Goal: Communication & Community: Participate in discussion

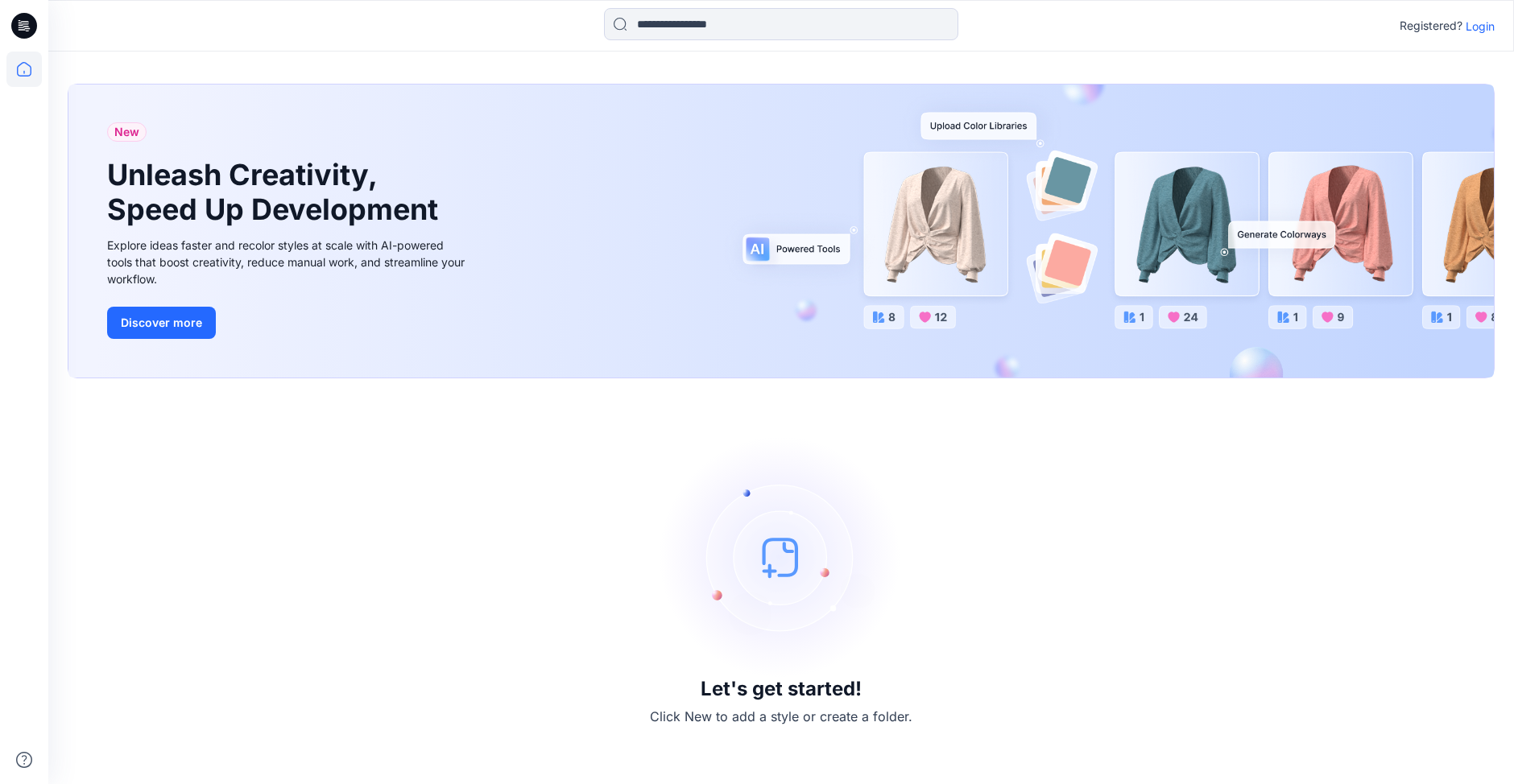
click at [1486, 23] on p "Login" at bounding box center [1480, 27] width 29 height 17
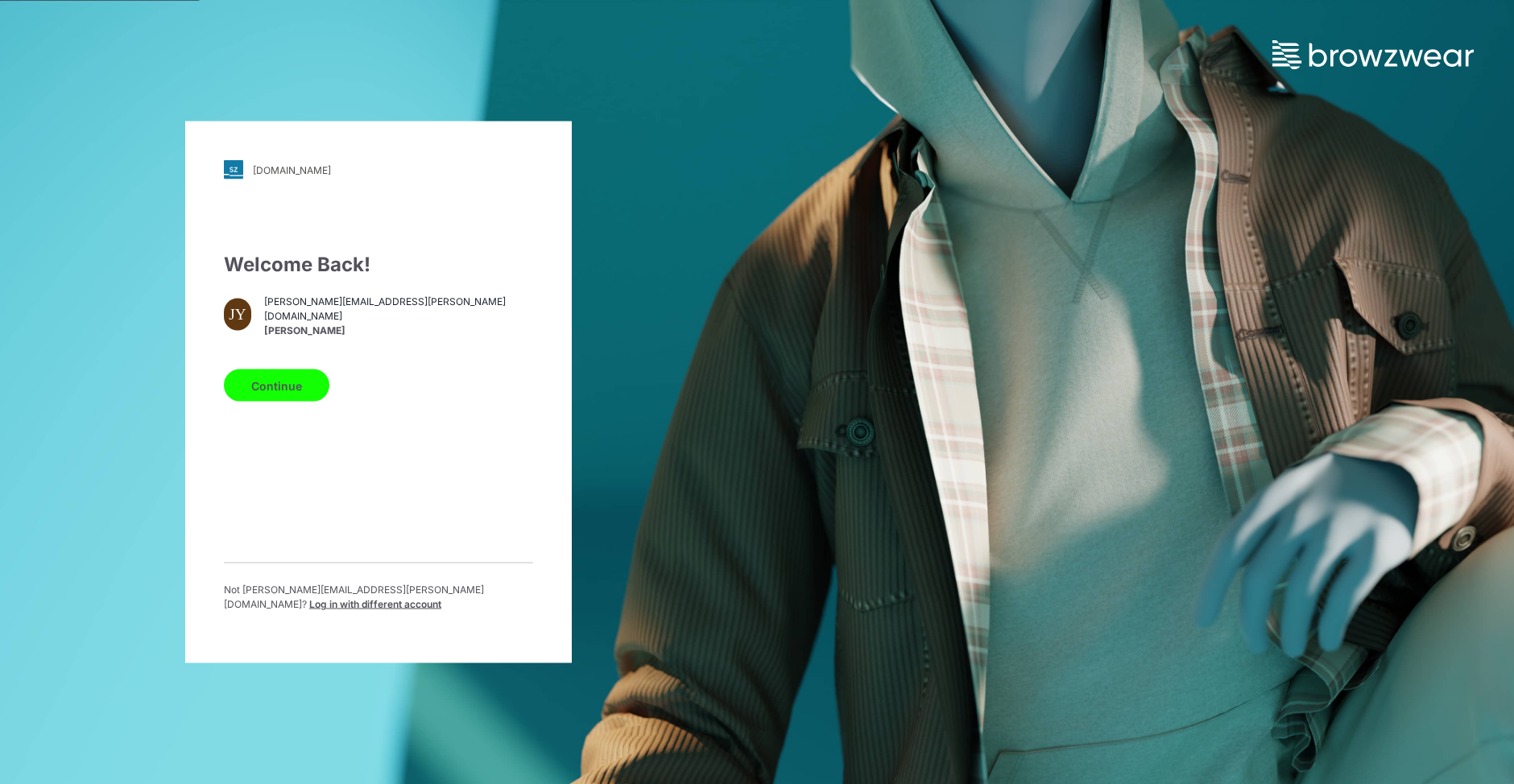
click at [282, 383] on button "Continue" at bounding box center [276, 385] width 105 height 33
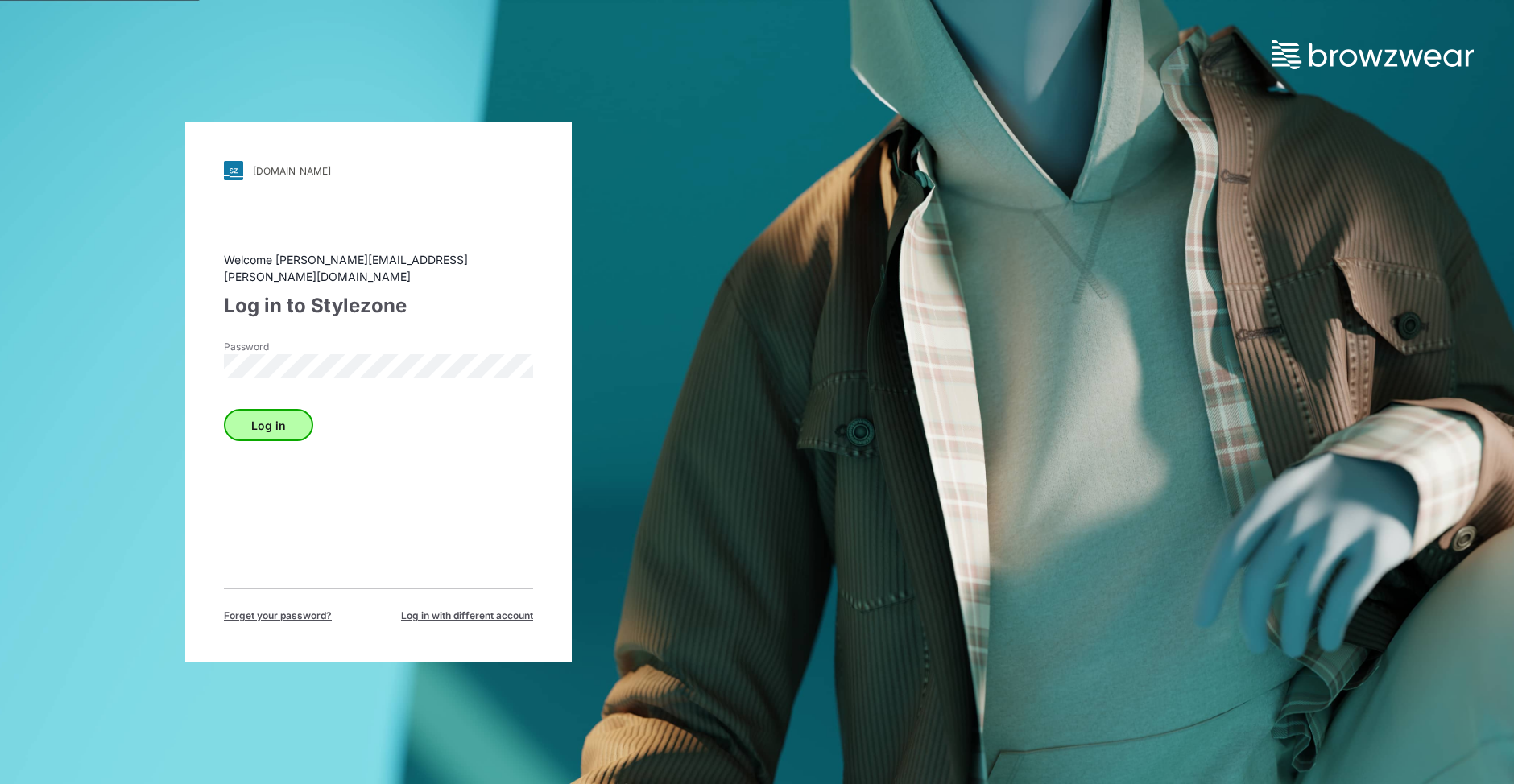
click at [287, 431] on div "Welcome jennifer.yerkes@walmart.com Log in to Stylezone Password Log in Forget …" at bounding box center [378, 437] width 309 height 372
click at [293, 425] on button "Log in" at bounding box center [268, 425] width 89 height 33
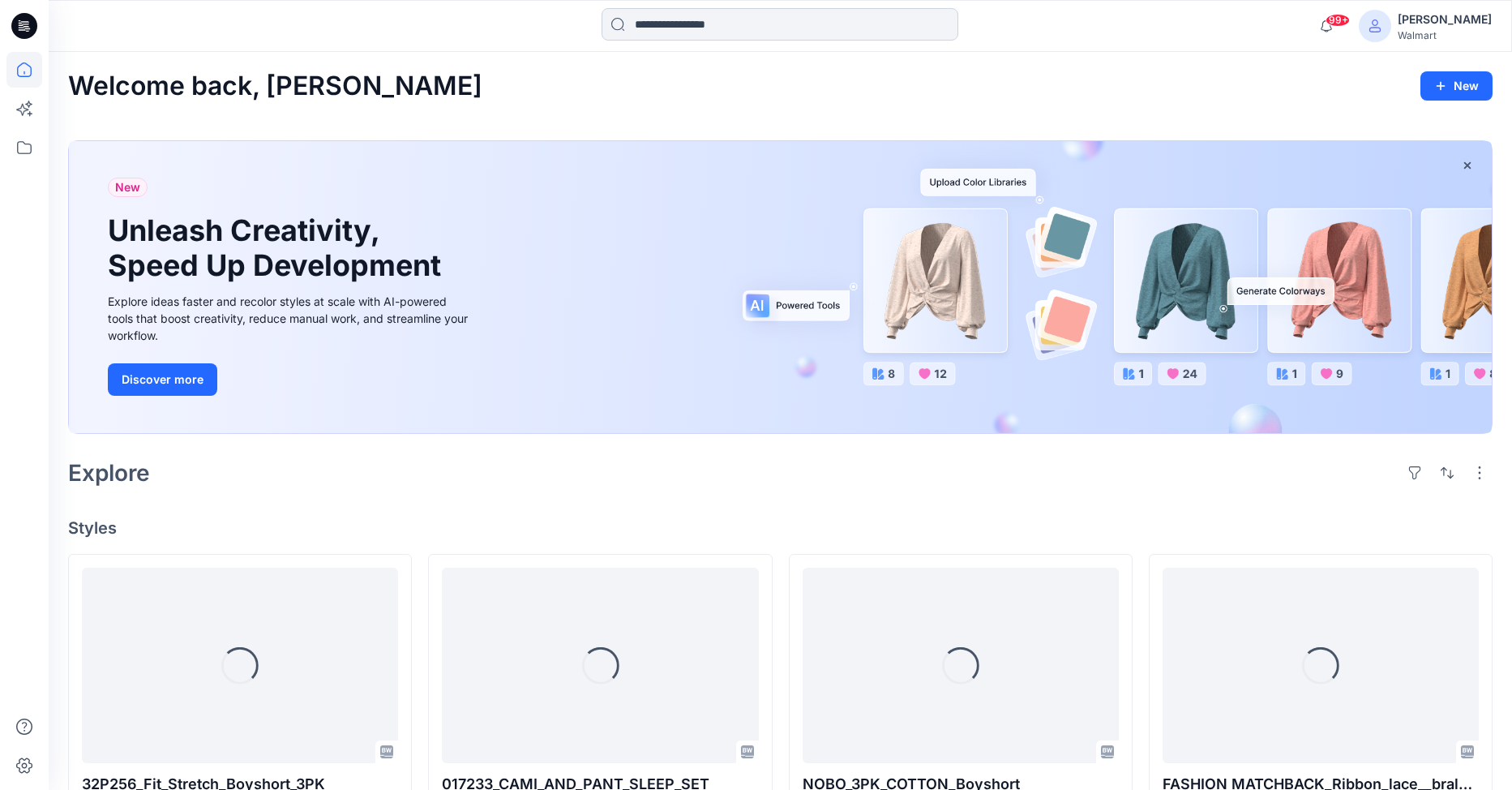
click at [683, 28] on input at bounding box center [780, 24] width 356 height 33
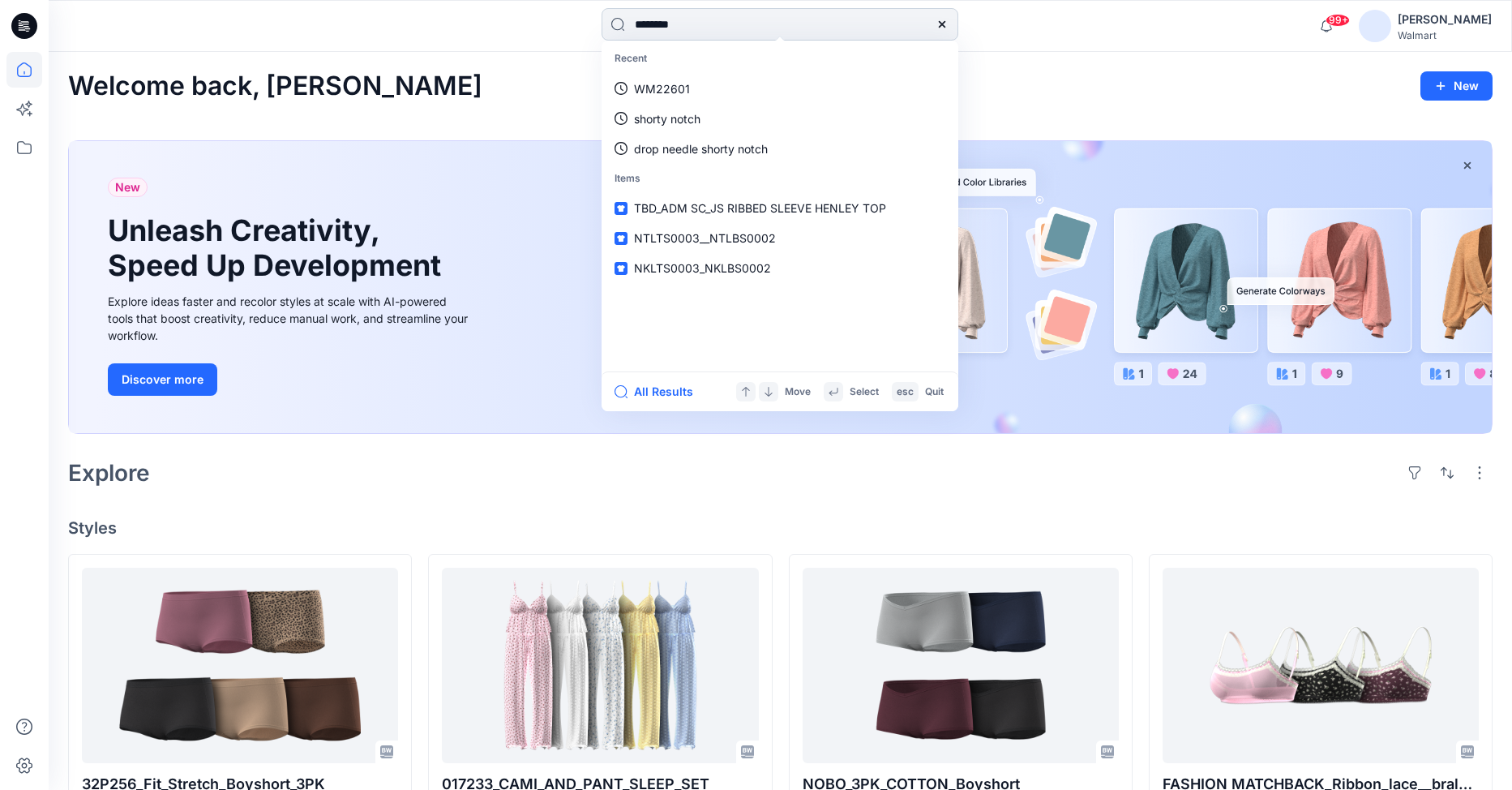
type input "*********"
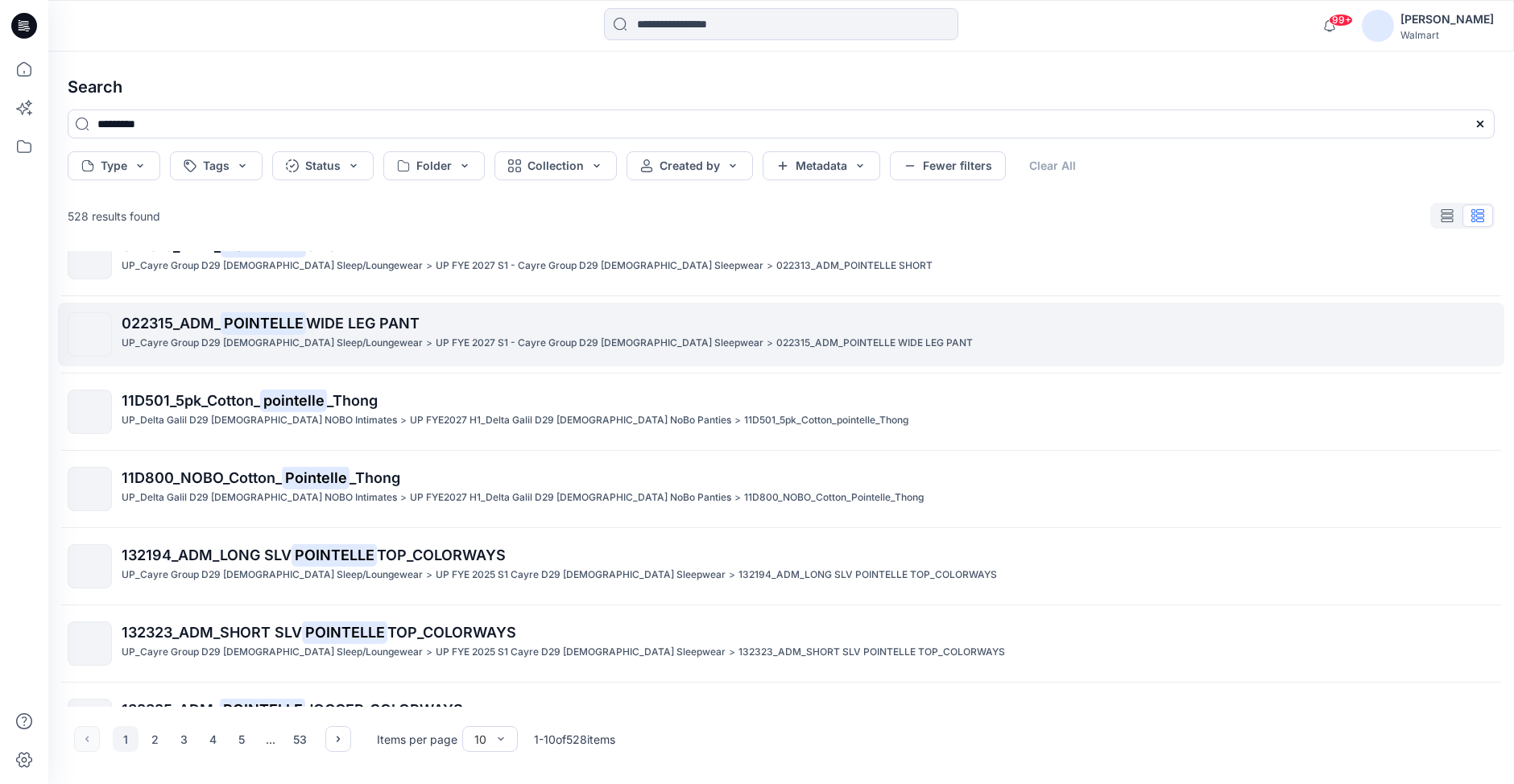
scroll to position [317, 0]
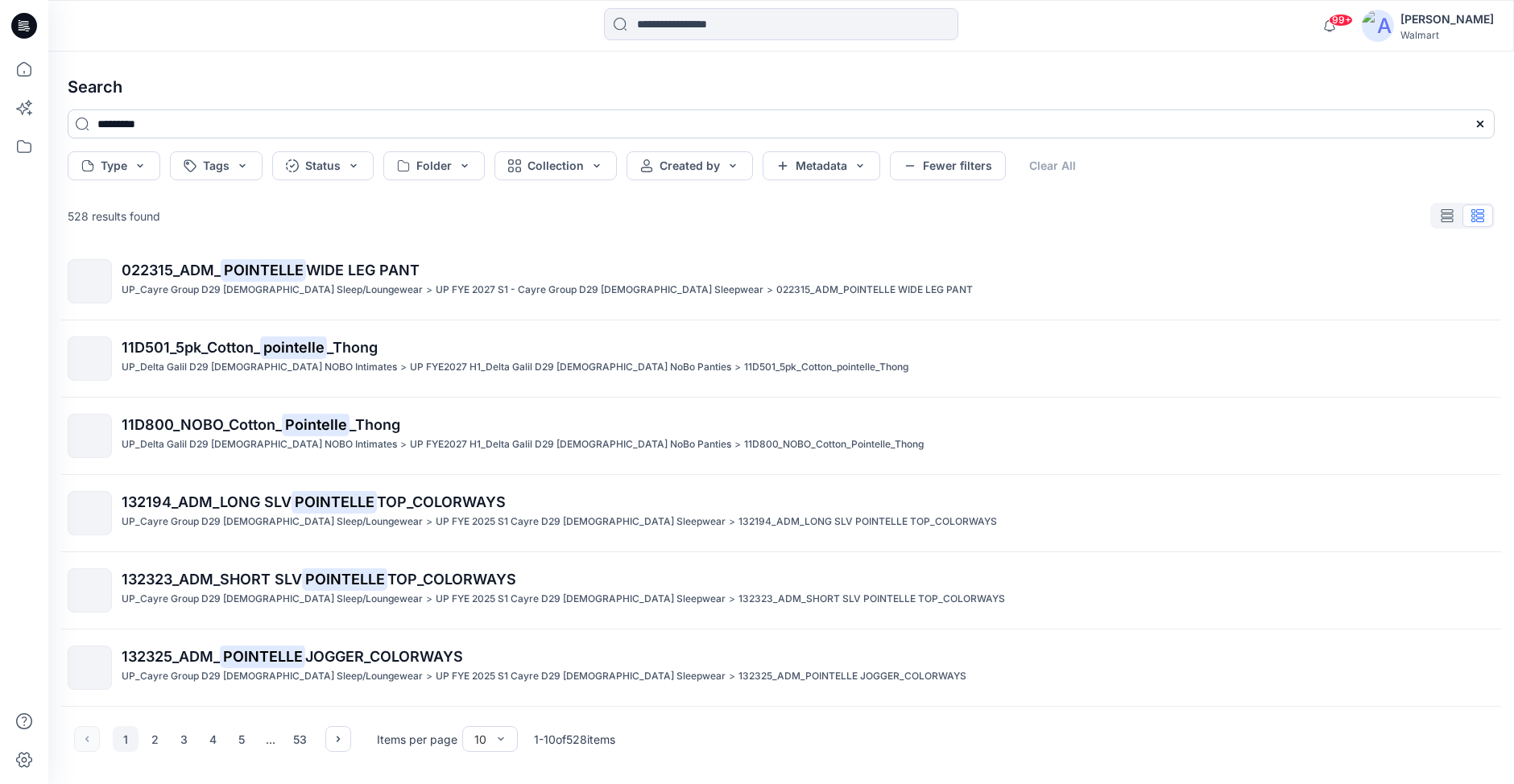
click at [195, 133] on input "*********" at bounding box center [781, 123] width 1427 height 29
type input "**********"
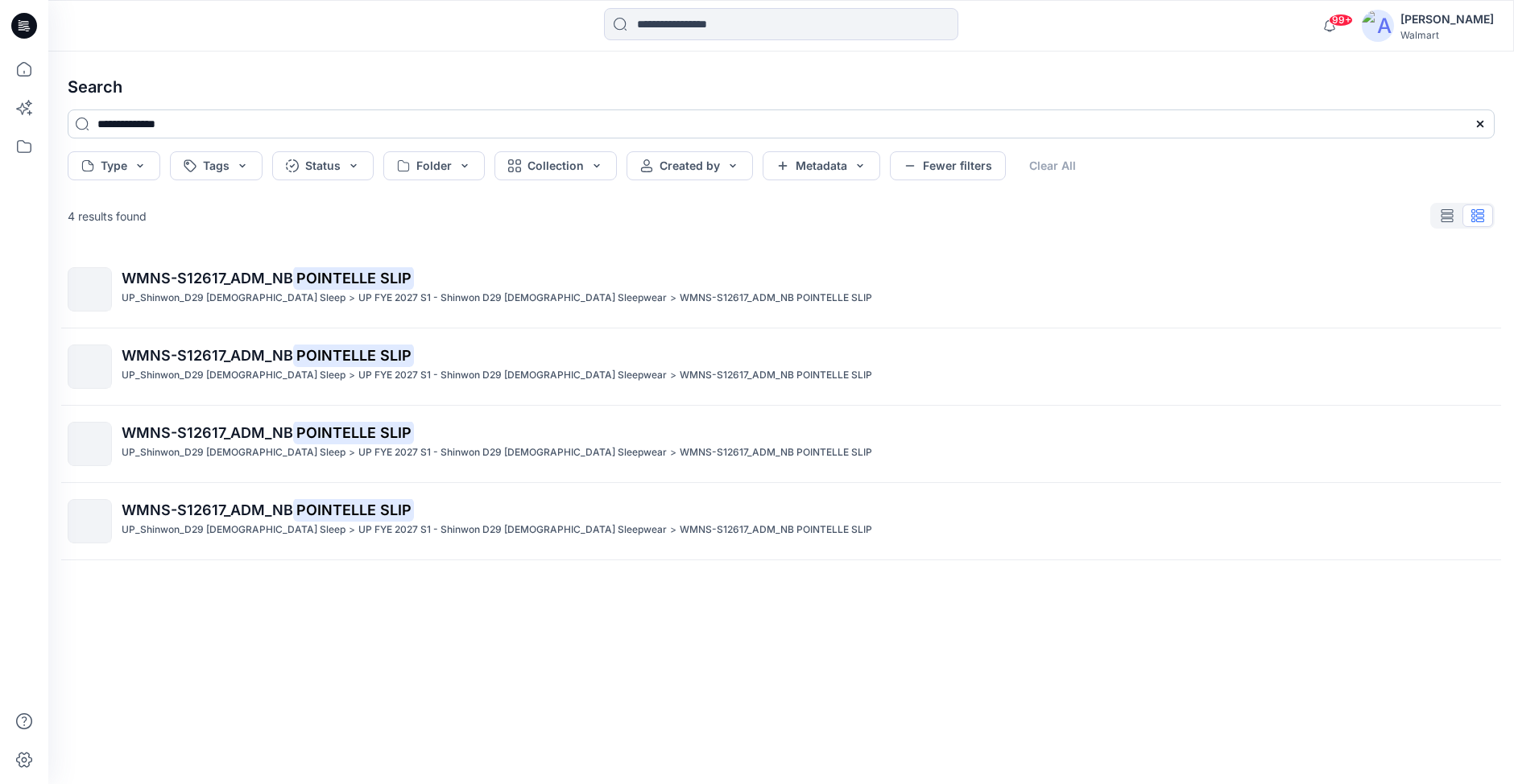
scroll to position [0, 0]
click at [316, 281] on mark "POINTELLE SLIP" at bounding box center [353, 278] width 121 height 23
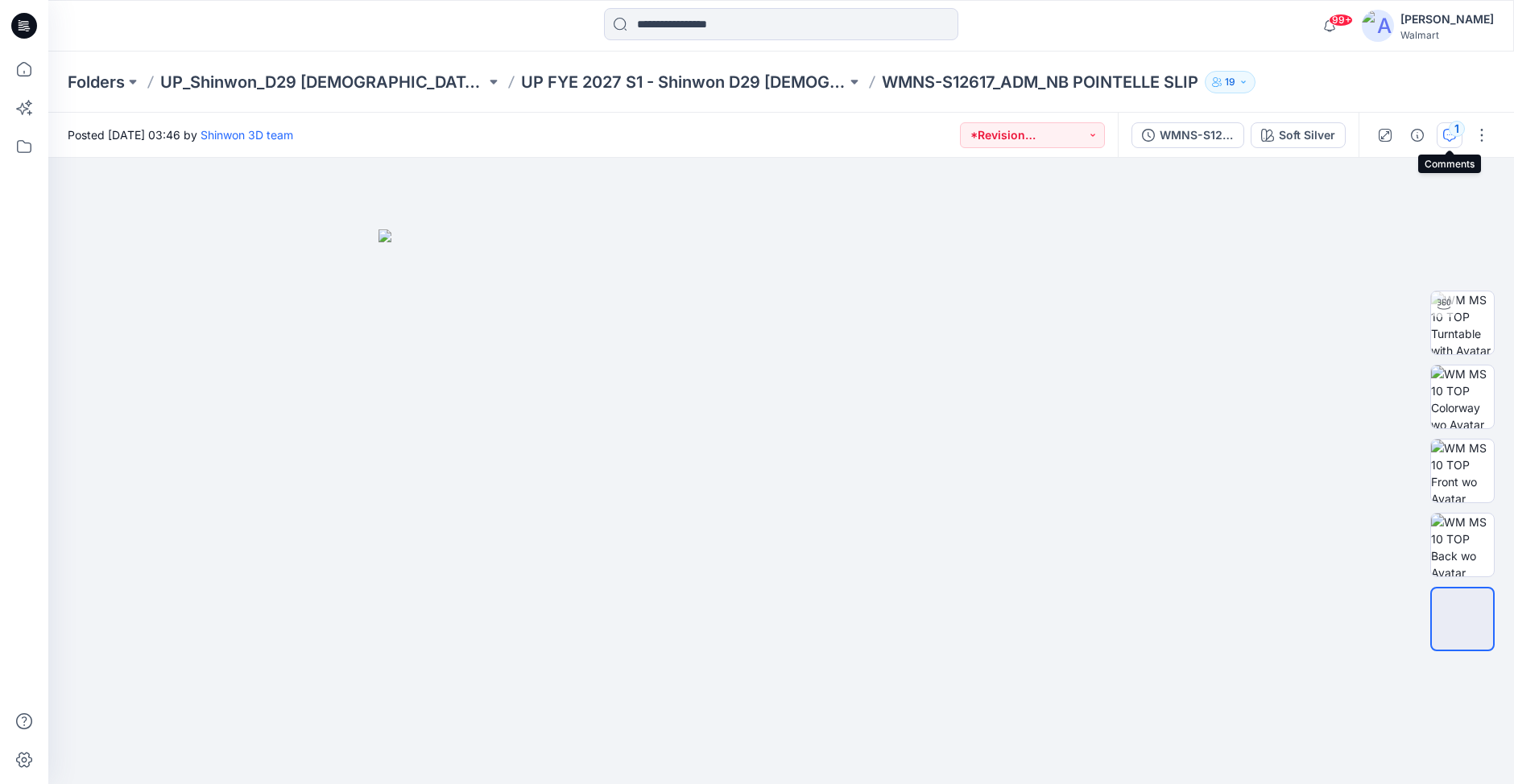
click at [1446, 131] on icon "button" at bounding box center [1448, 135] width 12 height 12
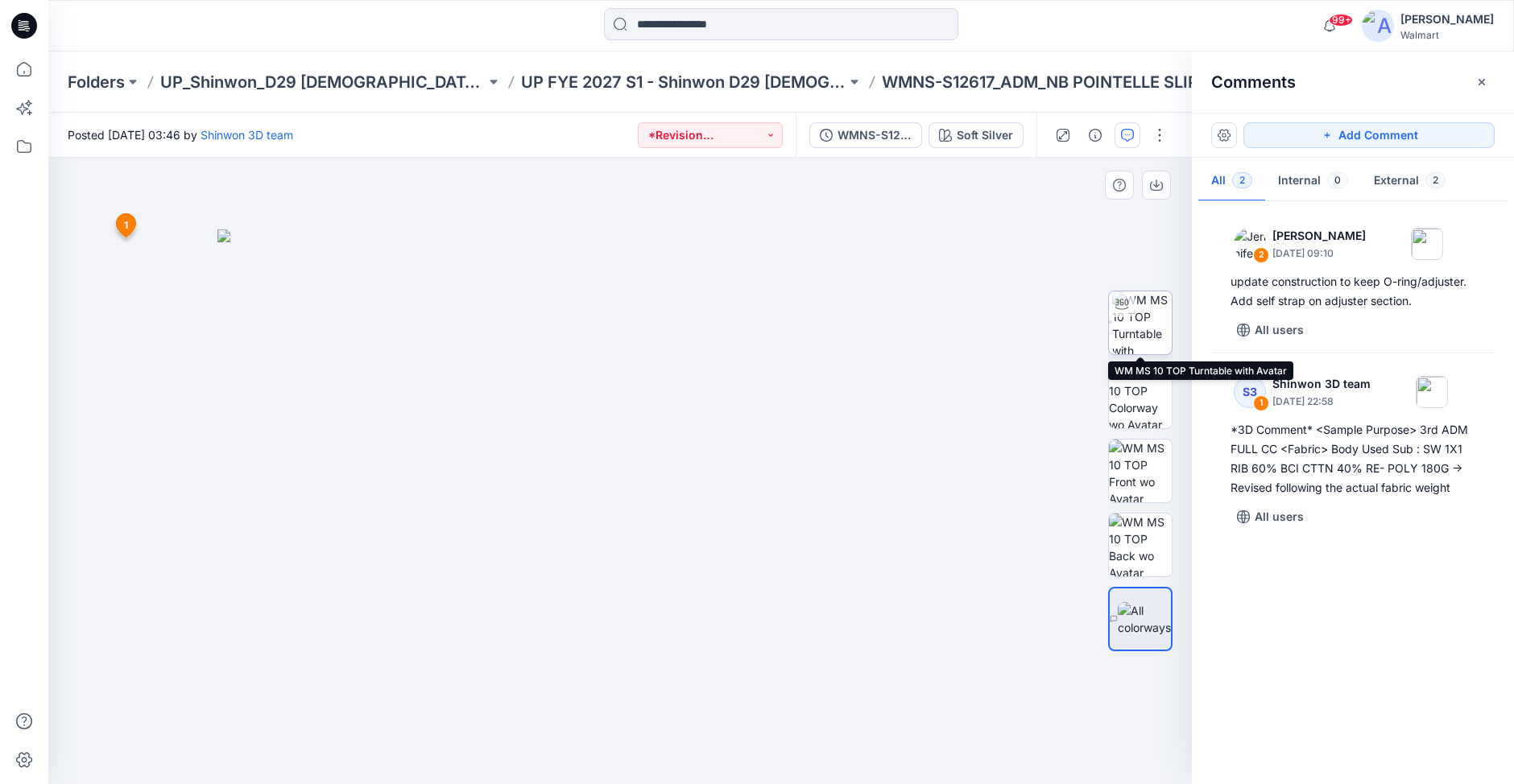
click at [1134, 323] on img at bounding box center [1141, 323] width 59 height 63
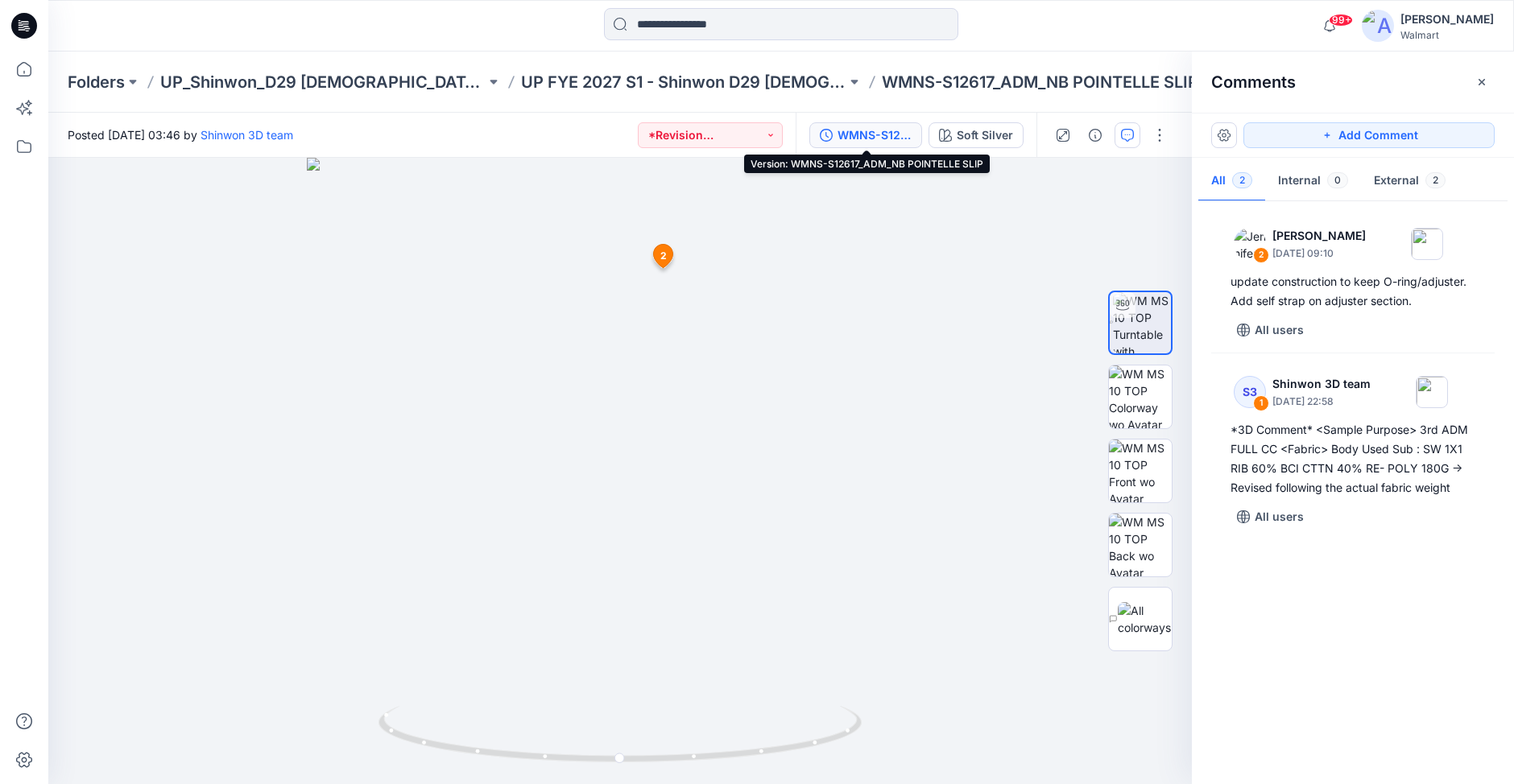
click at [898, 140] on div "WMNS-S12617_ADM_NB POINTELLE SLIP" at bounding box center [873, 135] width 74 height 18
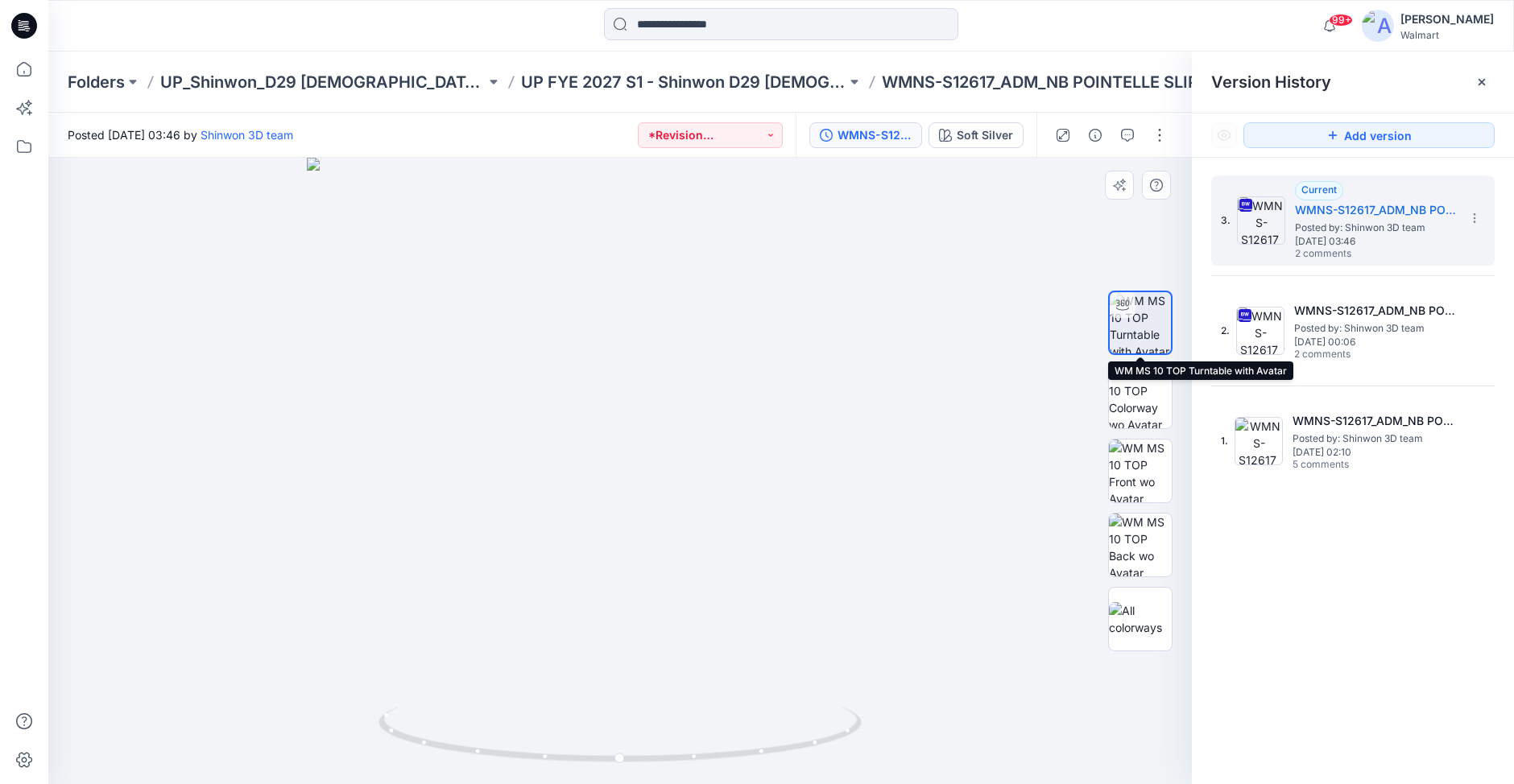
click at [1138, 312] on img at bounding box center [1140, 323] width 61 height 61
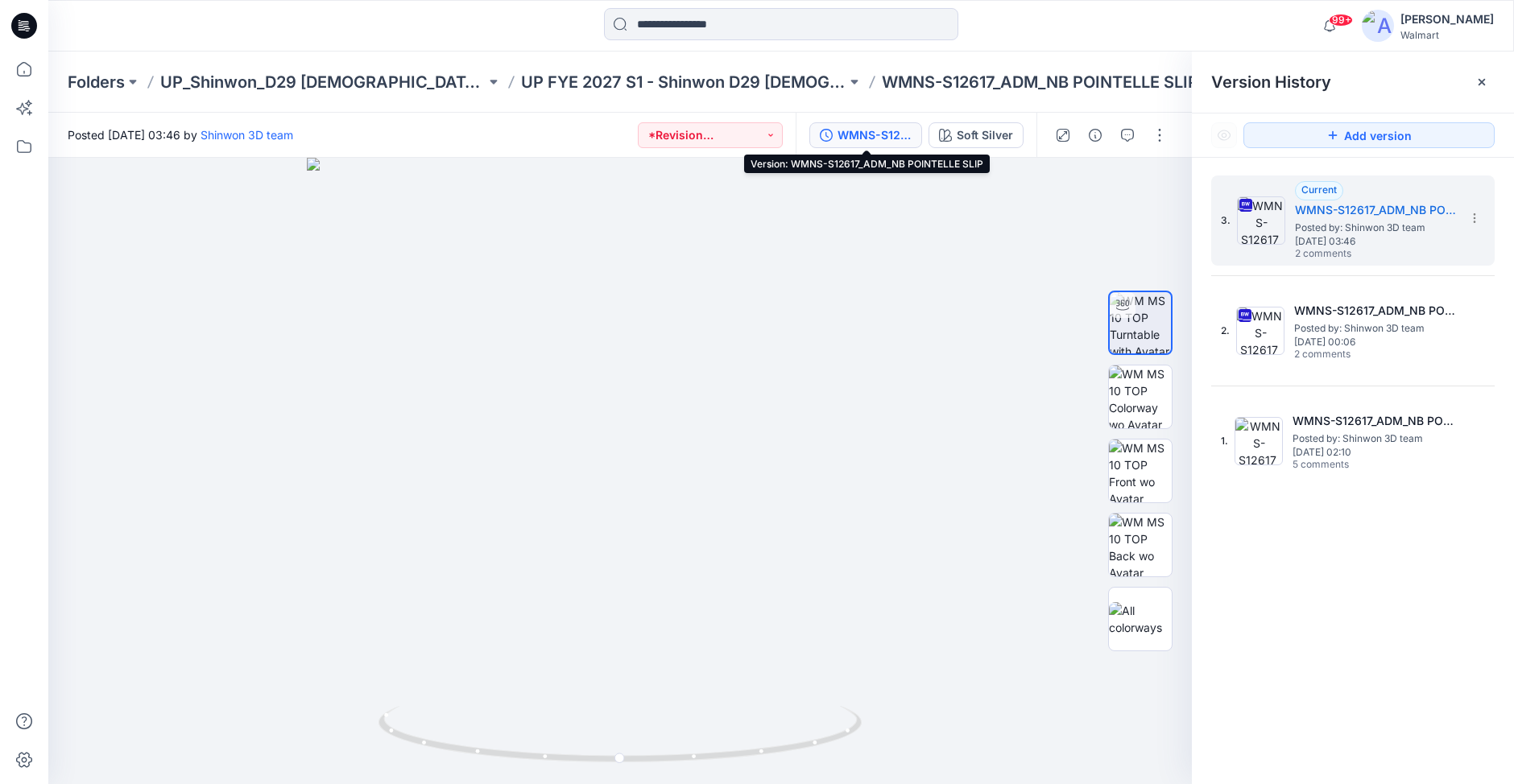
click at [864, 129] on div "WMNS-S12617_ADM_NB POINTELLE SLIP" at bounding box center [873, 135] width 74 height 18
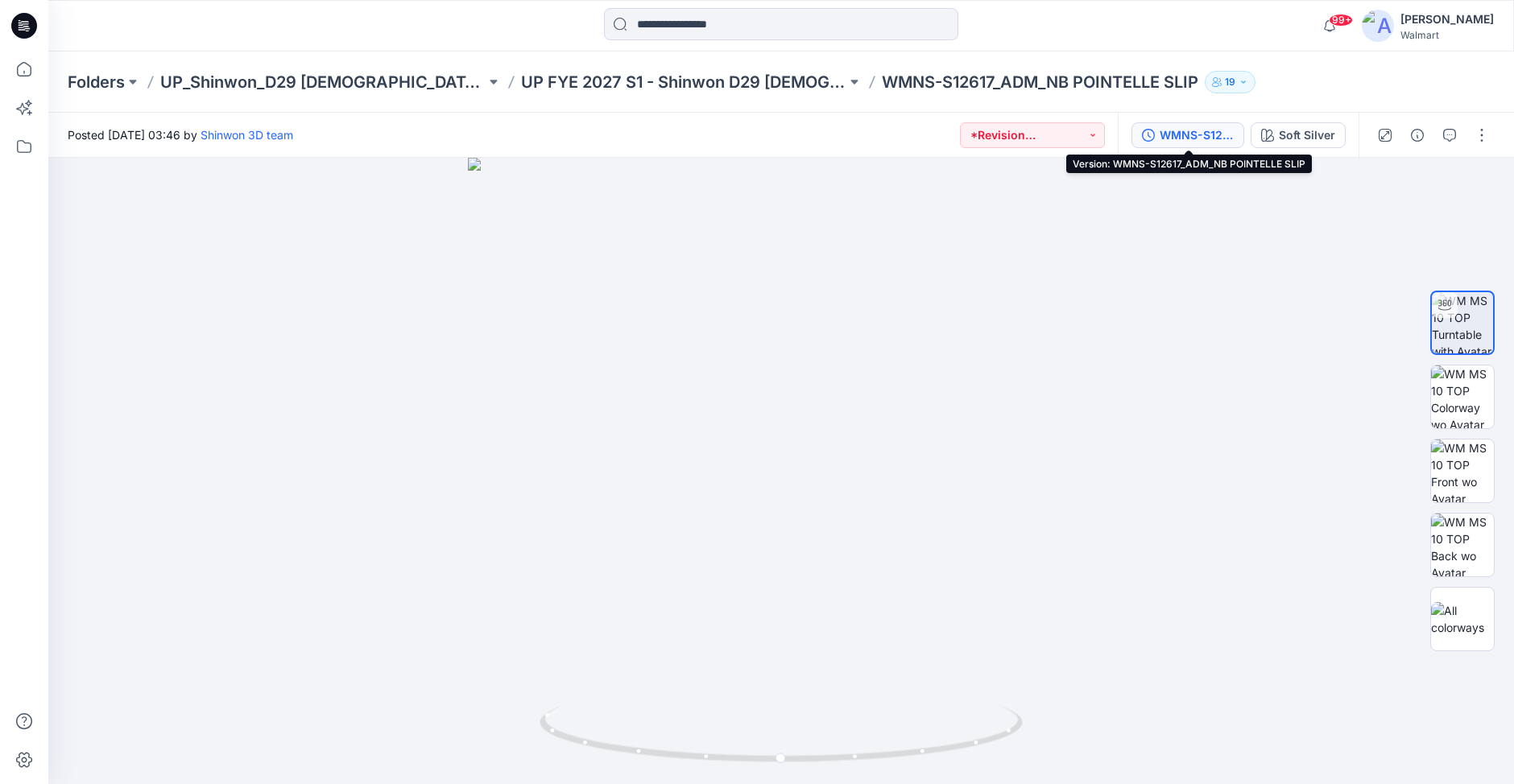
click at [1182, 133] on div "WMNS-S12617_ADM_NB POINTELLE SLIP" at bounding box center [1196, 135] width 74 height 18
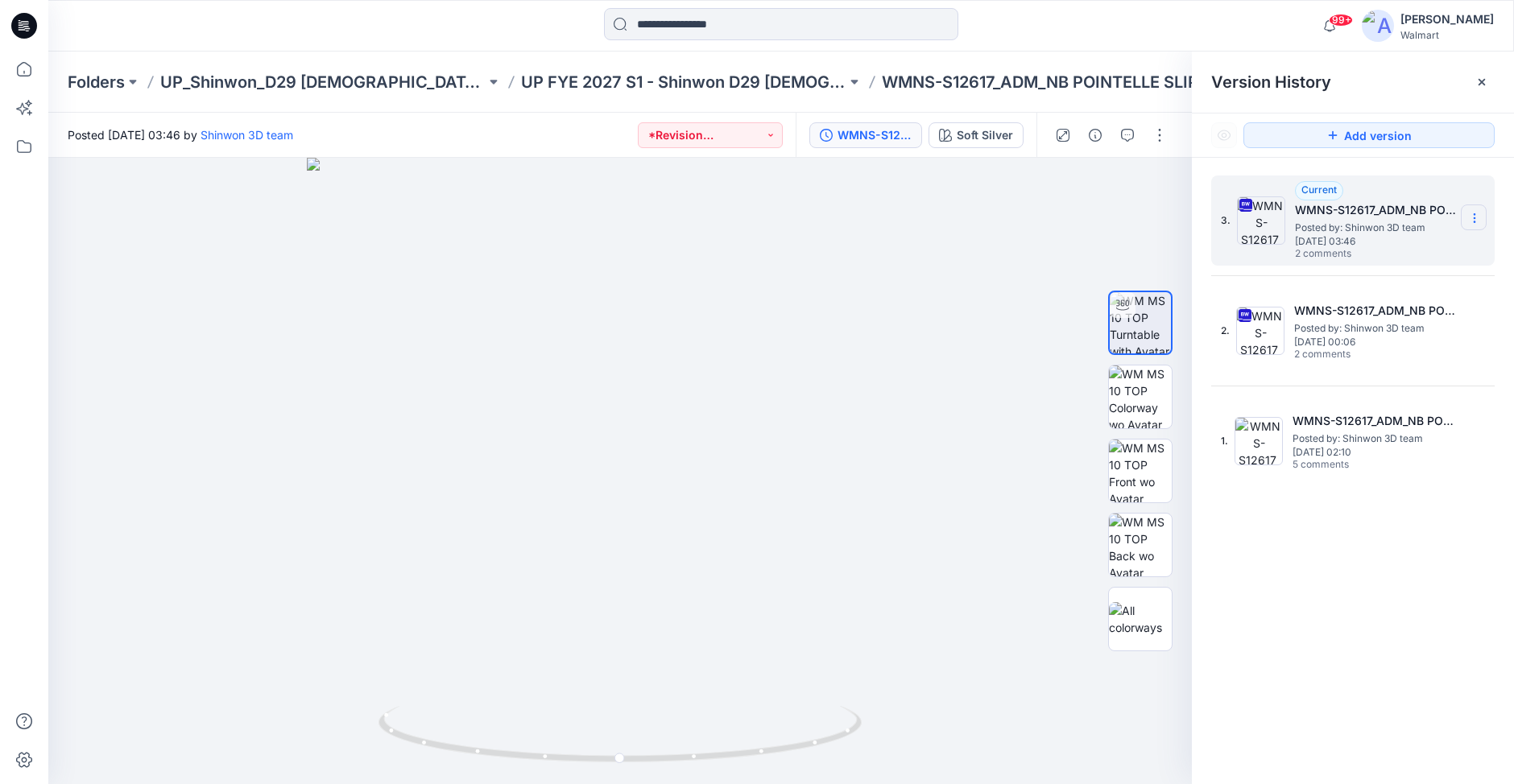
click at [1474, 218] on icon at bounding box center [1473, 218] width 1 height 1
click at [1396, 249] on span "Download Source BW File" at bounding box center [1393, 250] width 135 height 19
click at [45, 252] on div at bounding box center [24, 392] width 49 height 784
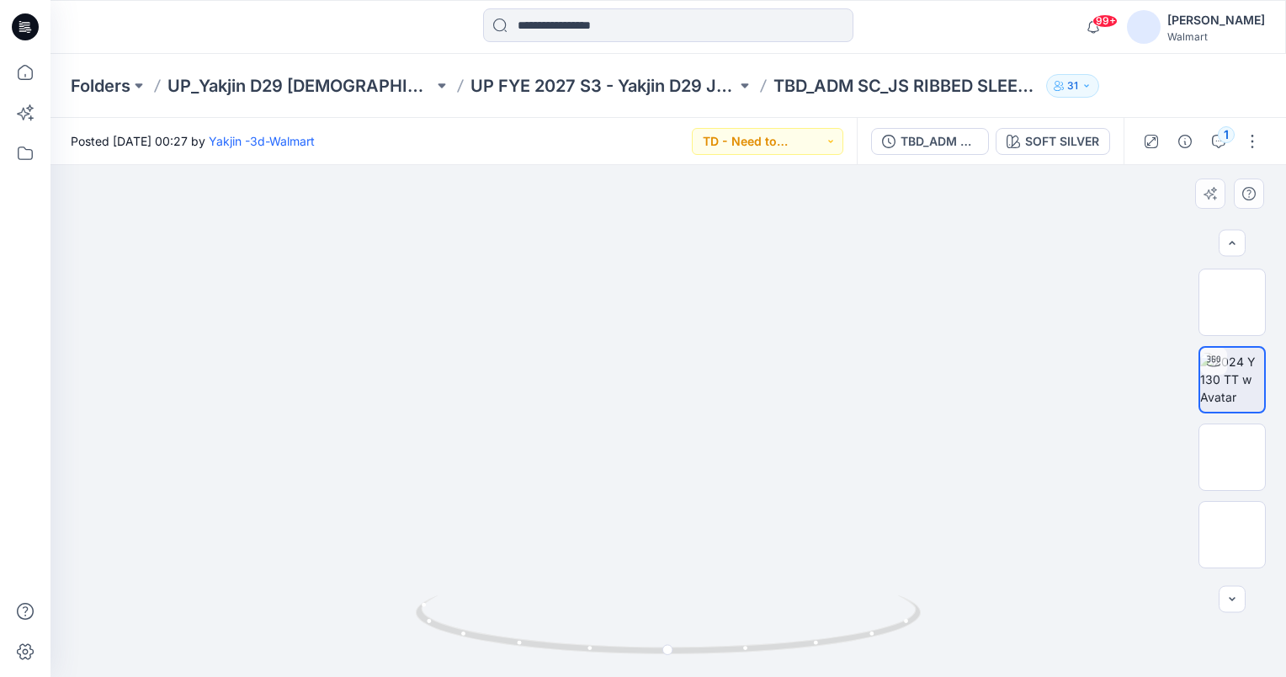
scroll to position [41, 0]
click at [987, 34] on div "99+ Notifications Steve Menda shared EPJN905_ADM_Pant with Contrast WB in UP FY…" at bounding box center [668, 26] width 1235 height 37
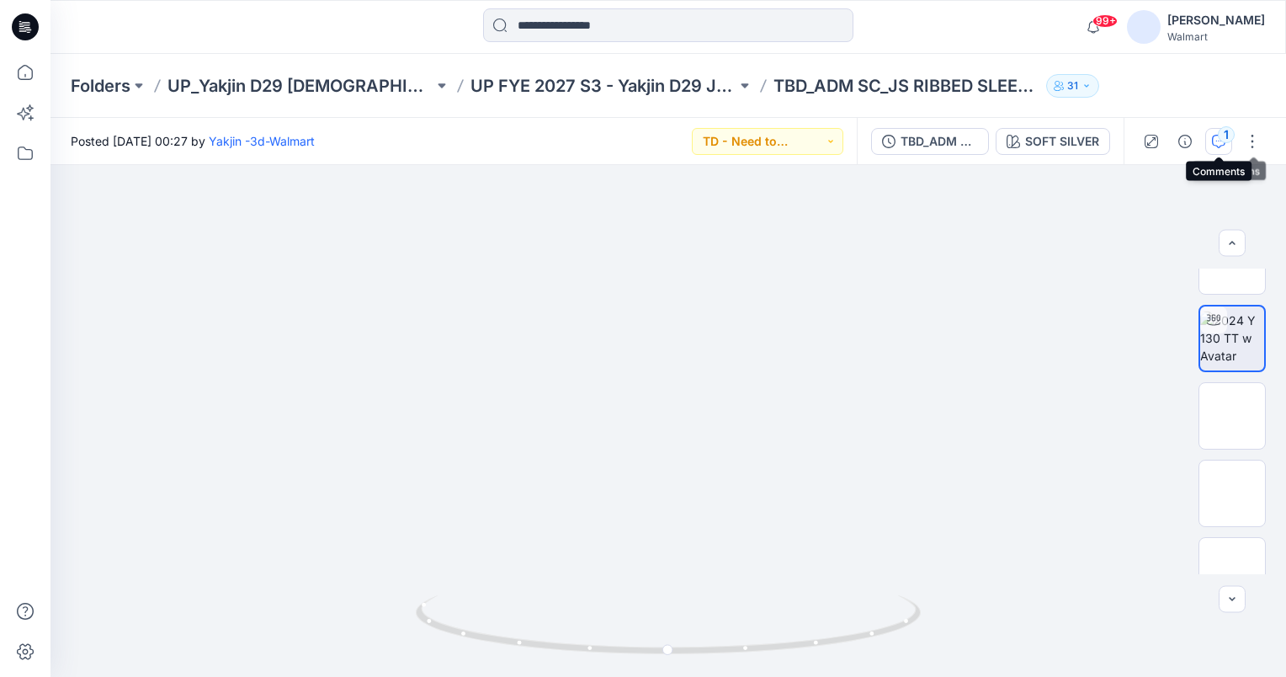
click at [1222, 137] on div "1" at bounding box center [1226, 134] width 17 height 17
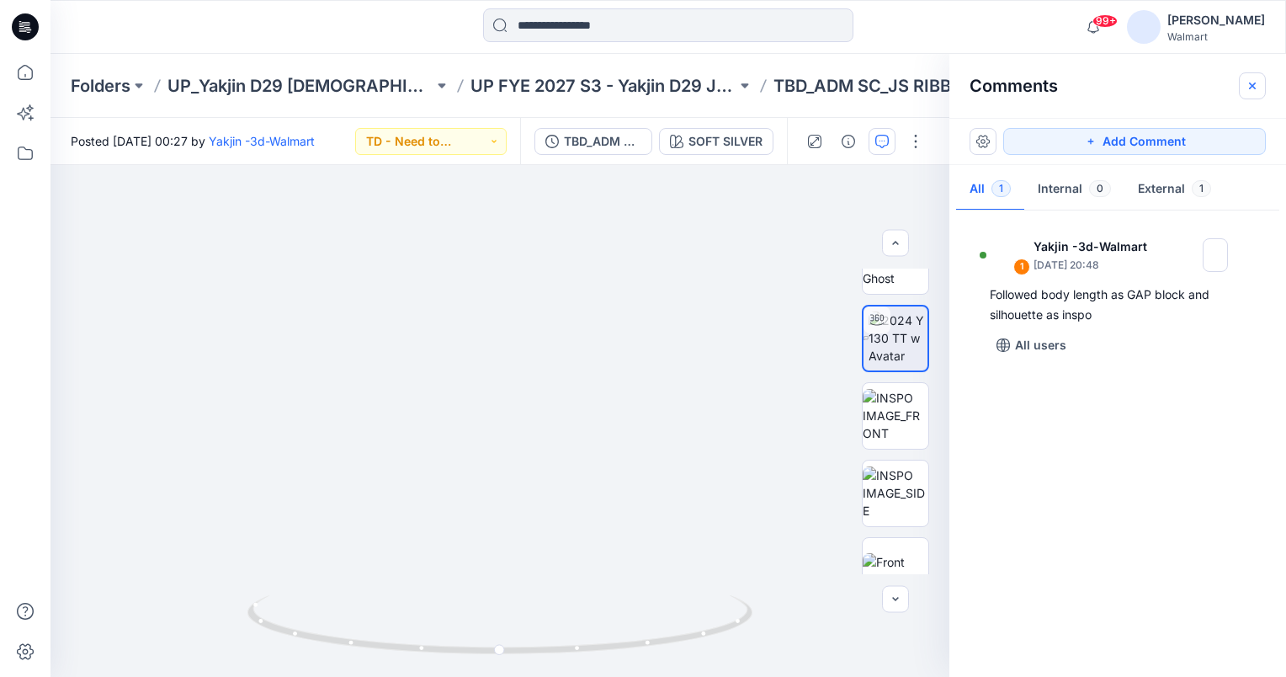
click at [1255, 88] on icon "button" at bounding box center [1252, 85] width 6 height 6
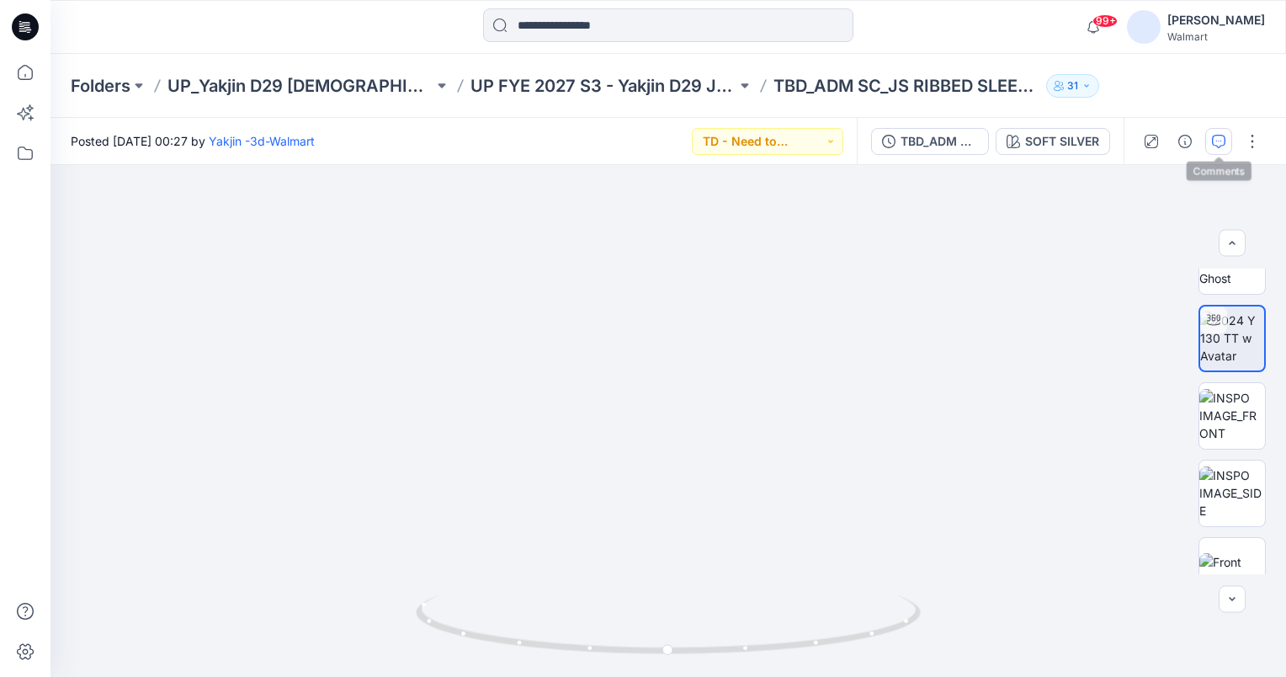
click at [1221, 138] on icon "button" at bounding box center [1218, 141] width 13 height 13
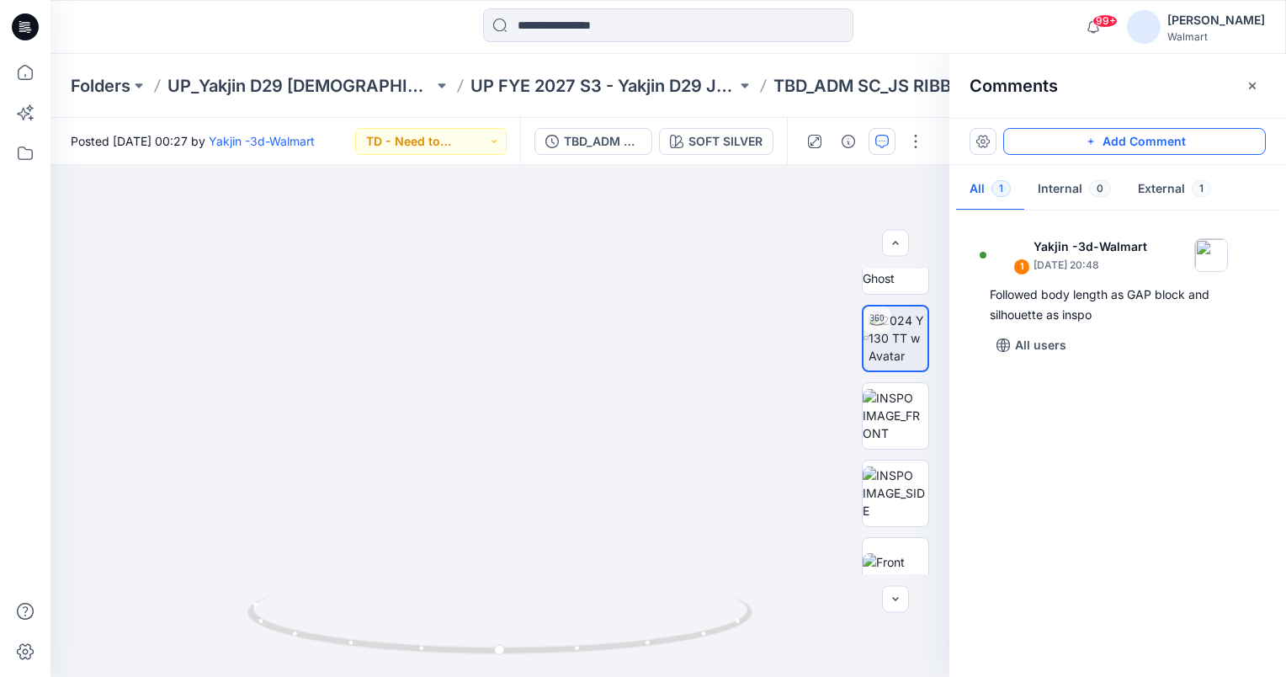
click at [1196, 145] on button "Add Comment" at bounding box center [1134, 141] width 263 height 27
click at [380, 602] on div "2 1 Yakjin -3d-Walmart September 04, 2025 20:48 Followed body length as GAP blo…" at bounding box center [500, 421] width 899 height 512
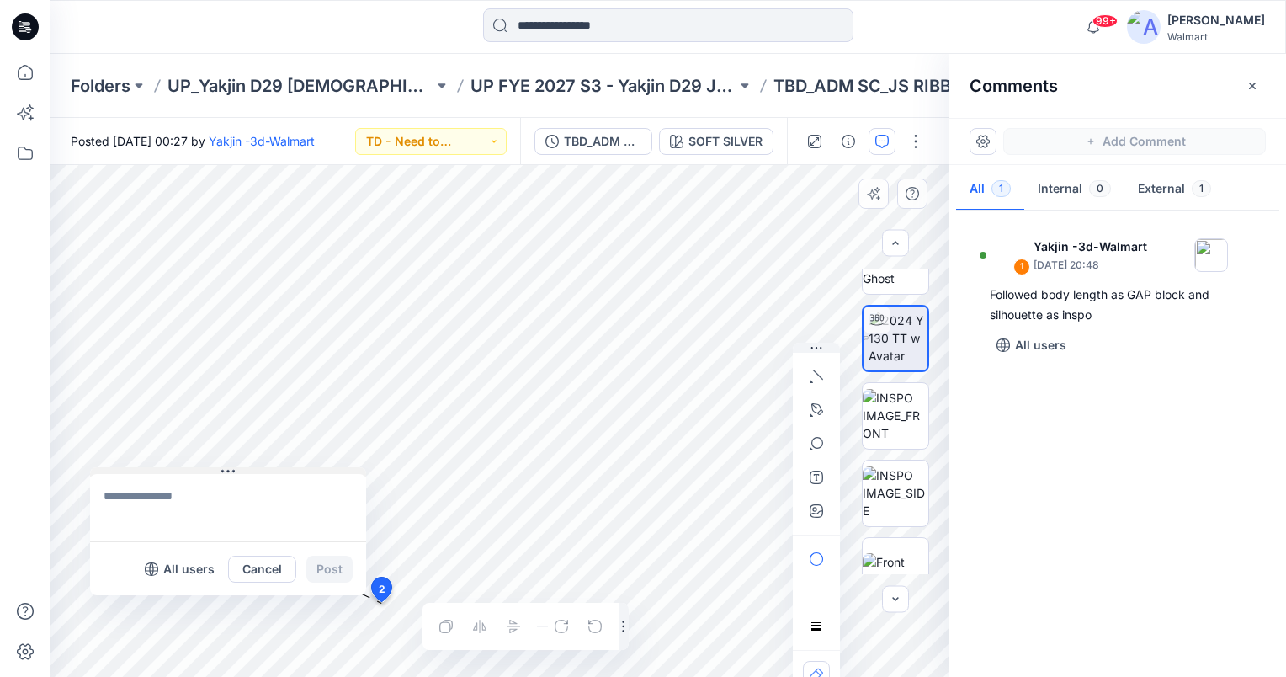
drag, startPoint x: 377, startPoint y: 452, endPoint x: 102, endPoint y: 469, distance: 275.8
click at [104, 469] on button at bounding box center [228, 472] width 276 height 10
click at [140, 502] on textarea at bounding box center [220, 505] width 276 height 67
type textarea "**********"
click at [327, 572] on button "Post" at bounding box center [321, 567] width 46 height 27
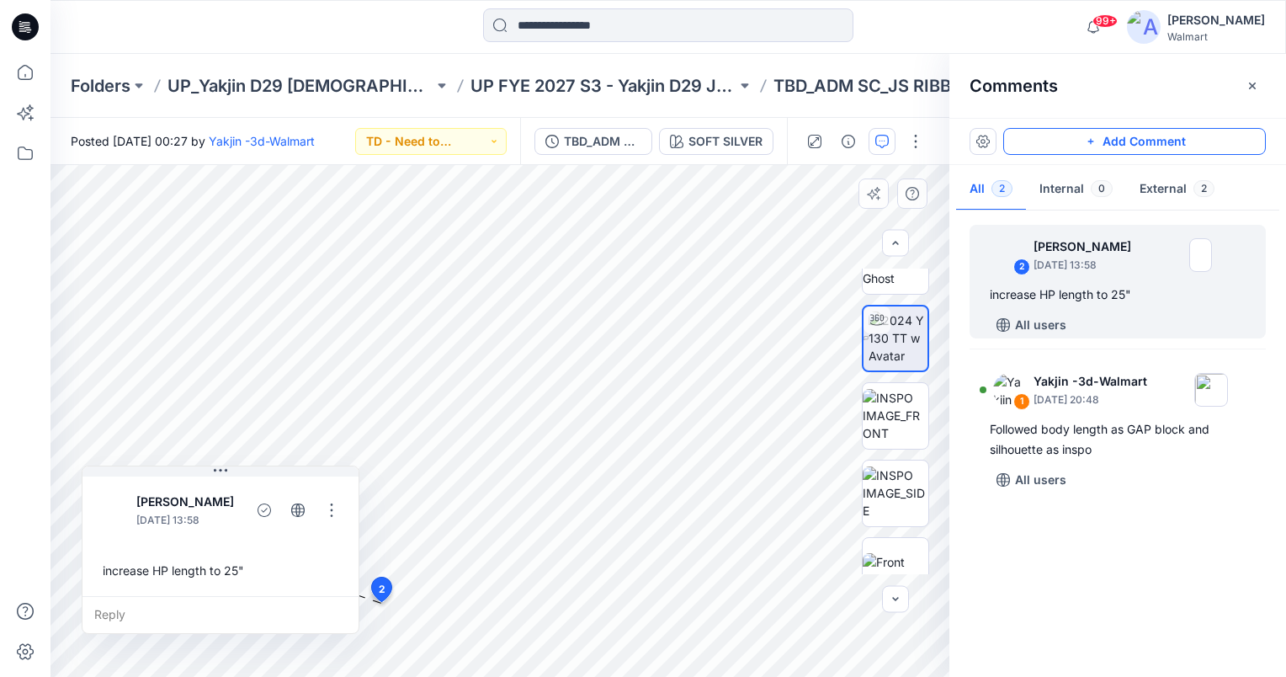
click at [1156, 147] on button "Add Comment" at bounding box center [1134, 141] width 263 height 27
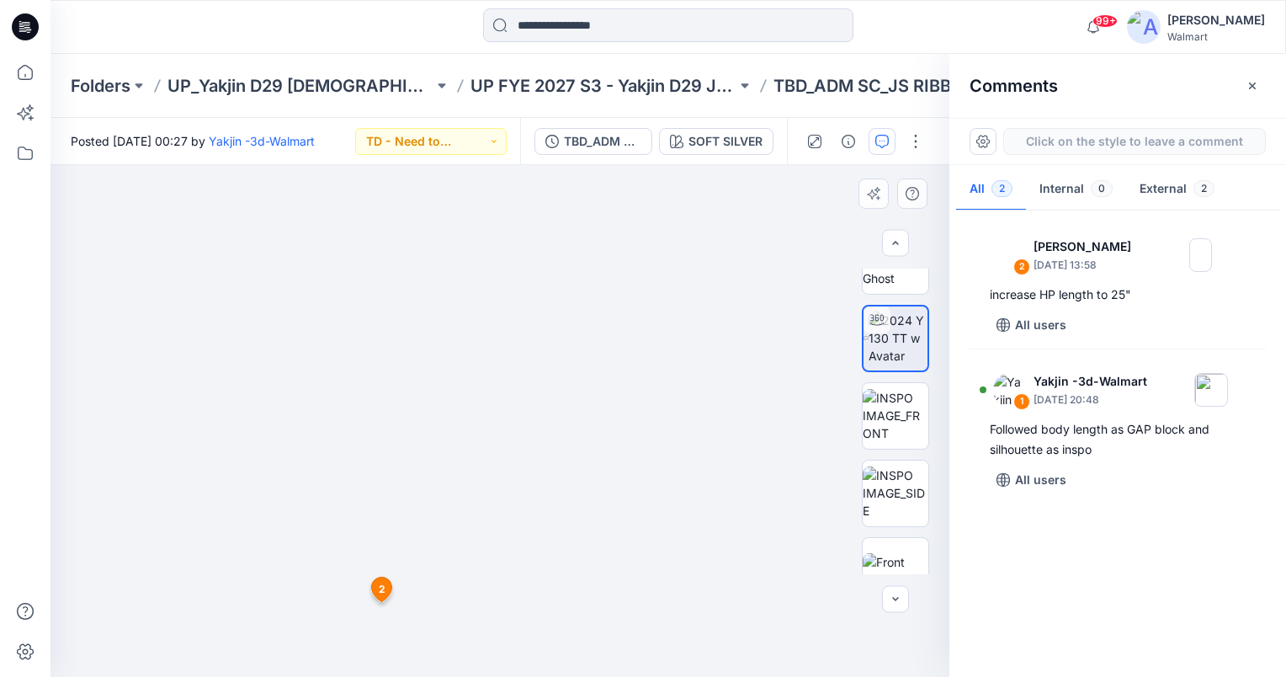
click at [387, 472] on div "3 1 Yakjin -3d-Walmart September 04, 2025 20:48 Followed body length as GAP blo…" at bounding box center [500, 421] width 899 height 512
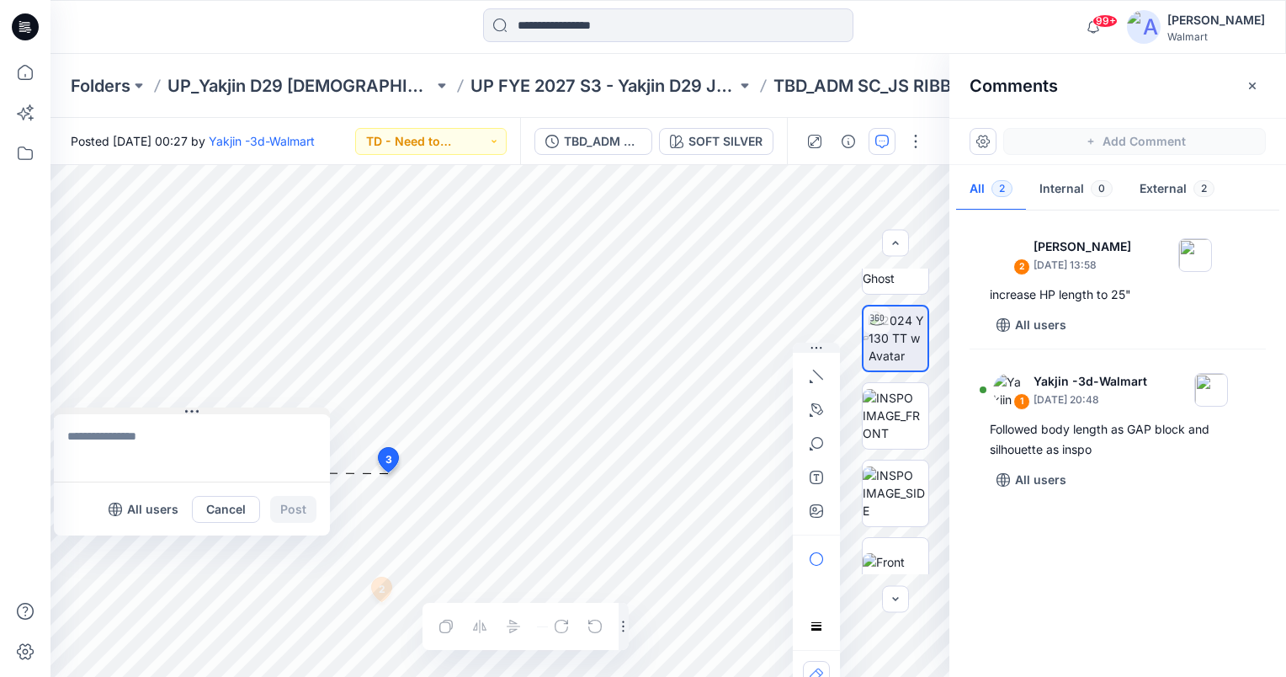
drag, startPoint x: 404, startPoint y: 482, endPoint x: 59, endPoint y: 409, distance: 352.8
click at [59, 409] on button at bounding box center [192, 412] width 276 height 10
click at [104, 445] on textarea at bounding box center [192, 447] width 276 height 67
type textarea "**********"
click at [290, 503] on button "Post" at bounding box center [293, 509] width 46 height 27
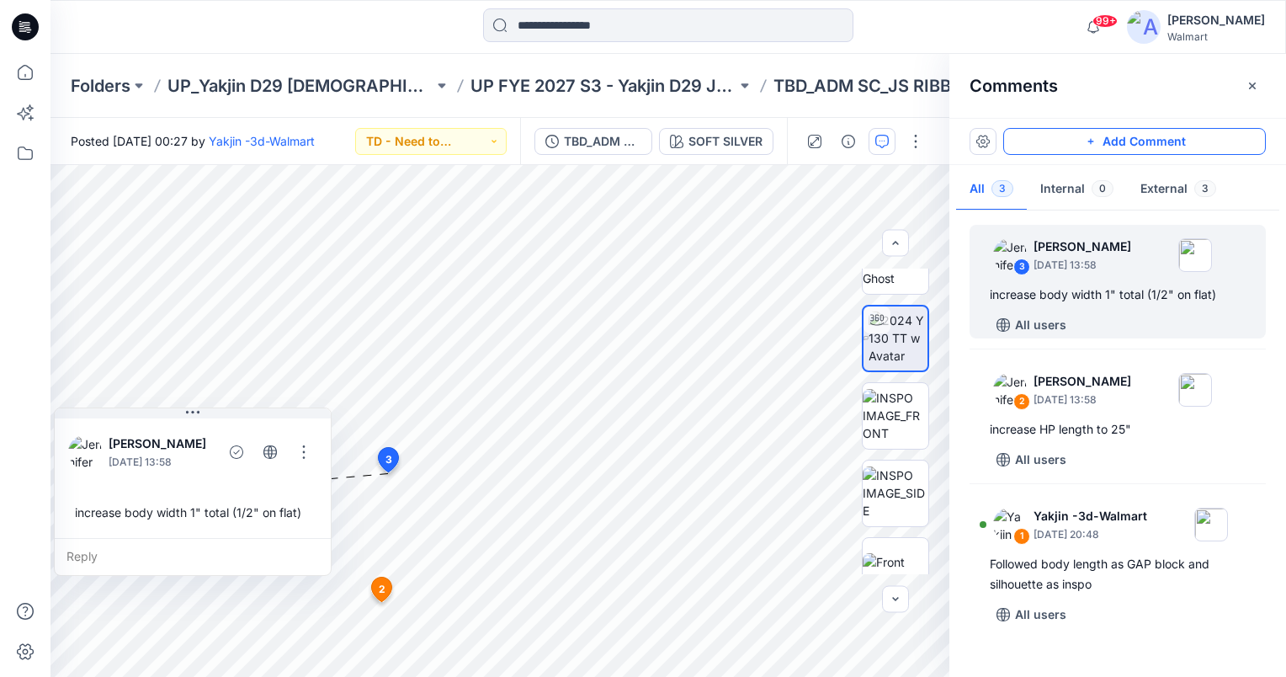
click at [1234, 141] on button "Add Comment" at bounding box center [1134, 141] width 263 height 27
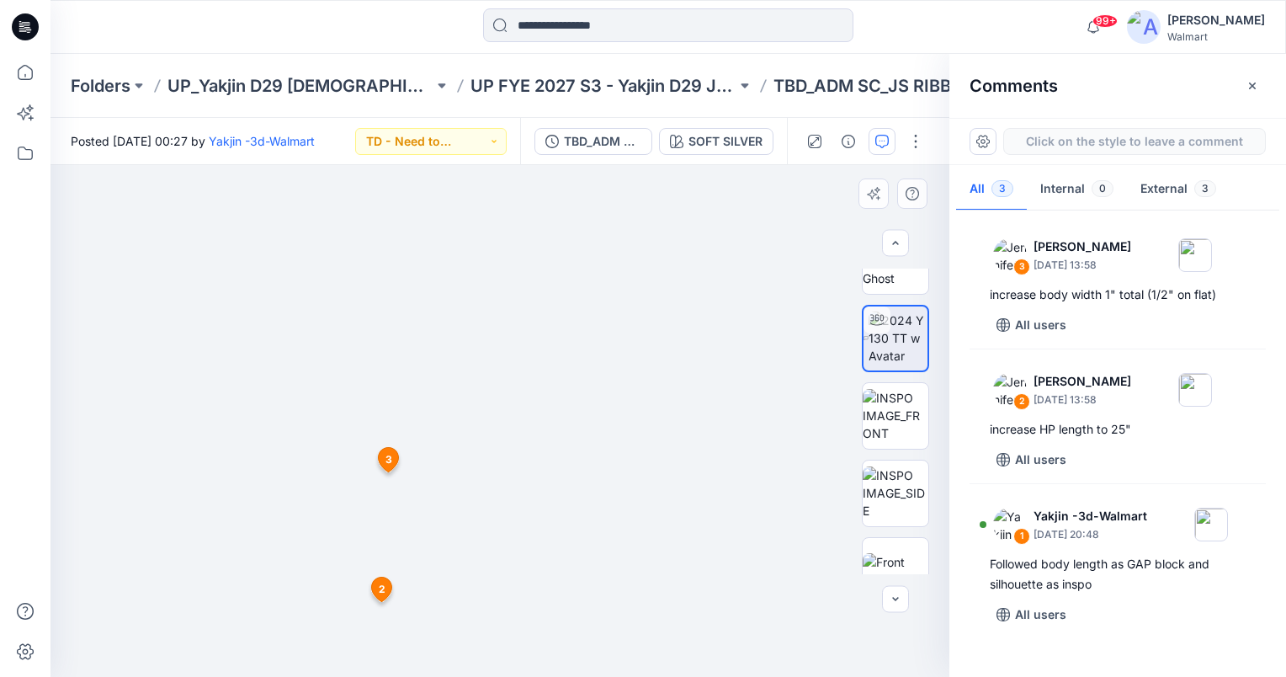
click at [498, 364] on div "4 1 Yakjin -3d-Walmart September 04, 2025 20:48 Followed body length as GAP blo…" at bounding box center [500, 421] width 899 height 512
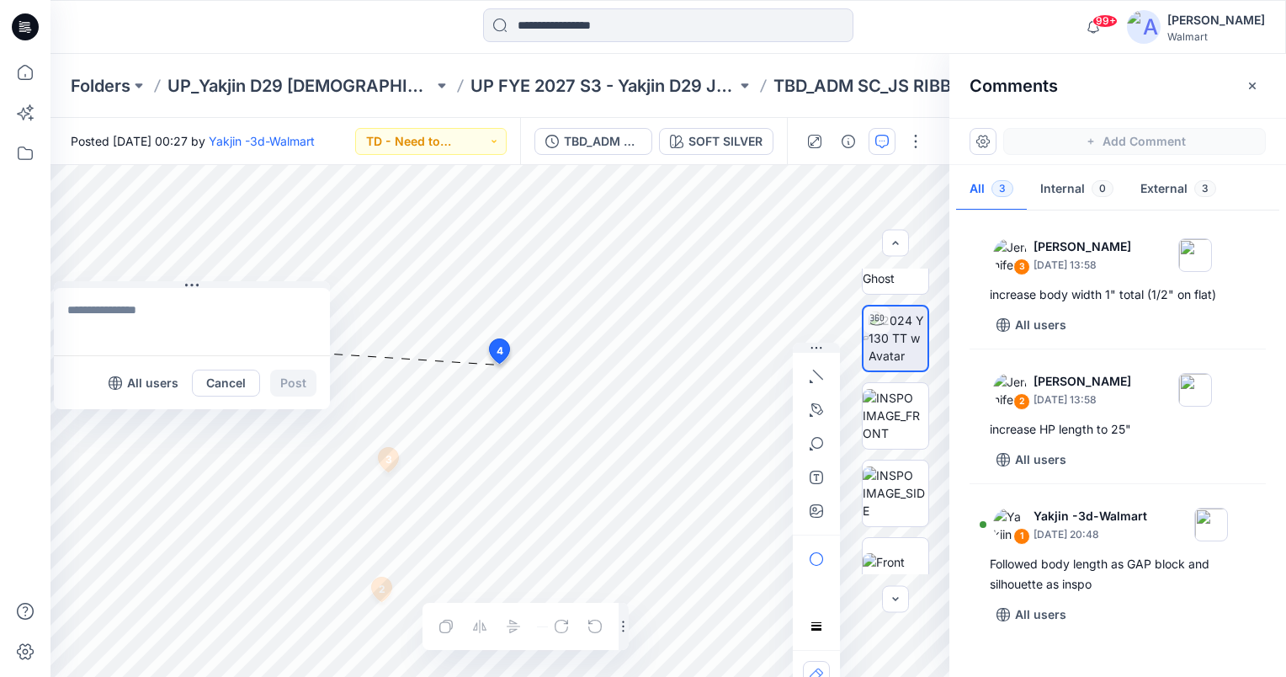
drag, startPoint x: 512, startPoint y: 377, endPoint x: 19, endPoint y: 207, distance: 521.8
click at [20, 197] on div "99+ Notifications Steve Menda shared EPJN905_ADM_Pant with Contrast WB in UP FY…" at bounding box center [643, 338] width 1286 height 677
click at [93, 307] on textarea at bounding box center [192, 318] width 276 height 67
type textarea "**********"
click at [306, 382] on button "Post" at bounding box center [293, 379] width 46 height 27
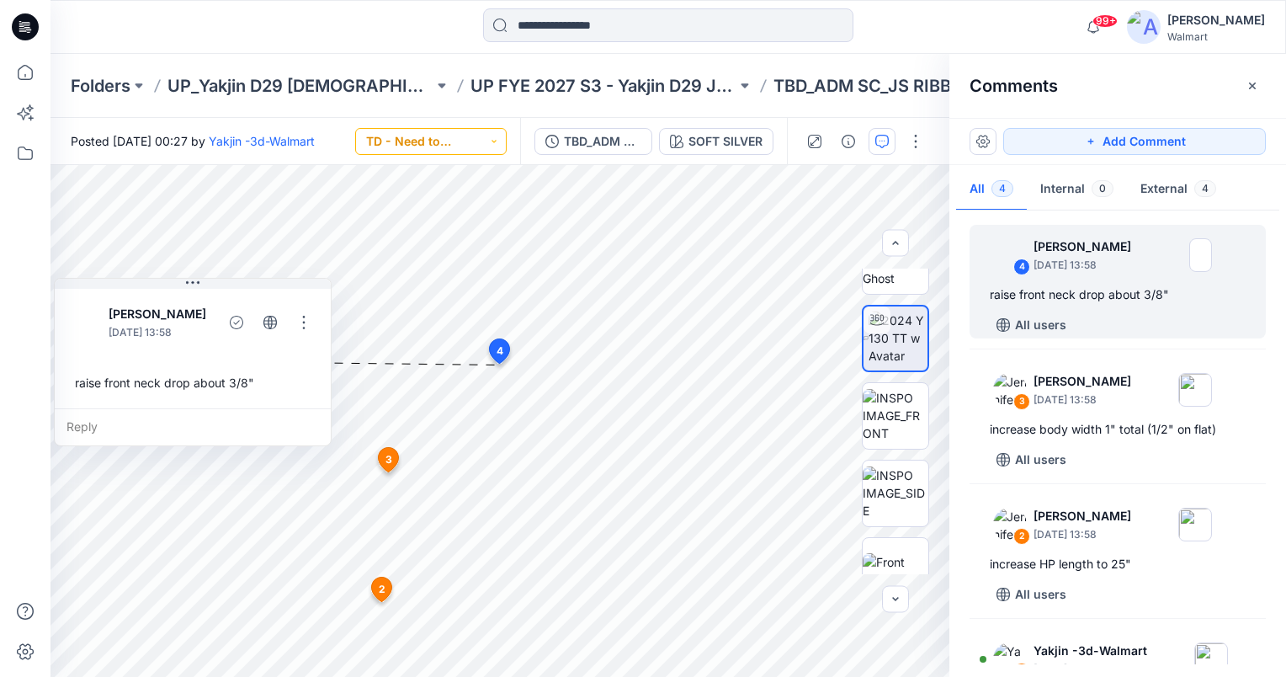
click at [481, 141] on button "TD - Need to Review" at bounding box center [431, 141] width 152 height 27
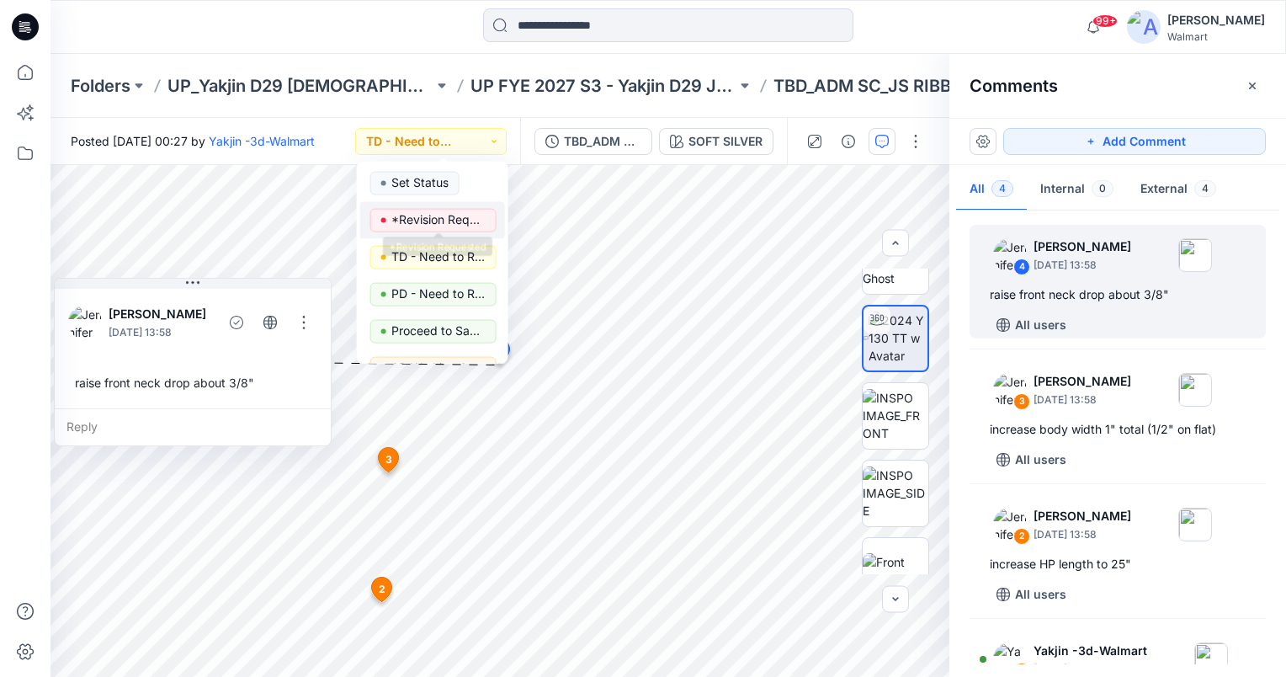
click at [453, 216] on p "*Revision Requested" at bounding box center [438, 220] width 94 height 22
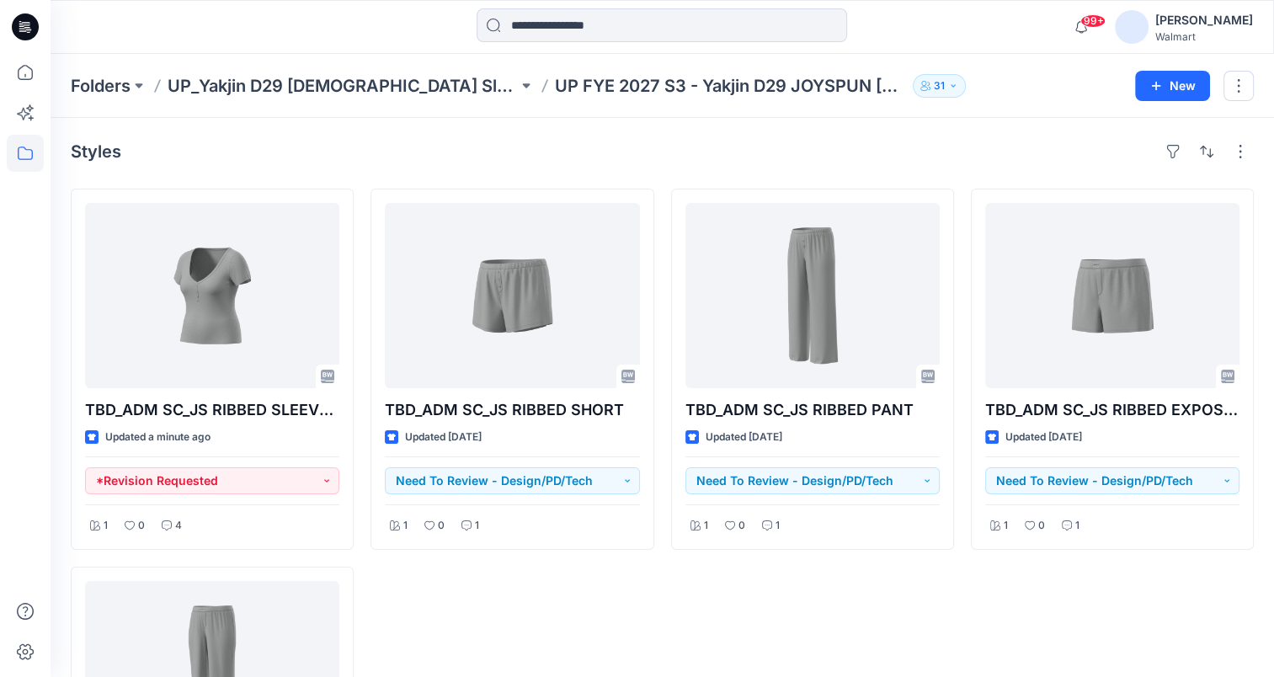
click at [964, 99] on div "Folders UP_Yakjin D29 Ladies Sleep UP FYE 2027 S3 - Yakjin D29 JOYSPUN Ladies S…" at bounding box center [662, 86] width 1223 height 64
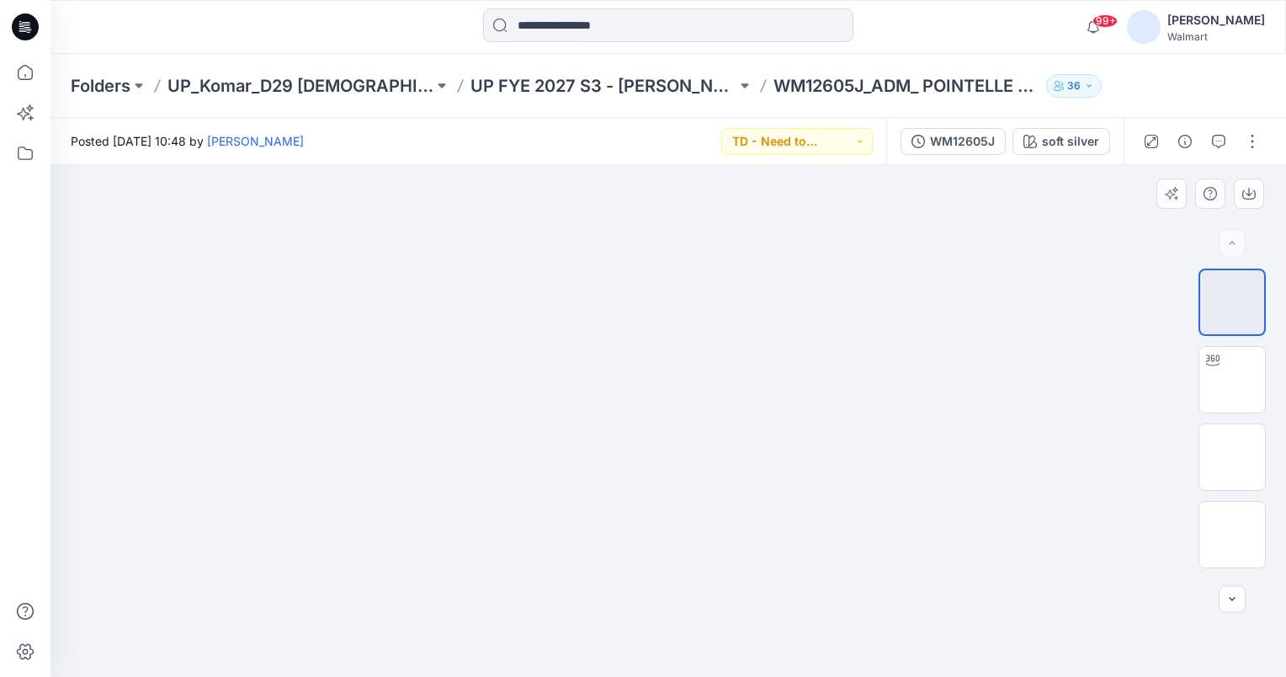
click at [967, 438] on div at bounding box center [669, 421] width 1236 height 512
click at [1210, 364] on icon at bounding box center [1212, 359] width 13 height 11
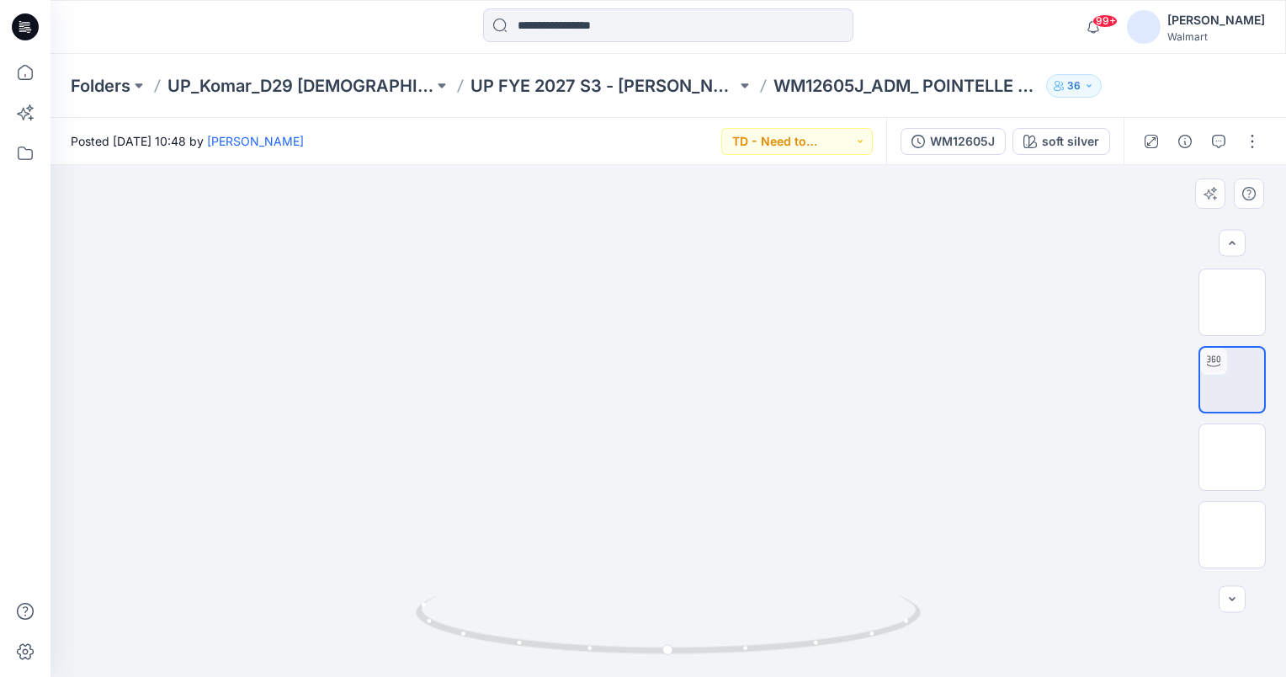
scroll to position [458, 0]
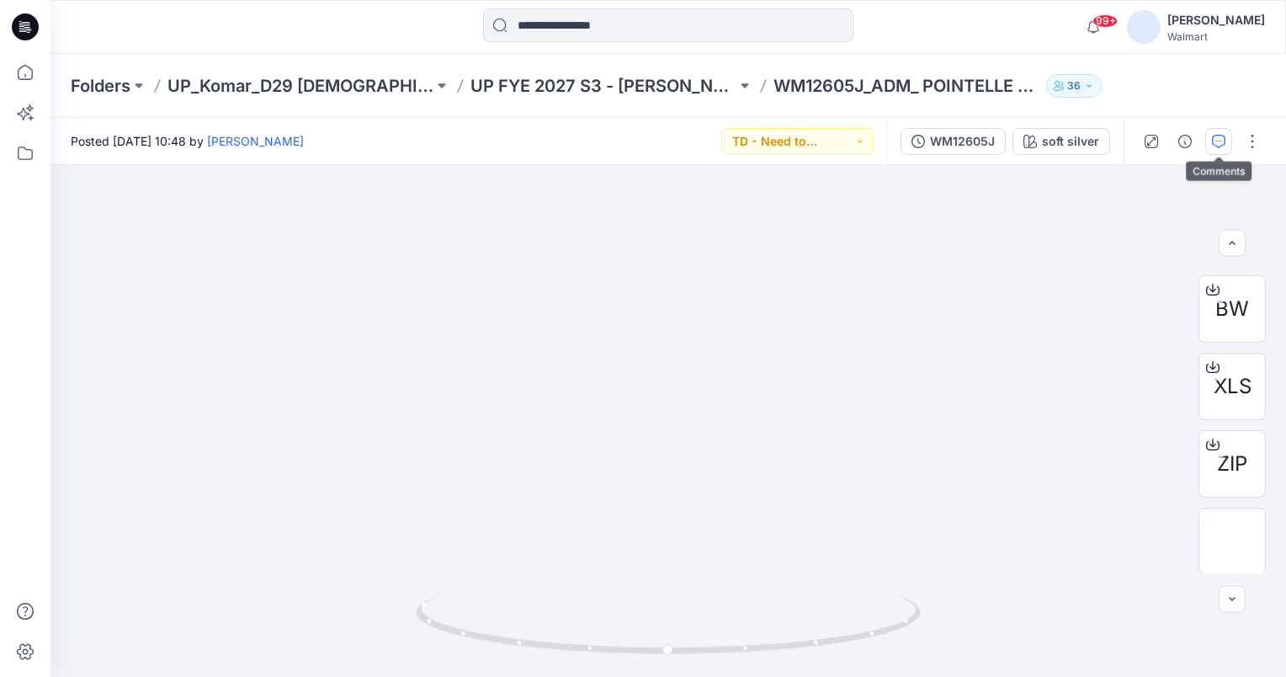
click at [1215, 141] on icon "button" at bounding box center [1218, 141] width 13 height 13
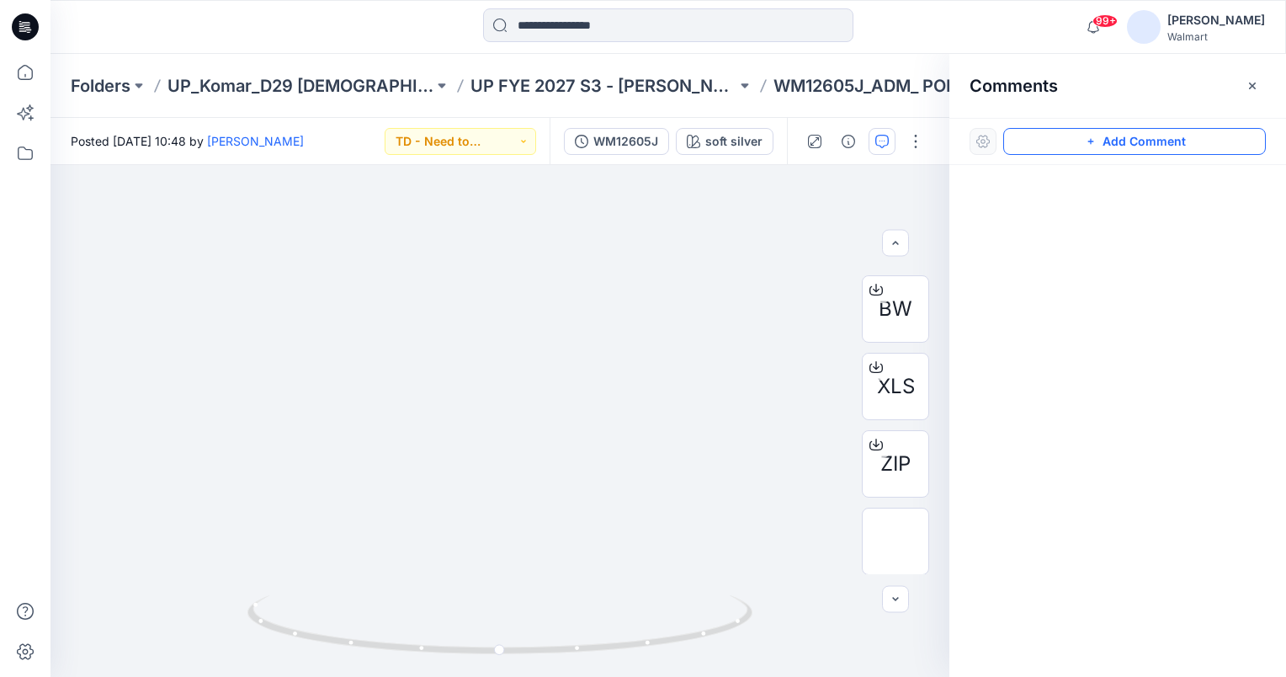
click at [1227, 139] on button "Add Comment" at bounding box center [1134, 141] width 263 height 27
click at [677, 297] on div "1" at bounding box center [500, 421] width 899 height 512
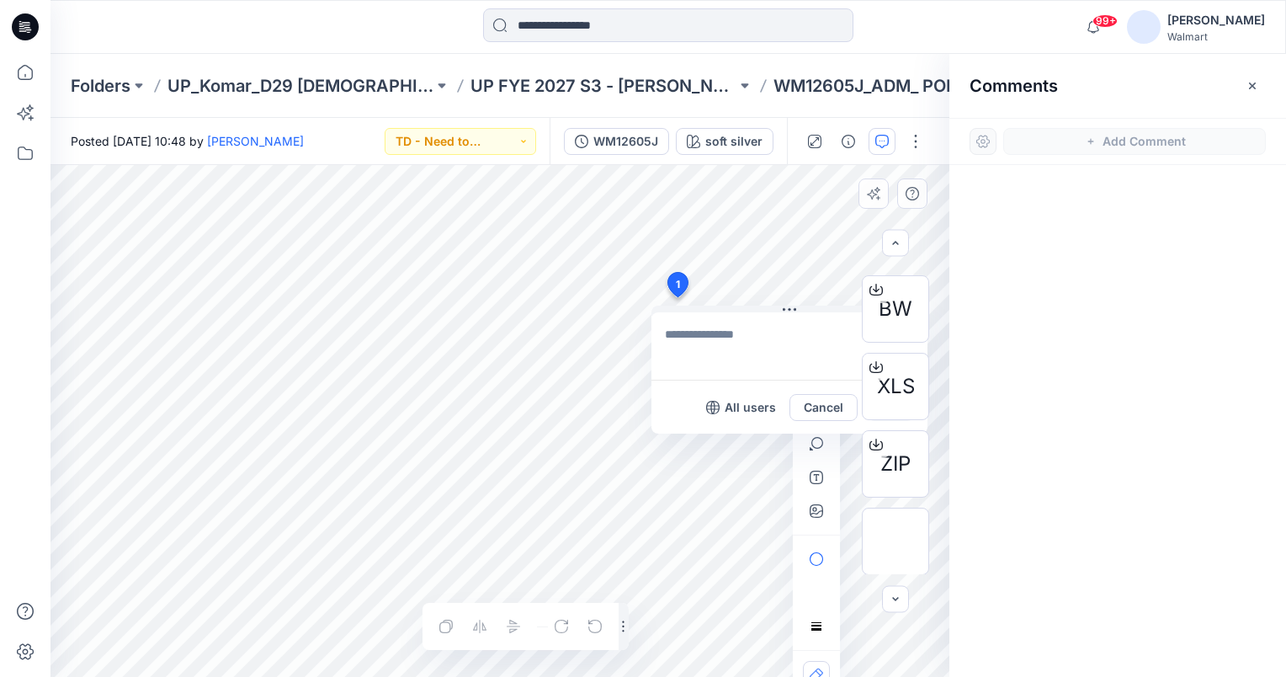
click at [722, 325] on textarea at bounding box center [790, 345] width 276 height 67
type textarea "**********"
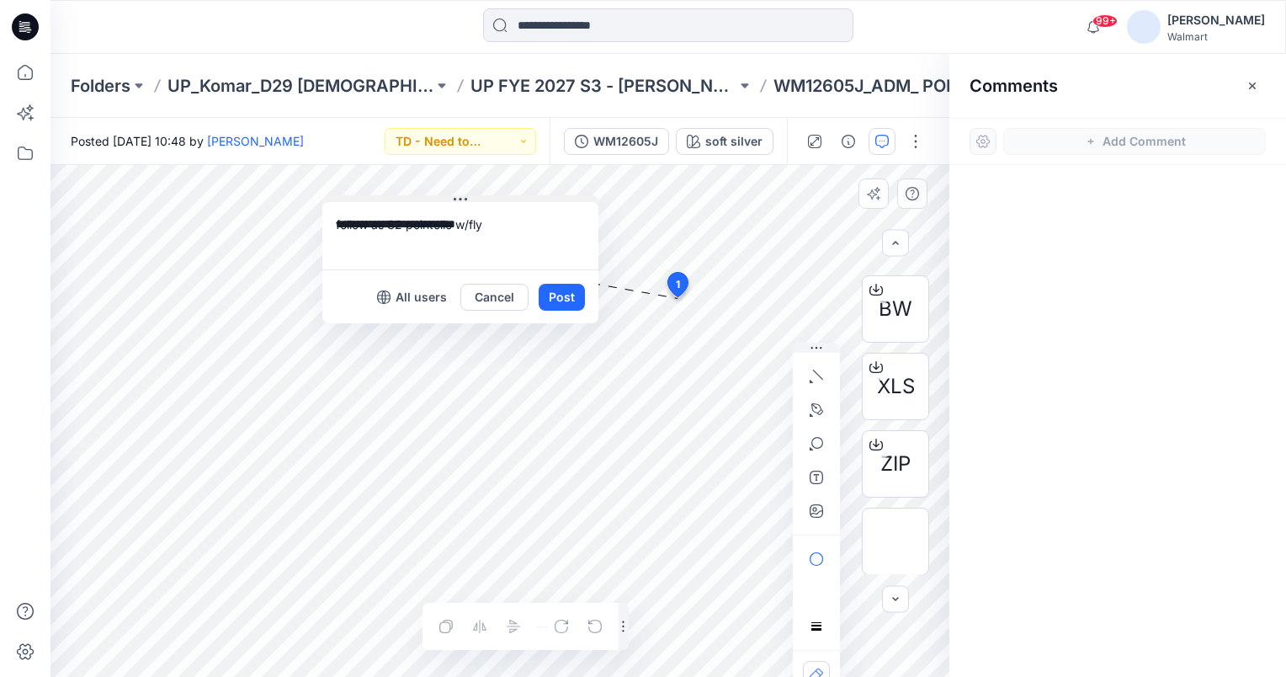
drag, startPoint x: 784, startPoint y: 308, endPoint x: 450, endPoint y: 198, distance: 351.1
click at [454, 198] on icon at bounding box center [460, 199] width 13 height 3
click at [558, 295] on button "Post" at bounding box center [558, 297] width 46 height 27
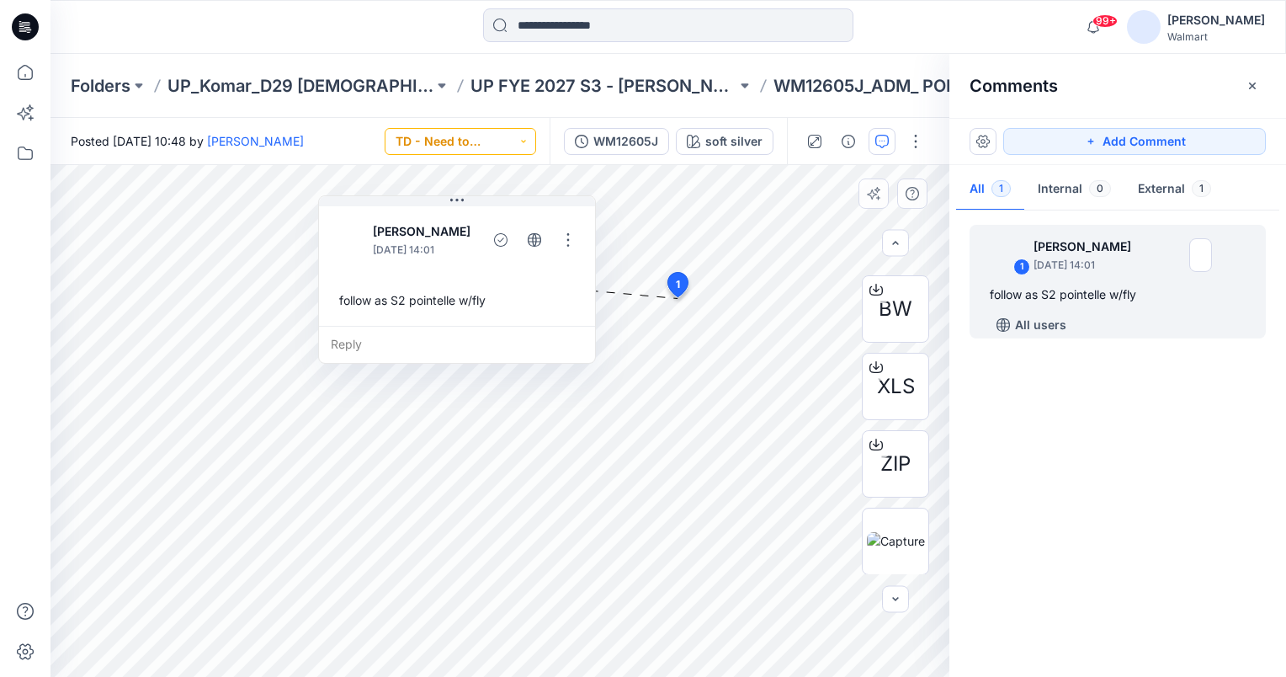
click at [522, 136] on button "TD - Need to Review" at bounding box center [461, 141] width 152 height 27
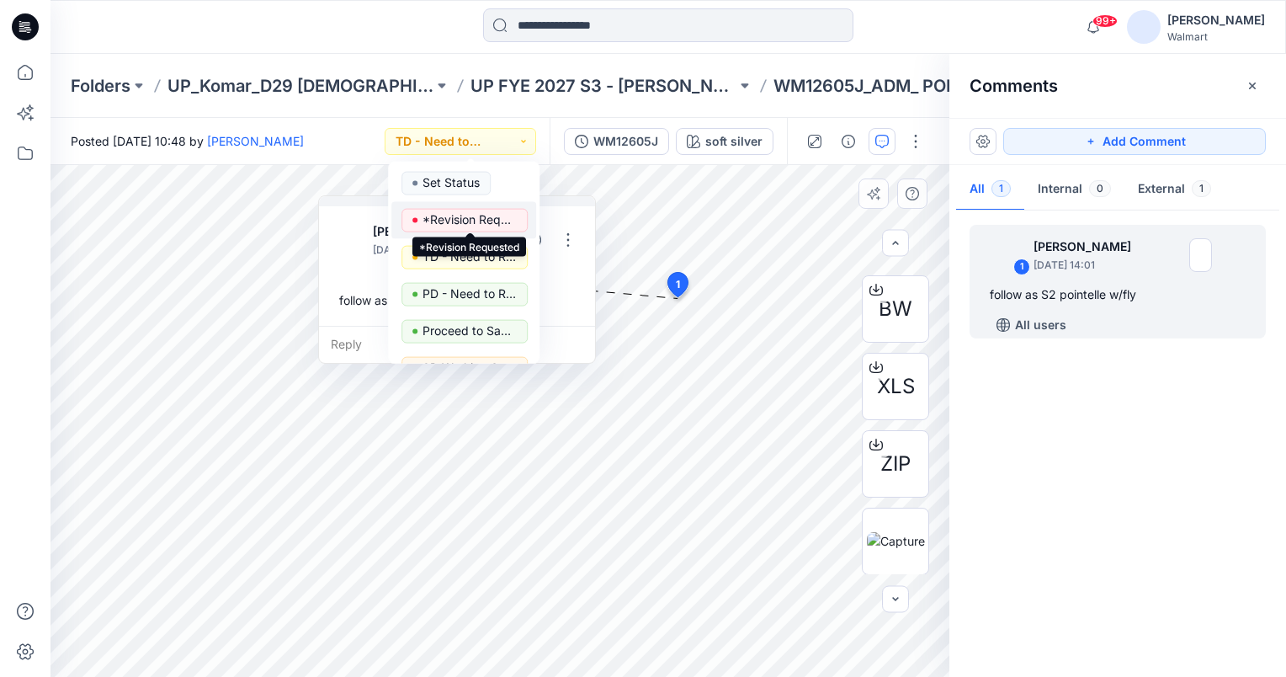
click at [475, 215] on p "*Revision Requested" at bounding box center [470, 220] width 94 height 22
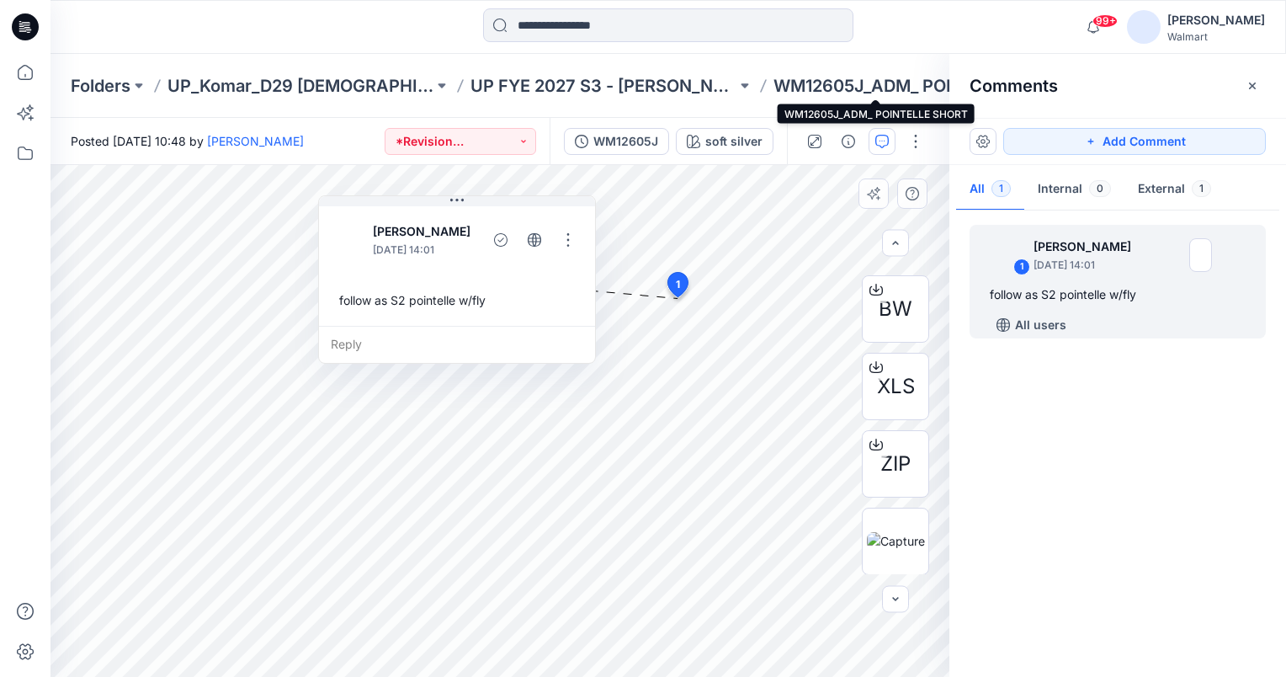
click at [774, 82] on p "WM12605J_ADM_ POINTELLE SHORT" at bounding box center [907, 86] width 266 height 24
drag, startPoint x: 743, startPoint y: 86, endPoint x: 833, endPoint y: 82, distance: 90.1
click at [833, 82] on p "WM12605J_ADM_ POINTELLE SHORT" at bounding box center [907, 86] width 266 height 24
copy p "WM12605J"
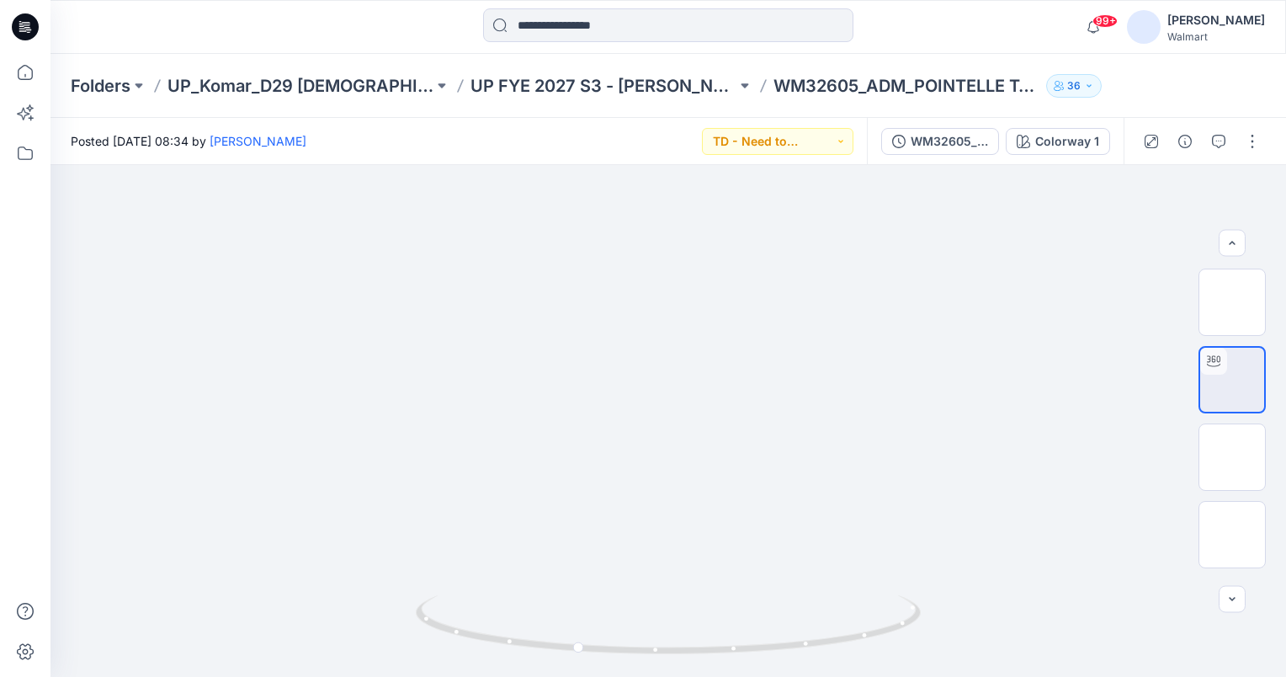
scroll to position [579, 0]
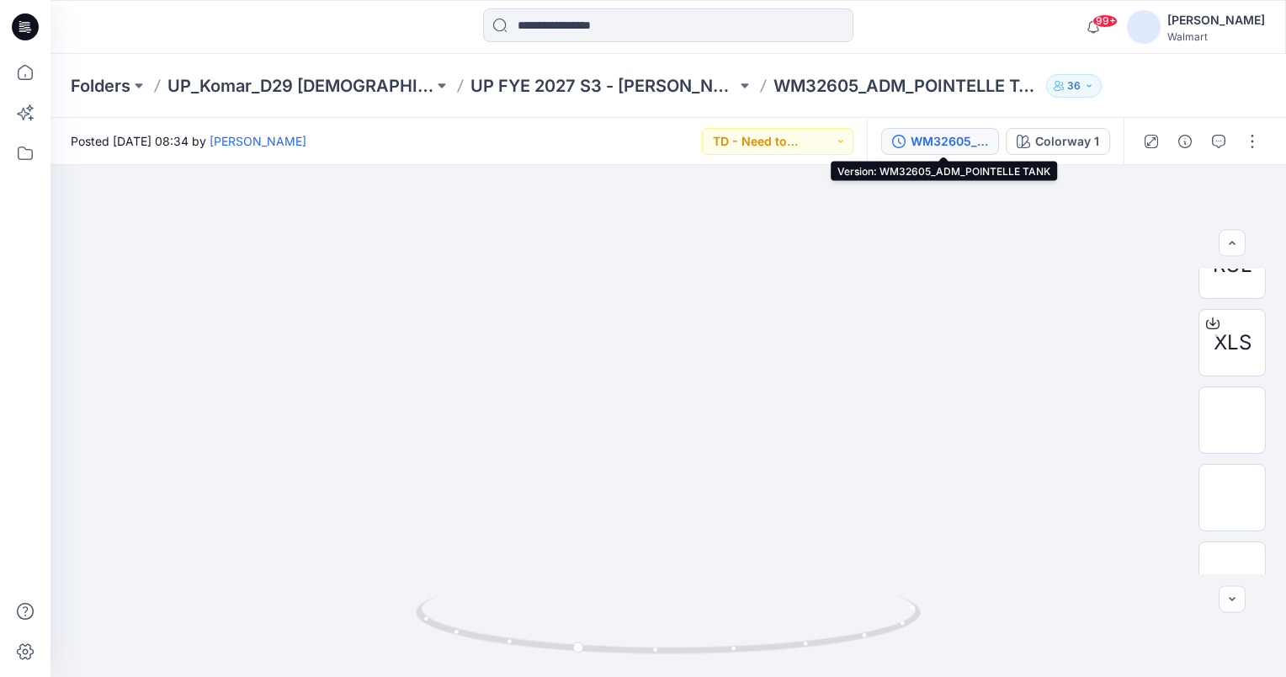
click at [941, 135] on div "WM32605_ADM_POINTELLE TANK" at bounding box center [949, 141] width 77 height 19
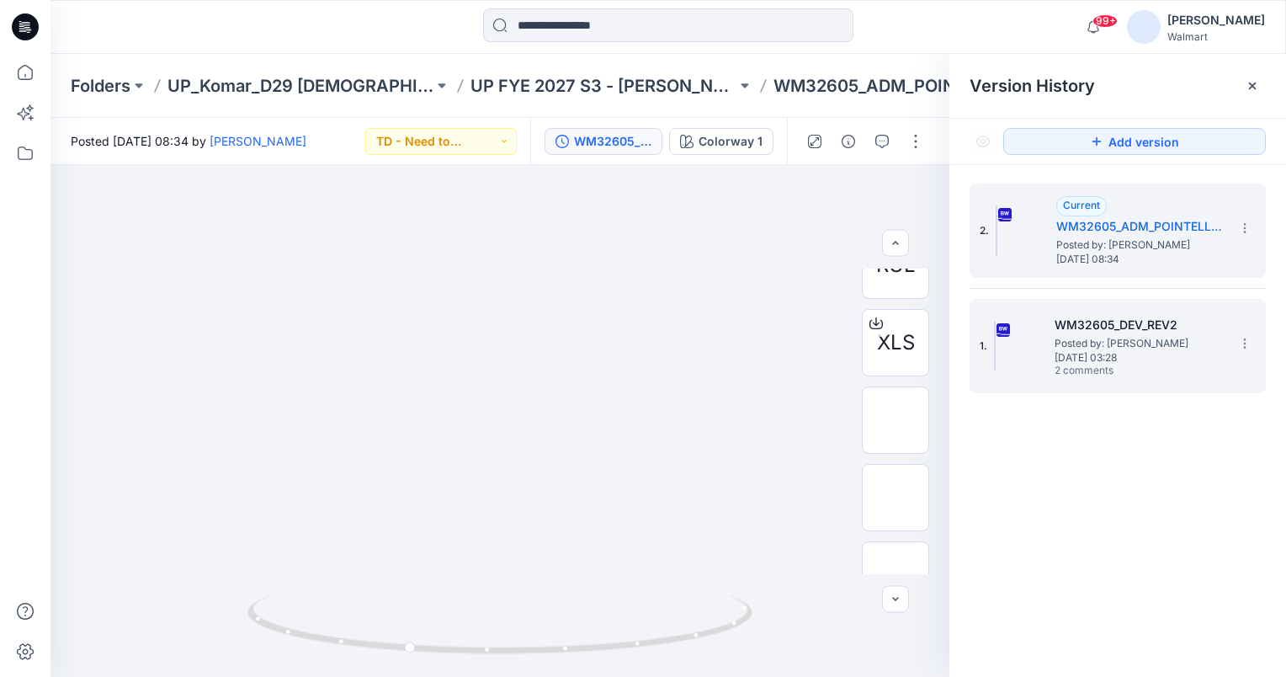
click at [1147, 347] on span "Posted by: Gayan Hettiarachchi" at bounding box center [1139, 343] width 168 height 17
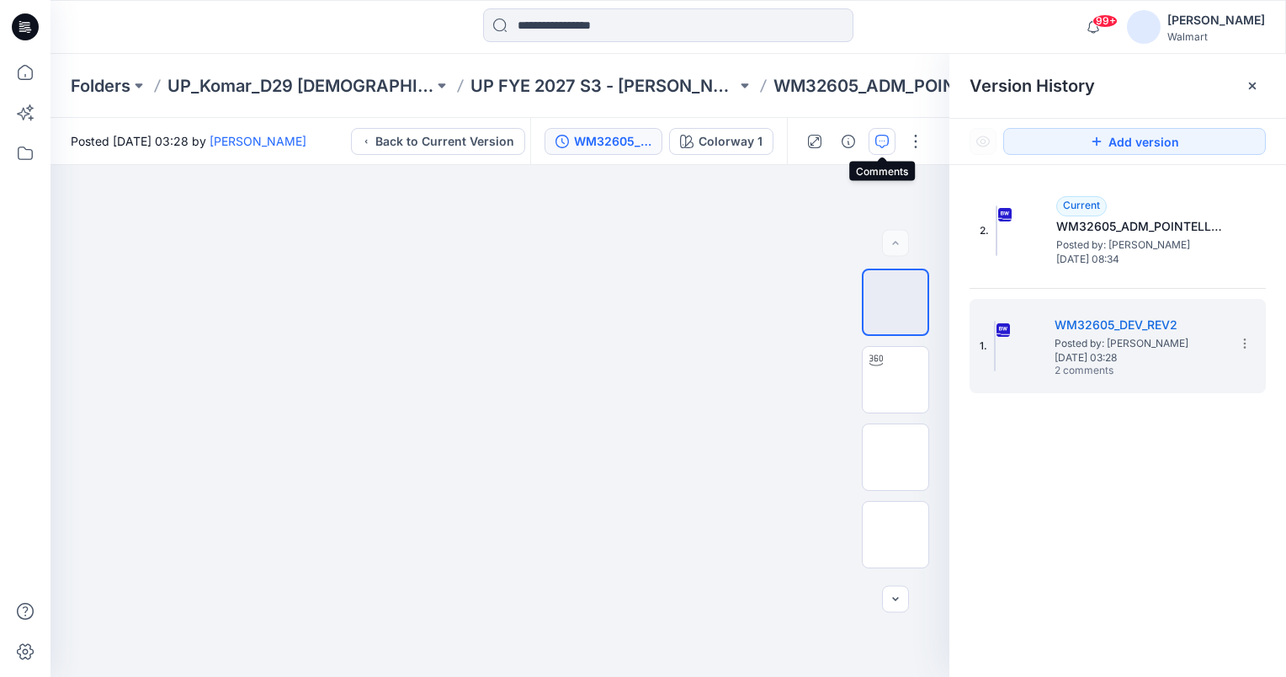
click at [875, 139] on icon "button" at bounding box center [881, 141] width 13 height 13
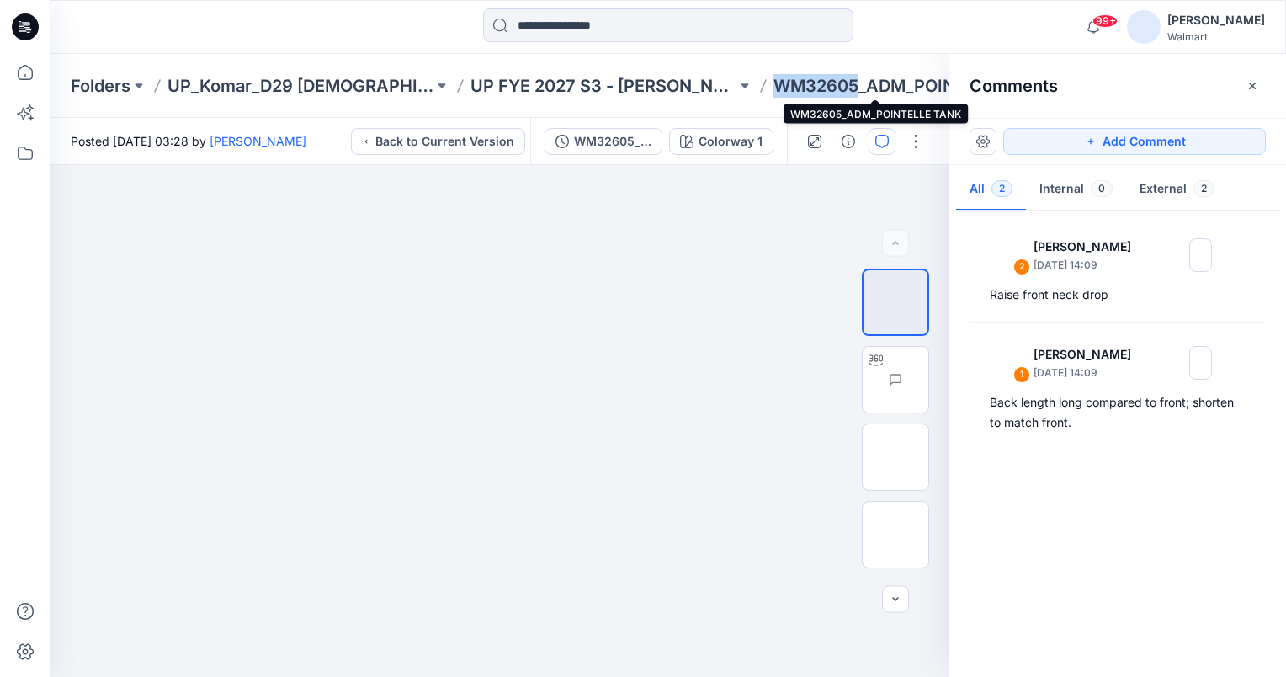
drag, startPoint x: 744, startPoint y: 87, endPoint x: 826, endPoint y: 86, distance: 81.7
click at [826, 86] on p "WM32605_ADM_POINTELLE TANK" at bounding box center [907, 86] width 266 height 24
copy p "WM32605"
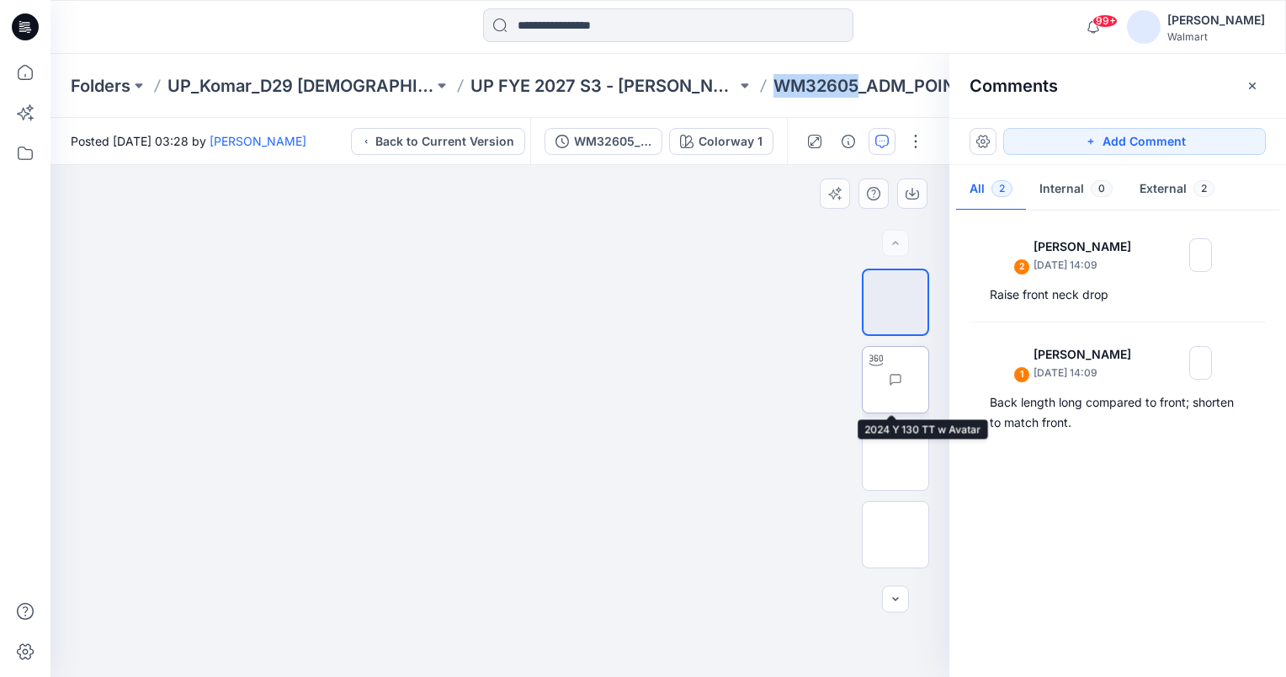
click at [928, 380] on img at bounding box center [928, 380] width 0 height 0
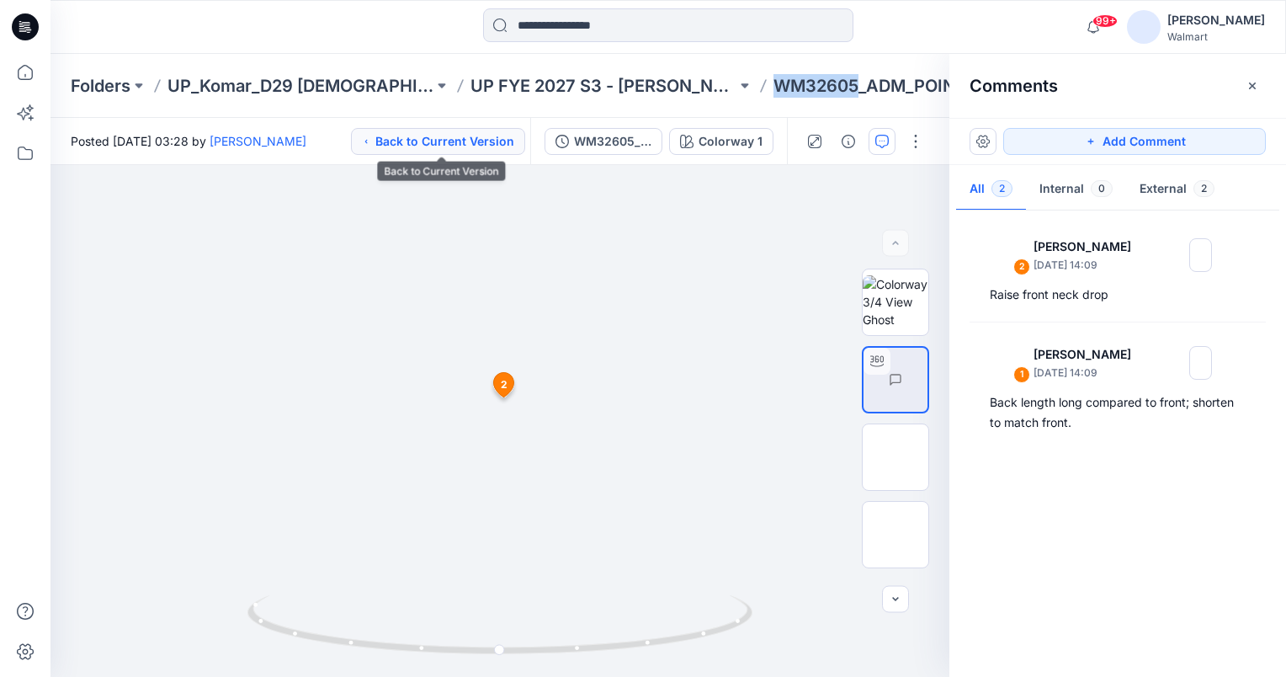
click at [478, 133] on button "Back to Current Version" at bounding box center [438, 141] width 174 height 27
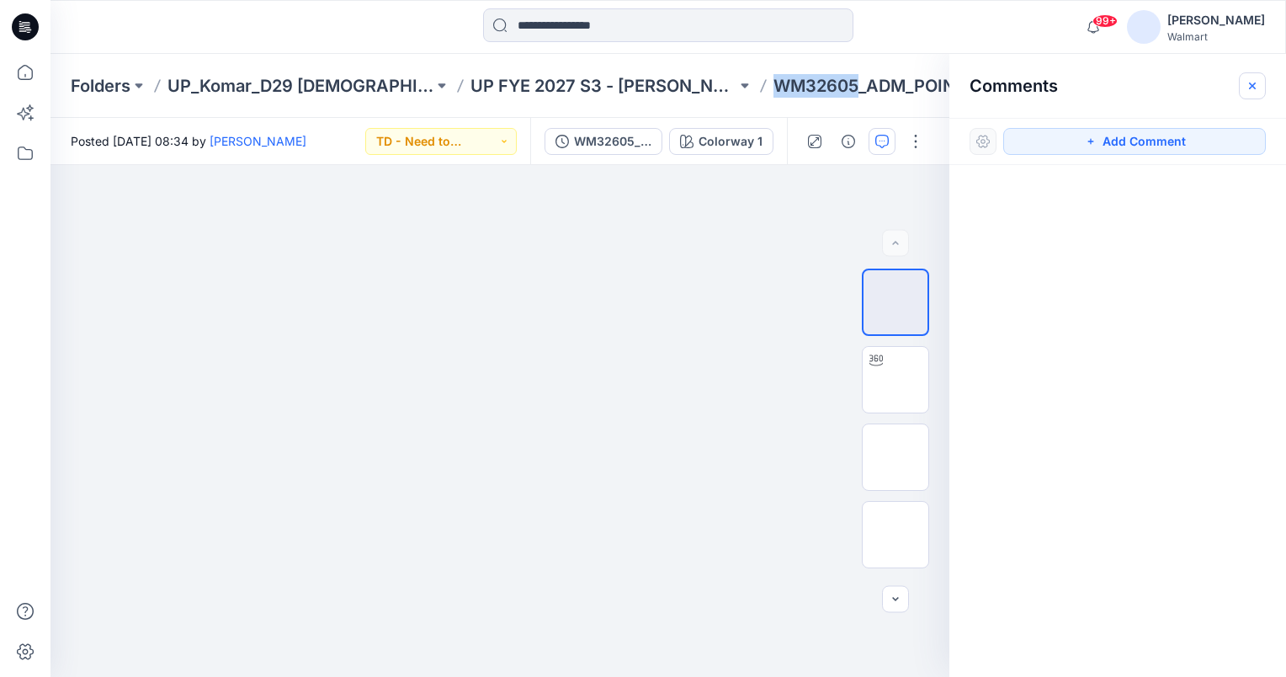
click at [1250, 79] on icon "button" at bounding box center [1252, 85] width 13 height 13
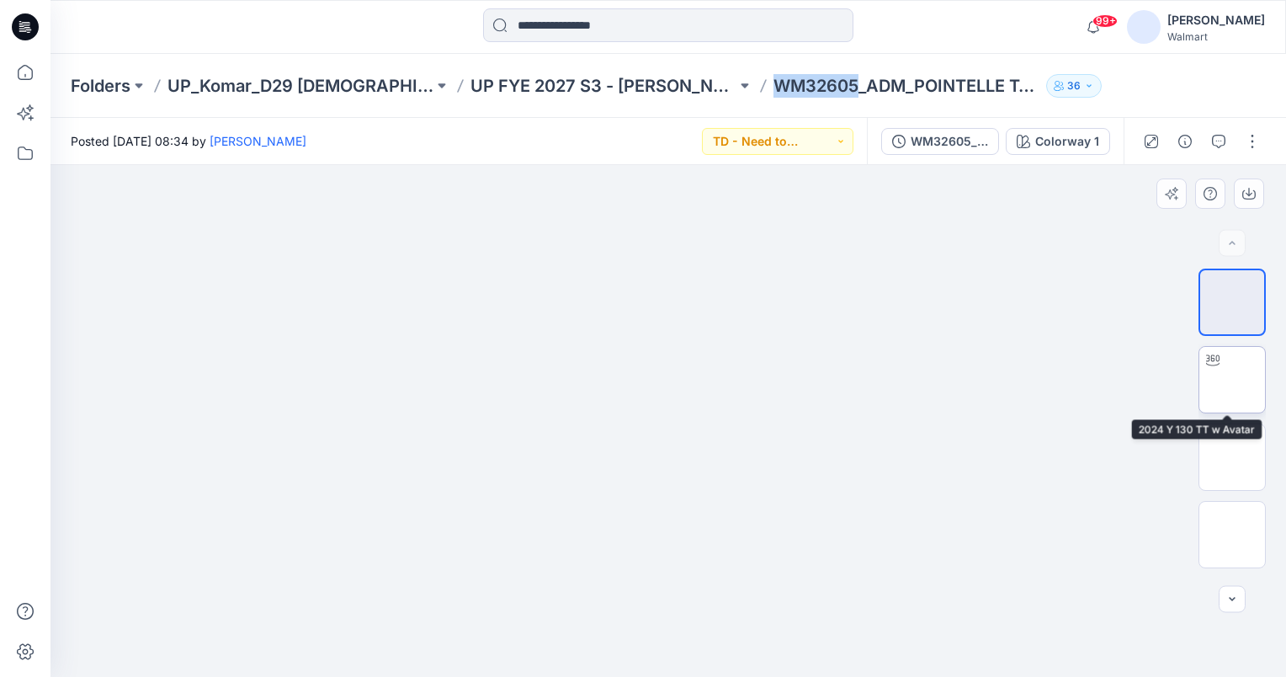
click at [1214, 364] on icon at bounding box center [1212, 360] width 13 height 13
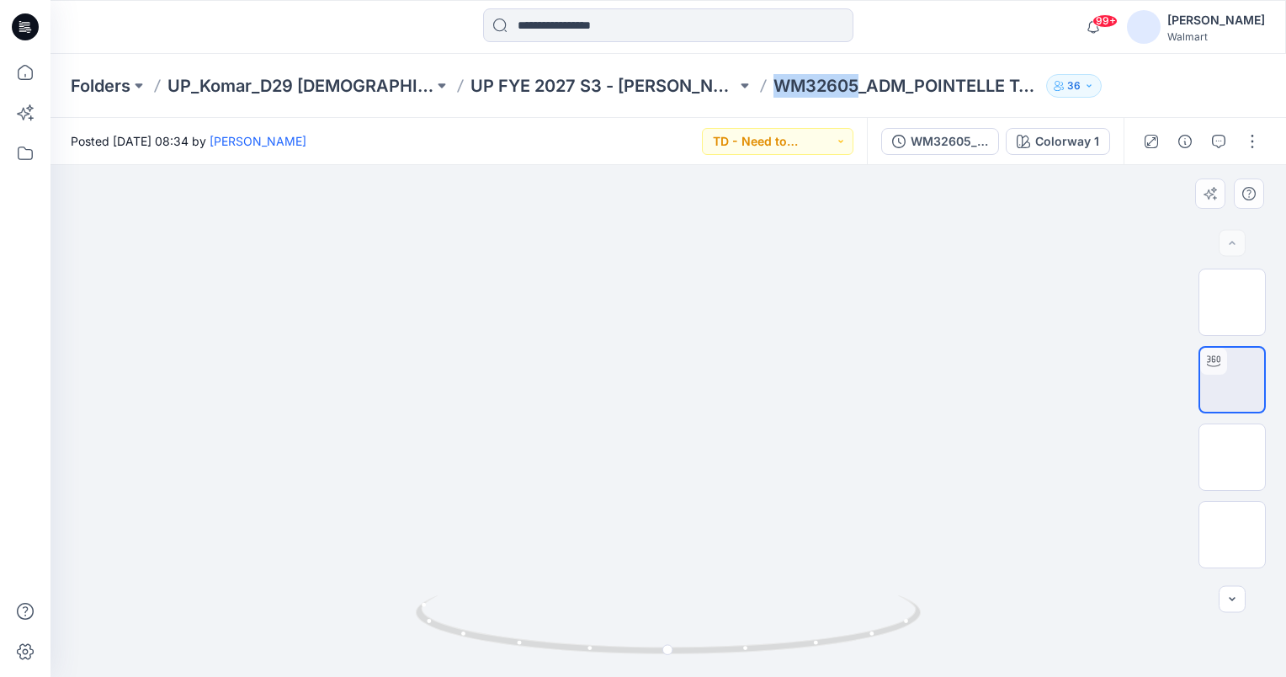
drag, startPoint x: 682, startPoint y: 560, endPoint x: 645, endPoint y: 523, distance: 52.4
click at [661, 526] on img at bounding box center [650, 164] width 1471 height 1024
click at [1224, 139] on icon "button" at bounding box center [1218, 141] width 13 height 13
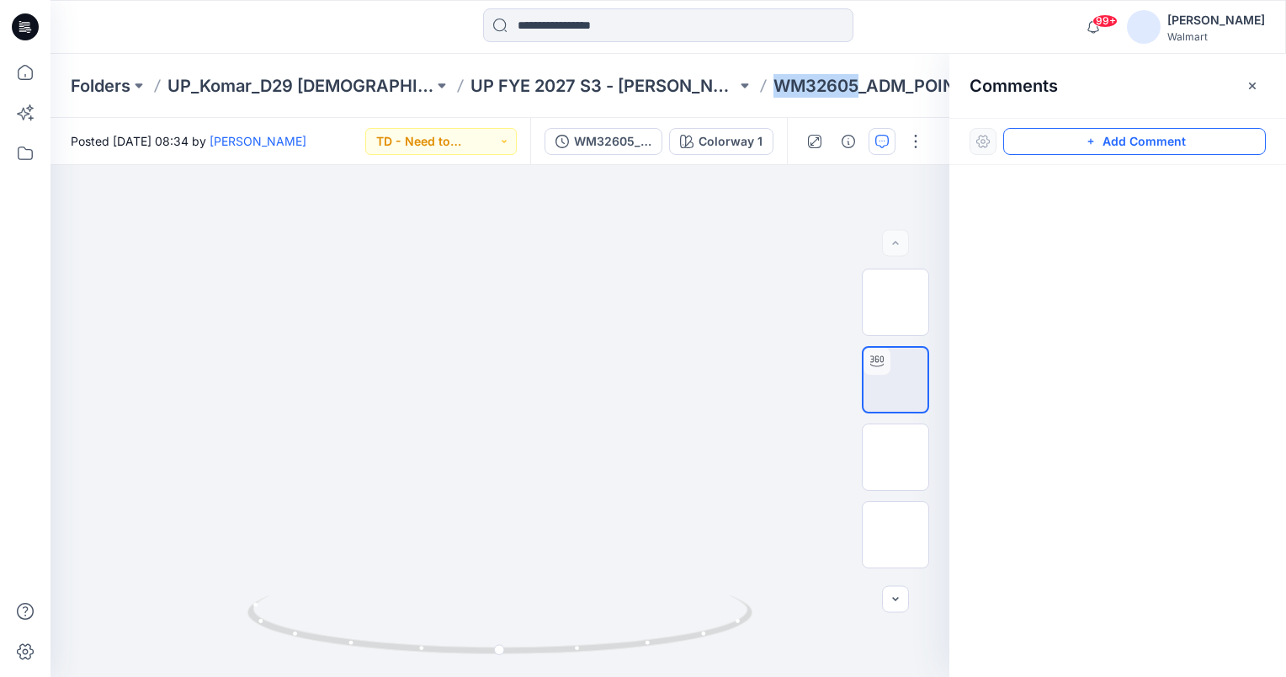
click at [1090, 142] on icon "button" at bounding box center [1090, 141] width 13 height 13
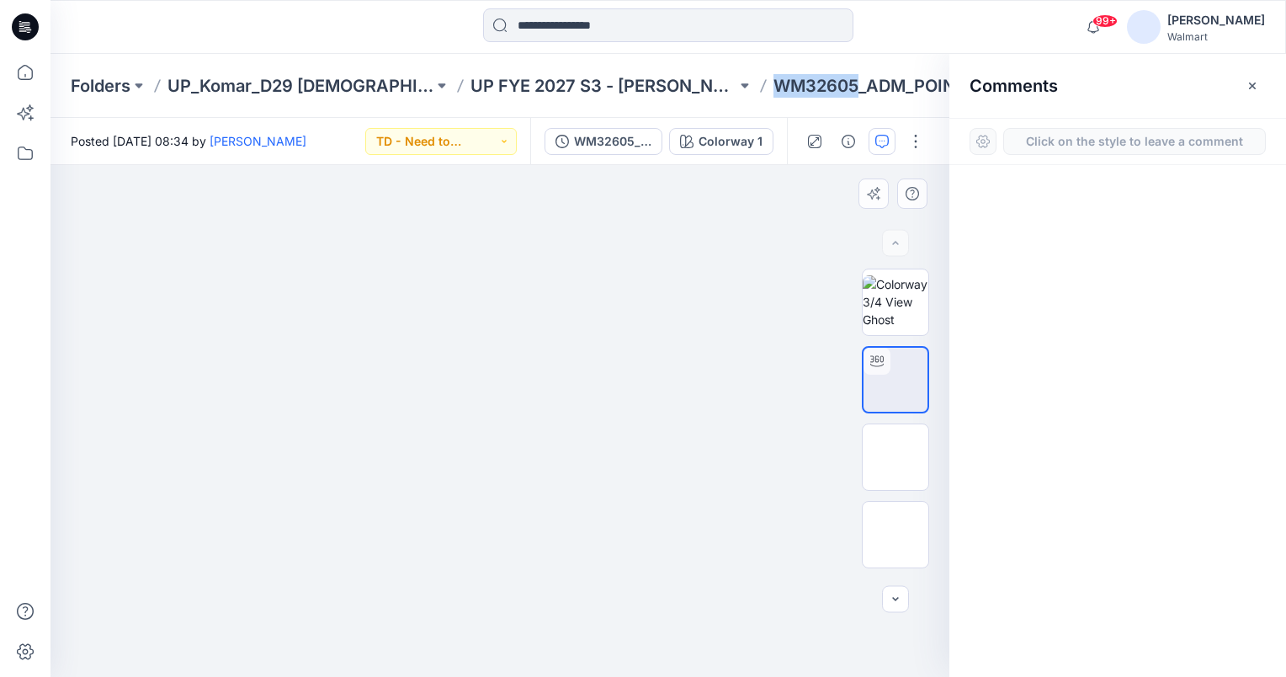
click at [369, 237] on div "1" at bounding box center [500, 421] width 899 height 512
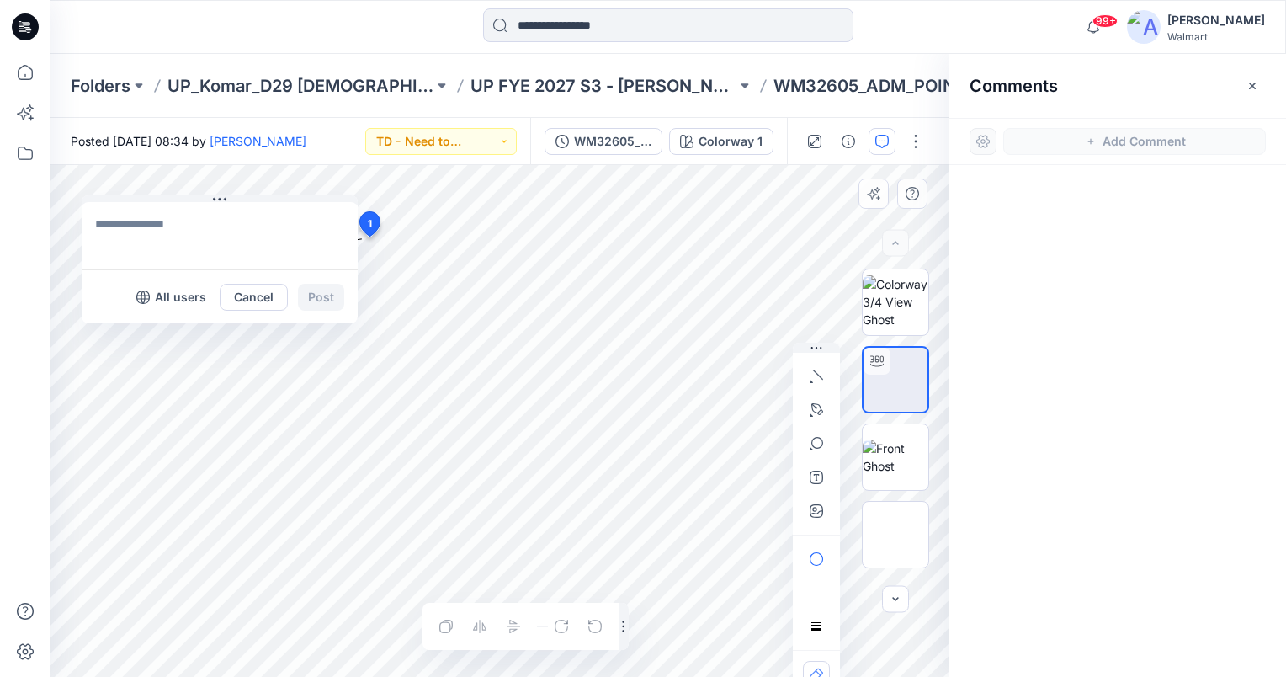
drag, startPoint x: 367, startPoint y: 248, endPoint x: 64, endPoint y: 205, distance: 306.1
click at [82, 195] on button at bounding box center [220, 200] width 276 height 10
click at [93, 223] on textarea at bounding box center [192, 232] width 276 height 67
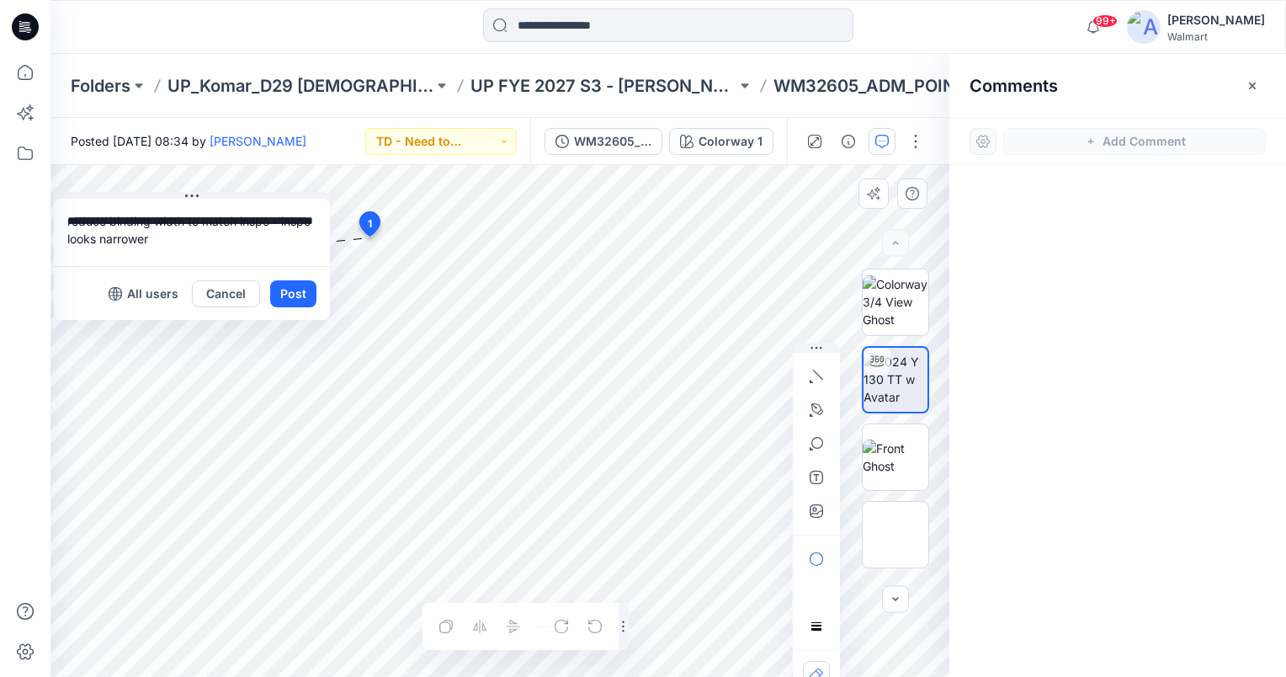
click at [189, 219] on textarea "**********" at bounding box center [192, 232] width 276 height 67
click at [274, 241] on textarea "**********" at bounding box center [192, 232] width 276 height 67
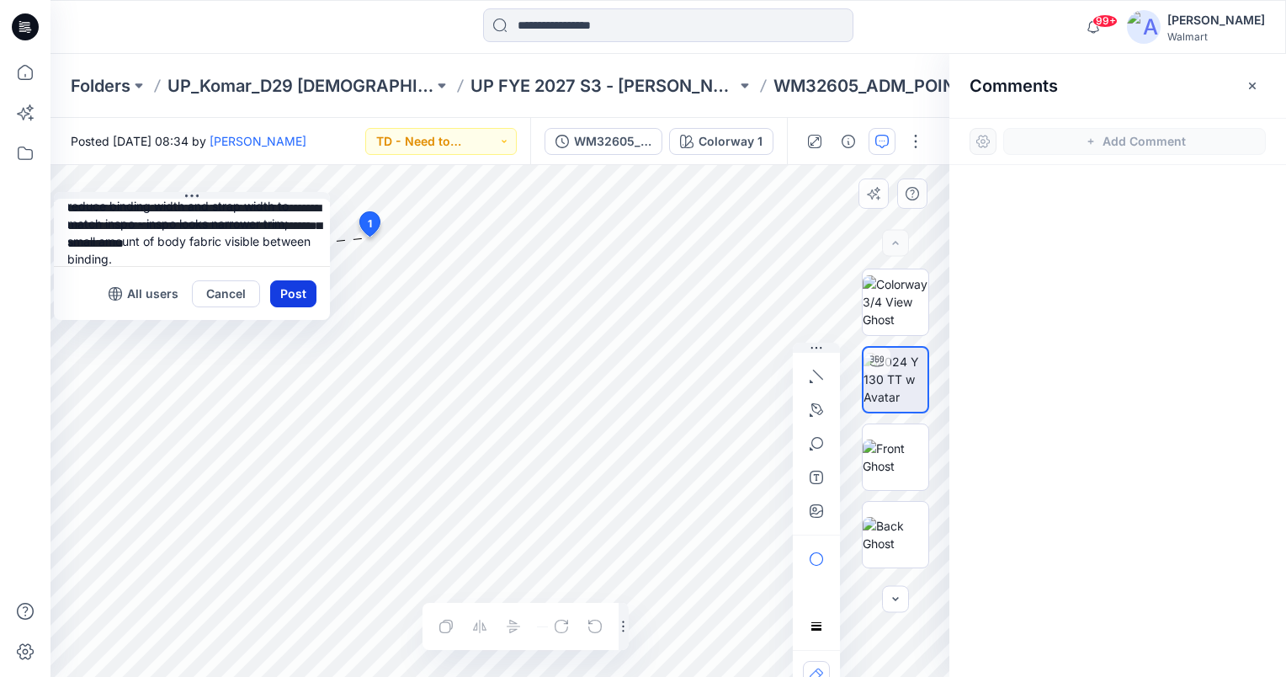
type textarea "**********"
click at [301, 296] on button "Post" at bounding box center [293, 293] width 46 height 27
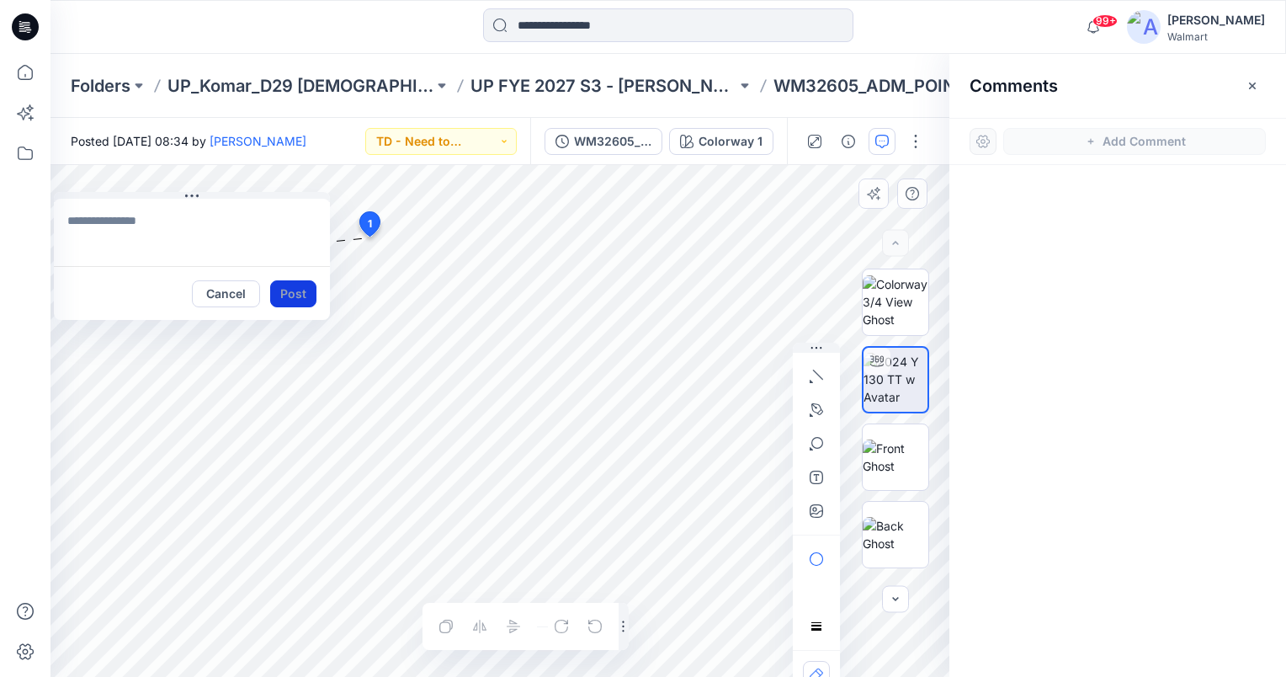
scroll to position [0, 0]
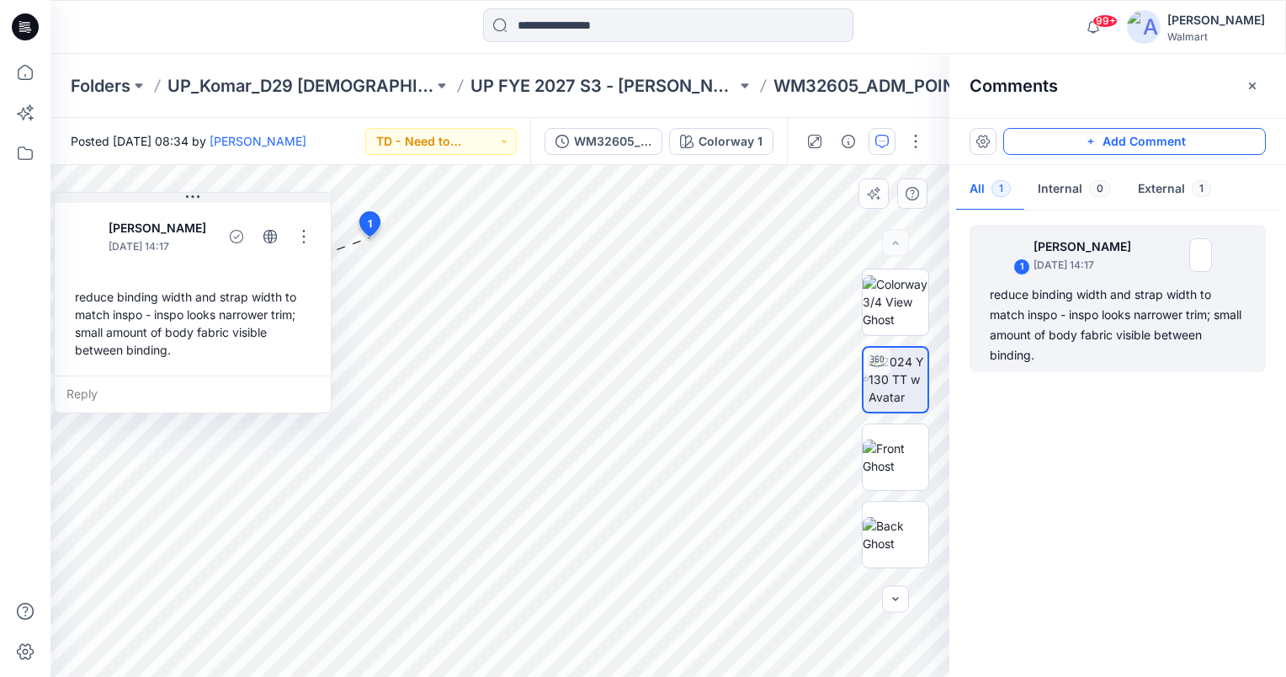
click at [1088, 143] on icon "button" at bounding box center [1090, 141] width 13 height 13
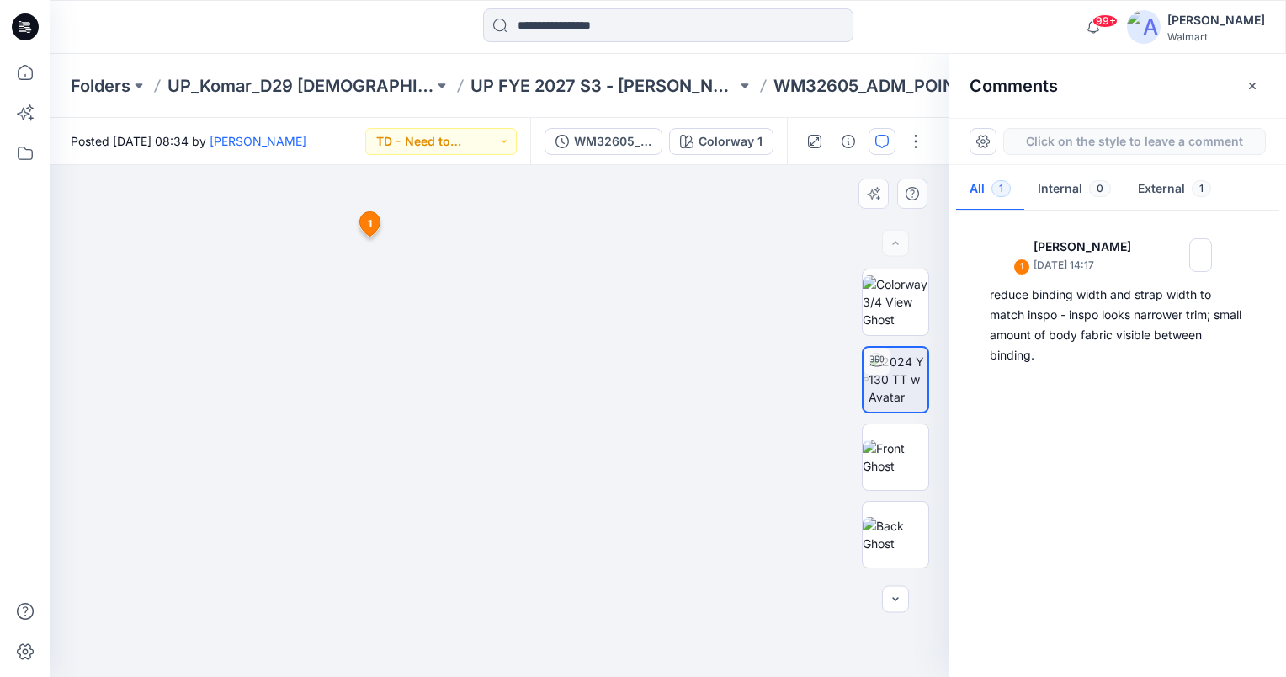
click at [449, 323] on div "2 1 Jennifer Yerkes September 17, 2025 14:17 reduce binding width and strap wid…" at bounding box center [500, 421] width 899 height 512
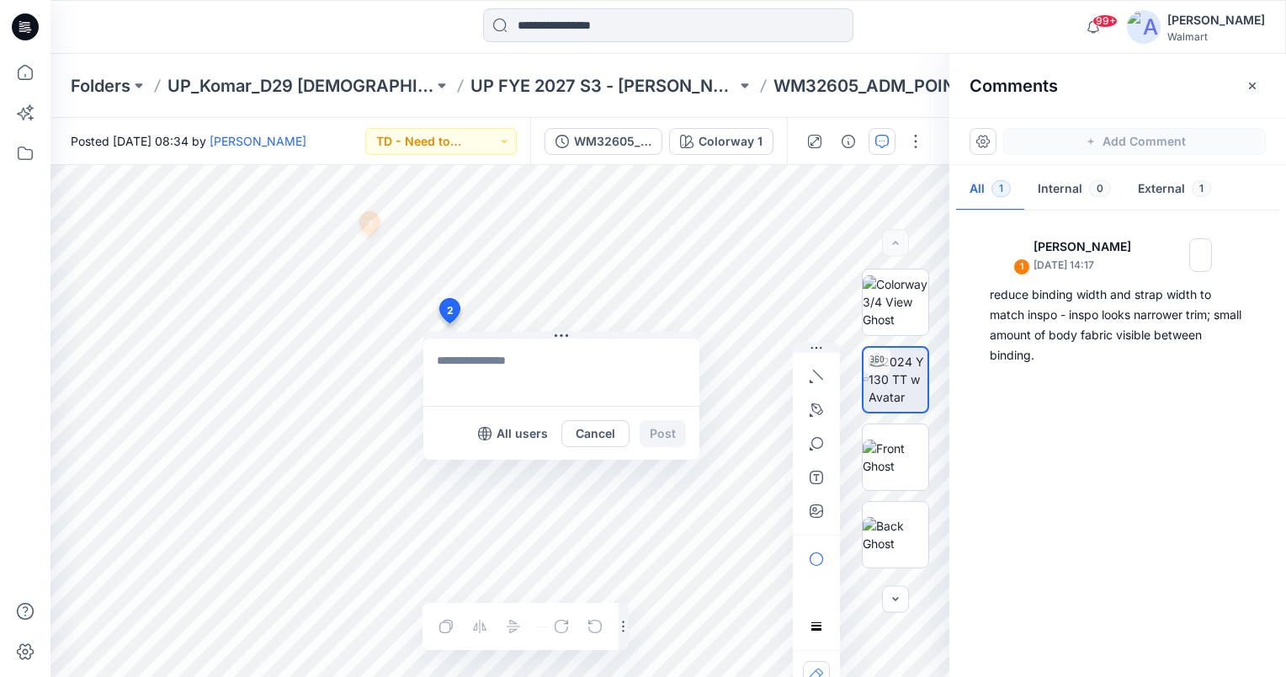
click at [458, 356] on textarea at bounding box center [561, 371] width 276 height 67
type textarea "**********"
click at [661, 426] on button "Post" at bounding box center [663, 433] width 46 height 27
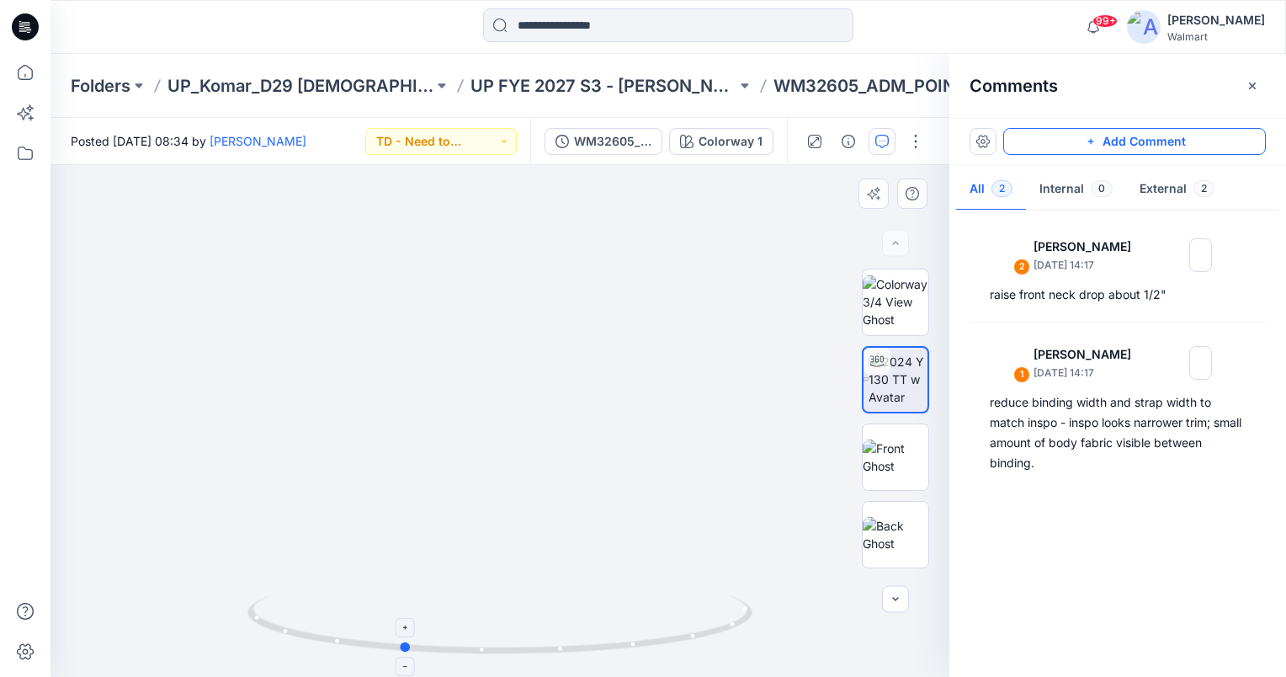
drag, startPoint x: 504, startPoint y: 652, endPoint x: 407, endPoint y: 643, distance: 98.0
click at [407, 643] on circle at bounding box center [406, 647] width 10 height 10
click at [1133, 137] on button "Add Comment" at bounding box center [1134, 141] width 263 height 27
click at [593, 589] on div "3" at bounding box center [500, 421] width 899 height 512
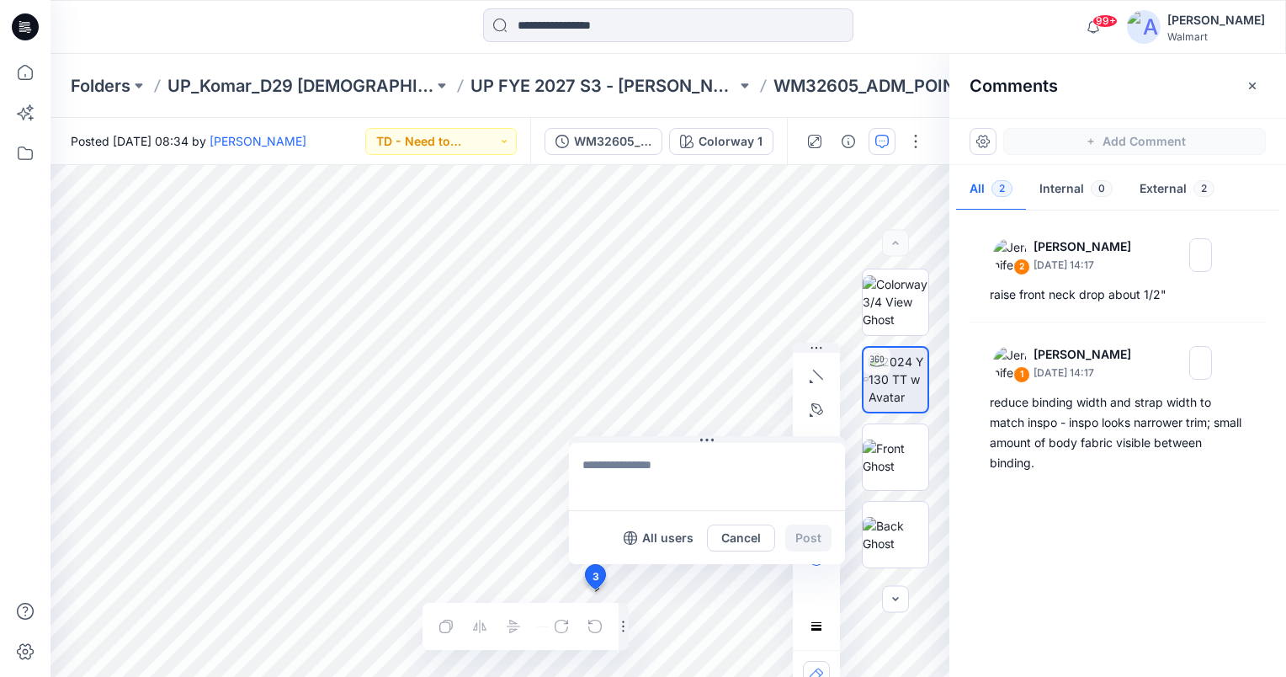
click at [656, 478] on textarea at bounding box center [707, 476] width 276 height 67
type textarea "**********"
click at [820, 537] on button "Post" at bounding box center [808, 537] width 46 height 27
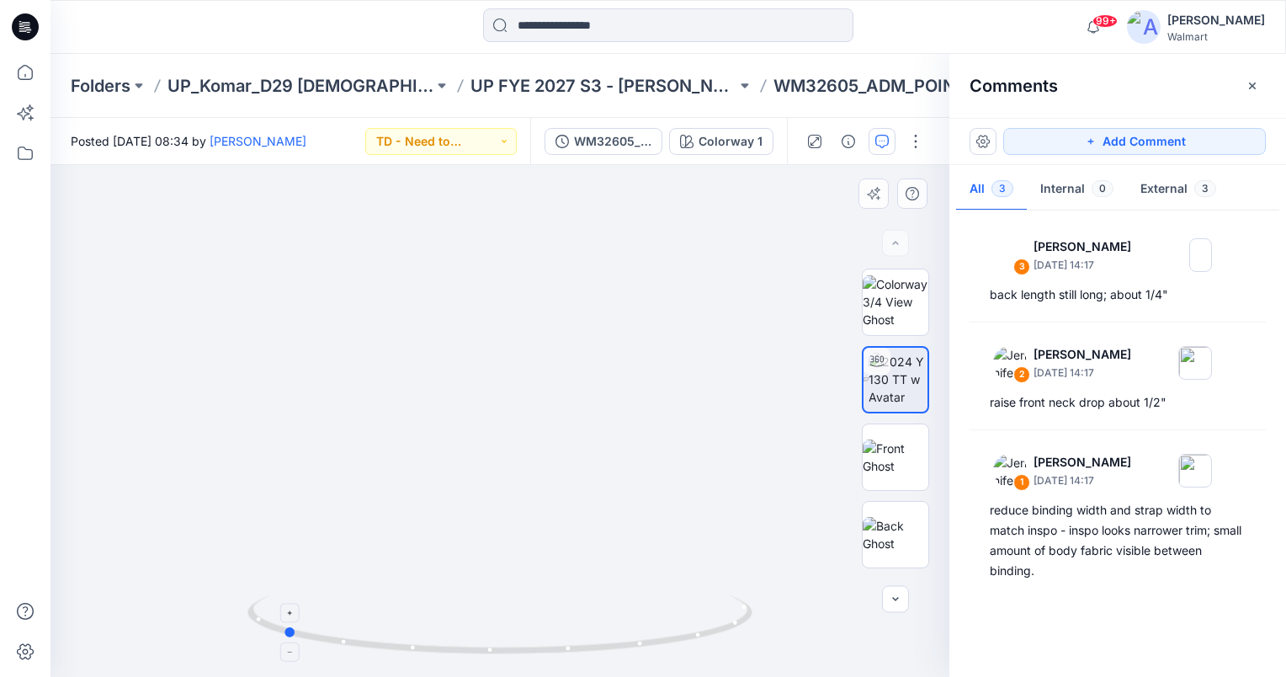
drag, startPoint x: 502, startPoint y: 648, endPoint x: 284, endPoint y: 631, distance: 218.7
click at [285, 631] on circle at bounding box center [290, 632] width 10 height 10
click at [1104, 141] on button "Add Comment" at bounding box center [1134, 141] width 263 height 27
click at [497, 350] on div "4" at bounding box center [500, 421] width 899 height 512
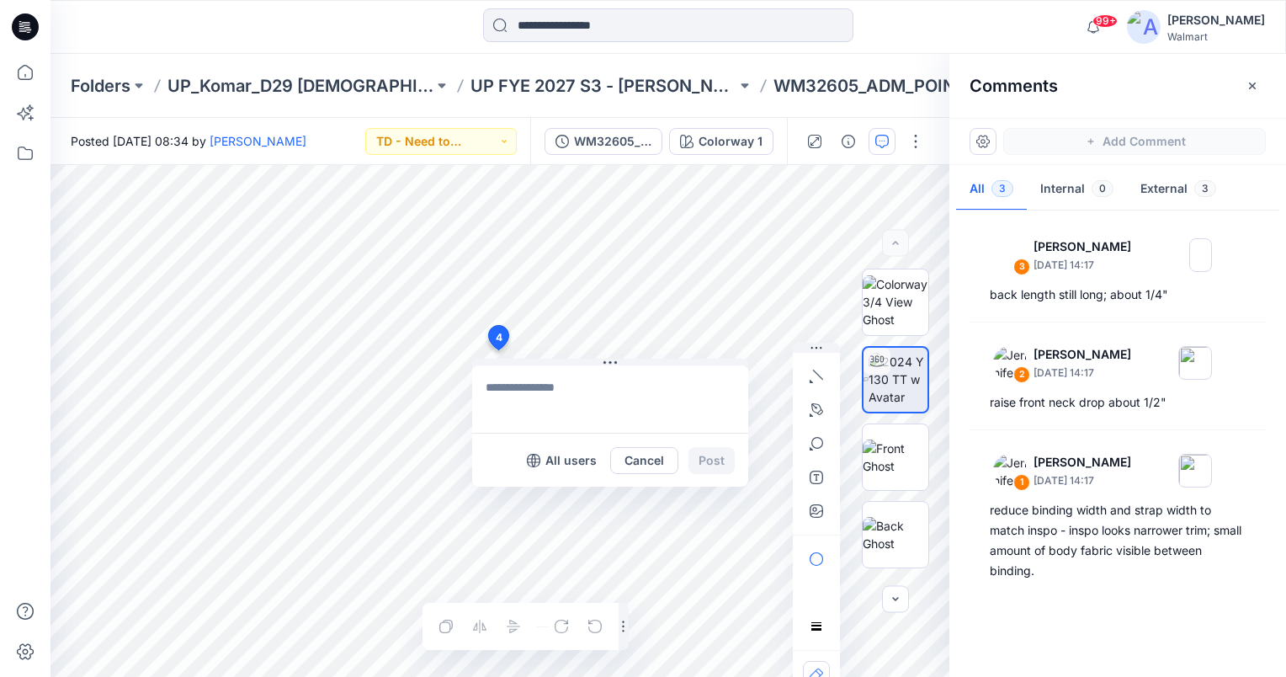
click at [512, 381] on textarea at bounding box center [610, 398] width 276 height 67
type textarea "**********"
click at [714, 471] on button "Post" at bounding box center [712, 460] width 46 height 27
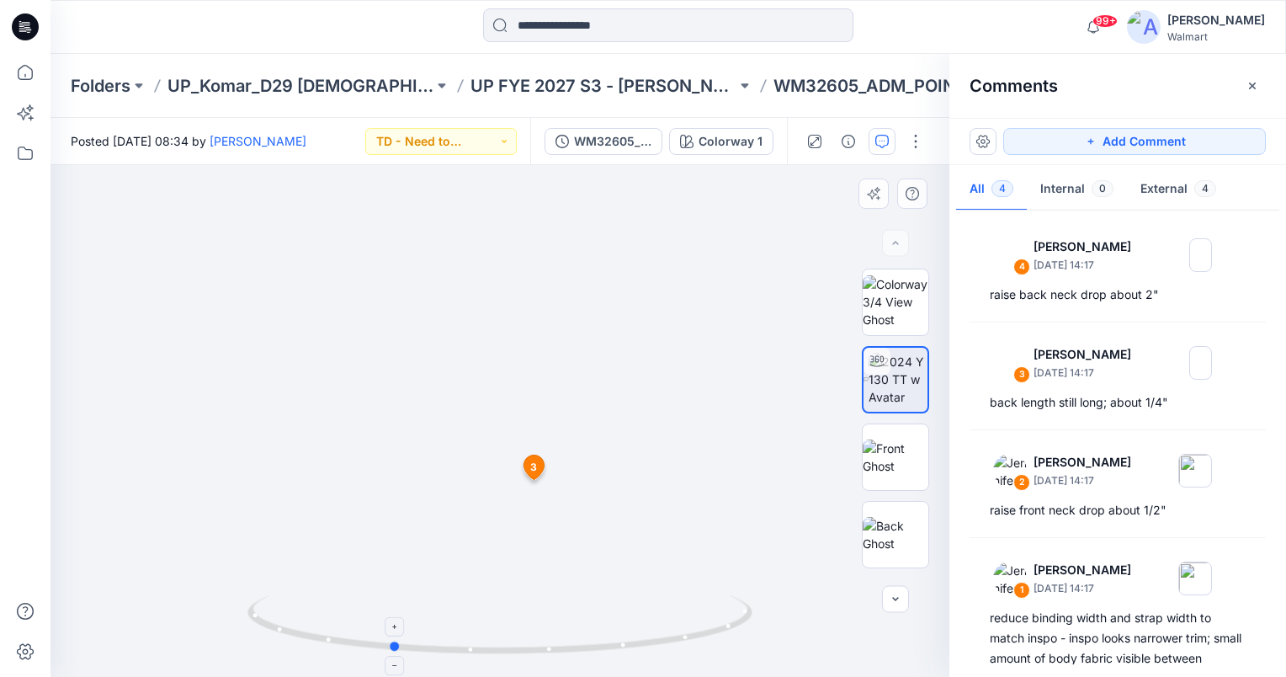
drag, startPoint x: 498, startPoint y: 647, endPoint x: 390, endPoint y: 640, distance: 108.9
click at [390, 640] on icon at bounding box center [501, 626] width 509 height 63
drag, startPoint x: 394, startPoint y: 647, endPoint x: 434, endPoint y: 644, distance: 40.5
click at [434, 644] on circle at bounding box center [434, 648] width 10 height 10
click at [1226, 138] on button "Add Comment" at bounding box center [1134, 141] width 263 height 27
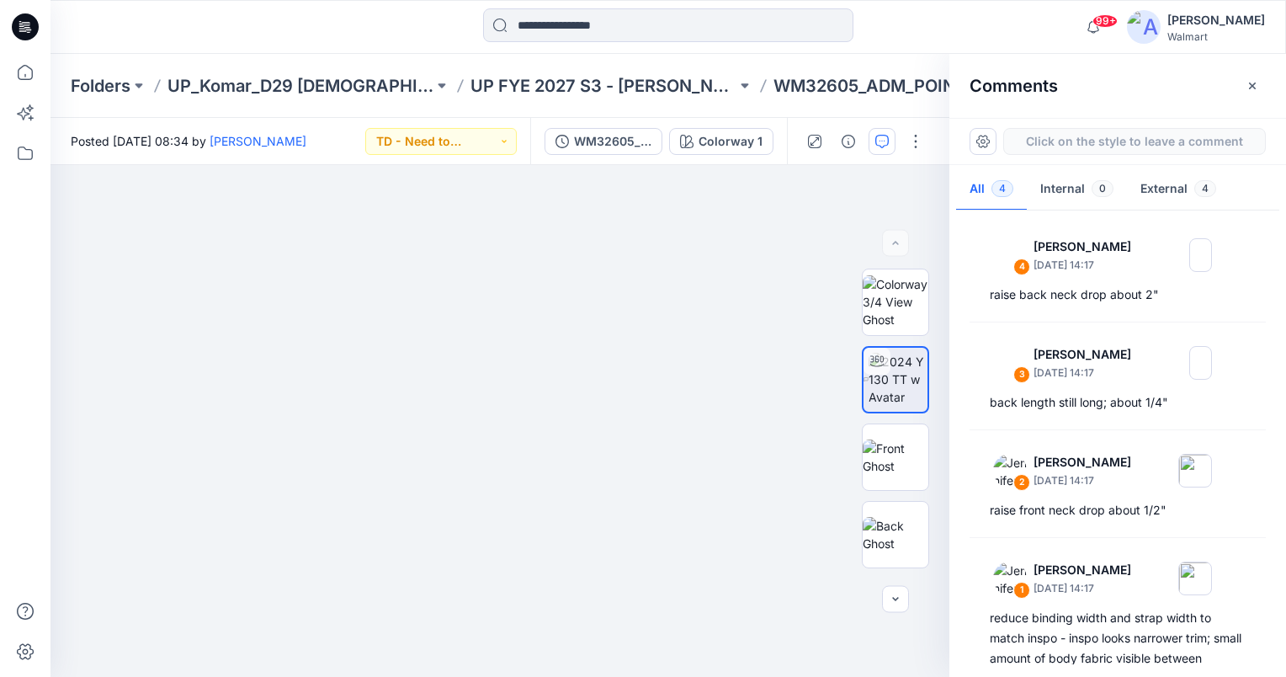
click at [578, 374] on div "5" at bounding box center [500, 421] width 899 height 512
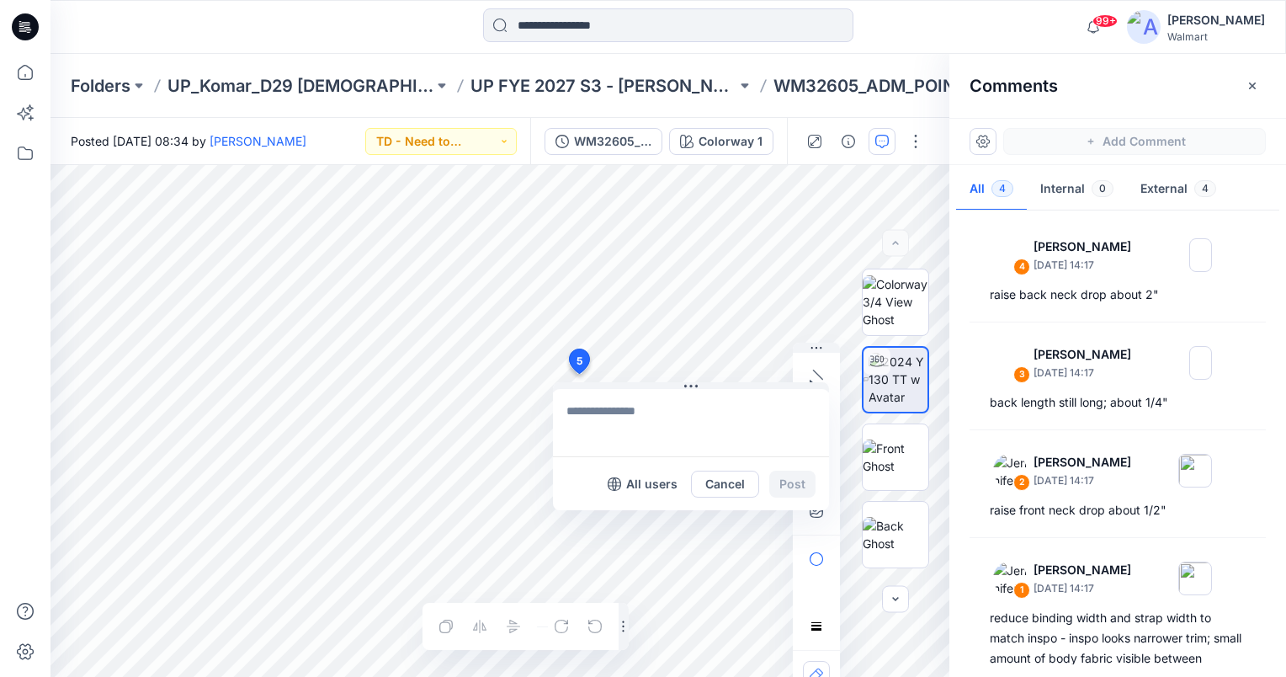
click at [601, 409] on textarea at bounding box center [691, 422] width 276 height 67
type textarea "**********"
click at [797, 483] on button "Post" at bounding box center [792, 484] width 46 height 27
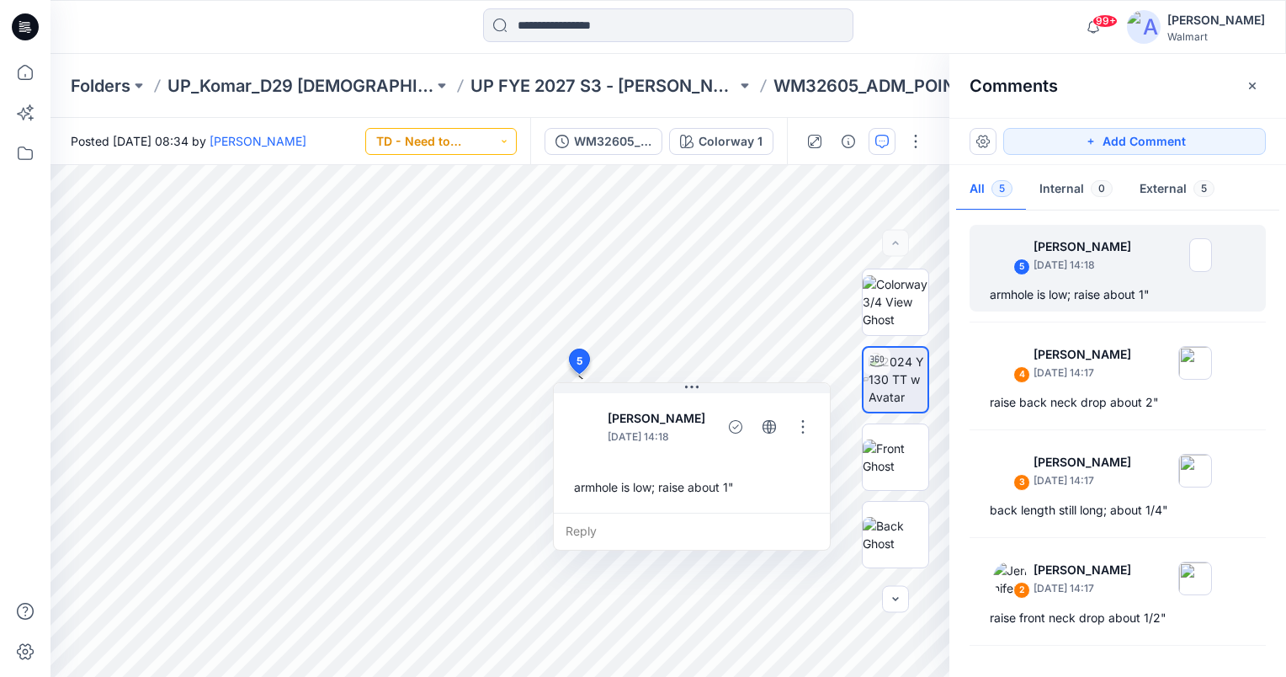
click at [492, 136] on button "TD - Need to Review" at bounding box center [441, 141] width 152 height 27
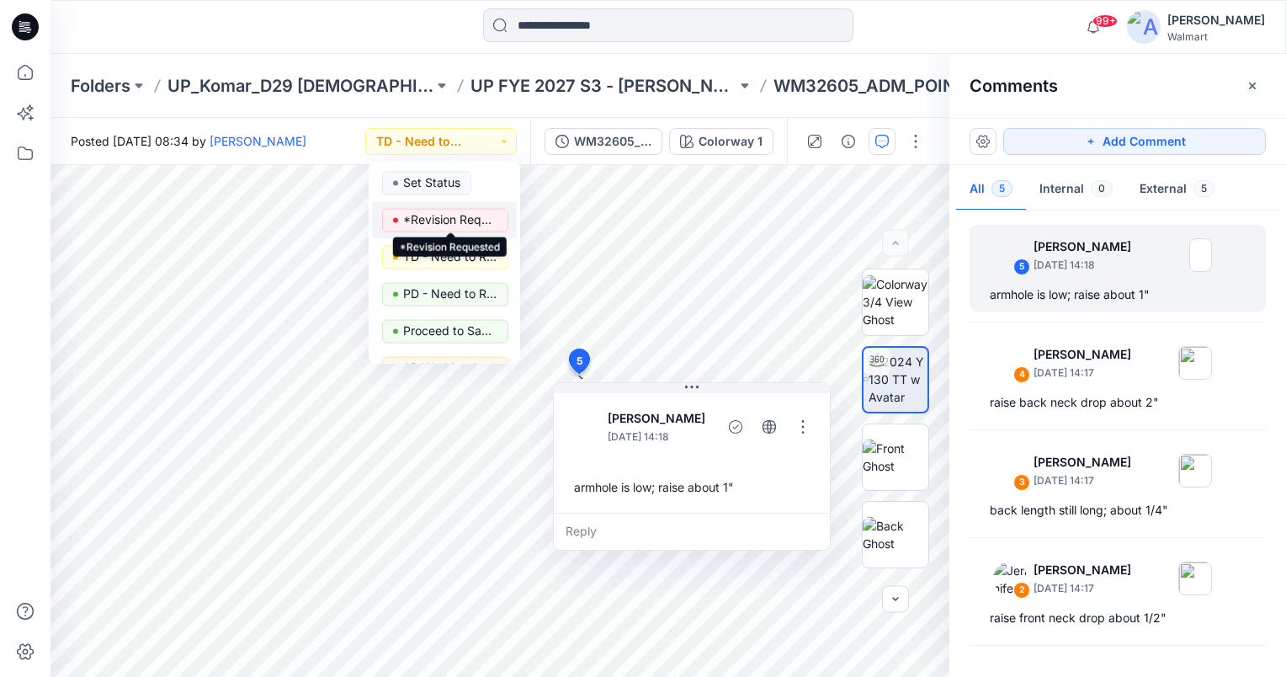
click at [452, 216] on p "*Revision Requested" at bounding box center [450, 220] width 94 height 22
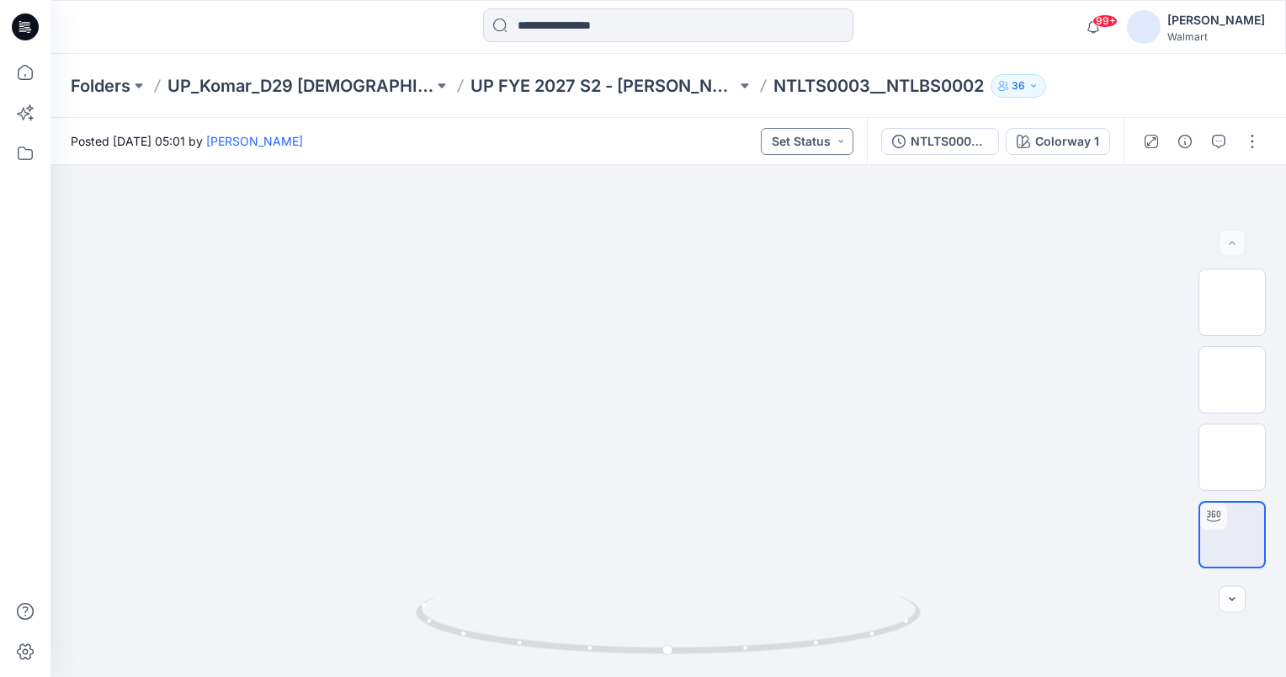
click at [825, 133] on button "Set Status" at bounding box center [807, 141] width 93 height 27
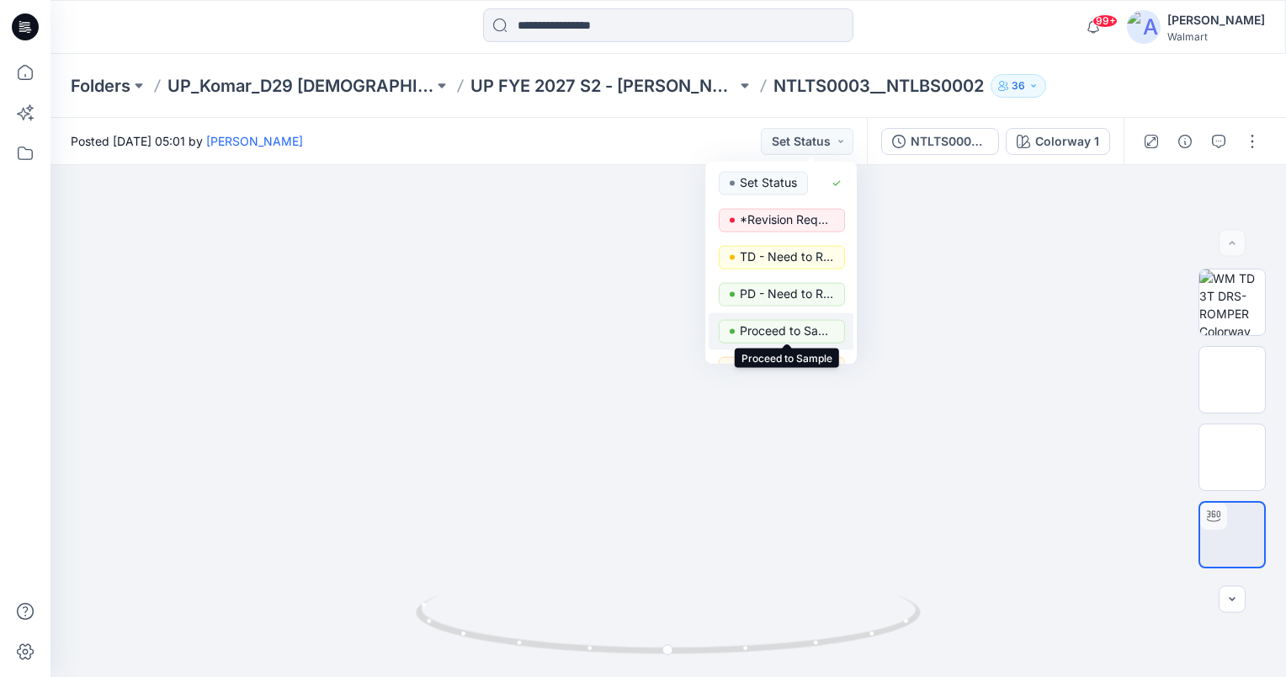
click at [790, 324] on p "Proceed to Sample" at bounding box center [787, 331] width 94 height 22
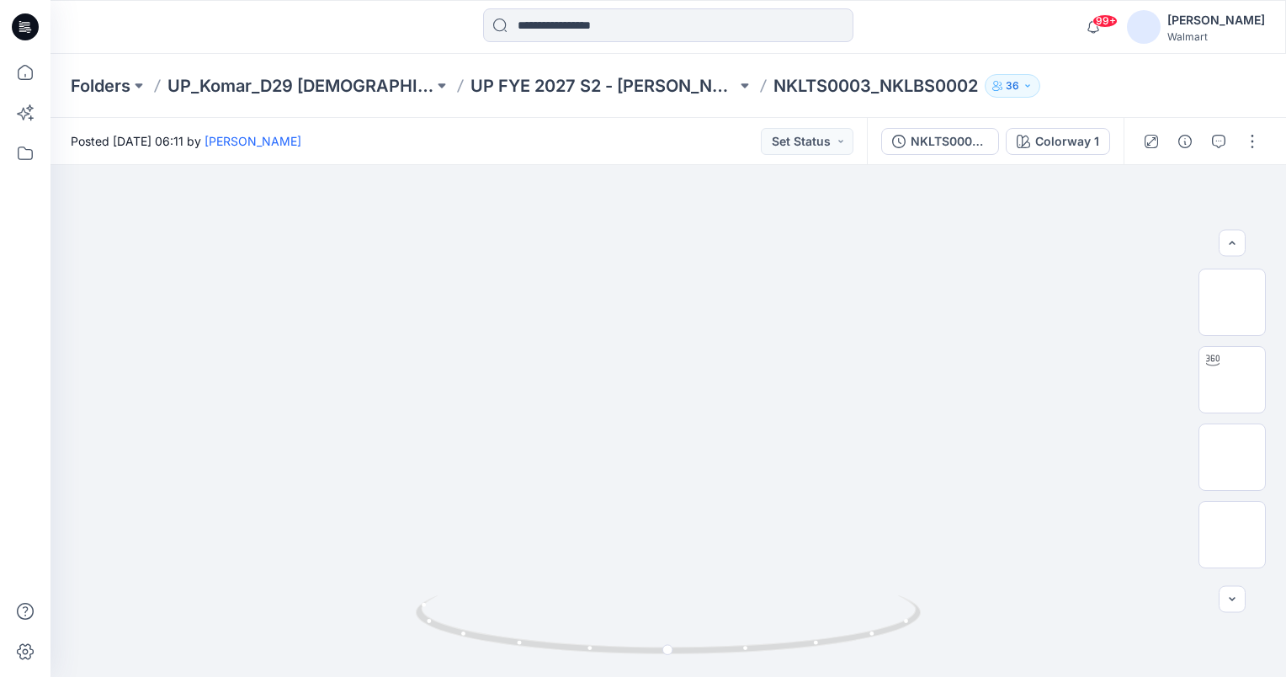
scroll to position [540, 0]
click at [842, 135] on button "Set Status" at bounding box center [807, 141] width 93 height 27
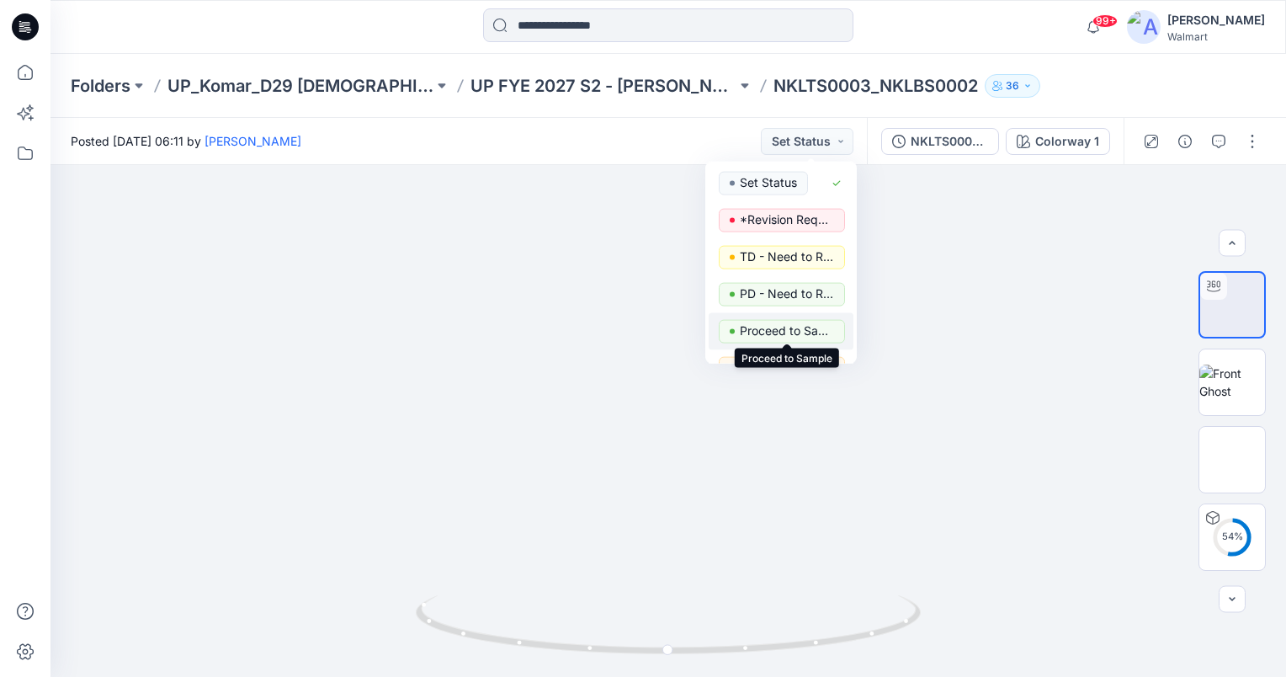
click at [806, 335] on p "Proceed to Sample" at bounding box center [787, 331] width 94 height 22
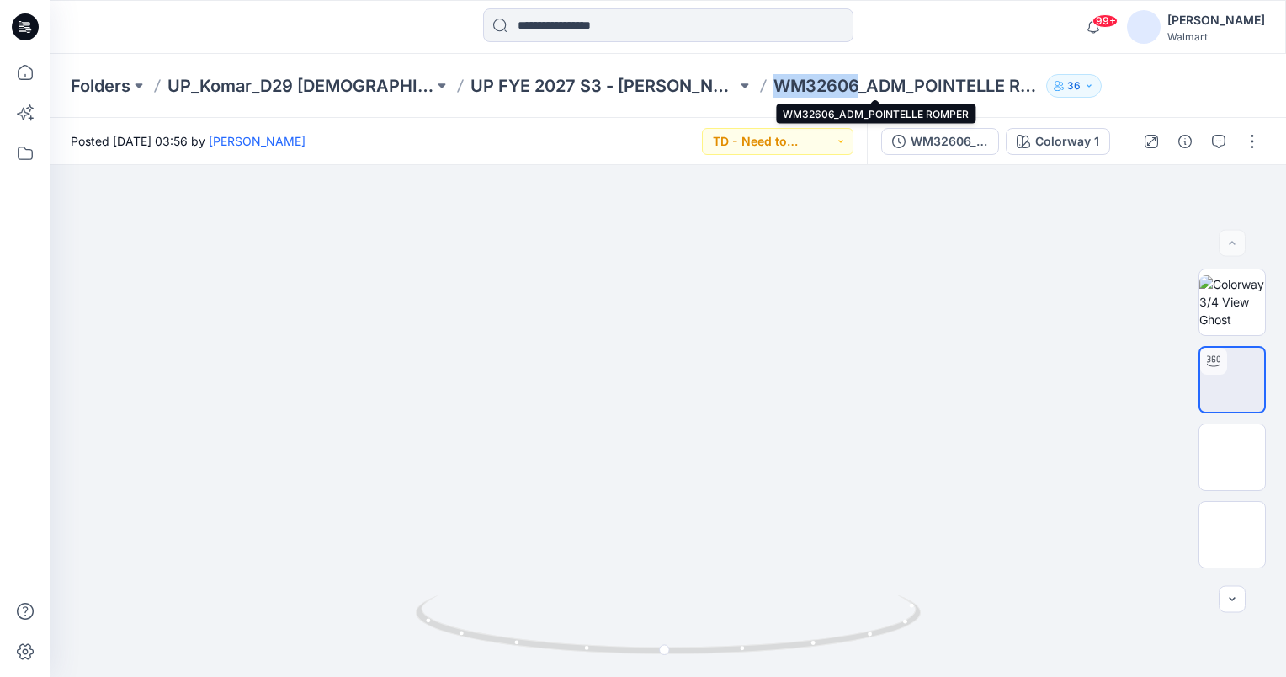
drag, startPoint x: 747, startPoint y: 88, endPoint x: 832, endPoint y: 86, distance: 84.2
click at [832, 86] on p "WM32606_ADM_POINTELLE ROMPER" at bounding box center [907, 86] width 266 height 24
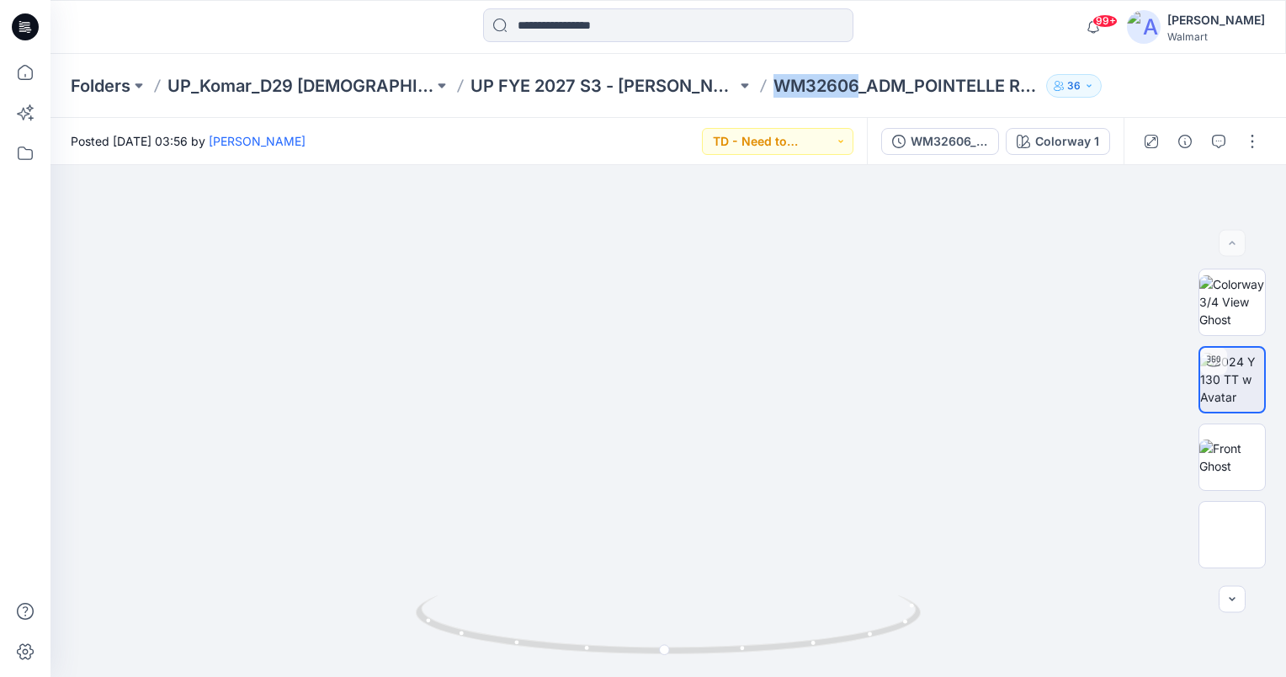
copy p "WM32606"
drag, startPoint x: 977, startPoint y: 247, endPoint x: 1136, endPoint y: 382, distance: 207.8
click at [977, 247] on img at bounding box center [668, 195] width 1231 height 964
click at [1222, 135] on icon "button" at bounding box center [1218, 141] width 13 height 13
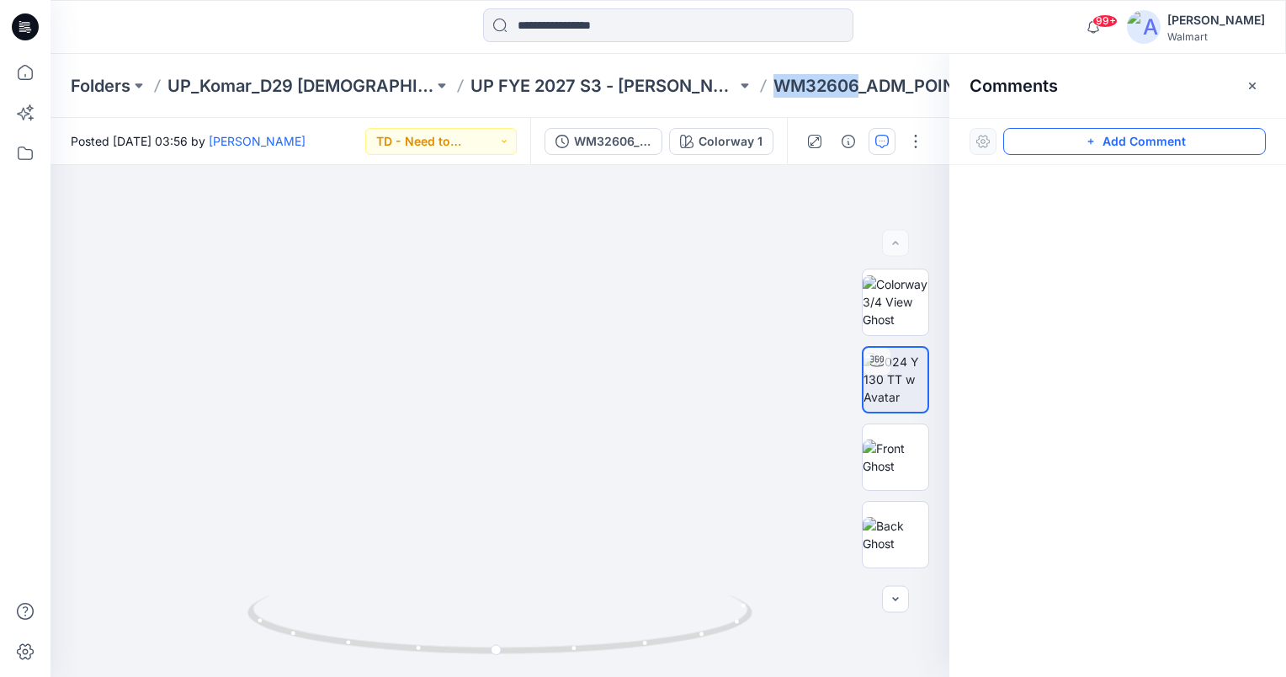
click at [1125, 138] on button "Add Comment" at bounding box center [1134, 141] width 263 height 27
click at [394, 540] on div "1" at bounding box center [500, 421] width 899 height 512
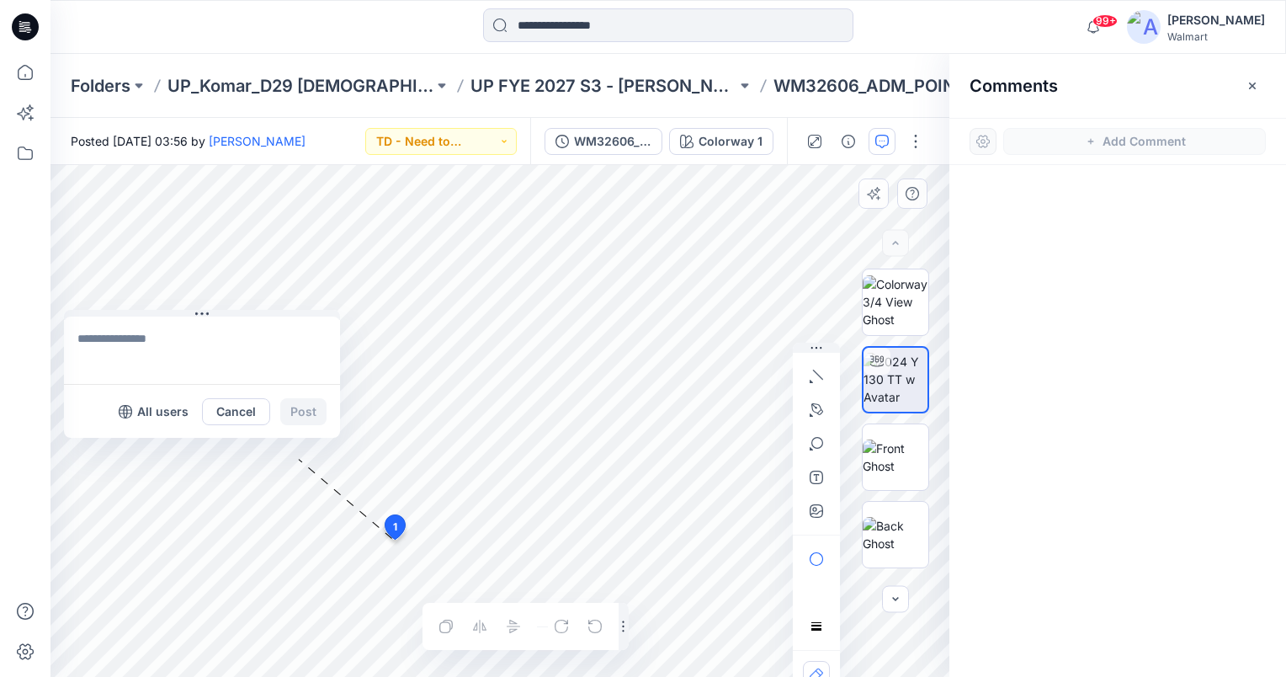
drag, startPoint x: 404, startPoint y: 551, endPoint x: 132, endPoint y: 326, distance: 353.3
click at [110, 310] on button at bounding box center [202, 315] width 276 height 10
click at [132, 328] on textarea at bounding box center [213, 345] width 276 height 67
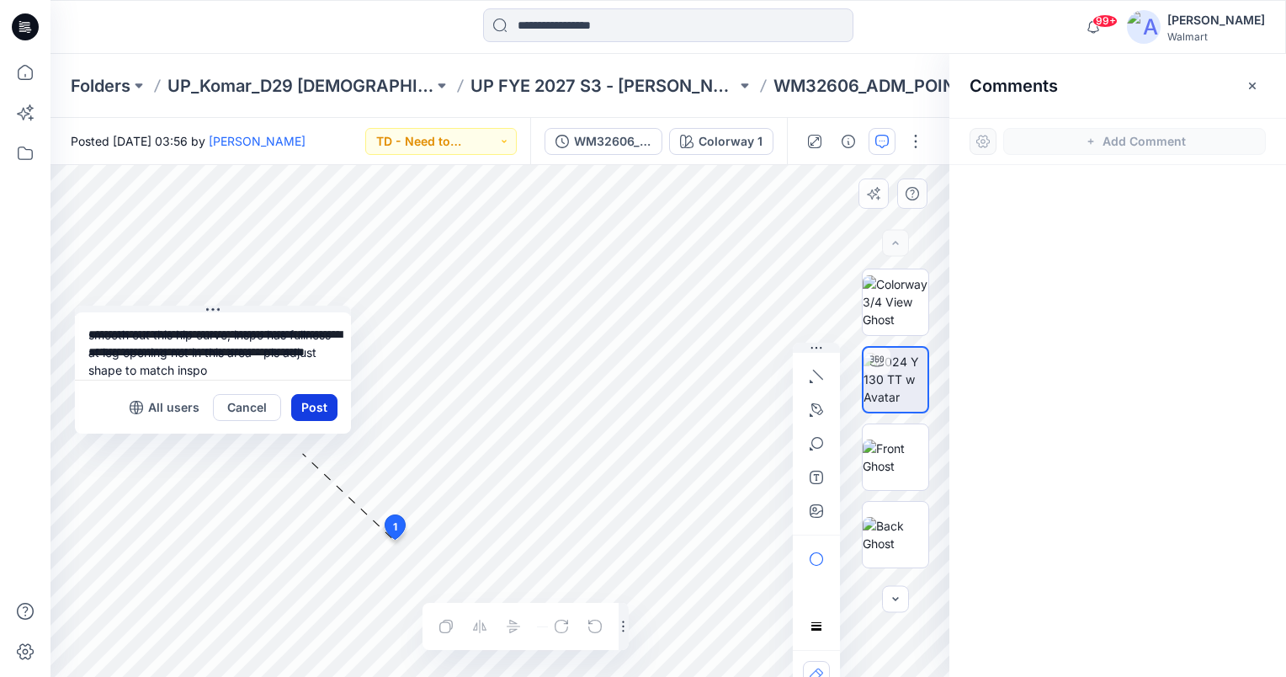
type textarea "**********"
click at [324, 403] on button "Post" at bounding box center [314, 407] width 46 height 27
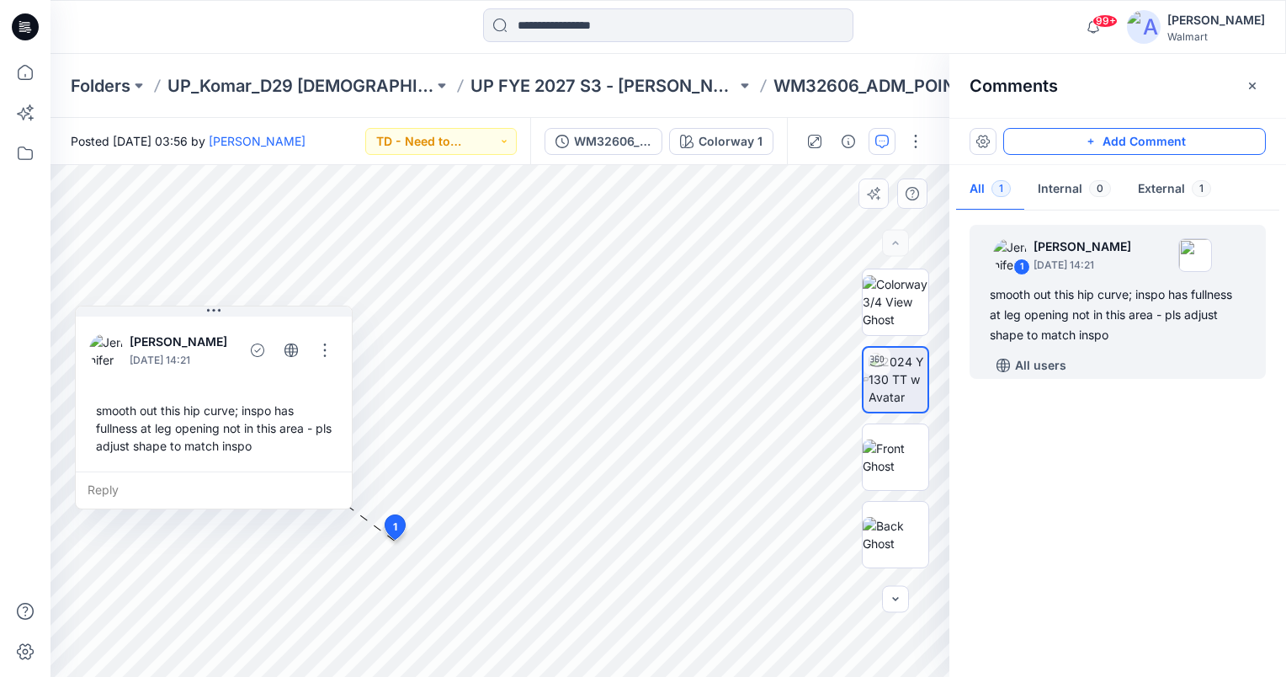
click at [1188, 135] on button "Add Comment" at bounding box center [1134, 141] width 263 height 27
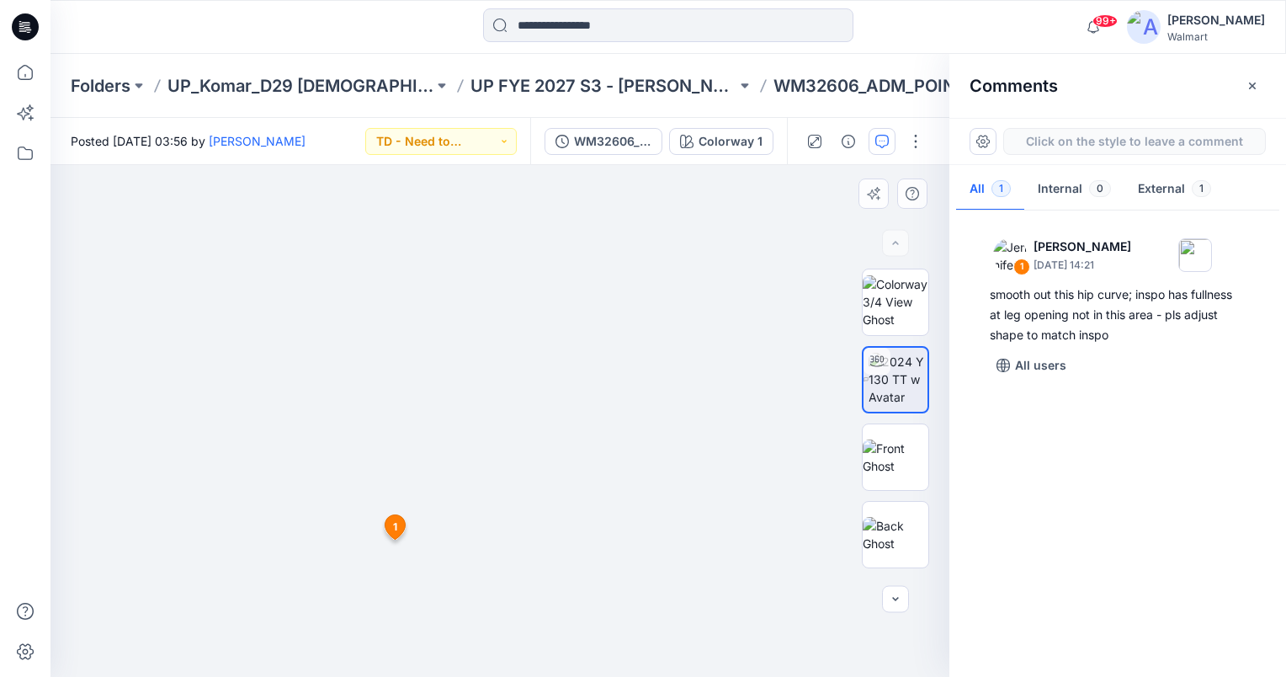
click at [497, 284] on div "2 1 Jennifer Yerkes September 17, 2025 14:21 smooth out this hip curve; inspo h…" at bounding box center [500, 421] width 899 height 512
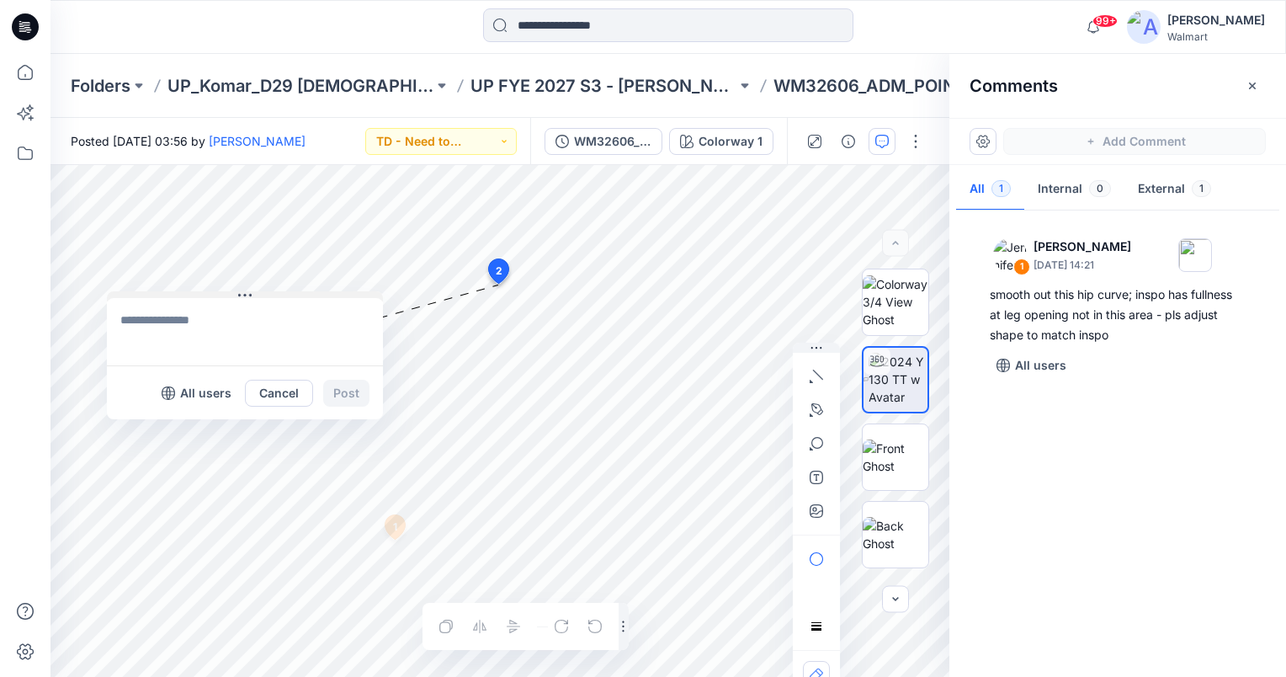
drag, startPoint x: 501, startPoint y: 295, endPoint x: 136, endPoint y: 295, distance: 365.3
click at [136, 295] on button at bounding box center [245, 296] width 276 height 10
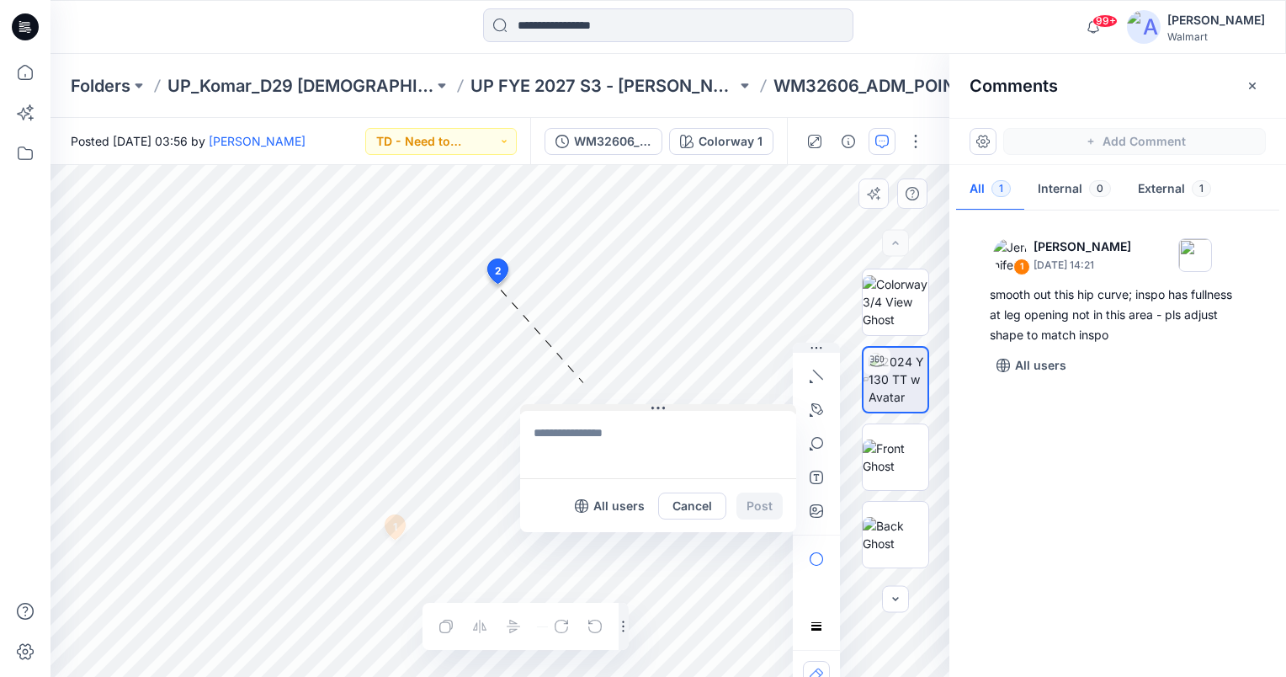
drag, startPoint x: 534, startPoint y: 297, endPoint x: 583, endPoint y: 411, distance: 123.7
click at [583, 411] on button at bounding box center [658, 409] width 276 height 10
click at [588, 460] on textarea at bounding box center [658, 445] width 276 height 67
type textarea "**********"
click at [763, 507] on button "Post" at bounding box center [760, 507] width 46 height 27
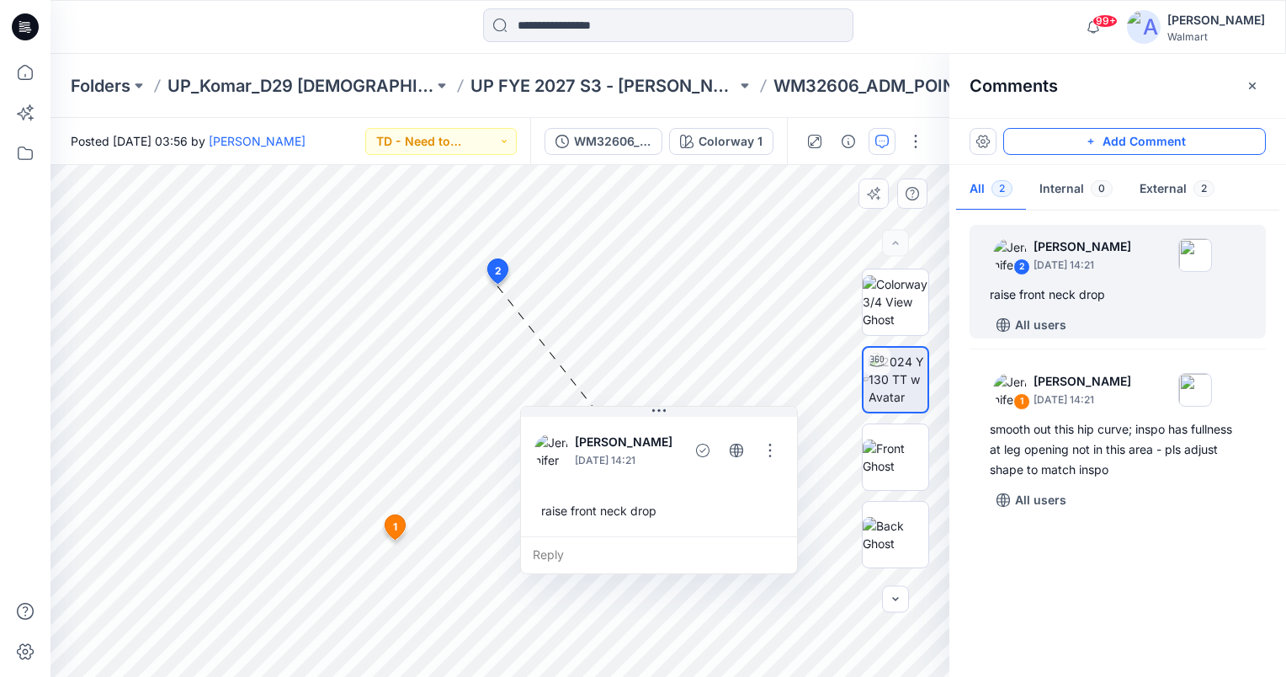
click at [1192, 138] on button "Add Comment" at bounding box center [1134, 141] width 263 height 27
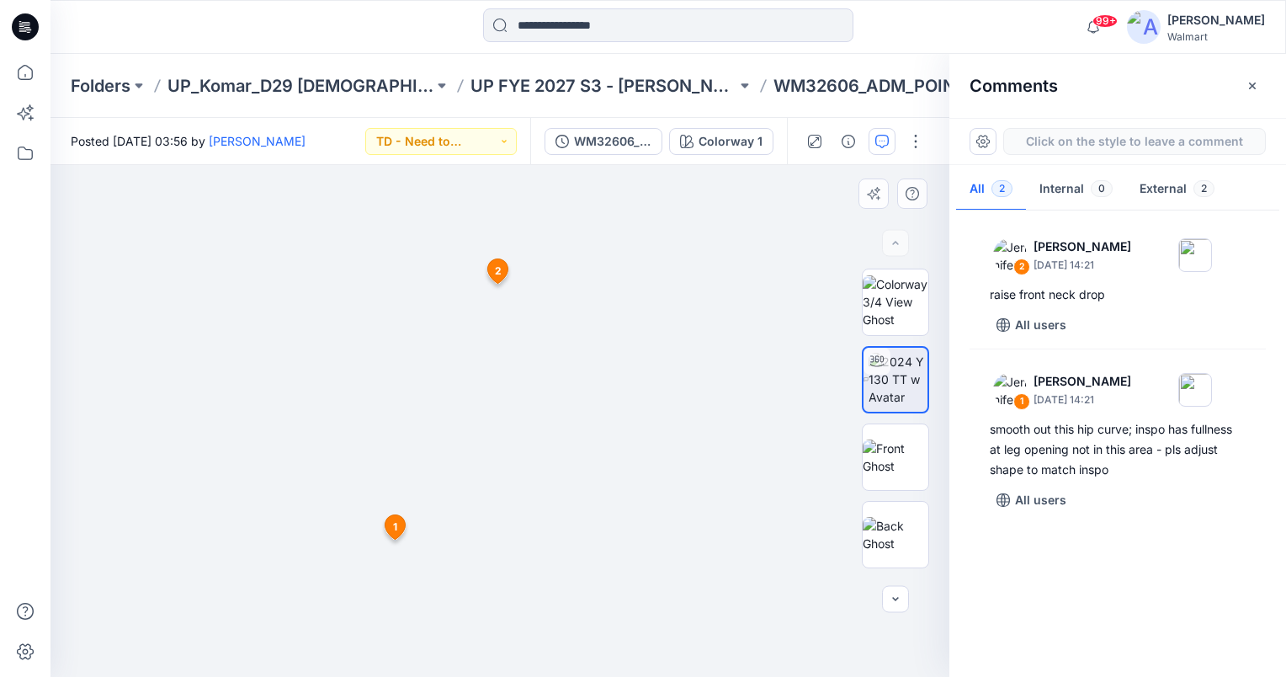
click at [436, 209] on div "3 1 Jennifer Yerkes September 17, 2025 14:21 smooth out this hip curve; inspo h…" at bounding box center [500, 421] width 899 height 512
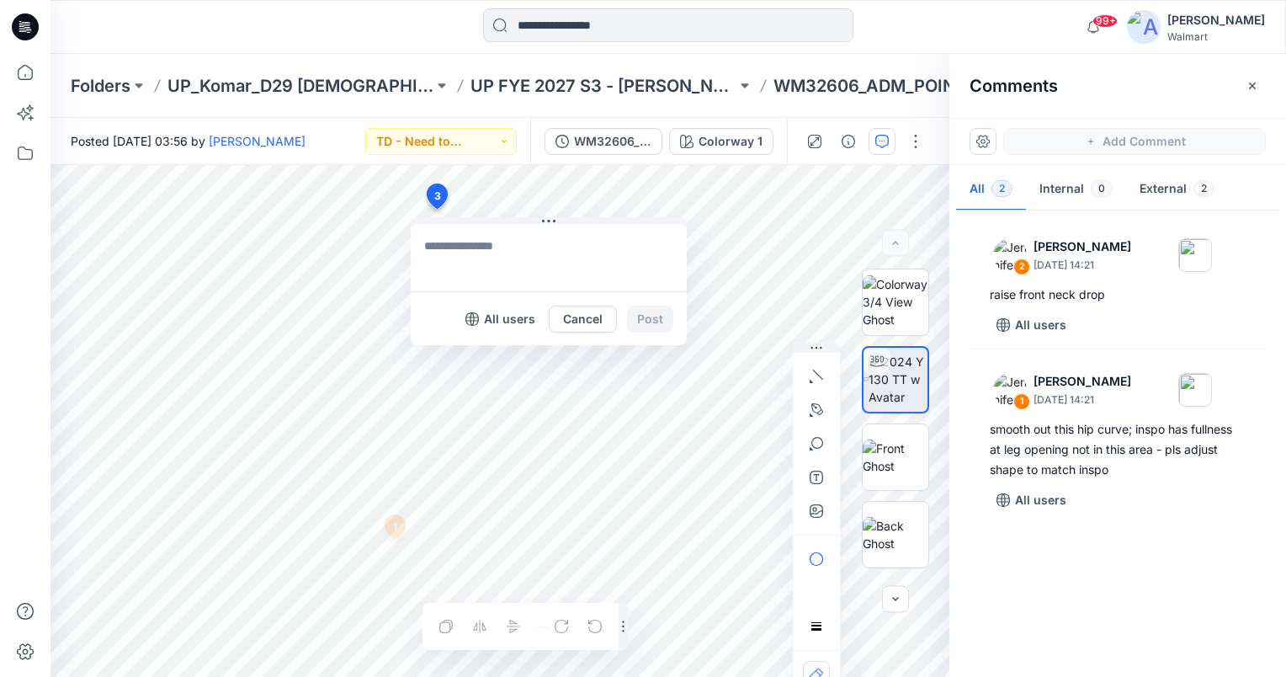
click at [445, 241] on textarea at bounding box center [549, 257] width 276 height 67
type textarea "**********"
click at [657, 330] on button "Post" at bounding box center [650, 319] width 46 height 27
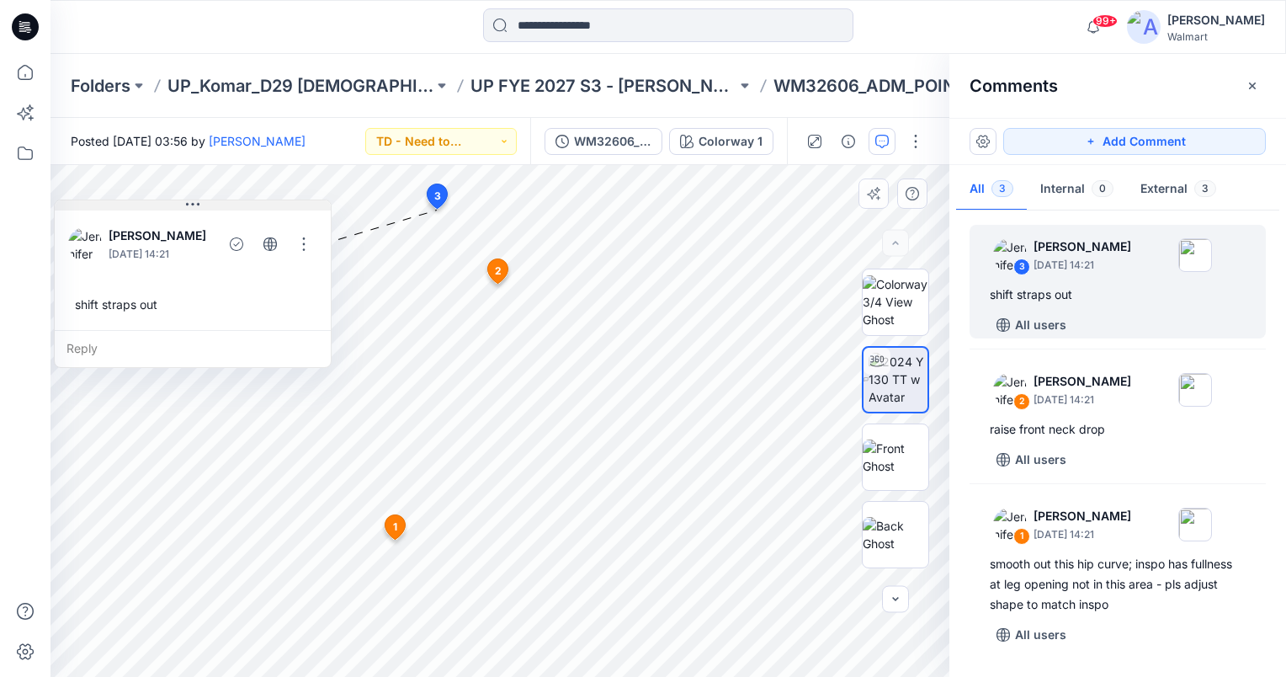
drag, startPoint x: 593, startPoint y: 221, endPoint x: 168, endPoint y: 212, distance: 424.3
click at [165, 207] on button at bounding box center [193, 205] width 276 height 10
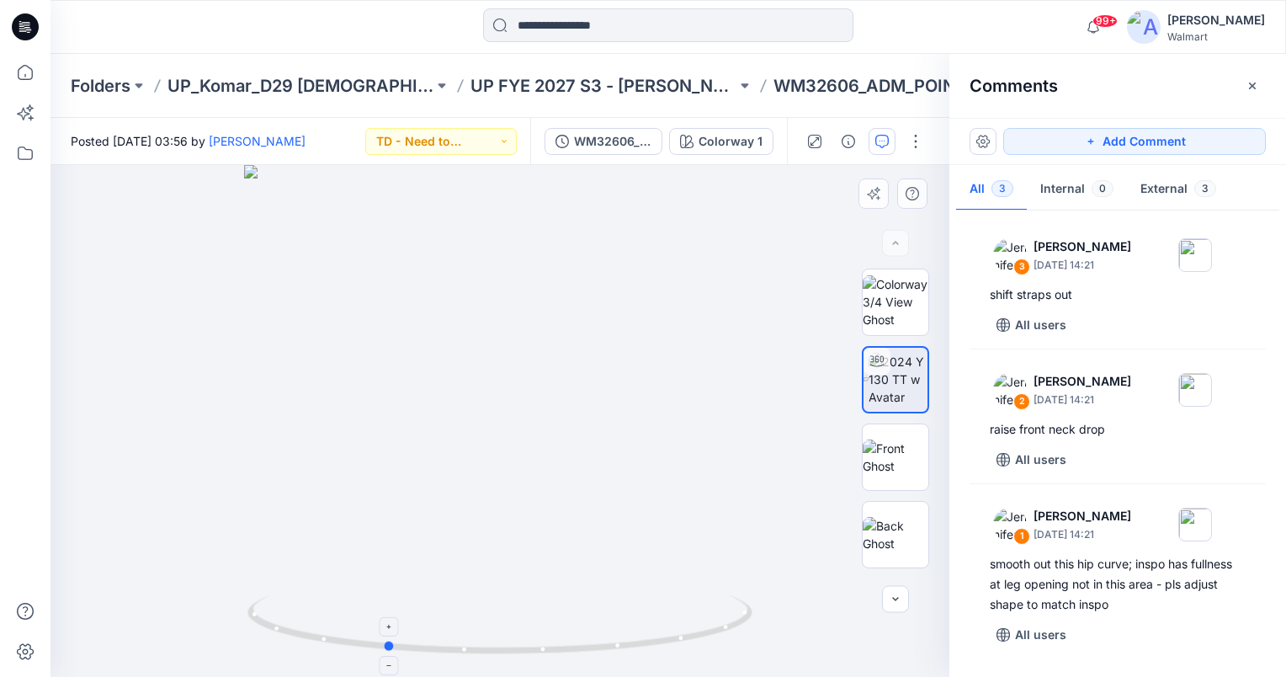
drag, startPoint x: 498, startPoint y: 651, endPoint x: 384, endPoint y: 643, distance: 114.7
click at [384, 643] on icon at bounding box center [501, 626] width 509 height 63
drag, startPoint x: 390, startPoint y: 646, endPoint x: 429, endPoint y: 643, distance: 39.6
click at [429, 643] on circle at bounding box center [428, 648] width 10 height 10
click at [1147, 141] on button "Add Comment" at bounding box center [1134, 141] width 263 height 27
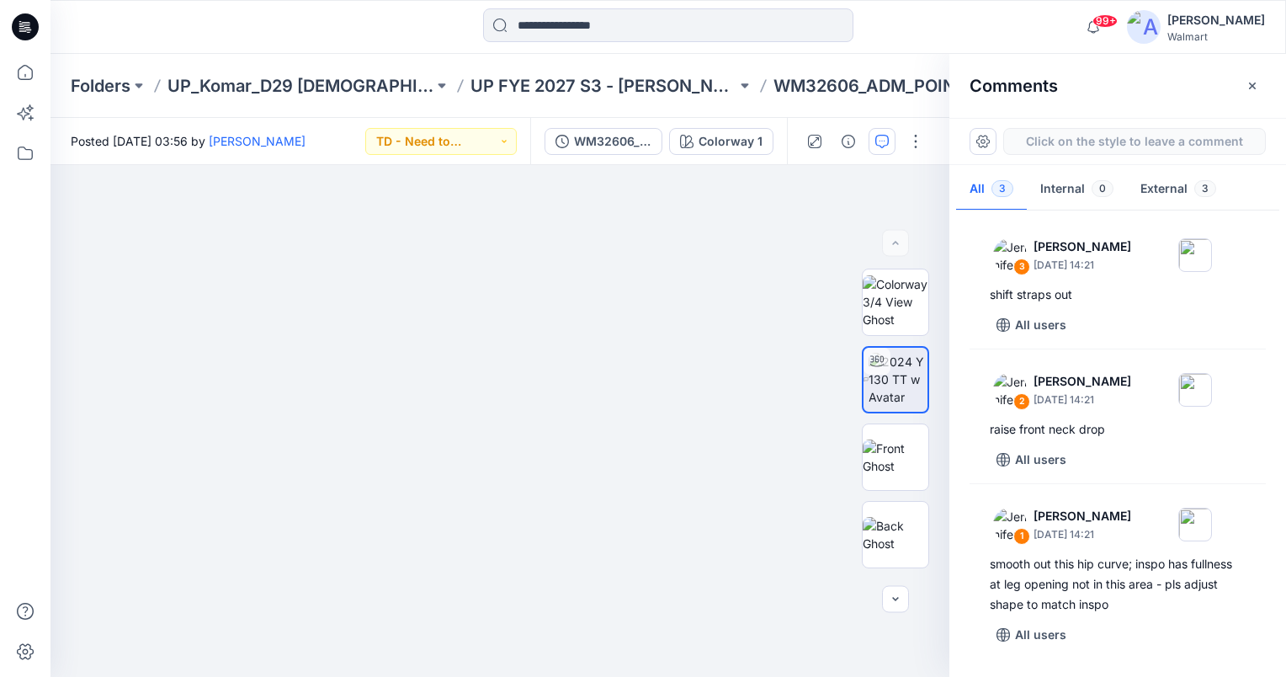
click at [540, 370] on div "4" at bounding box center [500, 421] width 899 height 512
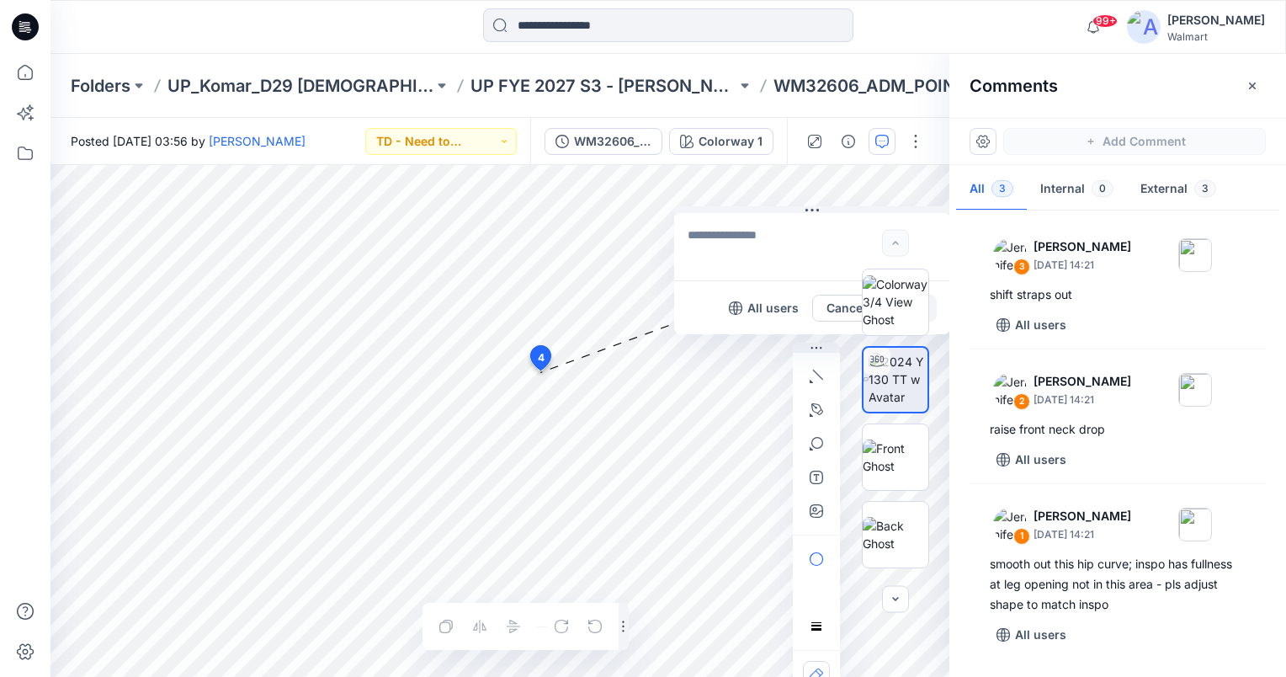
drag, startPoint x: 559, startPoint y: 382, endPoint x: 694, endPoint y: 212, distance: 217.4
click at [695, 206] on button at bounding box center [812, 211] width 276 height 10
click at [710, 243] on textarea at bounding box center [789, 241] width 276 height 67
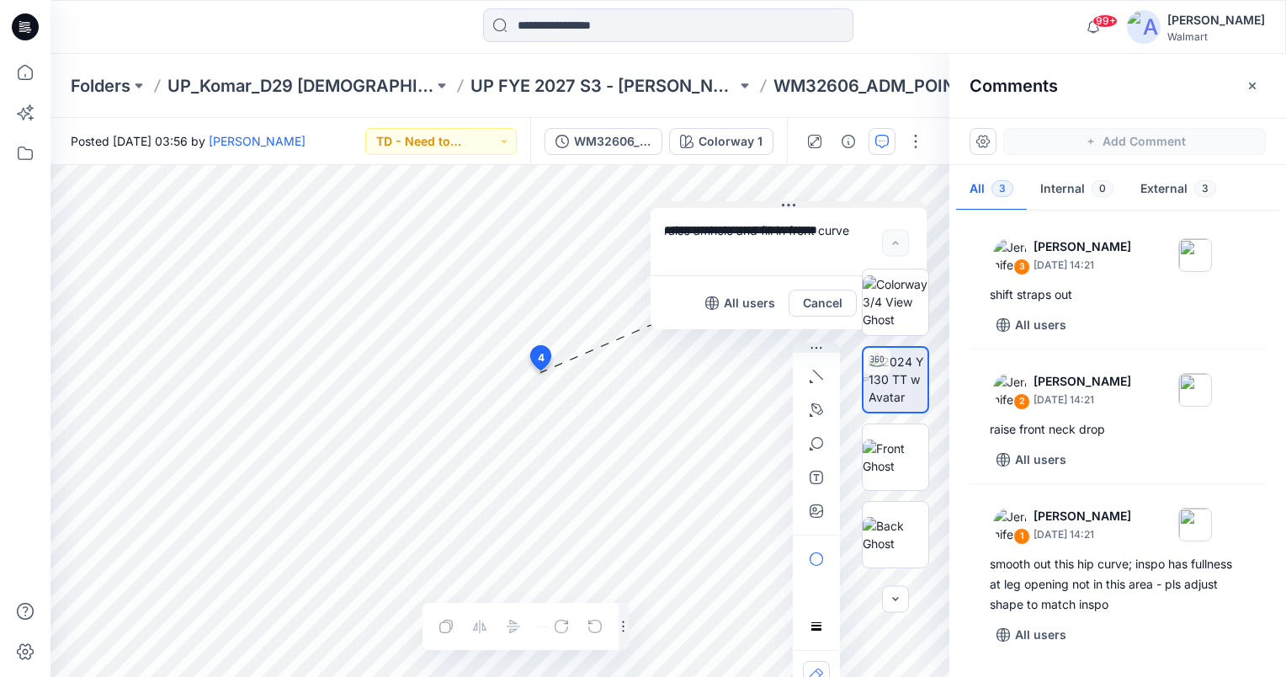
type textarea "**********"
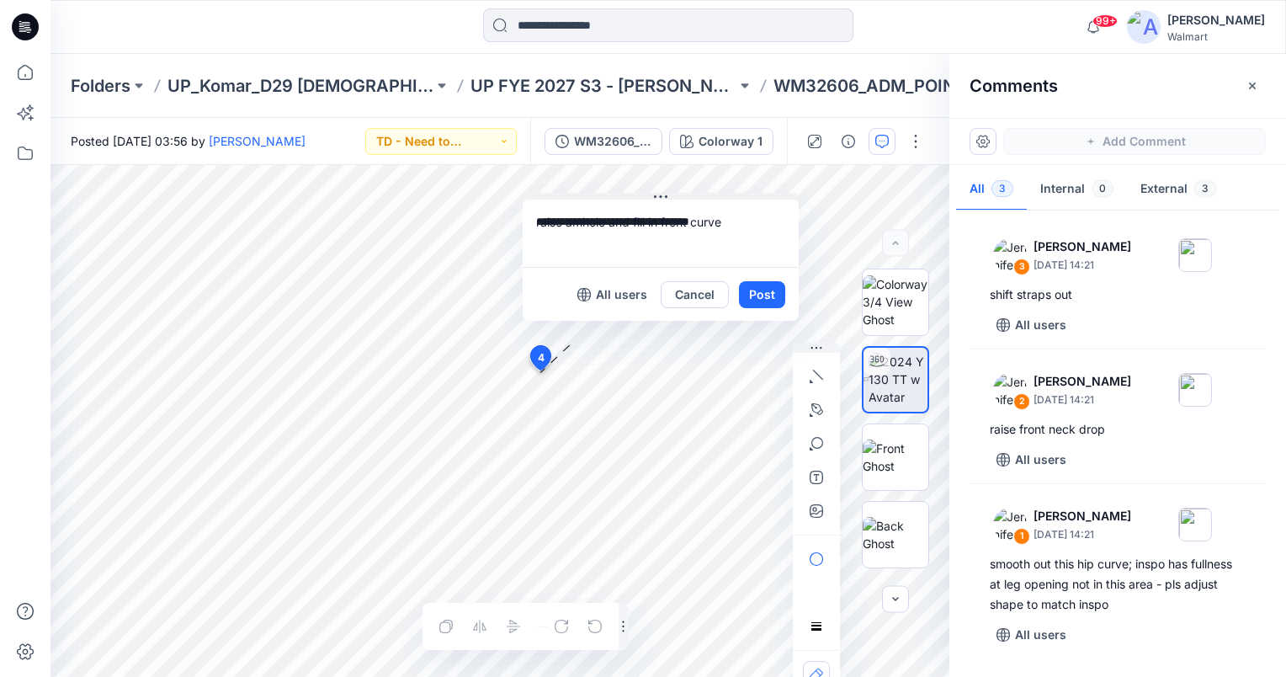
drag, startPoint x: 730, startPoint y: 205, endPoint x: 601, endPoint y: 196, distance: 129.1
click at [601, 196] on button at bounding box center [661, 198] width 276 height 10
click at [762, 293] on button "Post" at bounding box center [761, 294] width 46 height 27
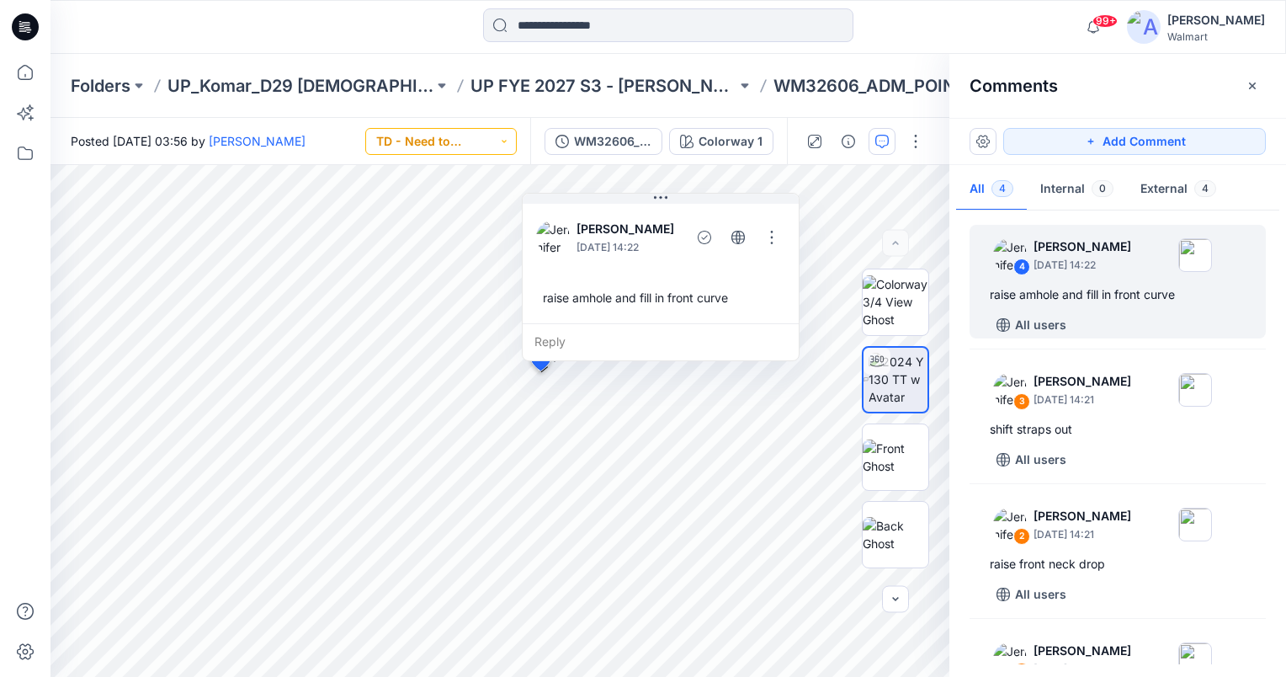
click at [492, 141] on button "TD - Need to Review" at bounding box center [441, 141] width 152 height 27
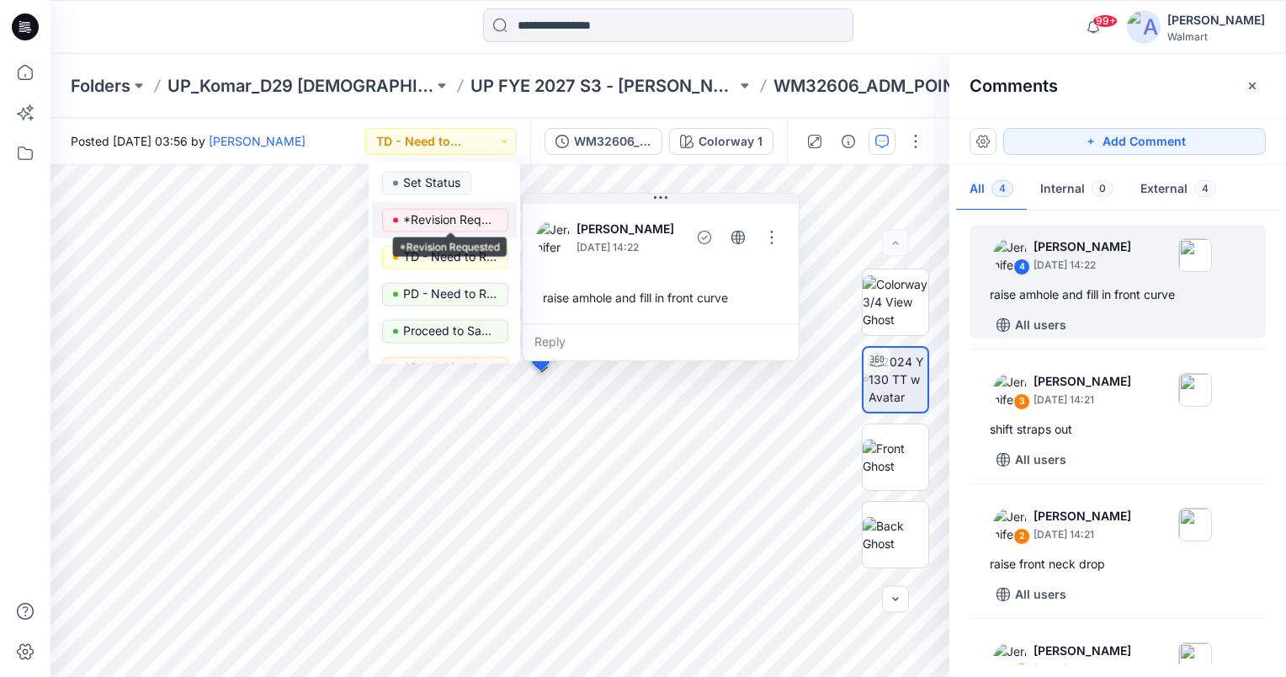
click at [477, 213] on p "*Revision Requested" at bounding box center [450, 220] width 94 height 22
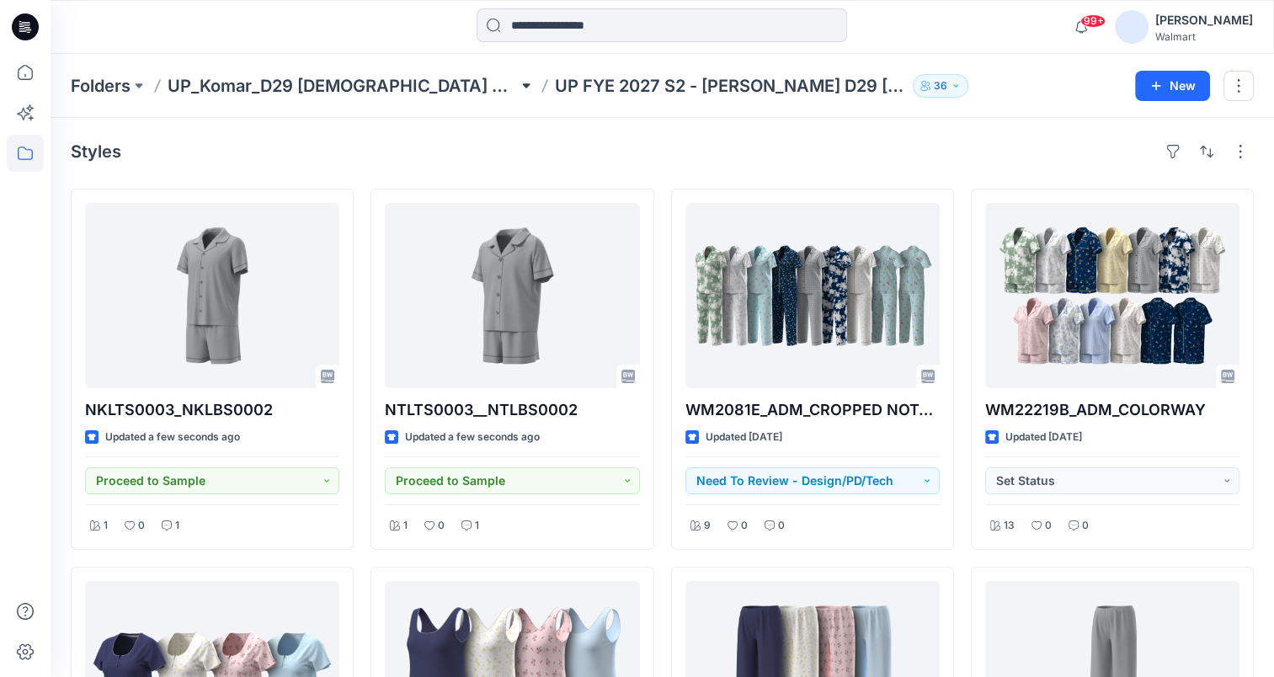
click at [518, 85] on button at bounding box center [526, 86] width 17 height 24
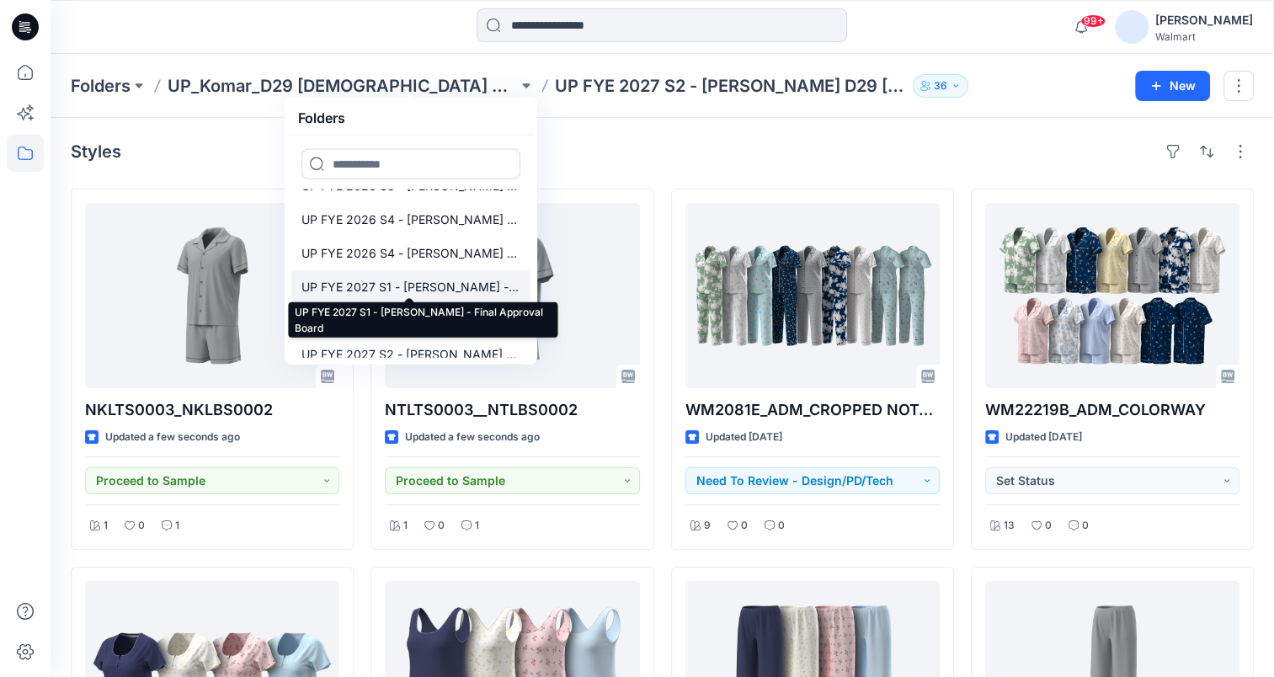
scroll to position [606, 0]
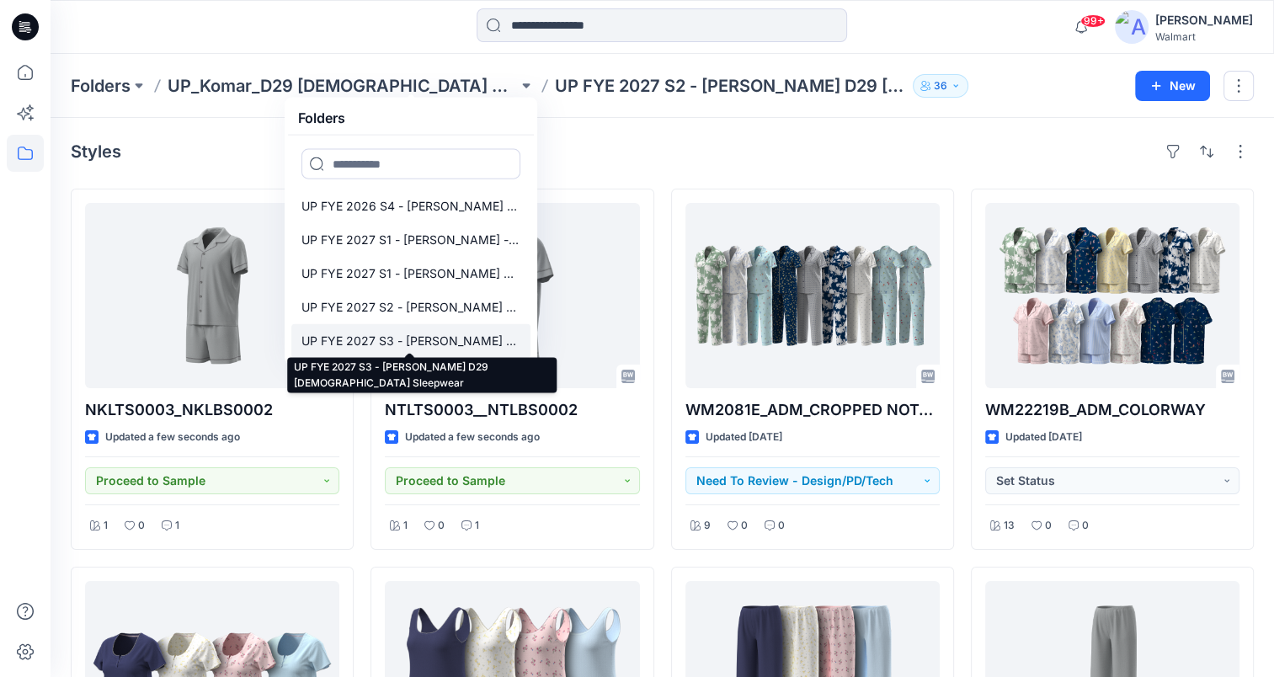
click at [443, 333] on p "UP FYE 2027 S3 - [PERSON_NAME] D29 [DEMOGRAPHIC_DATA] Sleepwear" at bounding box center [410, 341] width 219 height 20
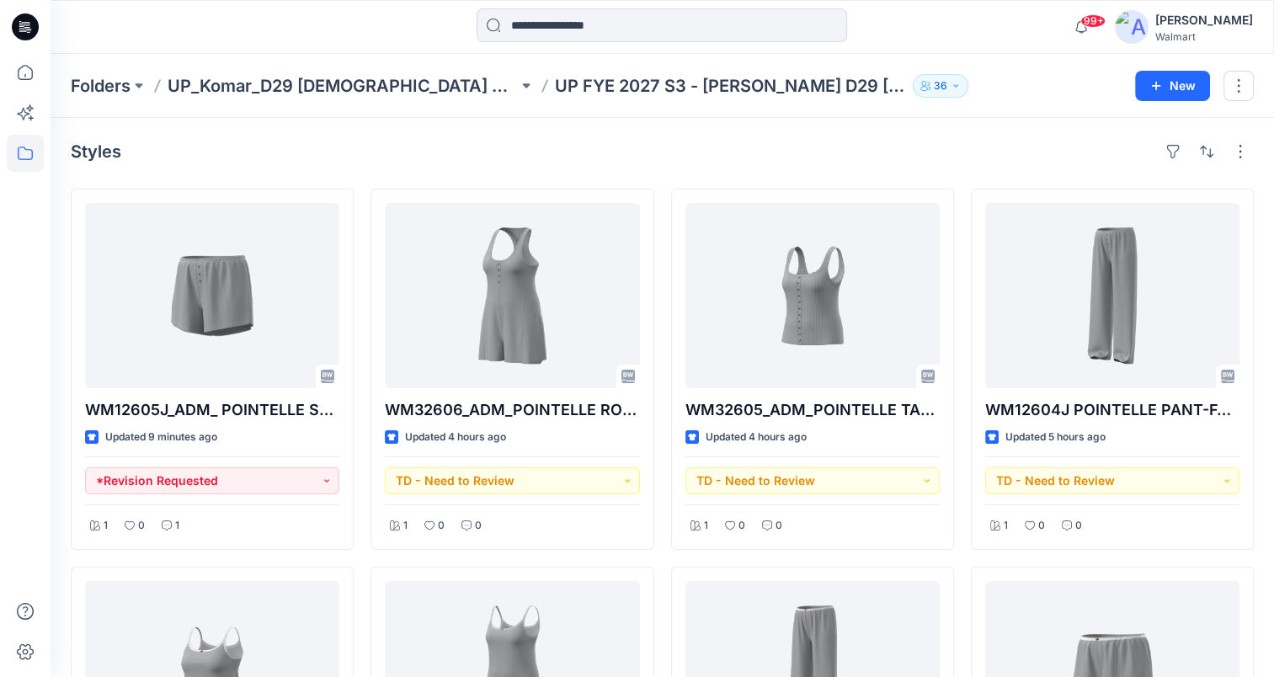
click at [980, 98] on div "Folders UP_Komar_D29 [DEMOGRAPHIC_DATA] Sleep UP FYE 2027 S3 - [PERSON_NAME] D2…" at bounding box center [662, 86] width 1223 height 64
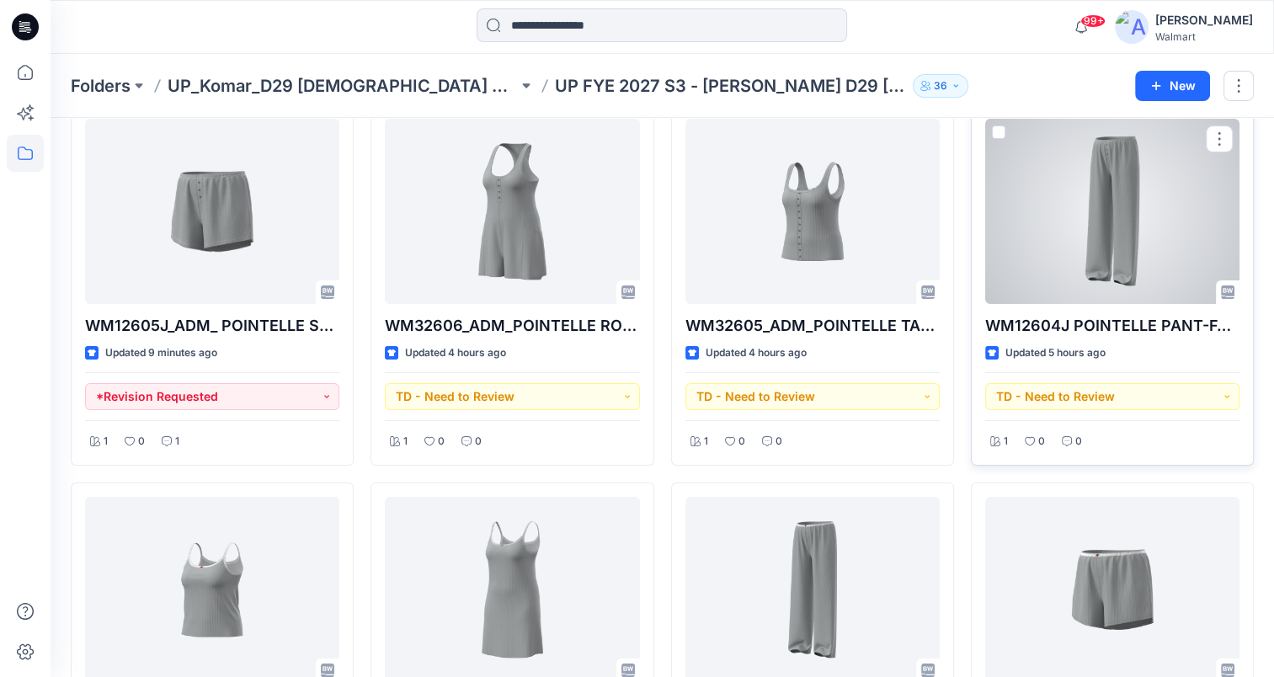
click at [1136, 207] on div at bounding box center [1112, 211] width 254 height 185
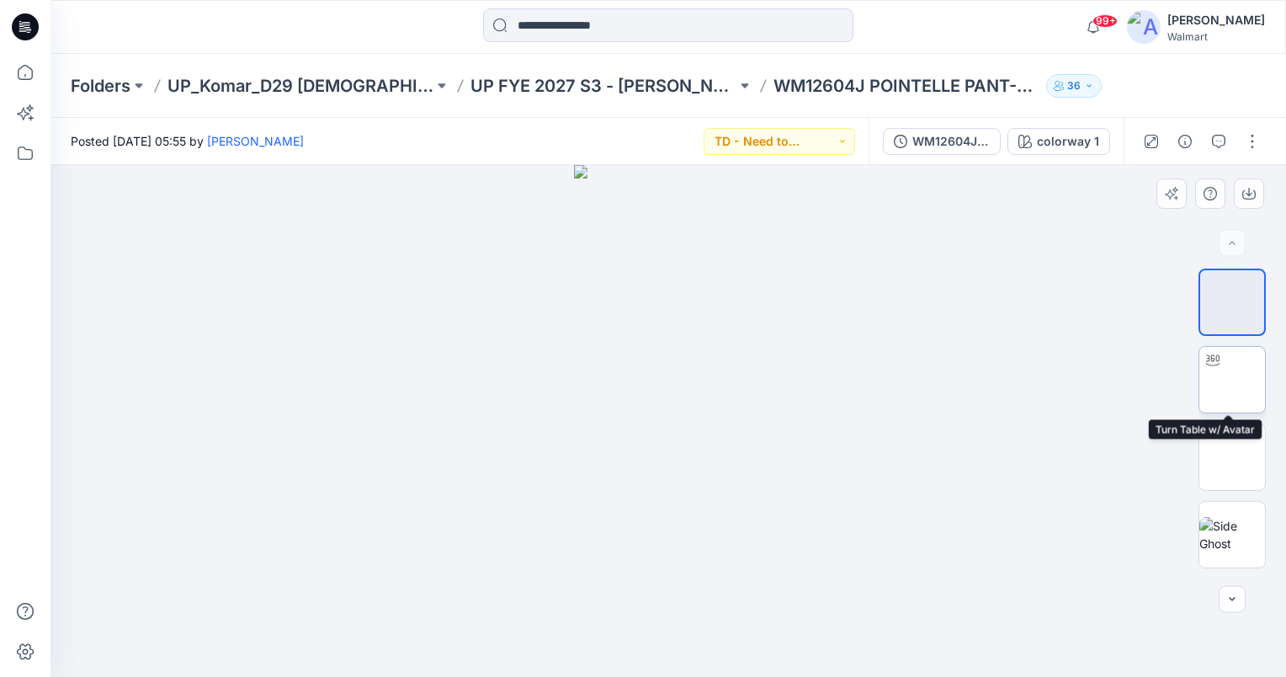
click at [1233, 380] on img at bounding box center [1233, 379] width 66 height 53
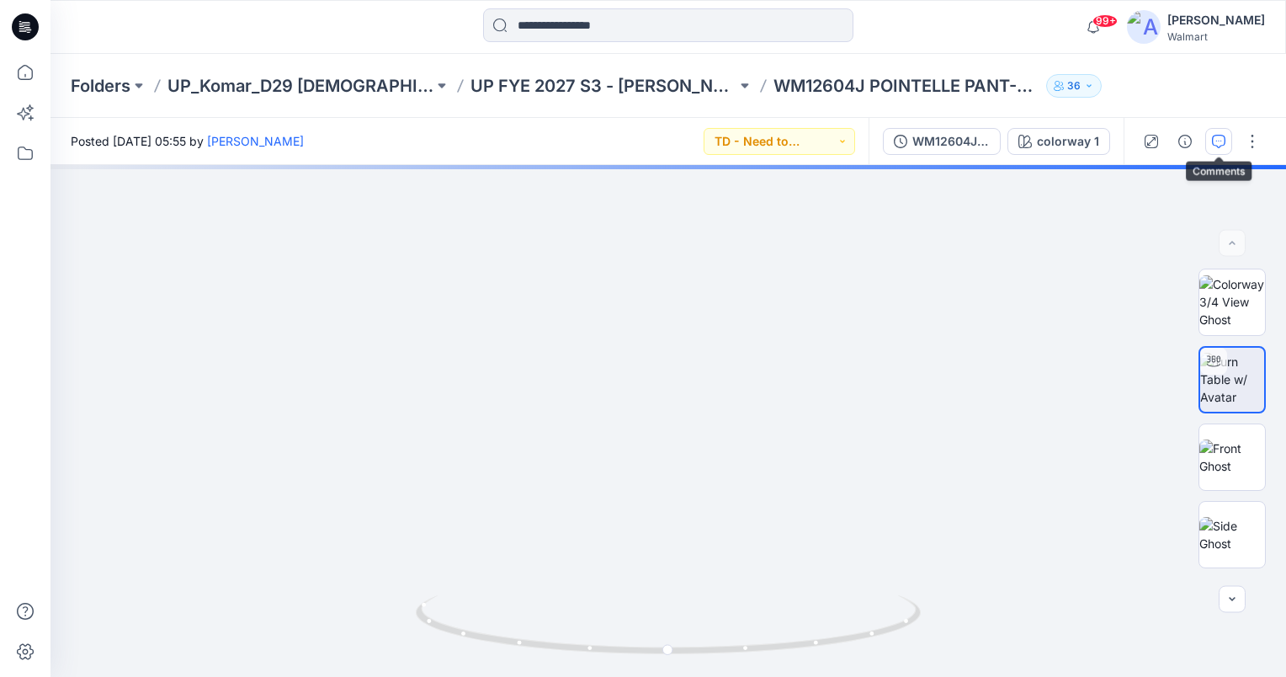
click at [1226, 139] on button "button" at bounding box center [1218, 141] width 27 height 27
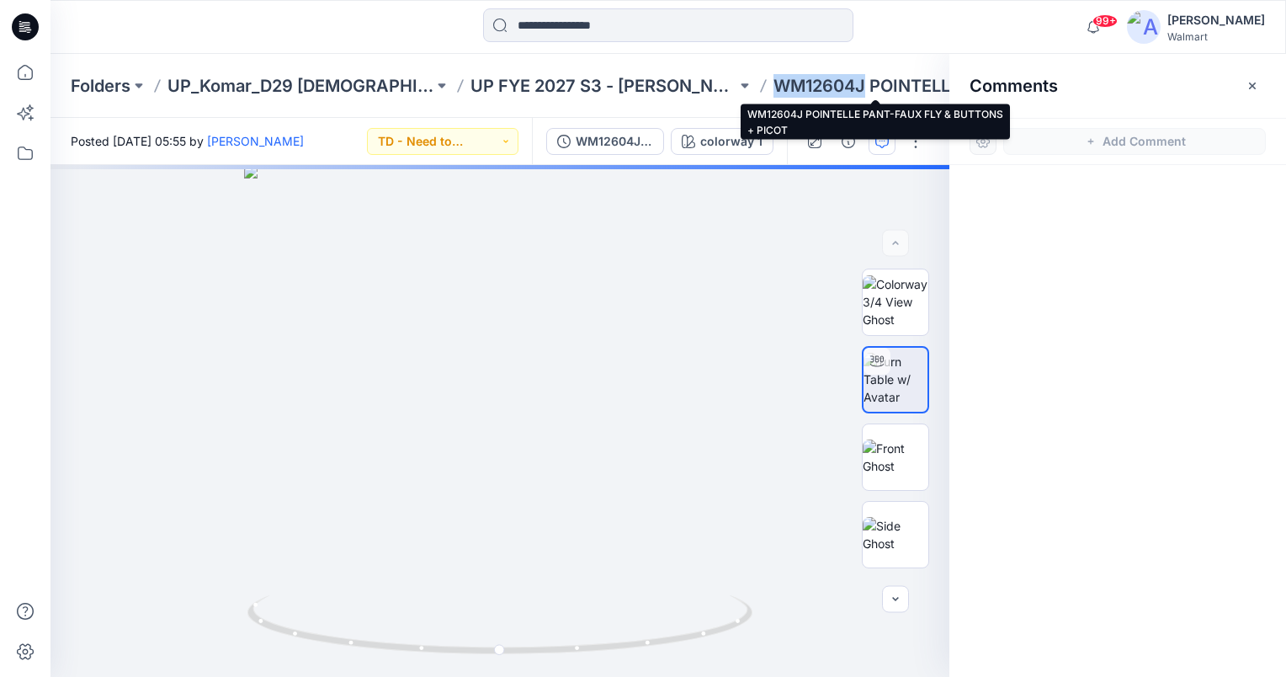
drag, startPoint x: 743, startPoint y: 83, endPoint x: 837, endPoint y: 93, distance: 93.9
click at [837, 93] on p "WM12604J POINTELLE PANT-FAUX FLY & BUTTONS + PICOT" at bounding box center [907, 86] width 266 height 24
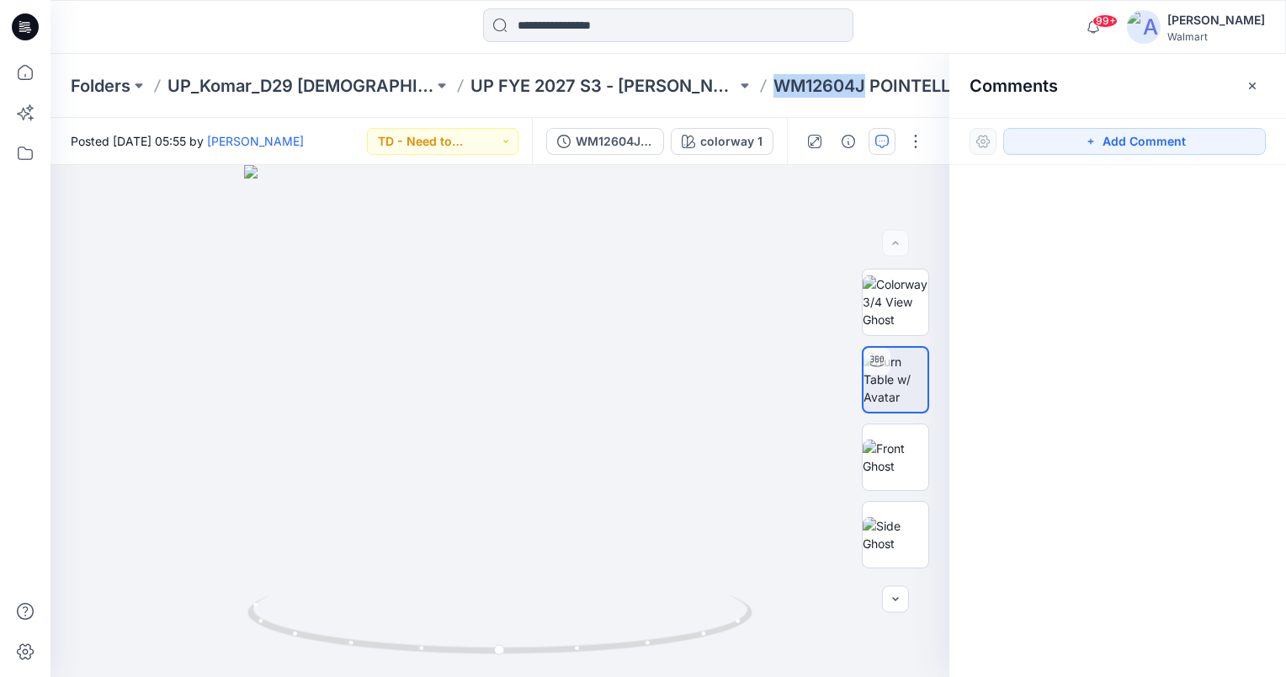
copy p "WM12604J"
click at [1168, 140] on button "Add Comment" at bounding box center [1134, 141] width 263 height 27
click at [242, 229] on div "1" at bounding box center [500, 421] width 899 height 512
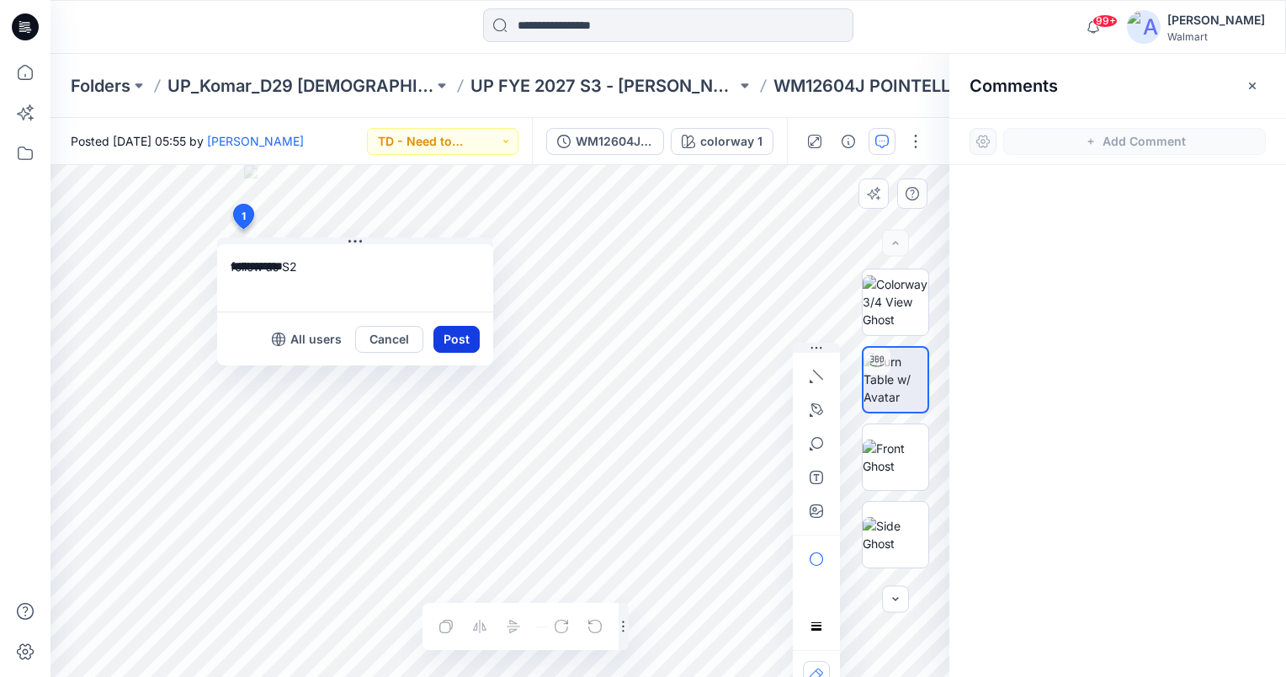
type textarea "**********"
click at [455, 348] on button "Post" at bounding box center [457, 339] width 46 height 27
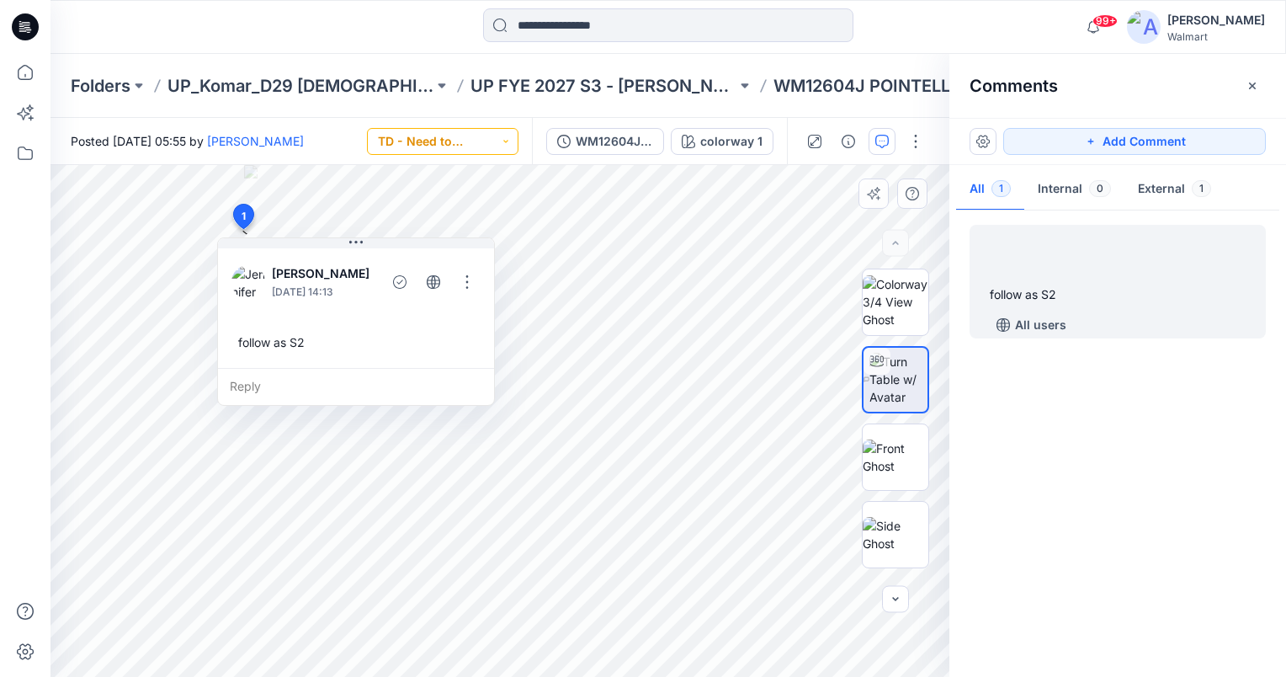
click at [476, 141] on button "TD - Need to Review" at bounding box center [443, 141] width 152 height 27
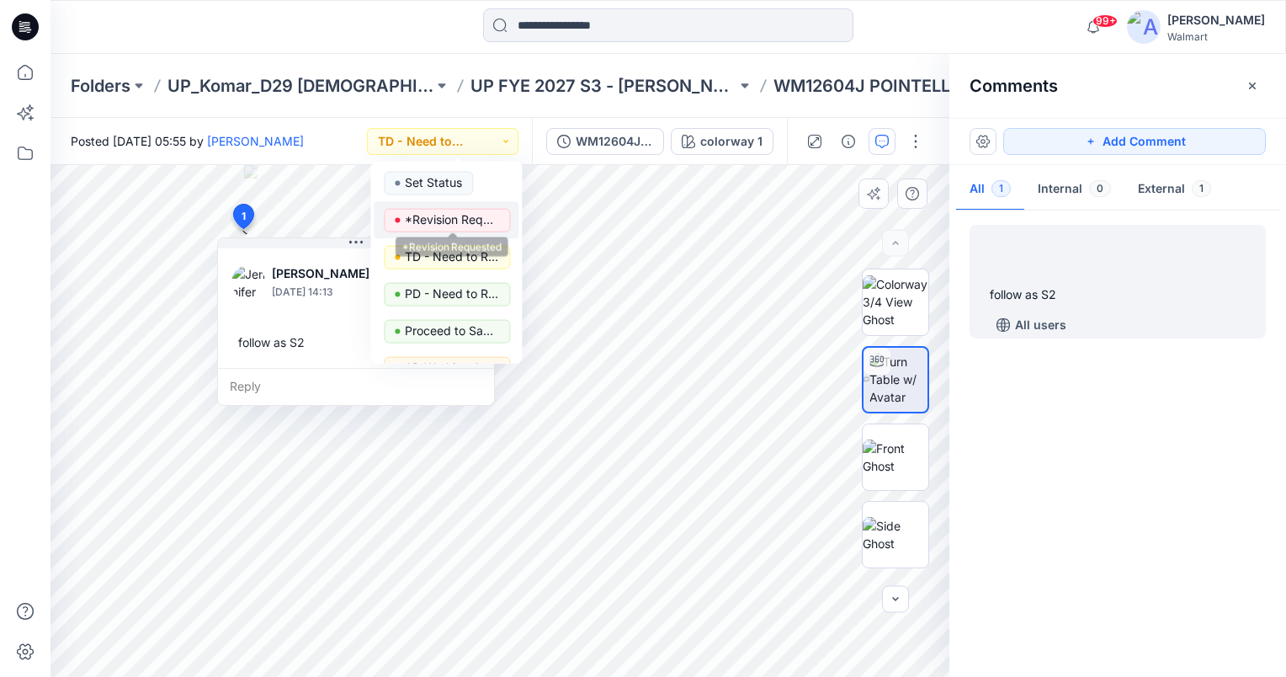
click at [469, 218] on p "*Revision Requested" at bounding box center [452, 220] width 94 height 22
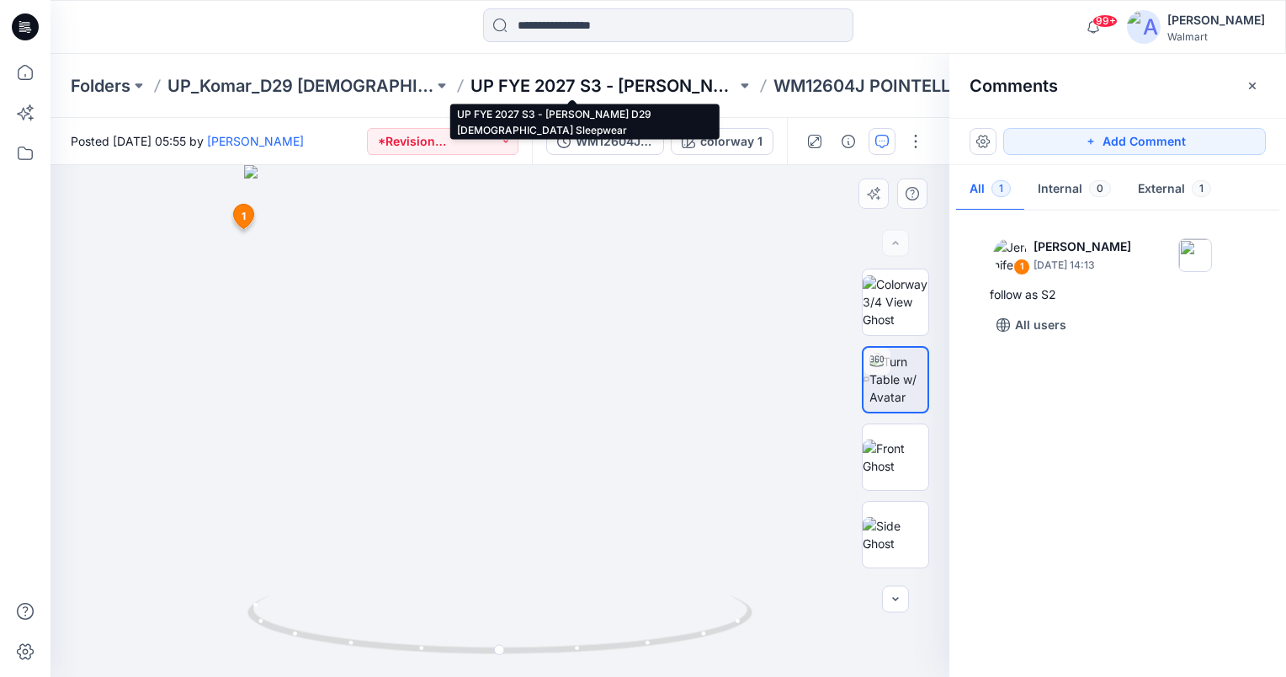
click at [678, 88] on p "UP FYE 2027 S3 - [PERSON_NAME] D29 [DEMOGRAPHIC_DATA] Sleepwear" at bounding box center [604, 86] width 266 height 24
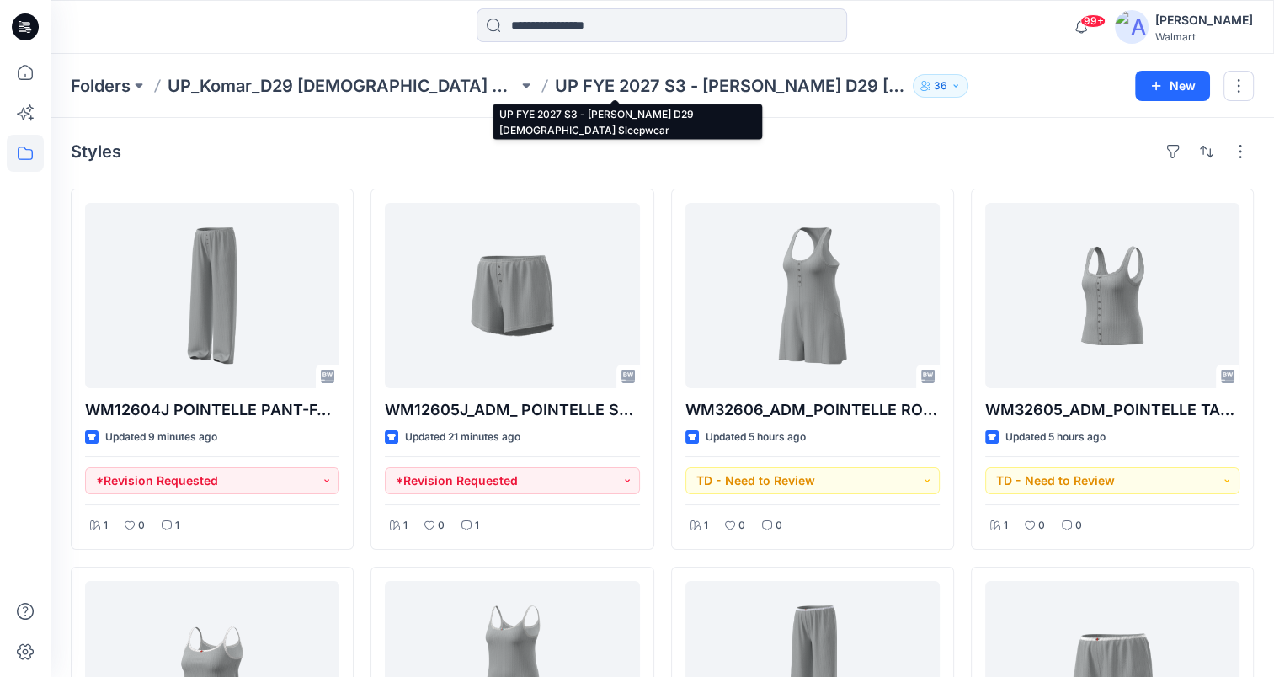
click at [555, 93] on p "UP FYE 2027 S3 - [PERSON_NAME] D29 [DEMOGRAPHIC_DATA] Sleepwear" at bounding box center [730, 86] width 350 height 24
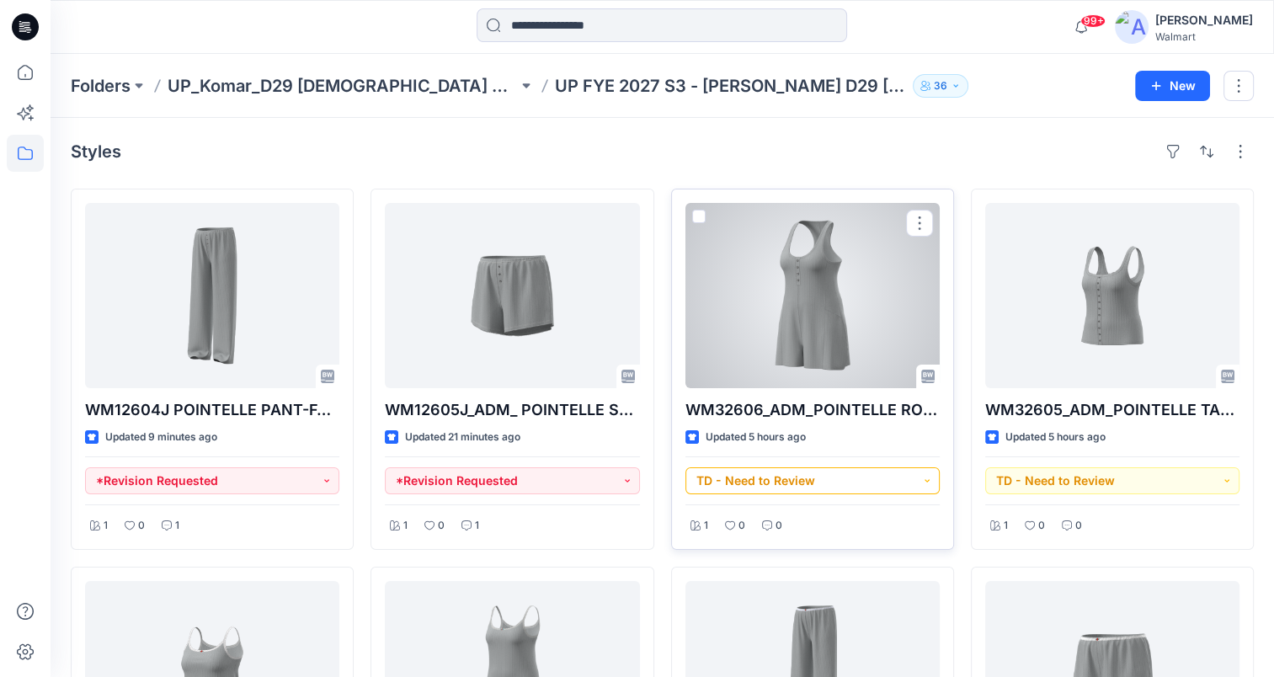
click at [927, 480] on button "TD - Need to Review" at bounding box center [812, 480] width 254 height 27
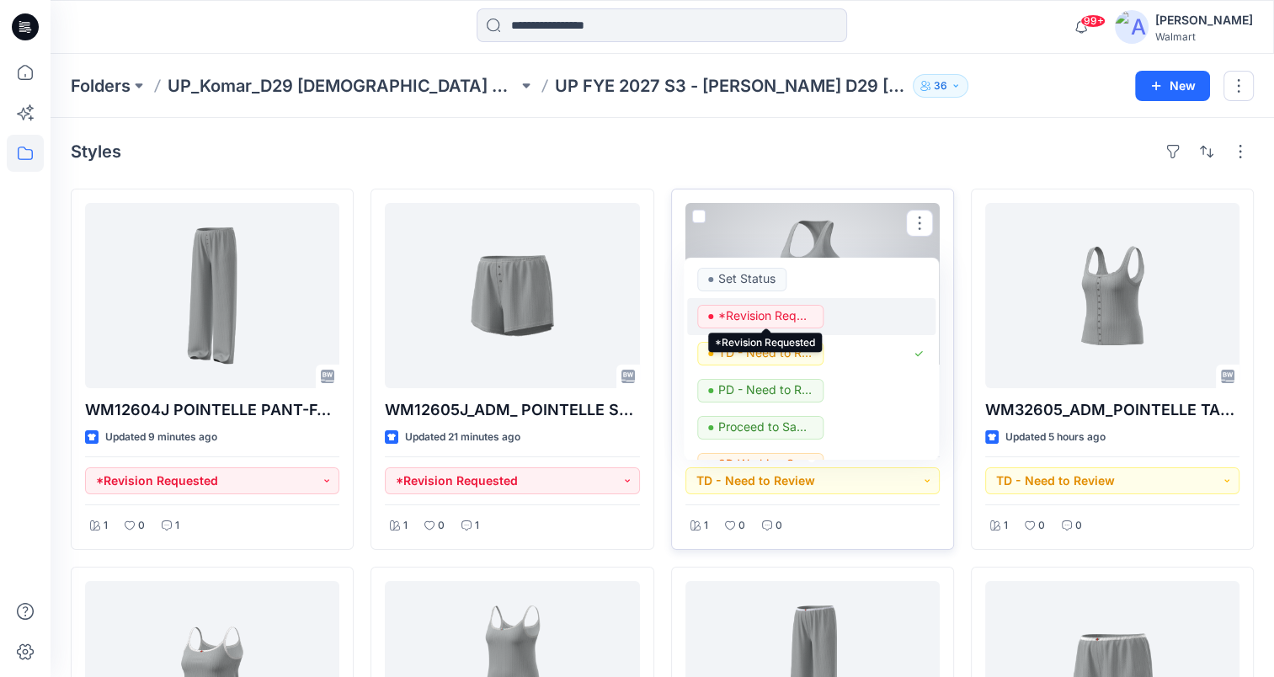
click at [780, 317] on p "*Revision Requested" at bounding box center [765, 316] width 94 height 22
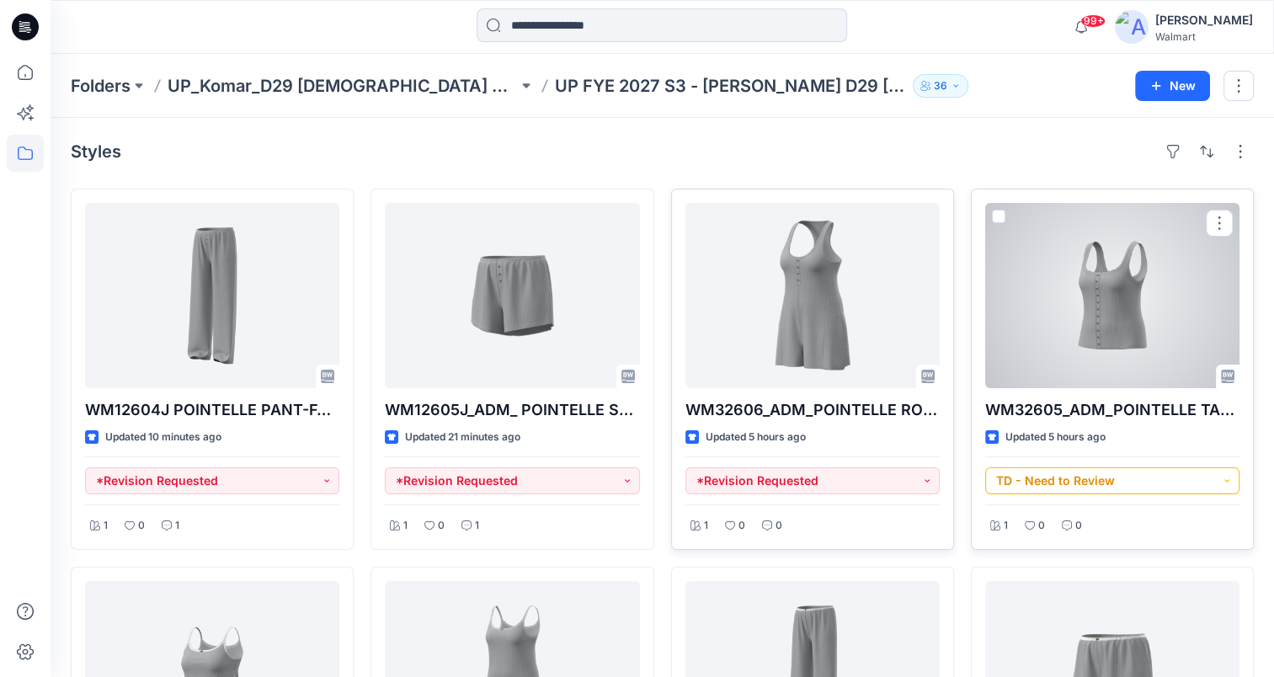
click at [1226, 475] on button "TD - Need to Review" at bounding box center [1112, 480] width 254 height 27
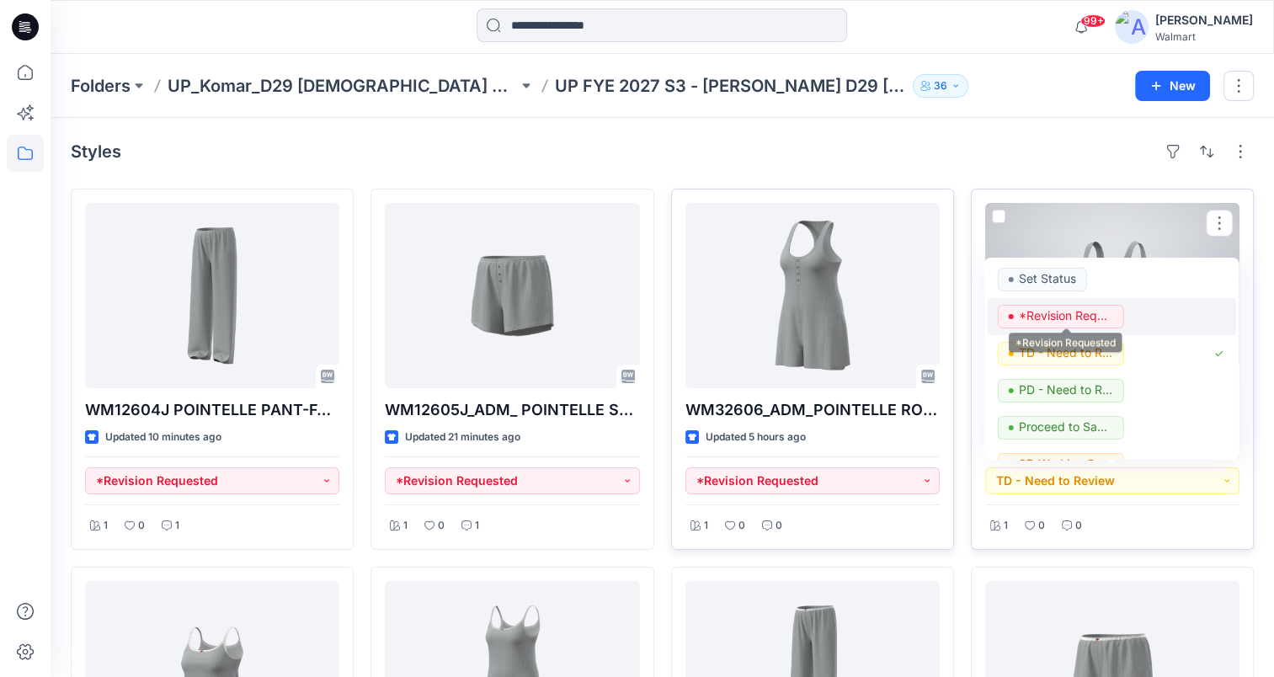
click at [1077, 316] on p "*Revision Requested" at bounding box center [1066, 316] width 94 height 22
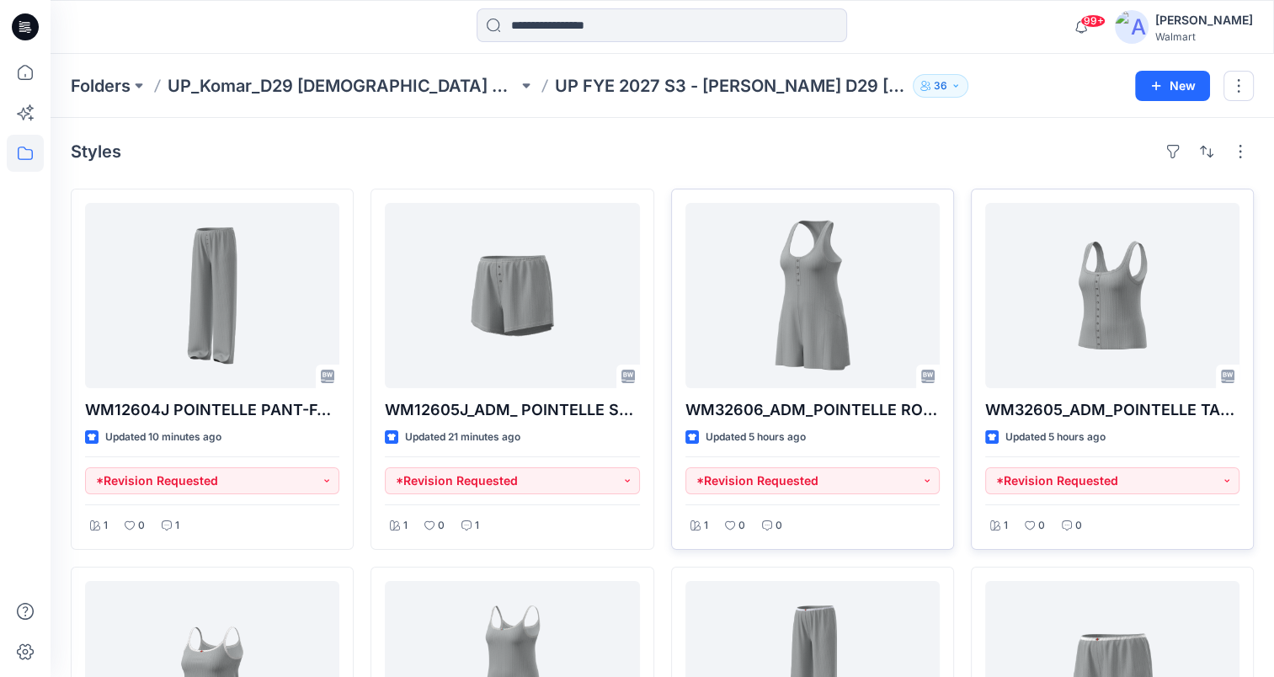
click at [909, 61] on div "Folders UP_Komar_D29 Ladies Sleep UP FYE 2027 S3 - Komar D29 Ladies Sleepwear 3…" at bounding box center [662, 86] width 1223 height 64
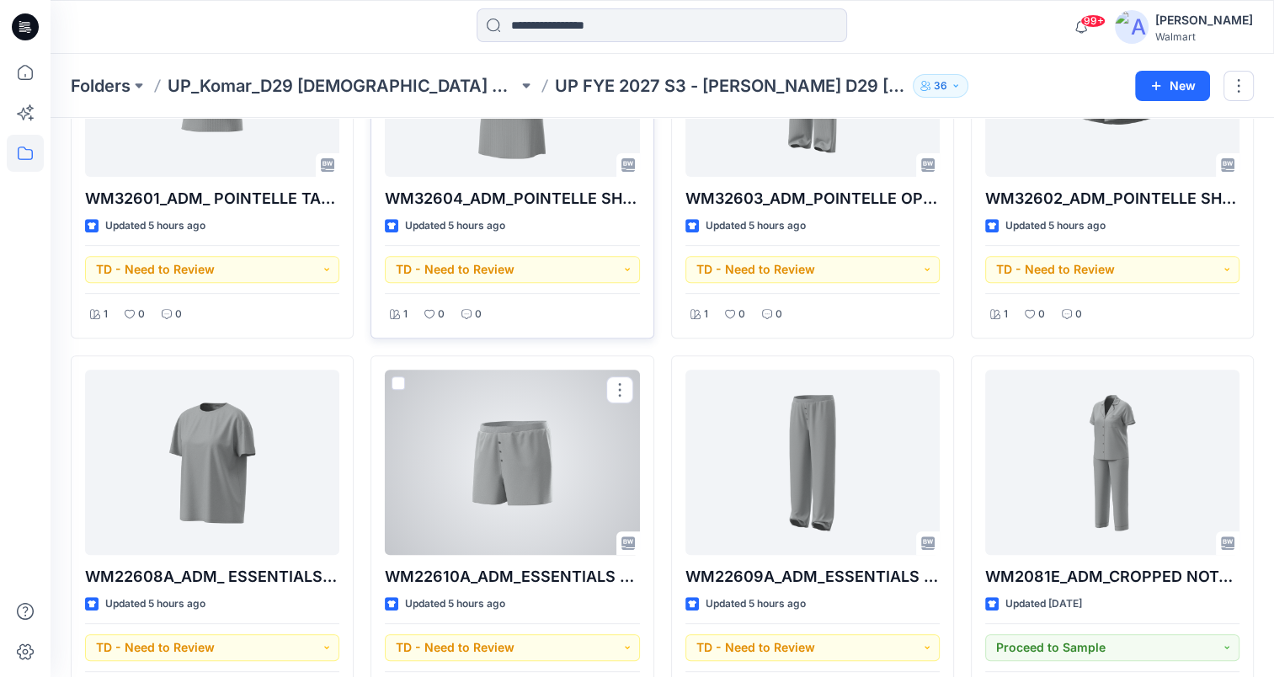
scroll to position [168, 0]
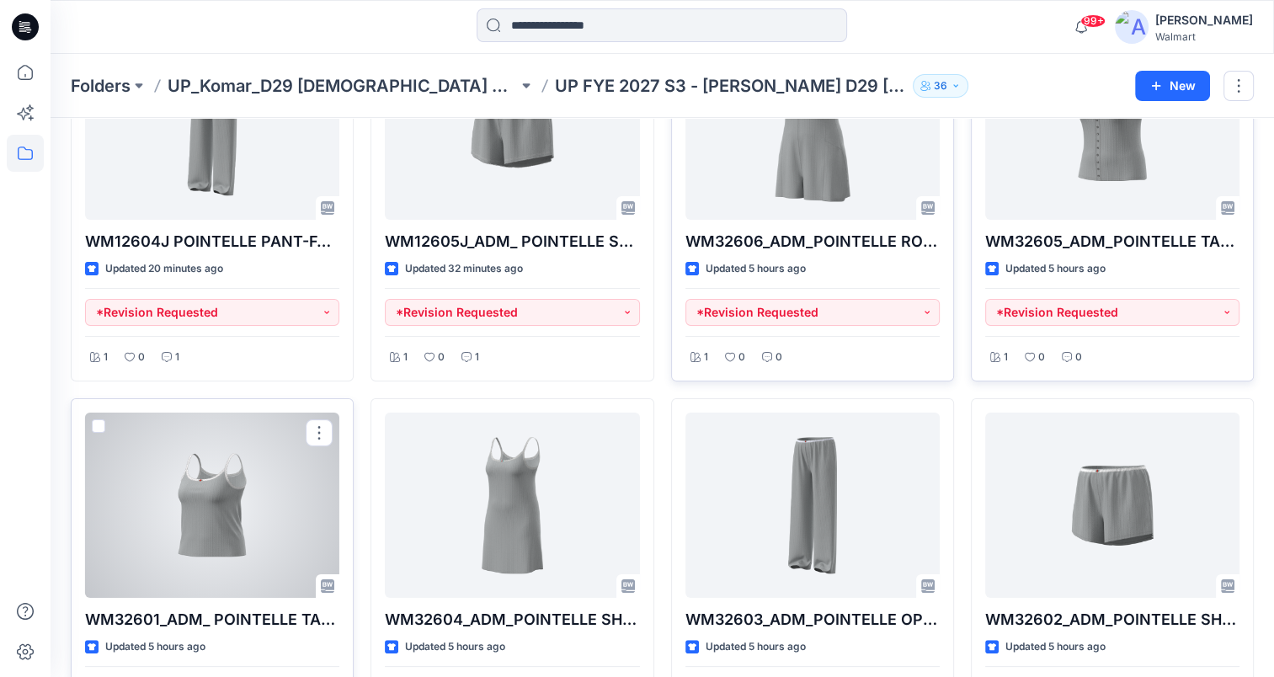
click at [185, 503] on div at bounding box center [212, 504] width 254 height 185
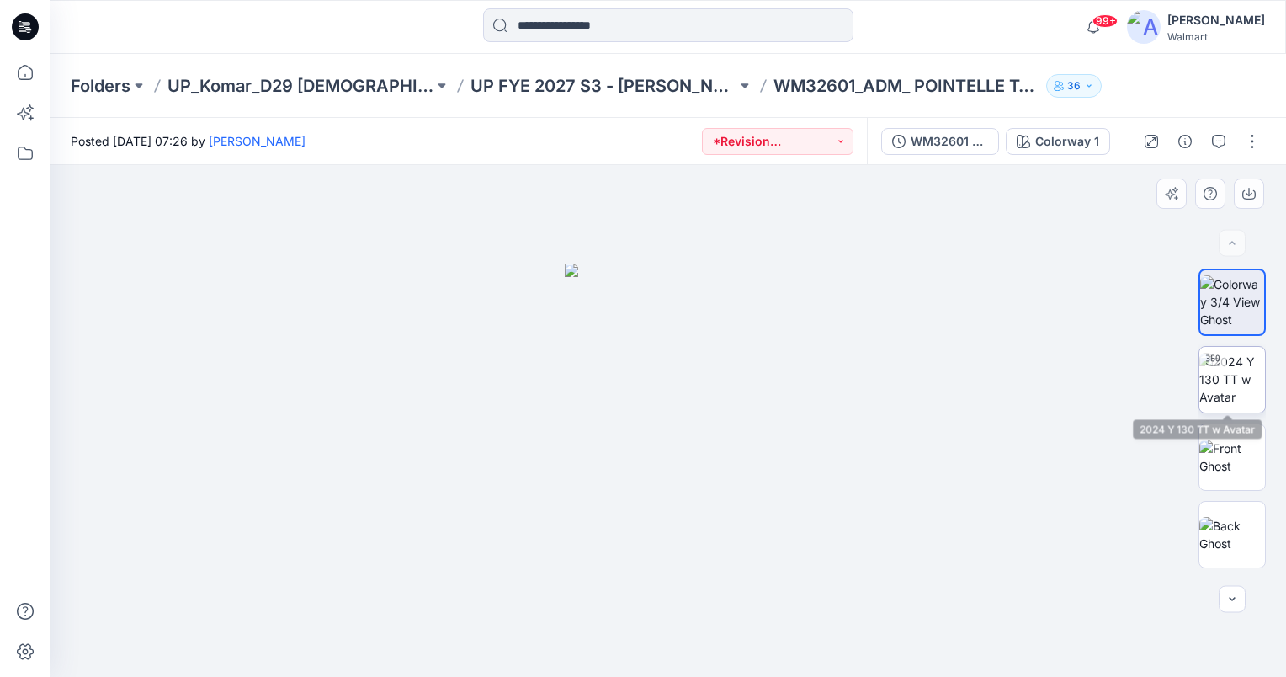
click at [1237, 374] on img at bounding box center [1233, 379] width 66 height 53
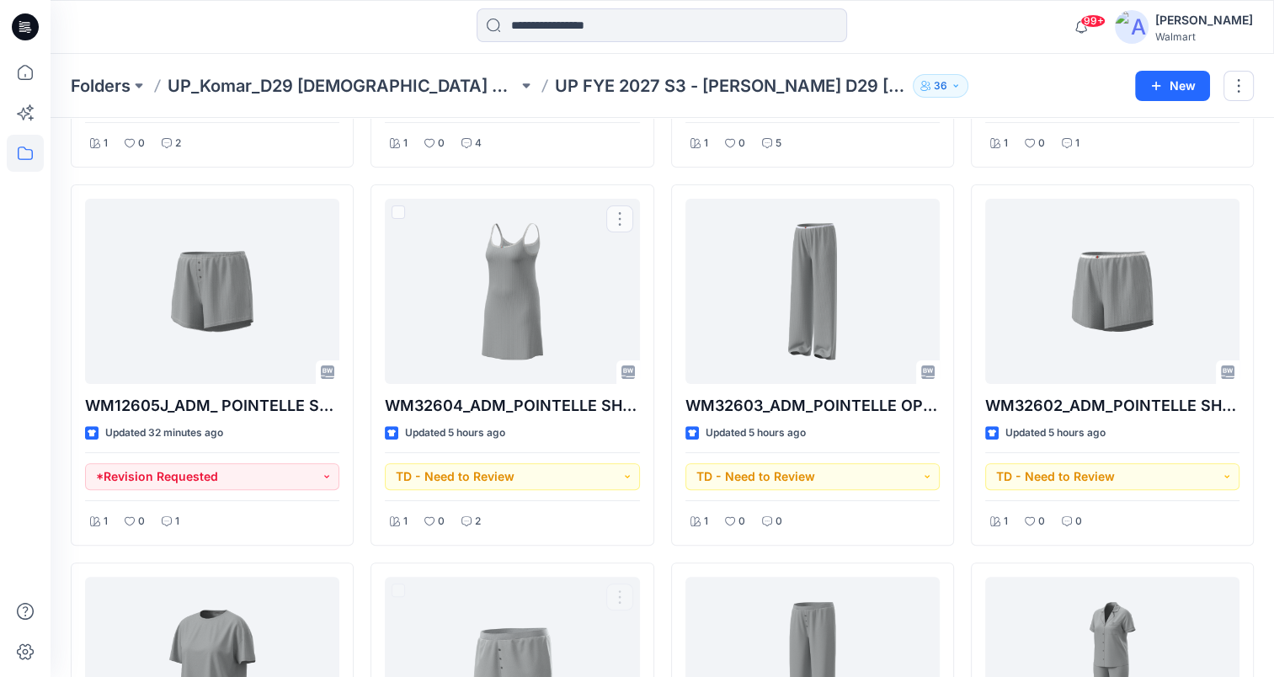
scroll to position [168, 0]
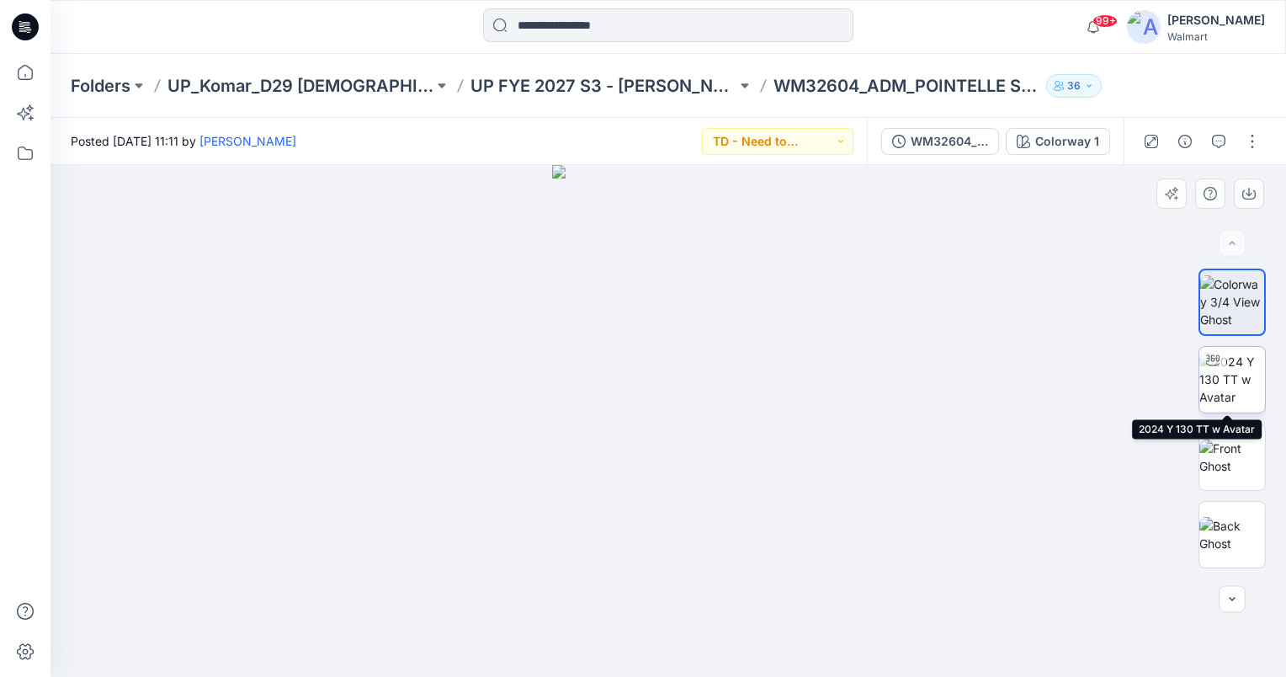
click at [1226, 378] on img at bounding box center [1233, 379] width 66 height 53
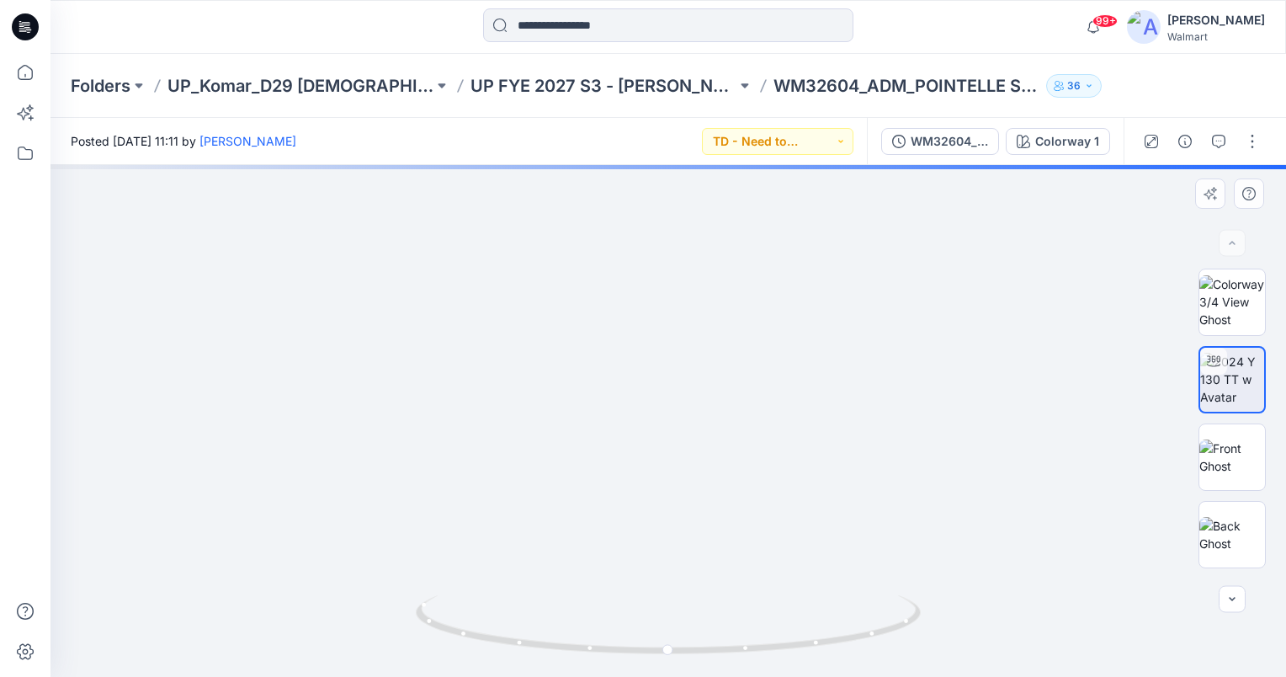
drag, startPoint x: 670, startPoint y: 440, endPoint x: 713, endPoint y: 412, distance: 51.6
click at [713, 412] on img at bounding box center [648, 156] width 1471 height 1042
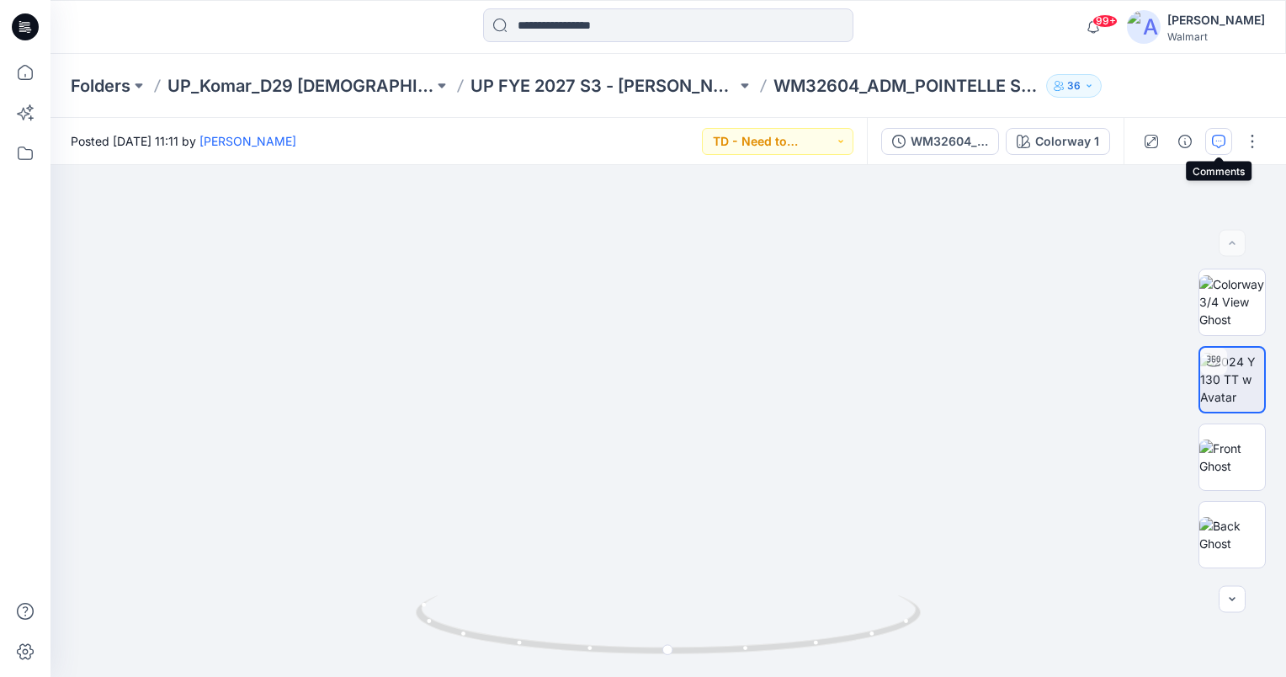
click at [1221, 136] on icon "button" at bounding box center [1218, 141] width 13 height 13
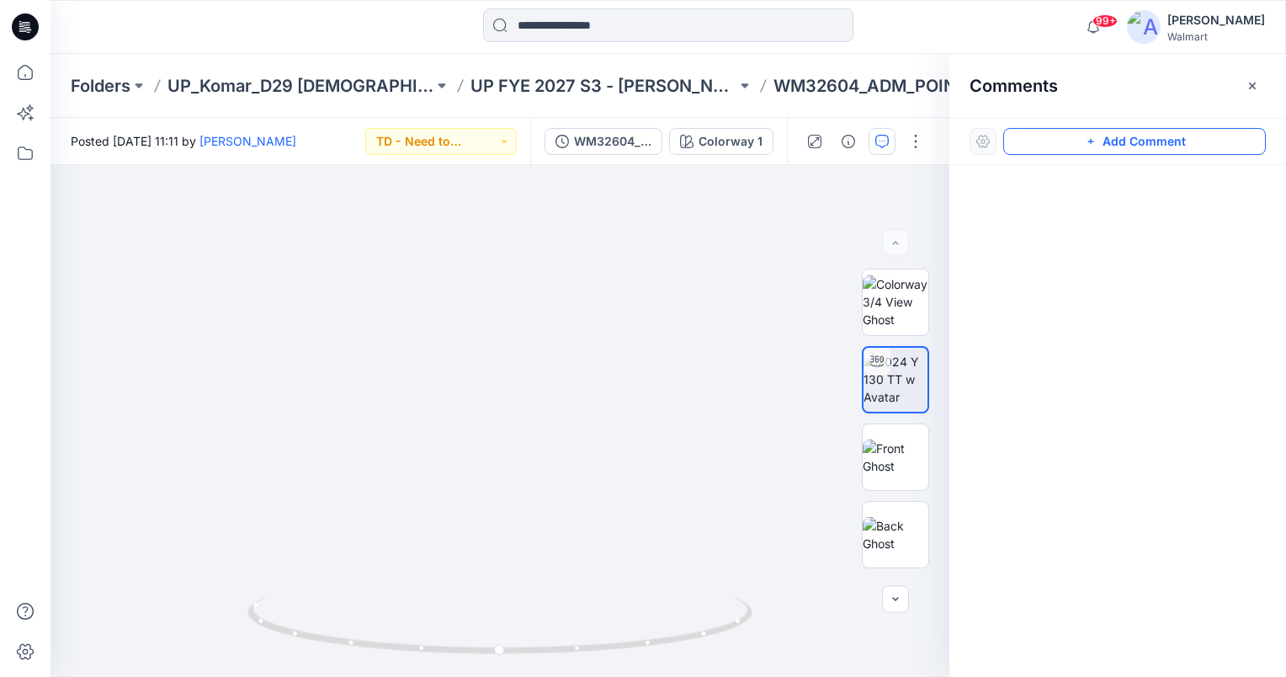
click at [1141, 141] on button "Add Comment" at bounding box center [1134, 141] width 263 height 27
click at [490, 306] on div "1" at bounding box center [500, 421] width 899 height 512
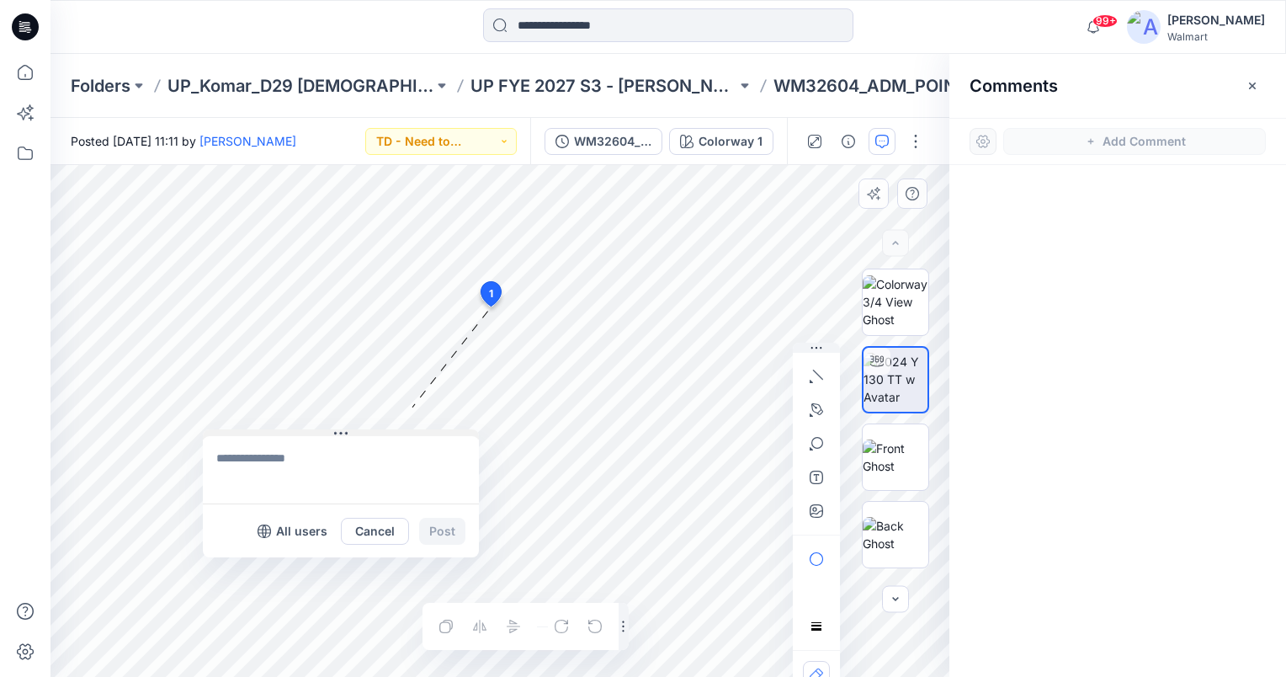
drag, startPoint x: 505, startPoint y: 317, endPoint x: 206, endPoint y: 423, distance: 317.4
click at [208, 429] on button at bounding box center [341, 434] width 276 height 10
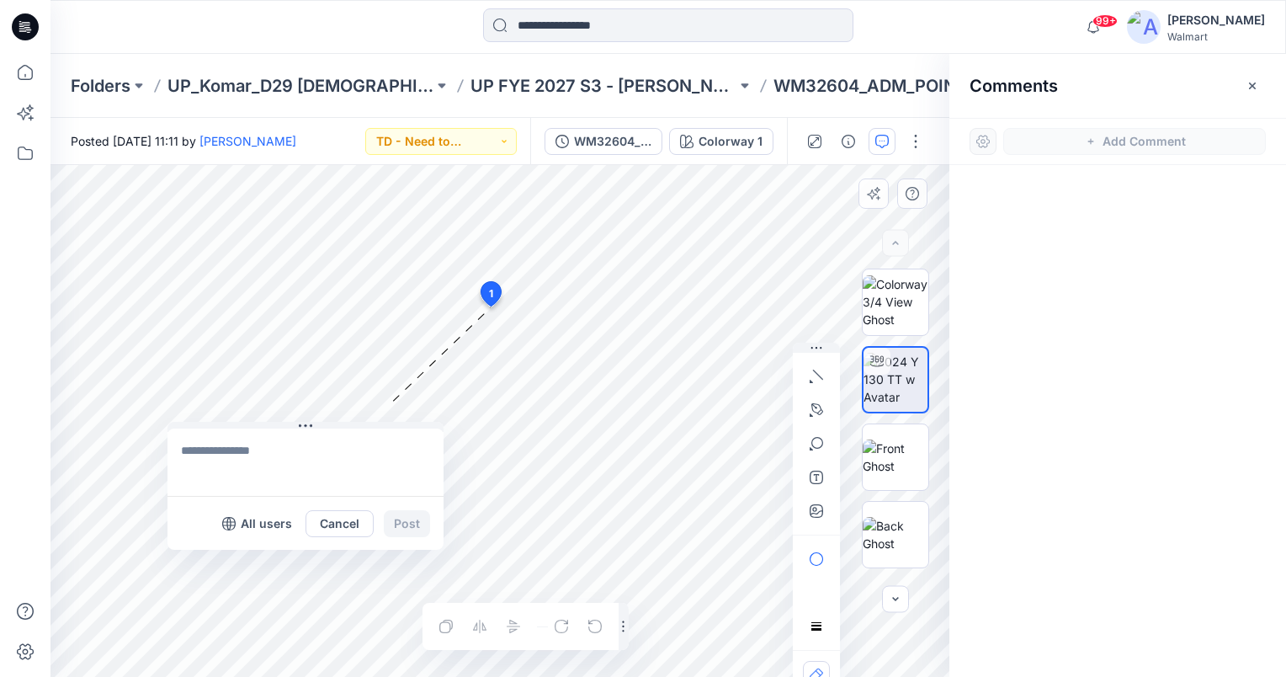
click at [217, 460] on textarea at bounding box center [306, 461] width 276 height 67
type textarea "**********"
click at [409, 522] on button "Post" at bounding box center [407, 523] width 46 height 27
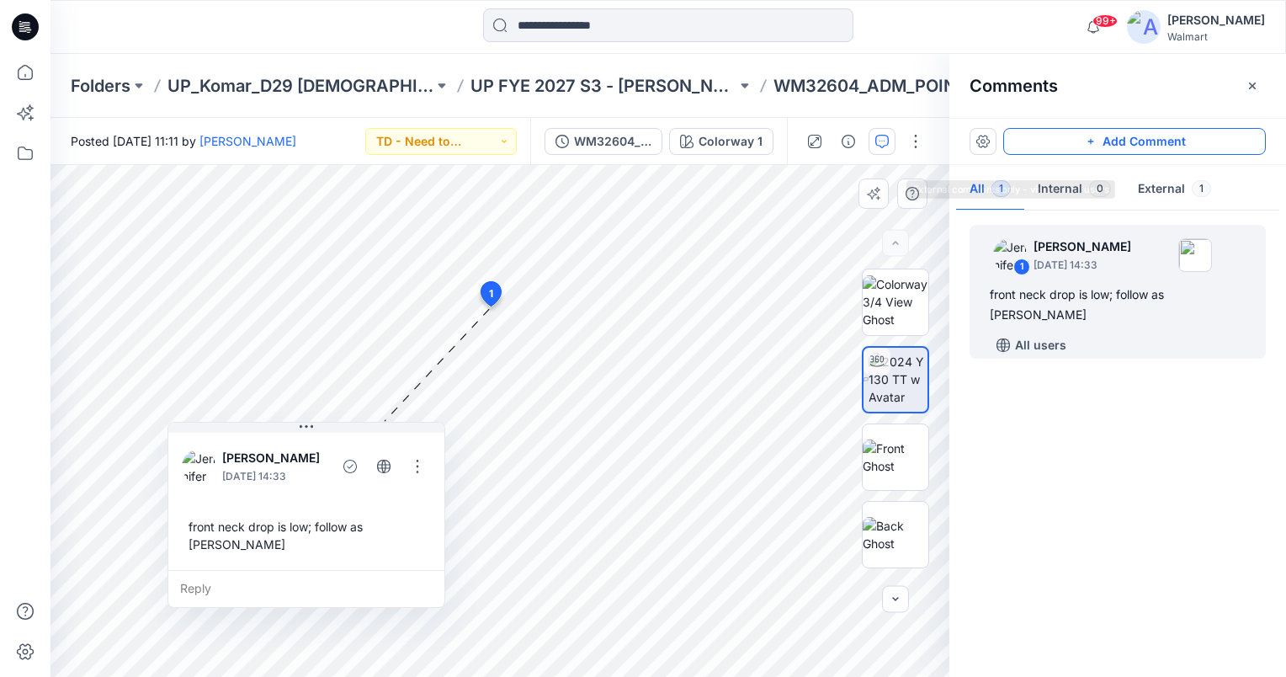
click at [1154, 140] on button "Add Comment" at bounding box center [1134, 141] width 263 height 27
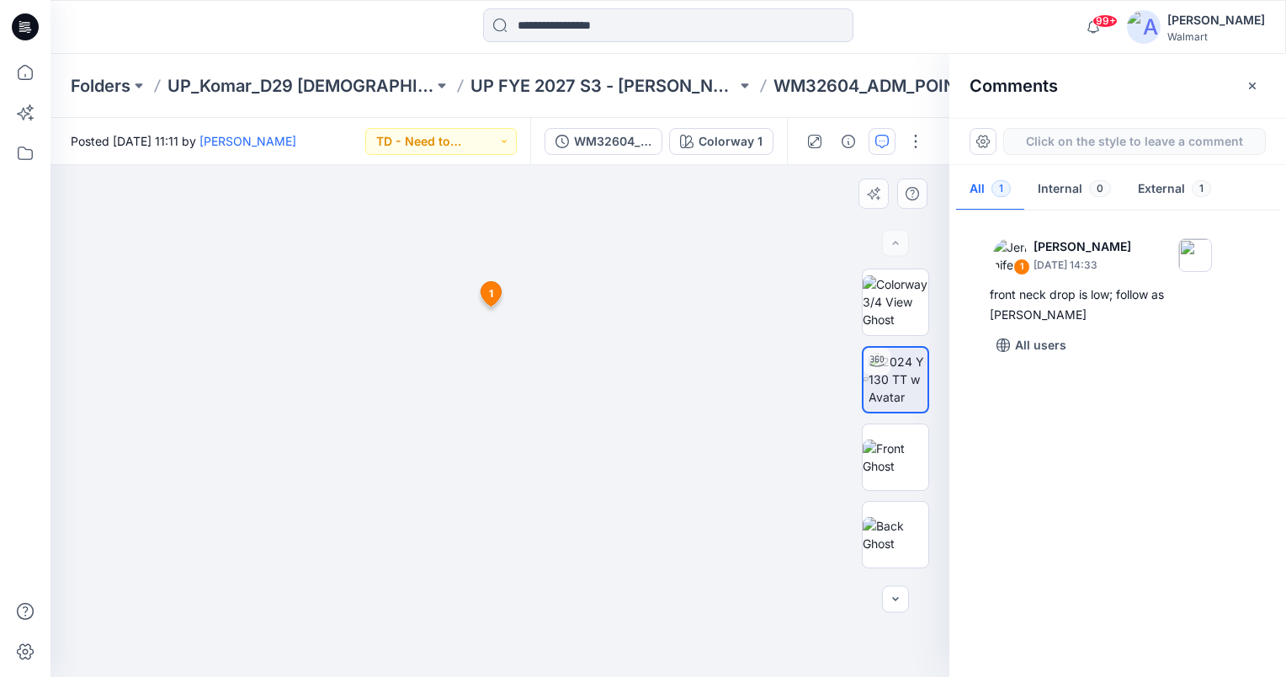
click at [412, 262] on div "2 1 [PERSON_NAME] [DATE] 14:33 front neck drop is low; follow as cami Reply" at bounding box center [500, 421] width 899 height 512
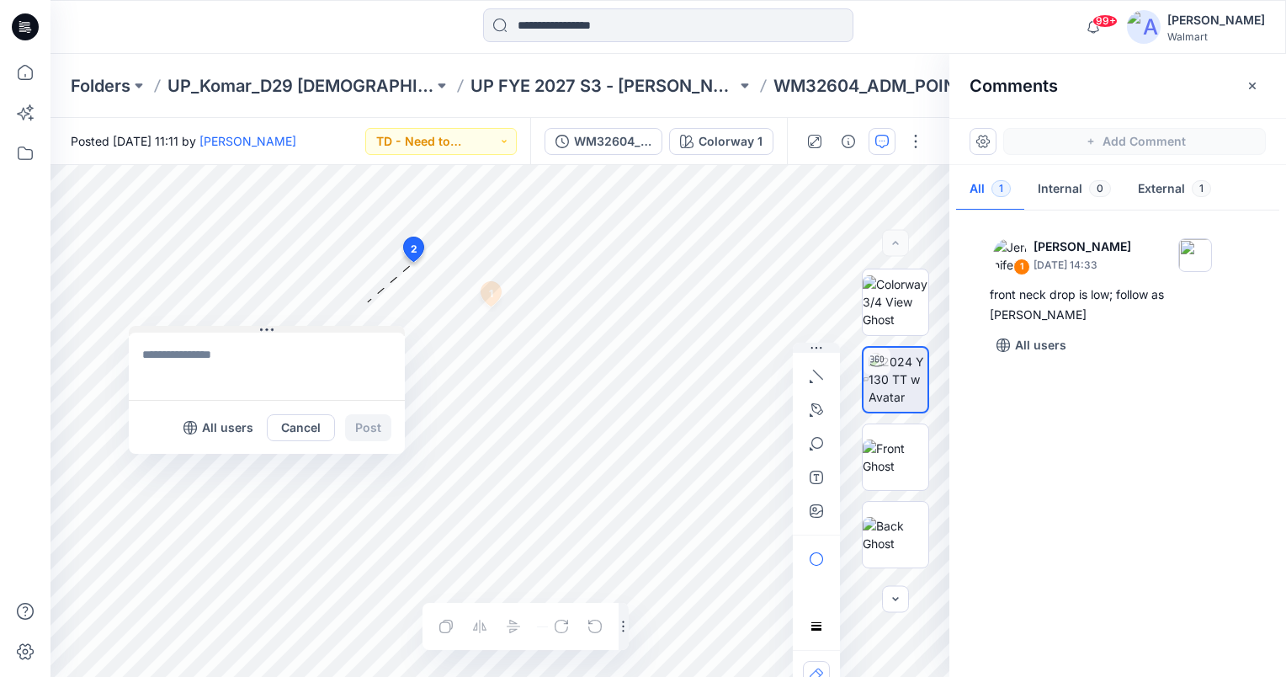
drag, startPoint x: 439, startPoint y: 273, endPoint x: 177, endPoint y: 333, distance: 268.7
click at [177, 333] on button at bounding box center [267, 331] width 276 height 10
click at [205, 367] on textarea at bounding box center [263, 371] width 276 height 67
type textarea "**********"
click at [369, 434] on button "Post" at bounding box center [365, 432] width 46 height 27
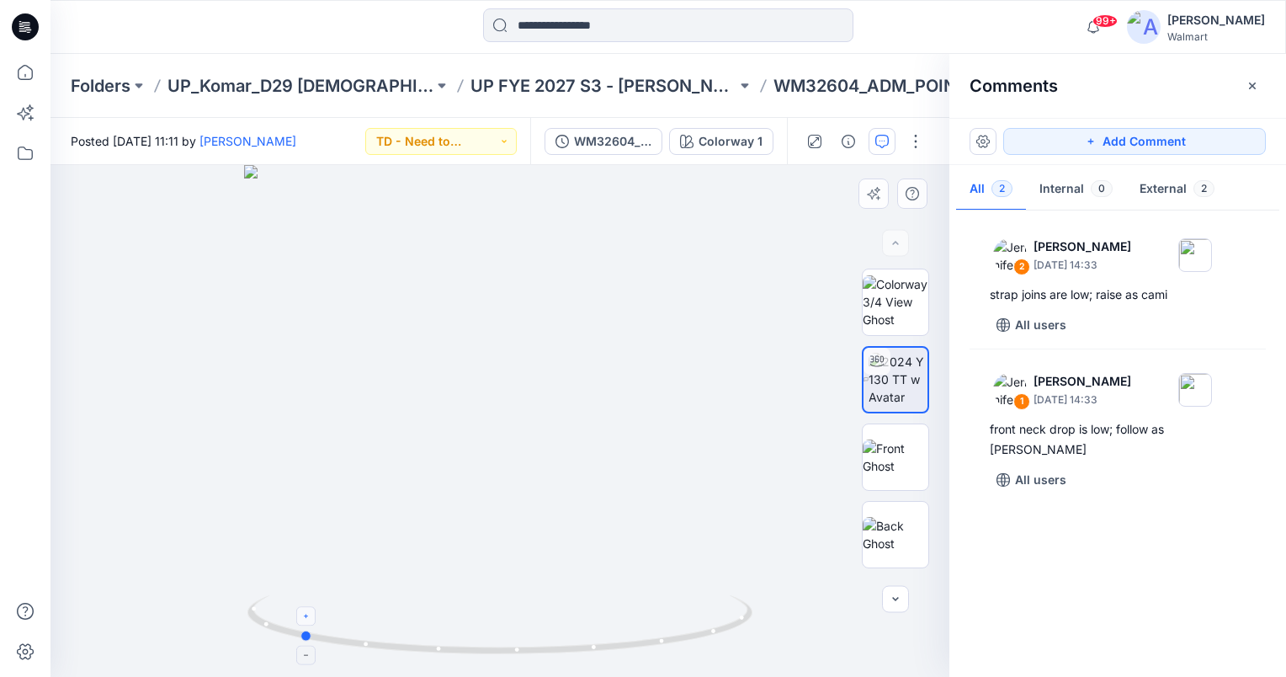
drag, startPoint x: 503, startPoint y: 650, endPoint x: 303, endPoint y: 625, distance: 201.9
click at [303, 625] on icon at bounding box center [501, 626] width 509 height 63
click at [1159, 133] on button "Add Comment" at bounding box center [1134, 141] width 263 height 27
click at [396, 293] on div "3" at bounding box center [500, 421] width 899 height 512
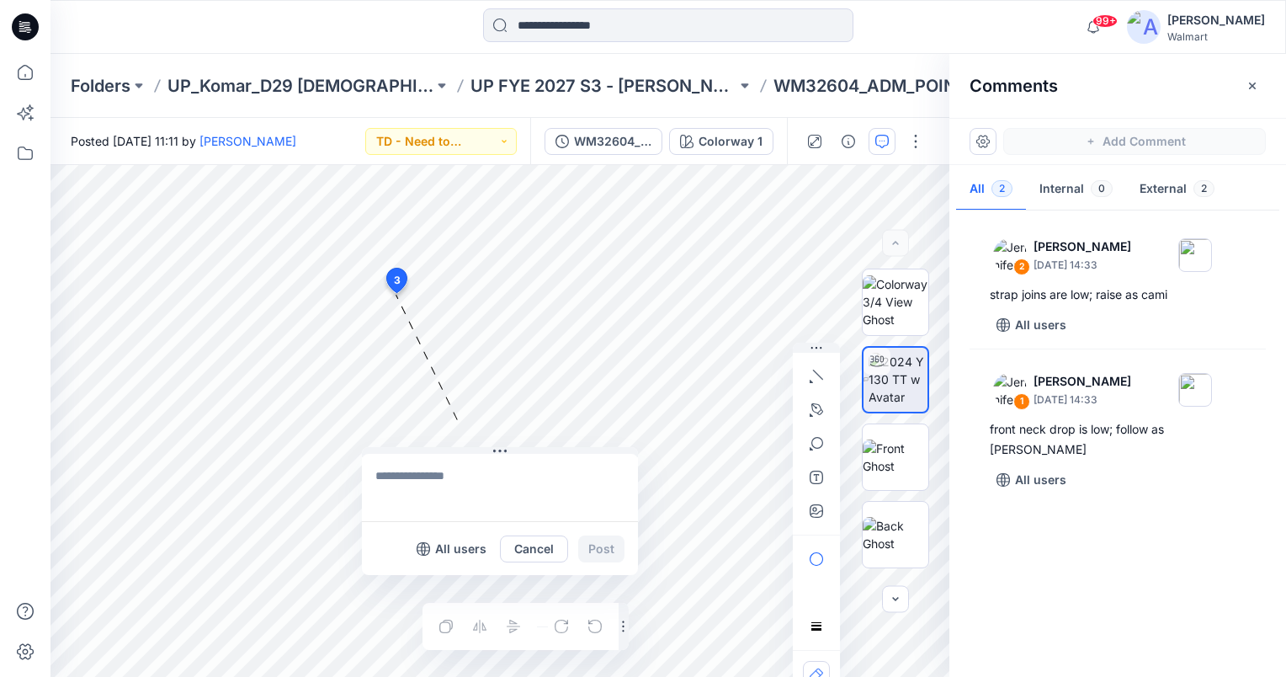
drag, startPoint x: 421, startPoint y: 306, endPoint x: 411, endPoint y: 455, distance: 148.5
click at [411, 455] on button at bounding box center [500, 452] width 276 height 10
click at [410, 482] on textarea at bounding box center [498, 489] width 276 height 67
type textarea "**********"
click at [604, 558] on button "Post" at bounding box center [600, 551] width 46 height 27
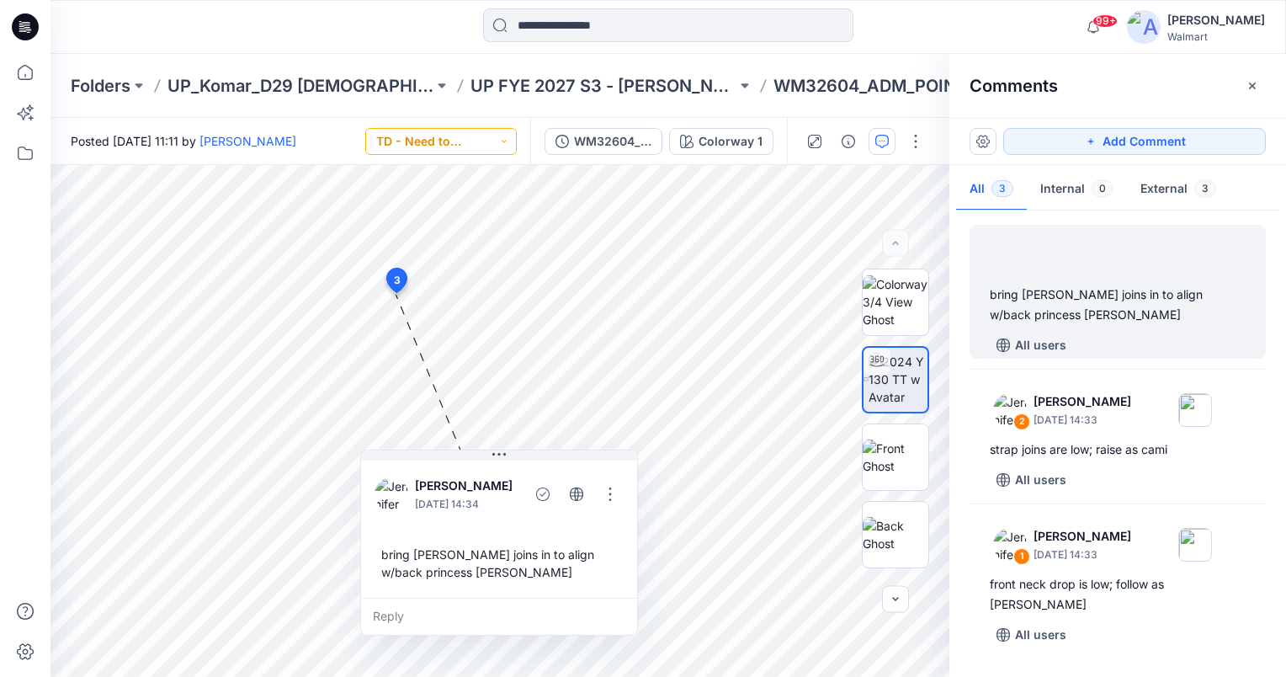
click at [489, 144] on button "TD - Need to Review" at bounding box center [441, 141] width 152 height 27
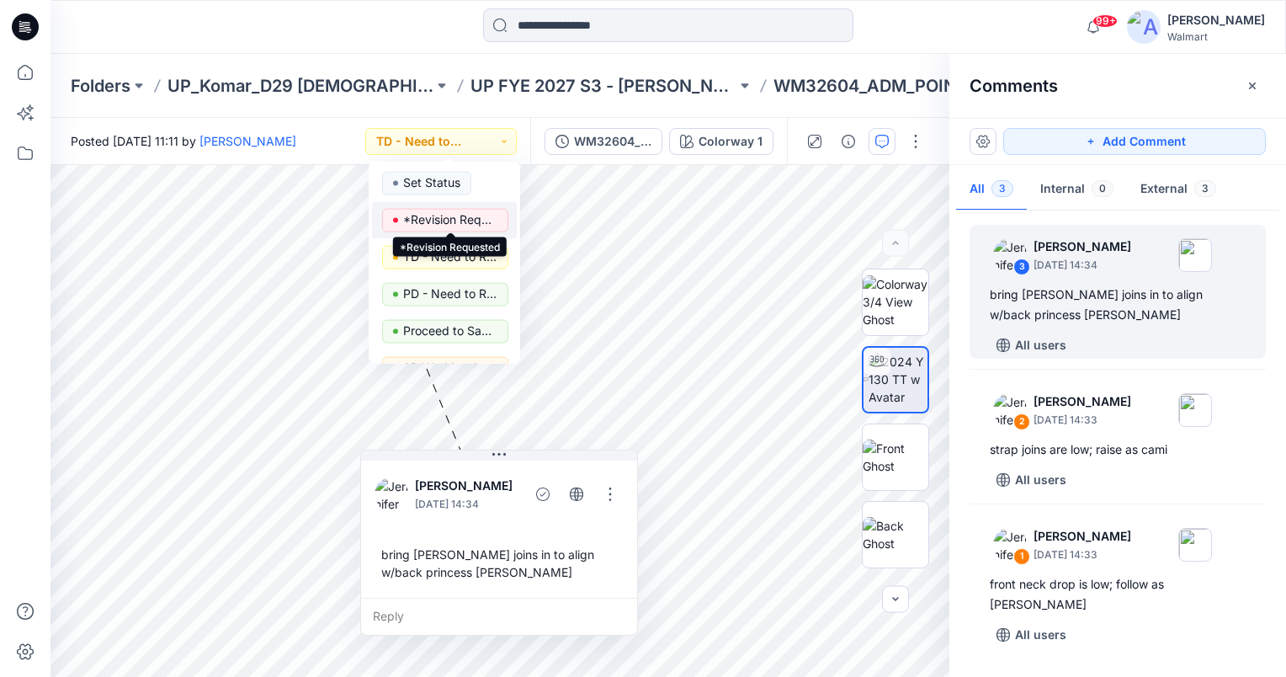
click at [465, 224] on p "*Revision Requested" at bounding box center [450, 220] width 94 height 22
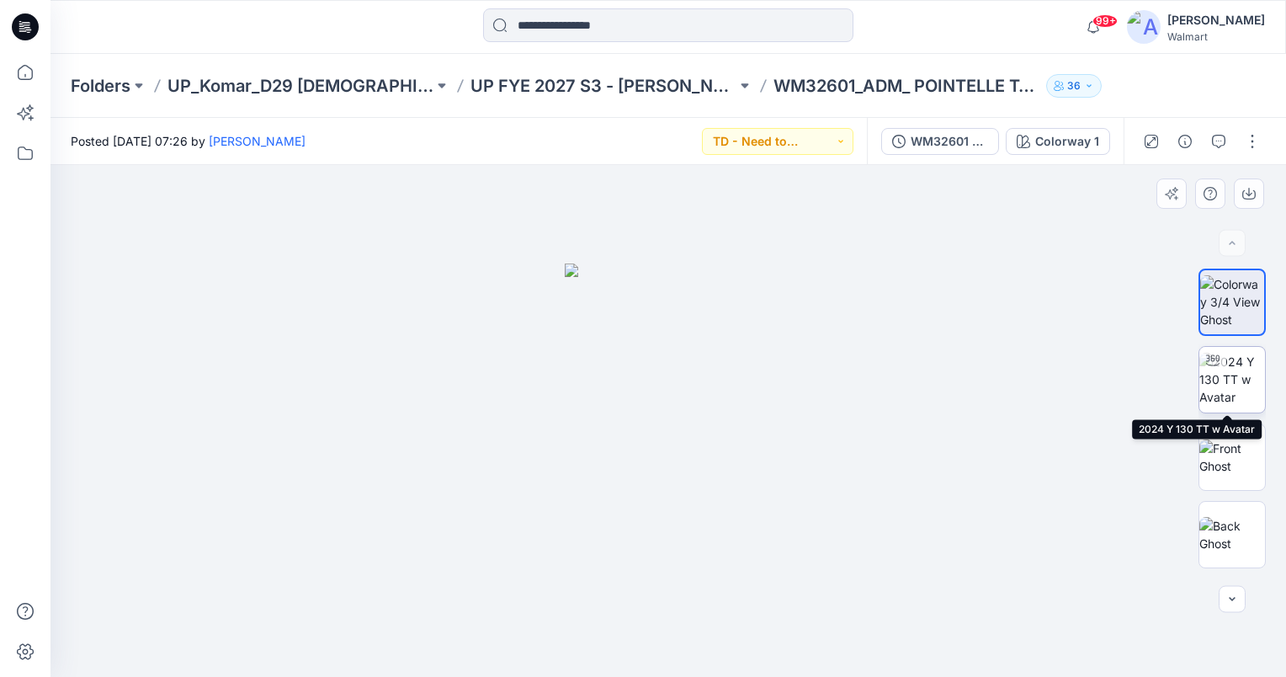
click at [1229, 385] on img at bounding box center [1233, 379] width 66 height 53
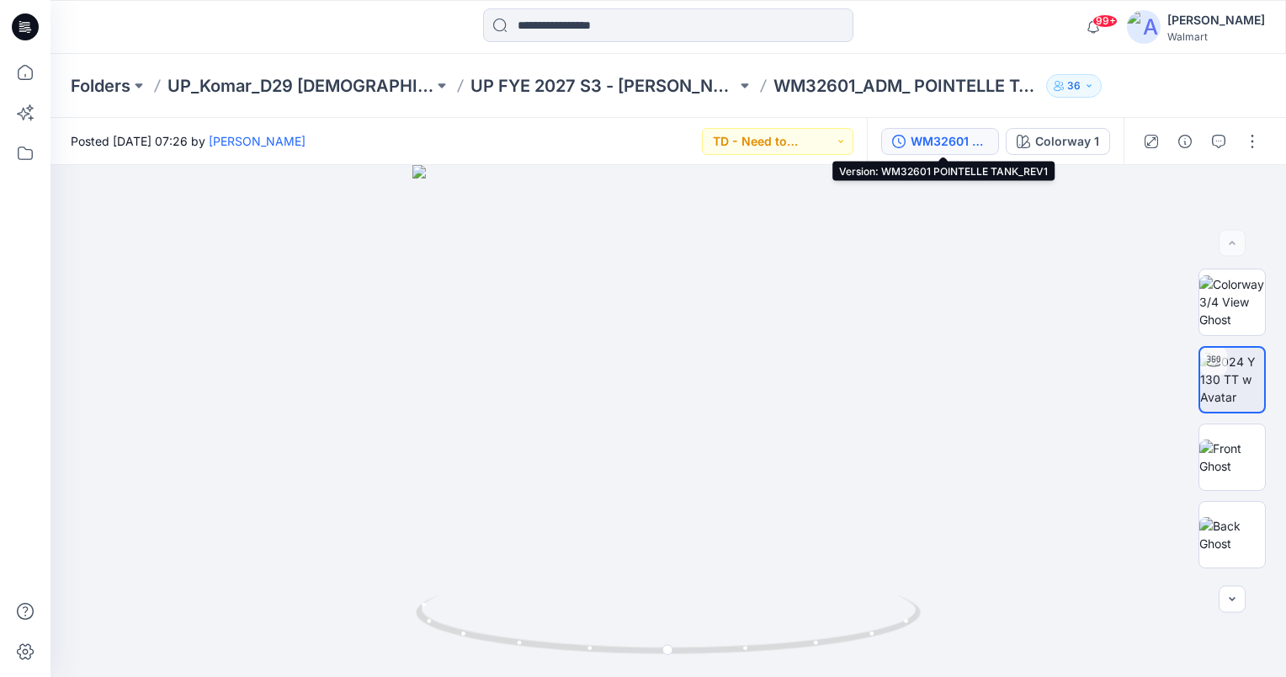
click at [957, 152] on button "WM32601 POINTELLE TANK_REV1" at bounding box center [940, 141] width 118 height 27
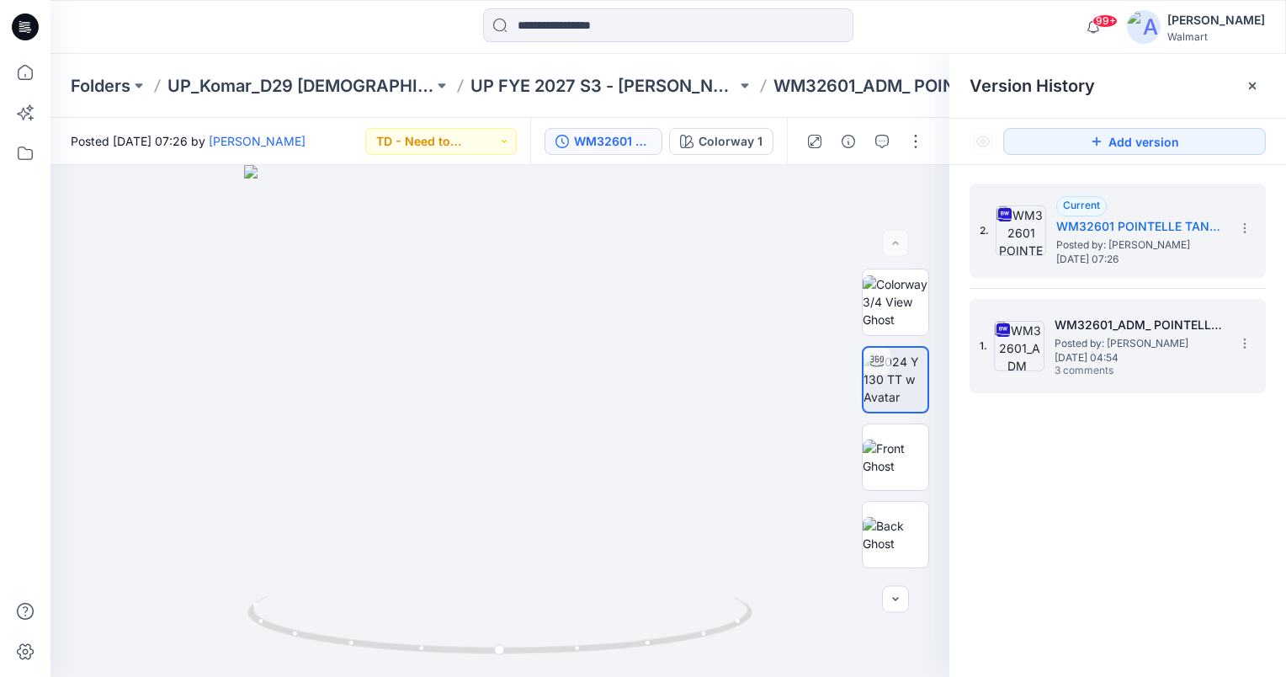
click at [1147, 333] on h5 "WM32601_ADM_ POINTELLE TANK" at bounding box center [1139, 325] width 168 height 20
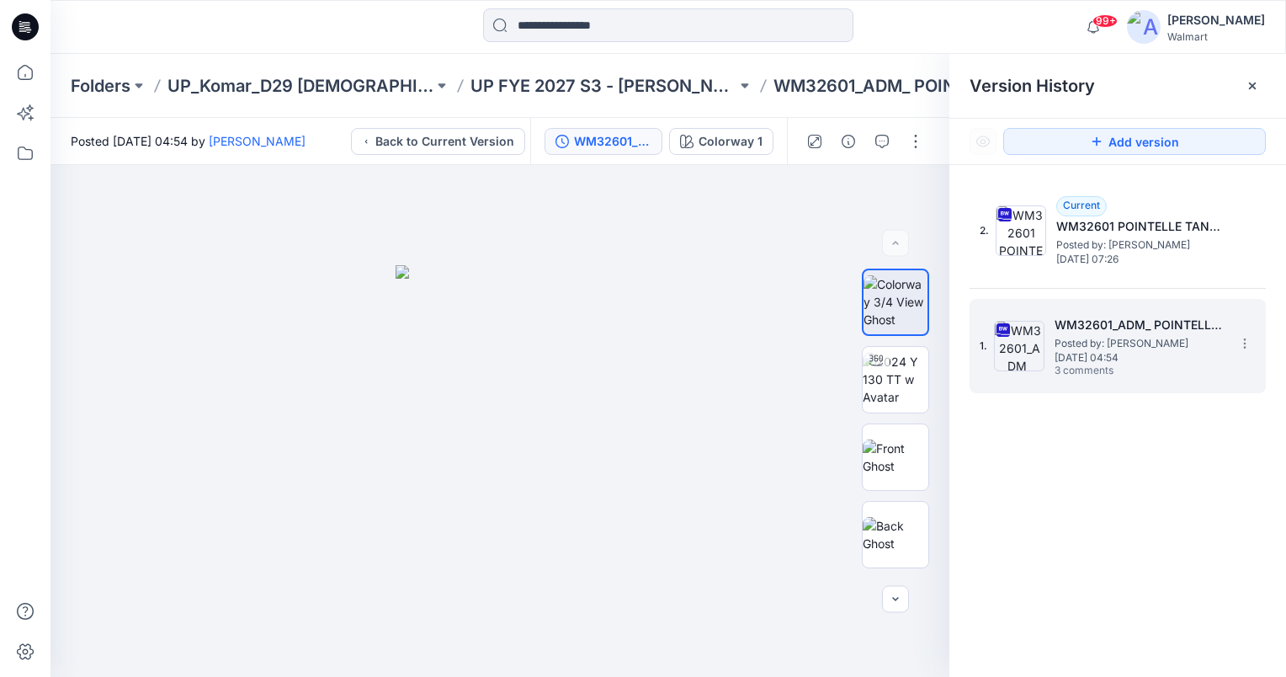
click at [1145, 360] on span "[DATE] 04:54" at bounding box center [1139, 358] width 168 height 12
click at [891, 138] on button "button" at bounding box center [882, 141] width 27 height 27
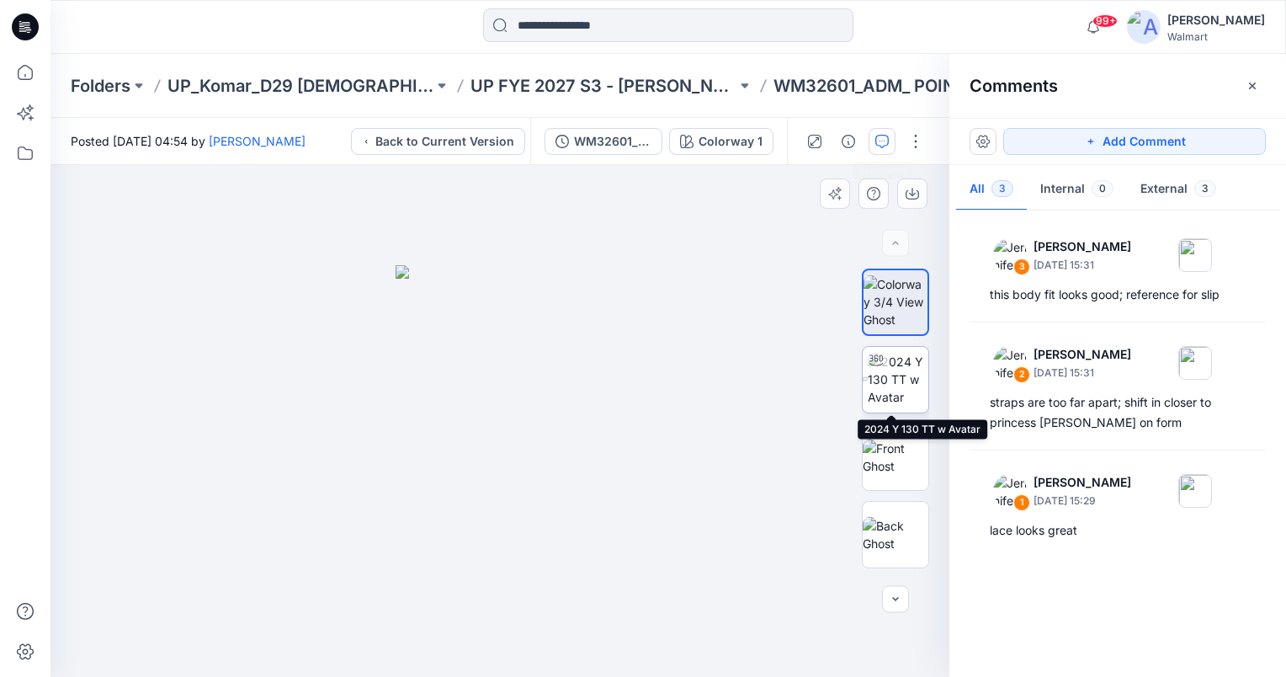
click at [891, 364] on img at bounding box center [898, 379] width 61 height 53
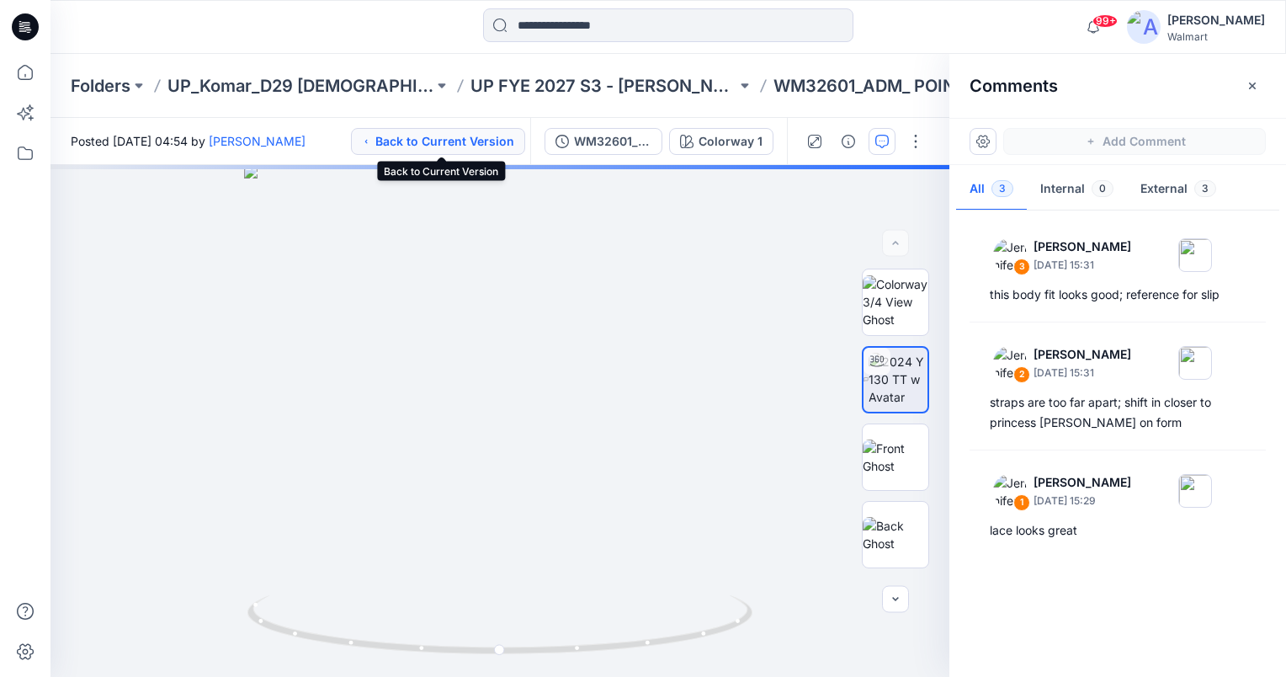
click at [455, 131] on button "Back to Current Version" at bounding box center [438, 141] width 174 height 27
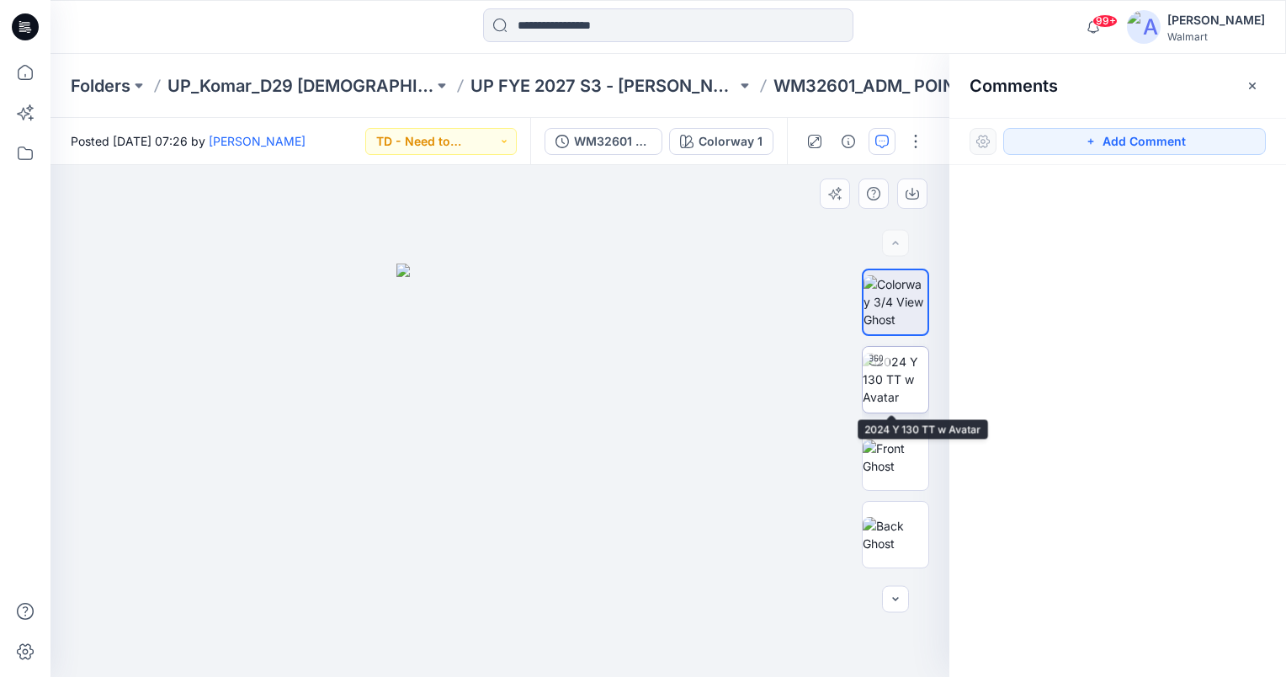
click at [896, 379] on img at bounding box center [896, 379] width 66 height 53
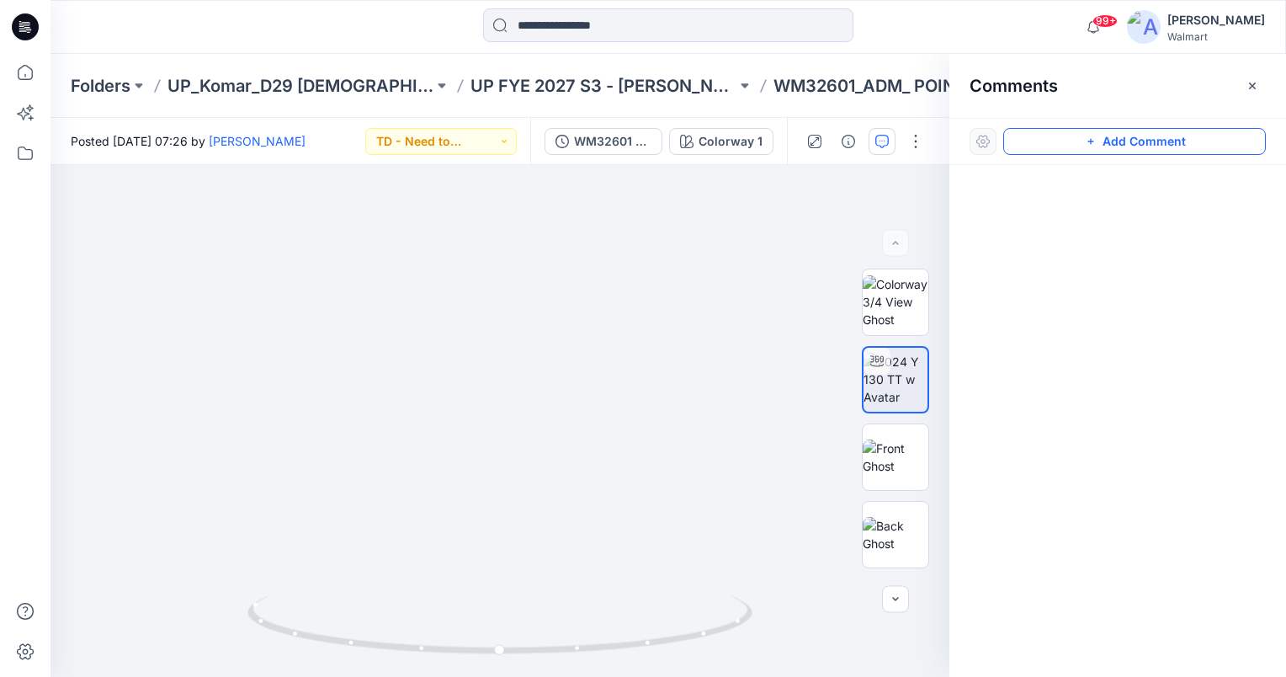
click at [1110, 142] on button "Add Comment" at bounding box center [1134, 141] width 263 height 27
click at [574, 576] on div "1" at bounding box center [500, 421] width 899 height 512
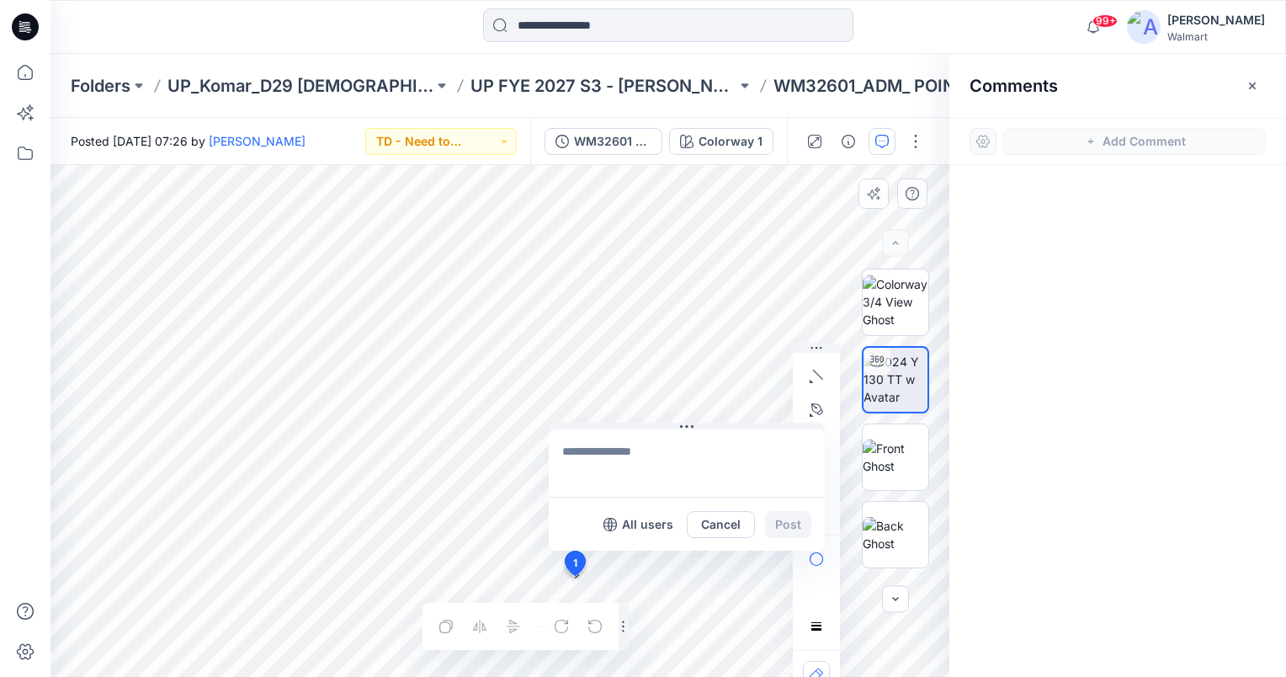
click at [609, 462] on textarea at bounding box center [687, 462] width 276 height 67
type textarea "**********"
click at [785, 512] on button "Post" at bounding box center [788, 524] width 46 height 27
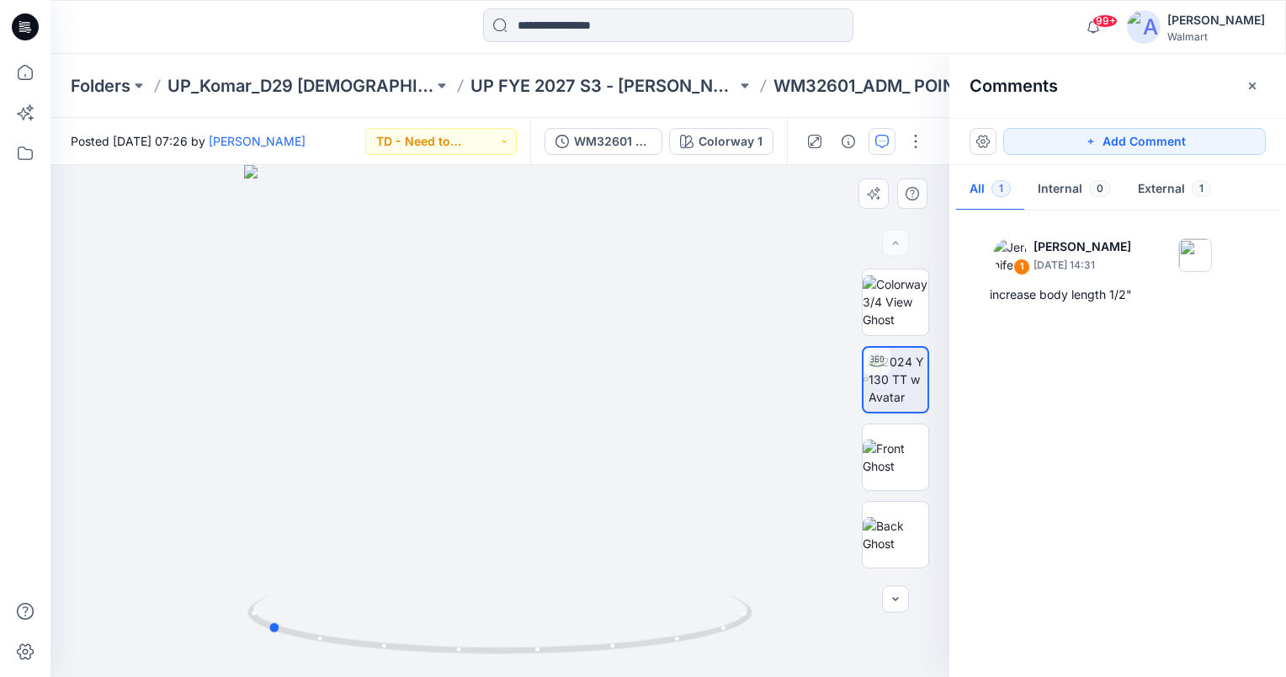
drag, startPoint x: 501, startPoint y: 648, endPoint x: 773, endPoint y: 608, distance: 274.9
click at [773, 608] on div at bounding box center [500, 421] width 899 height 512
drag, startPoint x: 1210, startPoint y: 136, endPoint x: 935, endPoint y: 177, distance: 278.3
click at [1210, 136] on button "Add Comment" at bounding box center [1134, 141] width 263 height 27
click at [420, 301] on div "2" at bounding box center [500, 421] width 899 height 512
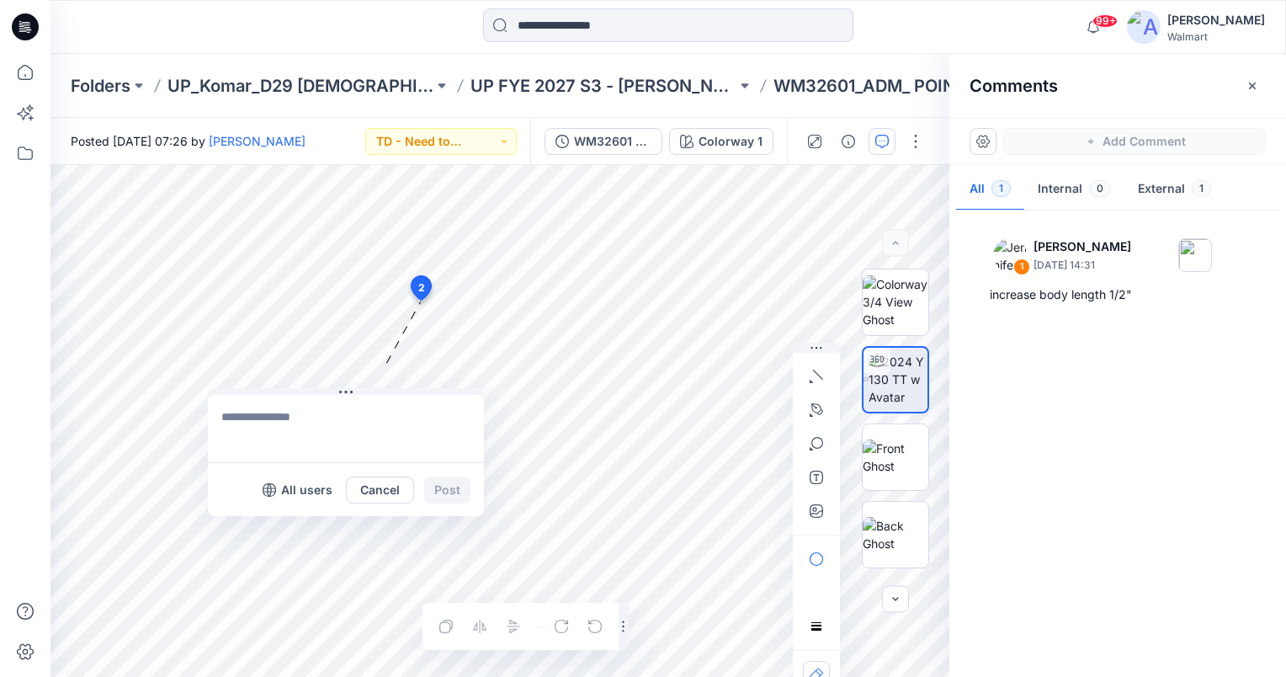
drag, startPoint x: 441, startPoint y: 314, endPoint x: 276, endPoint y: 461, distance: 221.2
click at [276, 398] on button at bounding box center [346, 393] width 276 height 10
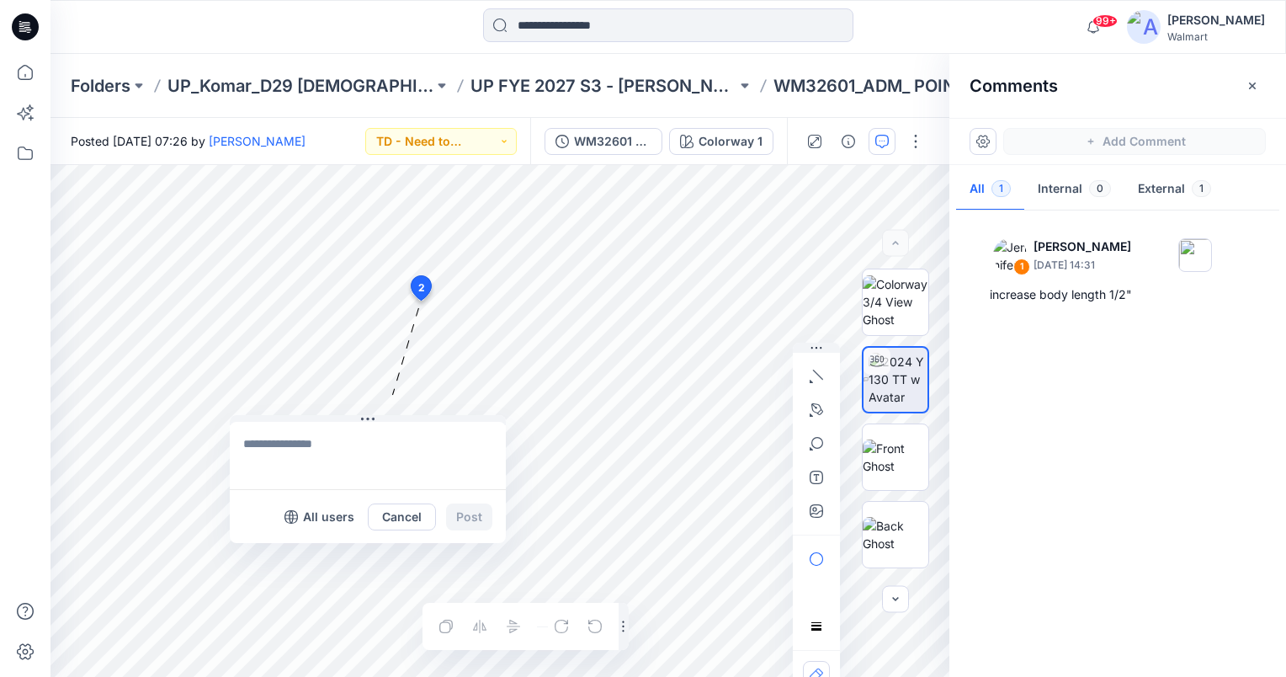
click at [317, 444] on textarea at bounding box center [368, 455] width 276 height 67
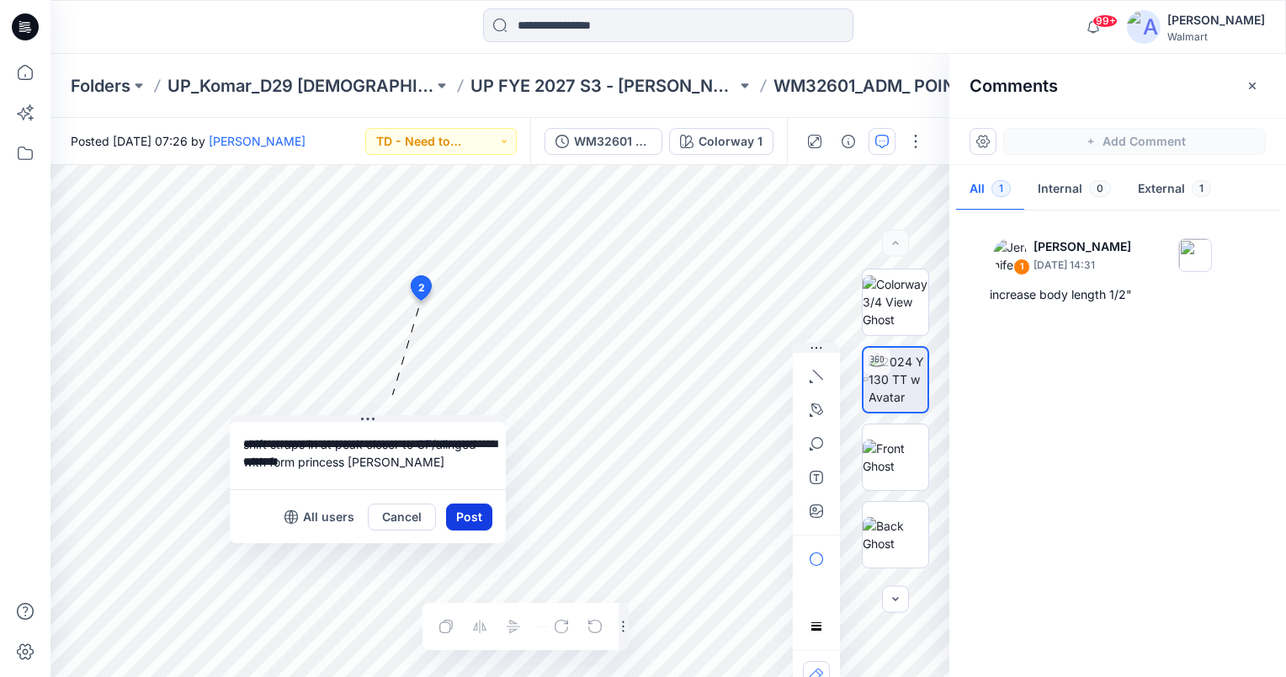
type textarea "**********"
click at [466, 518] on button "Post" at bounding box center [469, 516] width 46 height 27
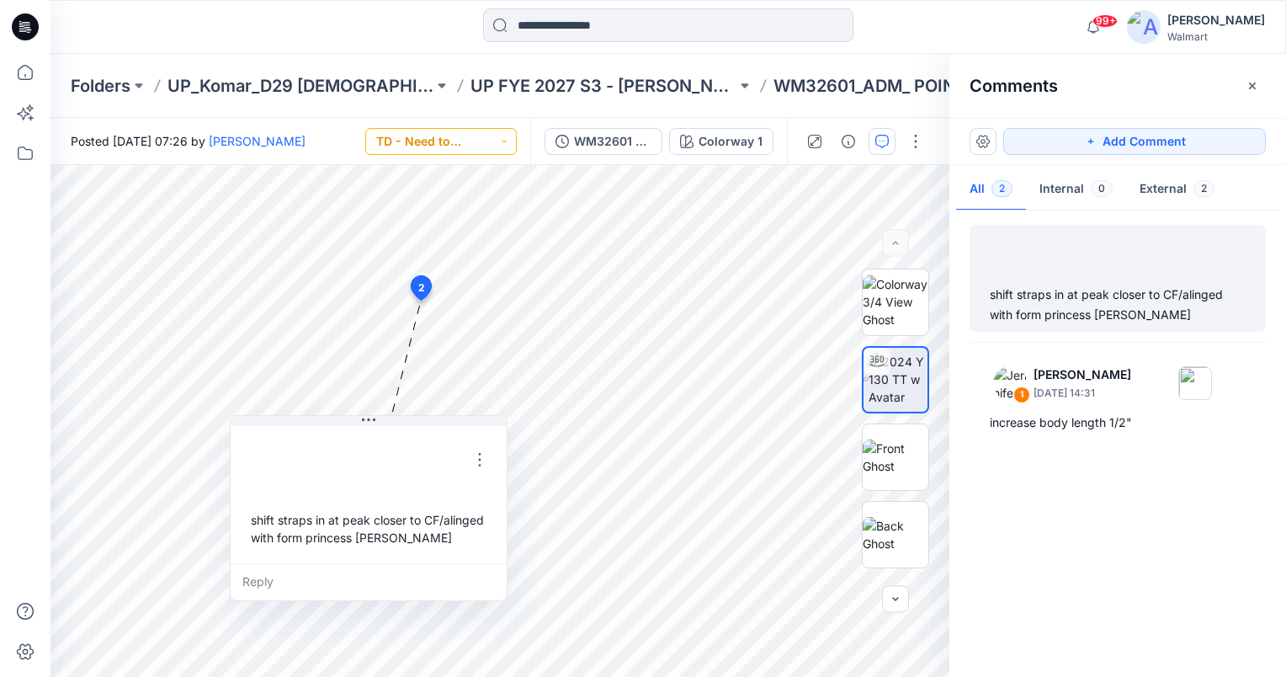
click at [498, 137] on button "TD - Need to Review" at bounding box center [441, 141] width 152 height 27
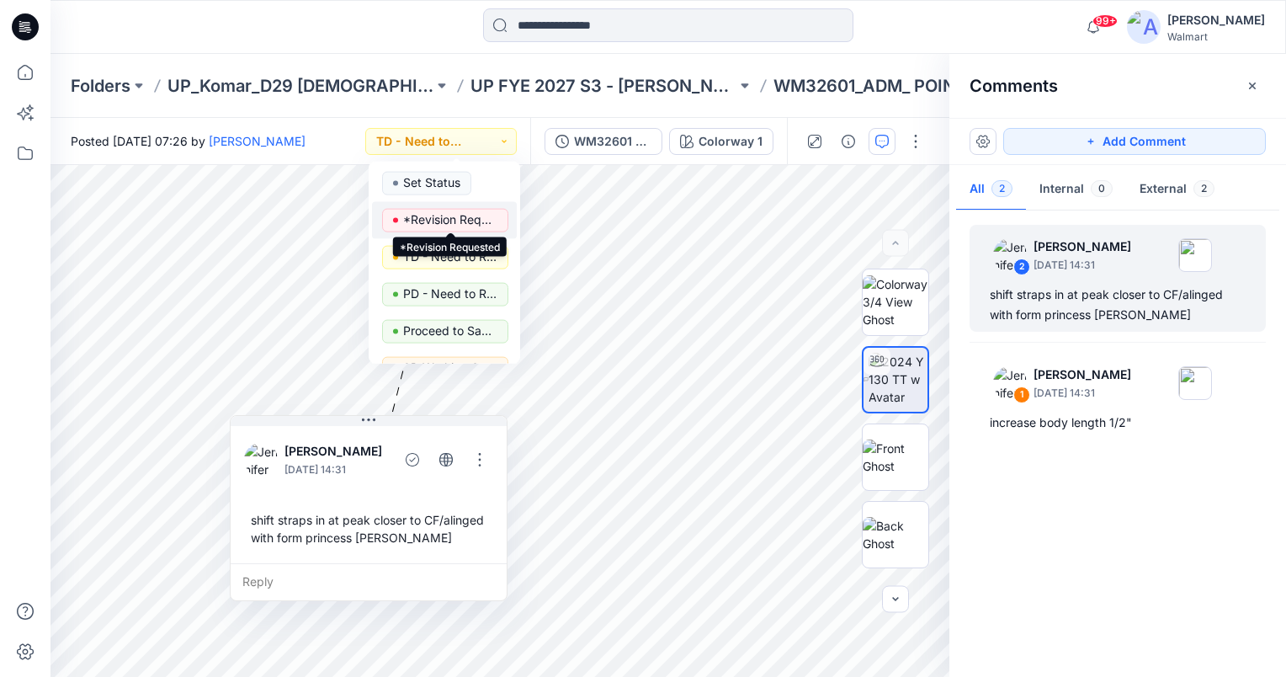
click at [473, 221] on p "*Revision Requested" at bounding box center [450, 220] width 94 height 22
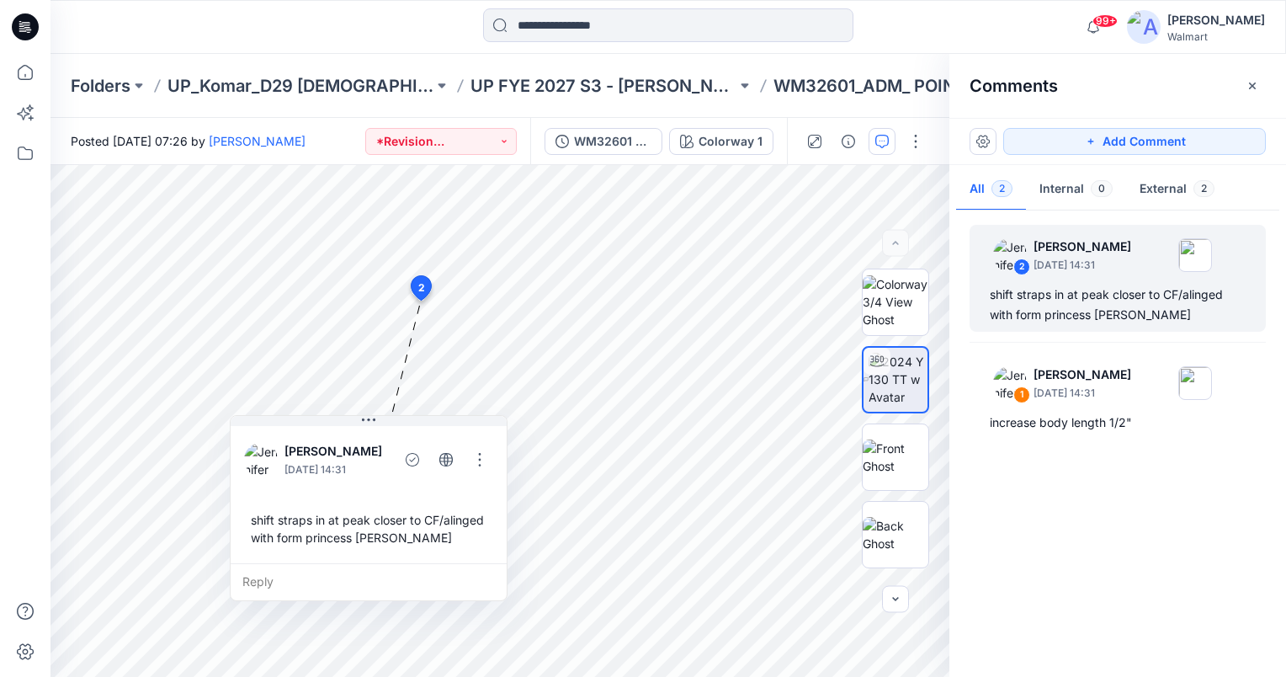
click at [384, 21] on div at bounding box center [668, 26] width 618 height 37
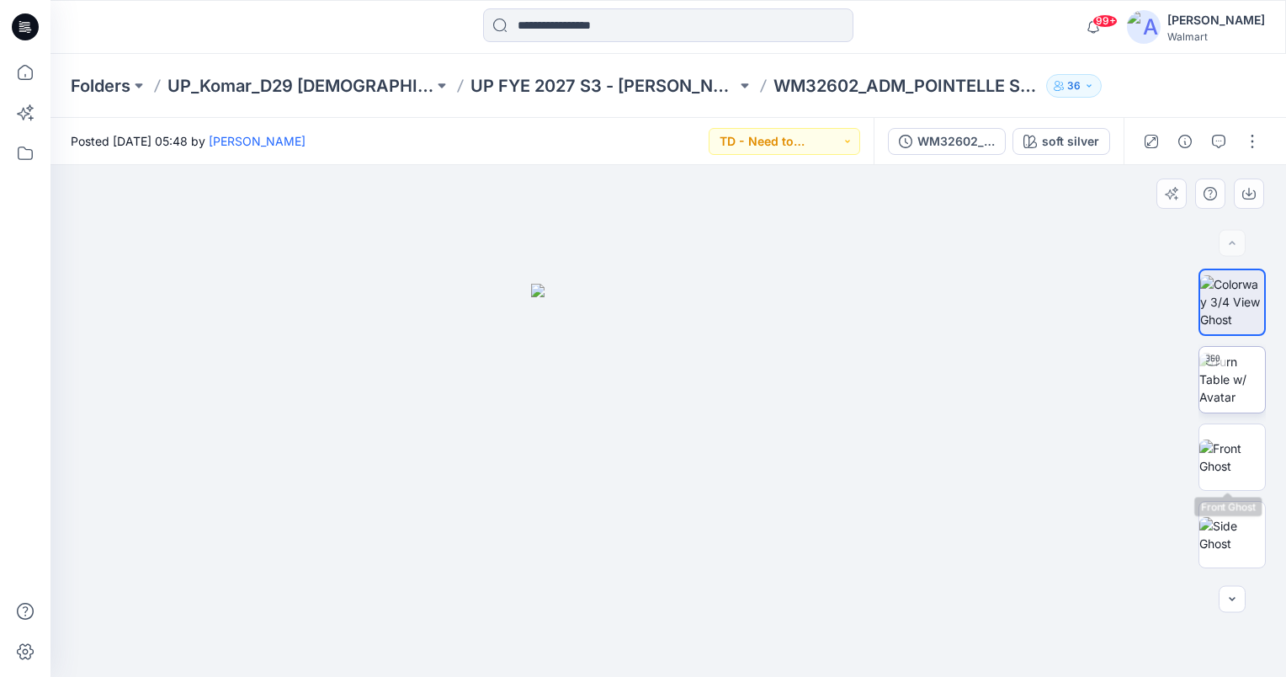
click at [1229, 380] on img at bounding box center [1233, 379] width 66 height 53
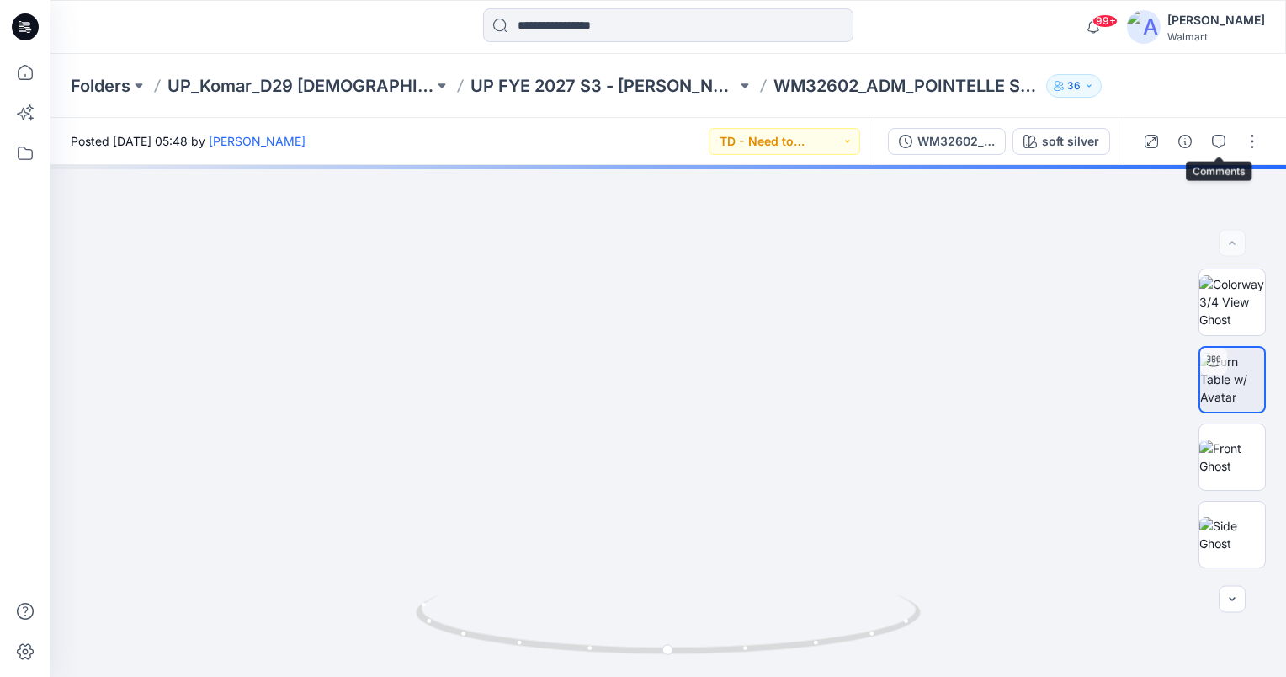
click at [1216, 133] on button "button" at bounding box center [1218, 141] width 27 height 27
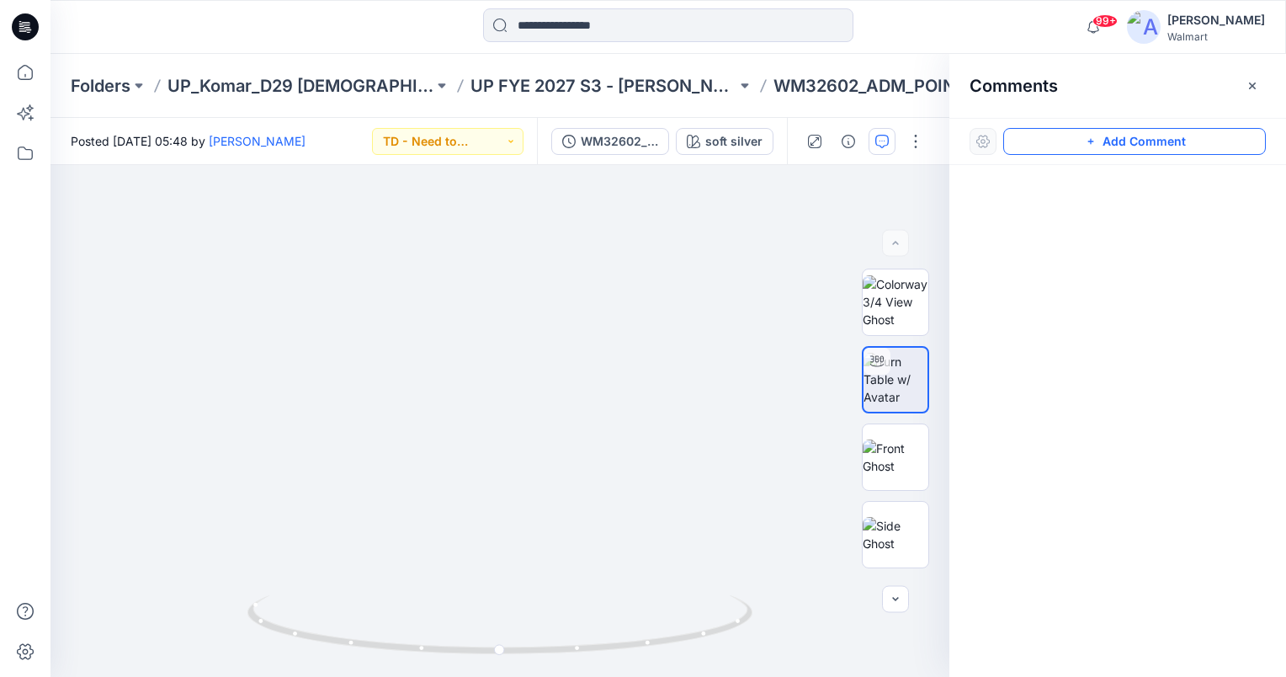
click at [1190, 142] on button "Add Comment" at bounding box center [1134, 141] width 263 height 27
click at [560, 370] on div "1" at bounding box center [500, 421] width 899 height 512
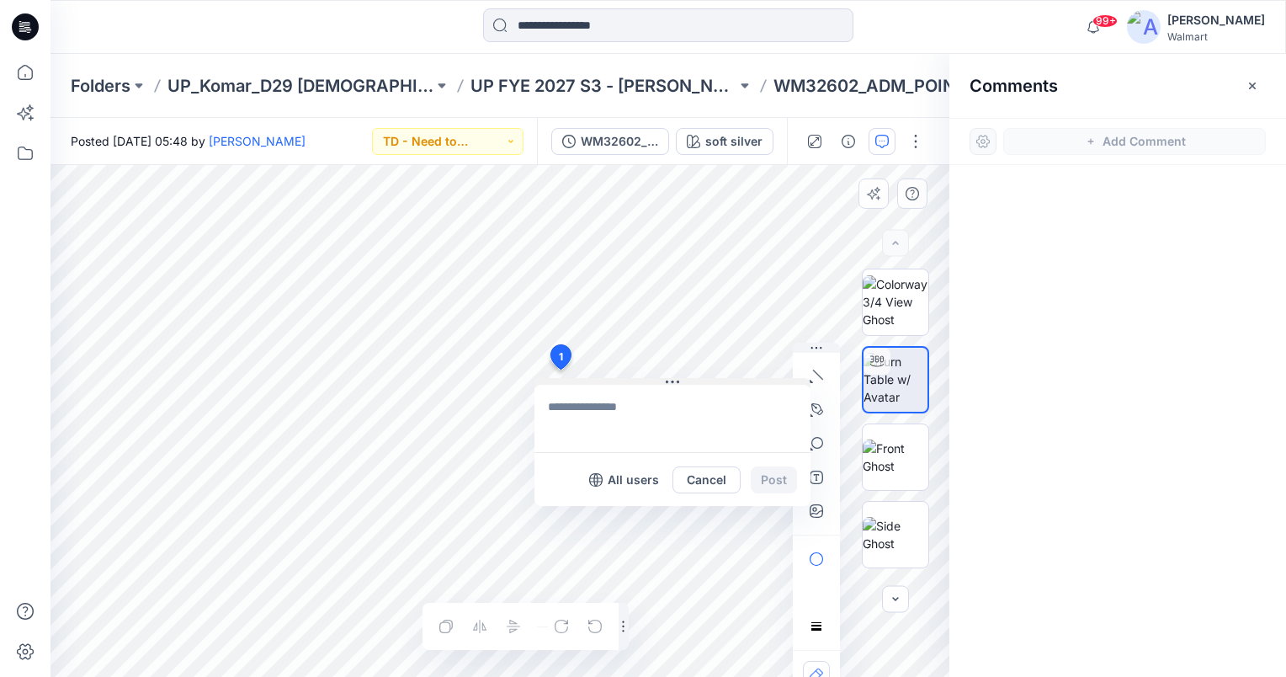
click at [652, 295] on div "1 All users Cancel Post Layer 1" at bounding box center [500, 421] width 899 height 512
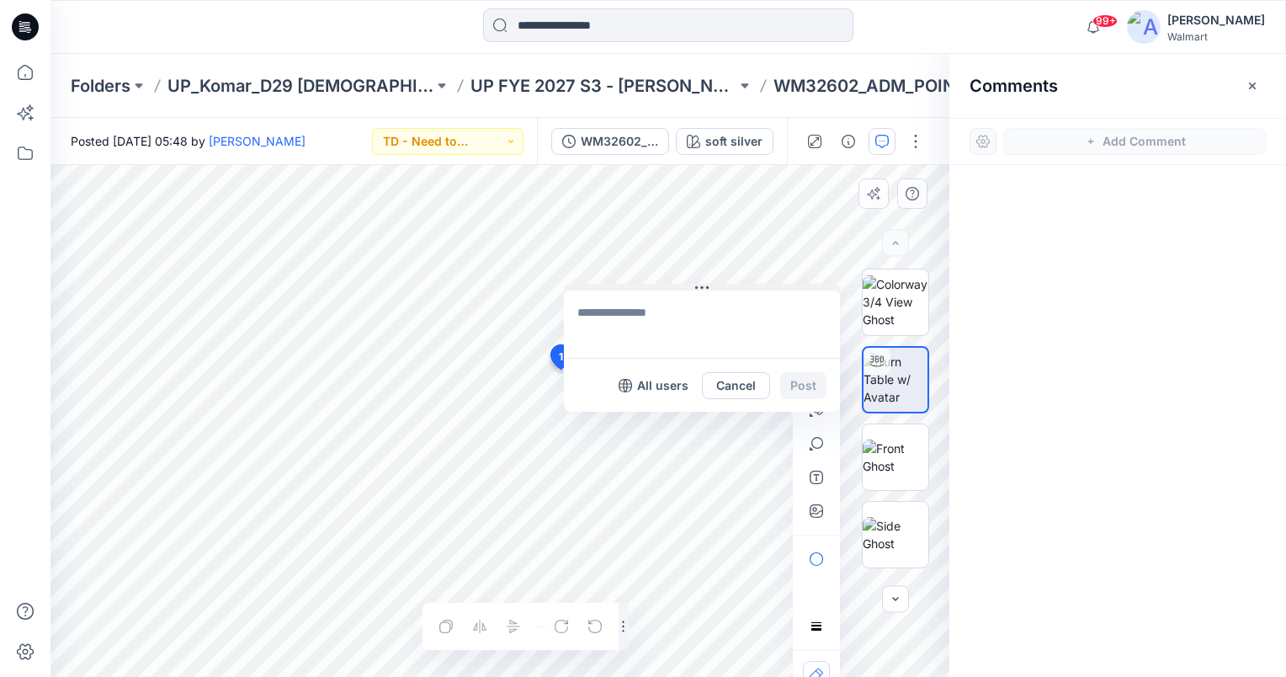
drag, startPoint x: 586, startPoint y: 379, endPoint x: 613, endPoint y: 284, distance: 98.9
click at [614, 284] on button at bounding box center [702, 289] width 276 height 10
click at [633, 315] on textarea at bounding box center [700, 323] width 276 height 67
paste textarea "**********"
type textarea "**********"
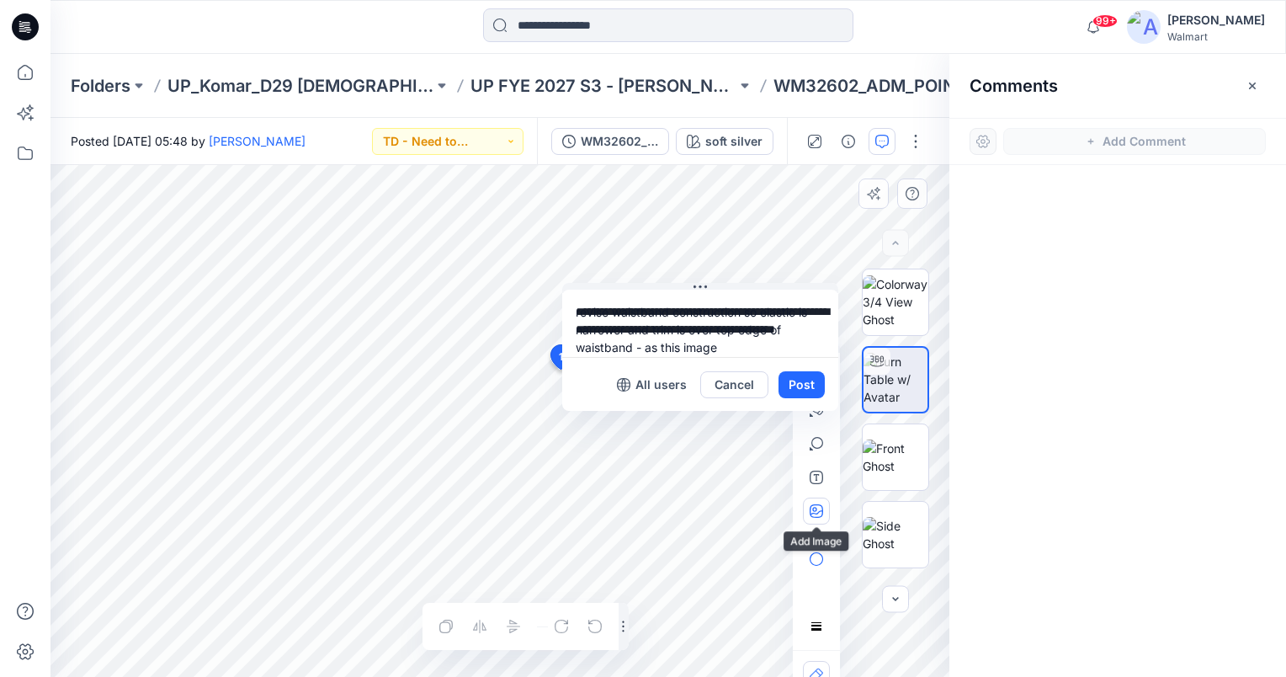
click at [819, 510] on icon "button" at bounding box center [816, 510] width 13 height 13
type input"] "**********"
click at [801, 387] on button "Post" at bounding box center [802, 384] width 46 height 27
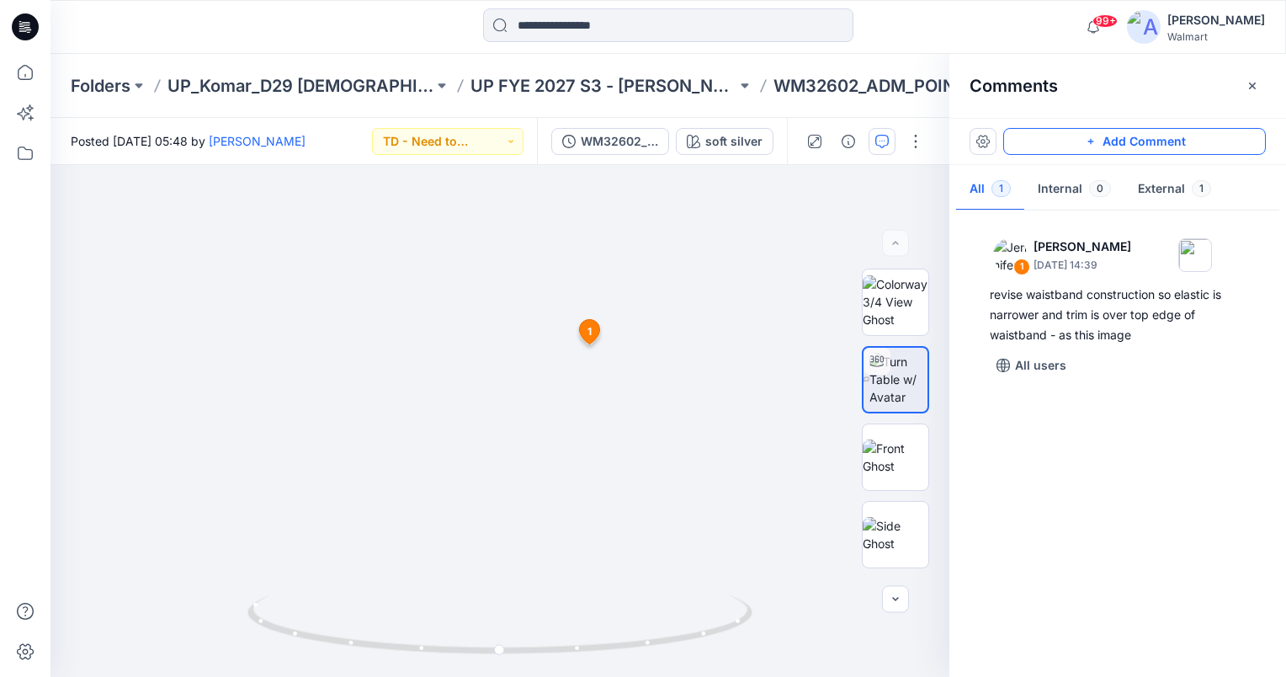
click at [1185, 143] on button "Add Comment" at bounding box center [1134, 141] width 263 height 27
click at [367, 364] on div "2 1 [PERSON_NAME] [DATE] 14:39 revise waistband construction so elastic is narr…" at bounding box center [500, 421] width 899 height 512
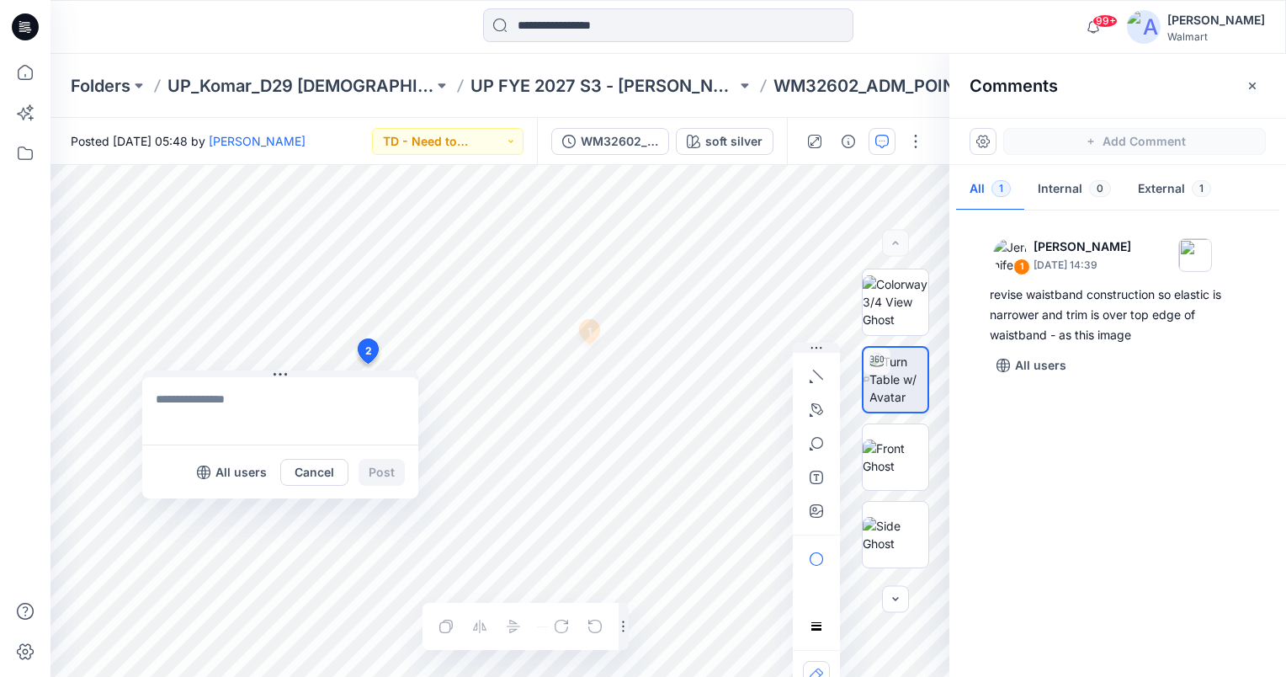
drag, startPoint x: 366, startPoint y: 377, endPoint x: 128, endPoint y: 386, distance: 238.4
click at [142, 380] on button at bounding box center [280, 375] width 276 height 10
click at [156, 408] on textarea at bounding box center [242, 420] width 276 height 67
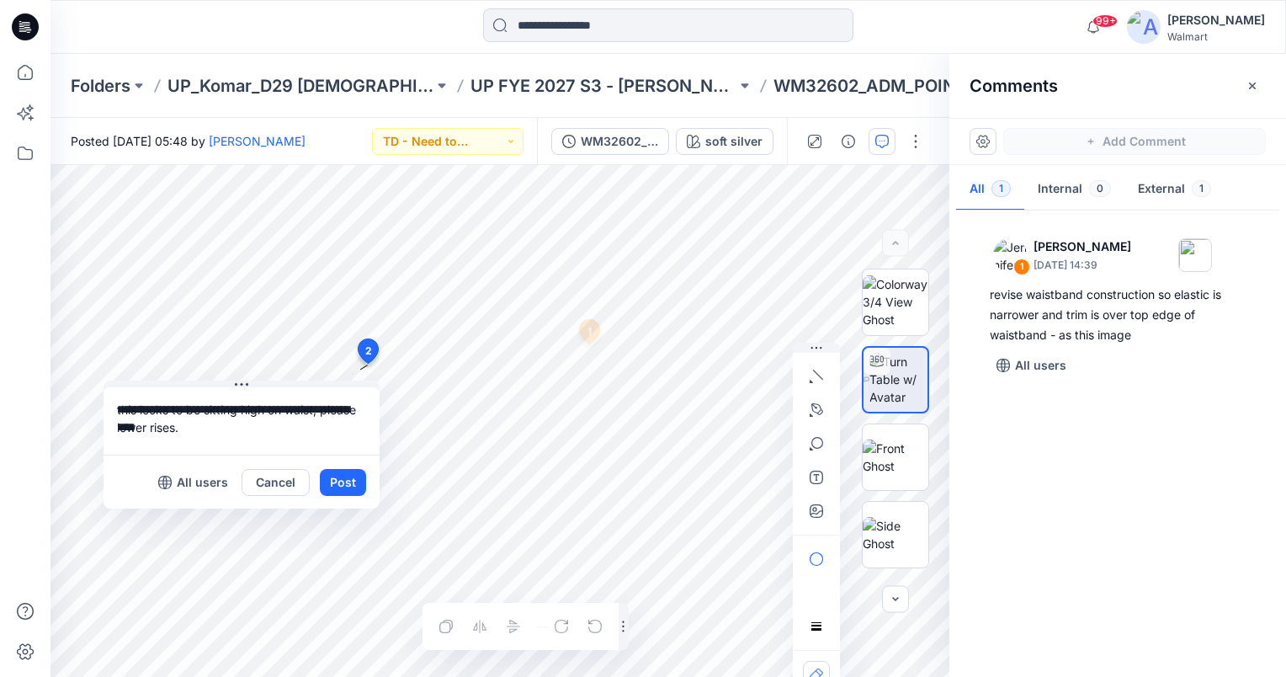
click at [91, 402] on div "**********" at bounding box center [500, 421] width 899 height 512
type textarea "**********"
click at [348, 485] on button "Post" at bounding box center [343, 482] width 46 height 27
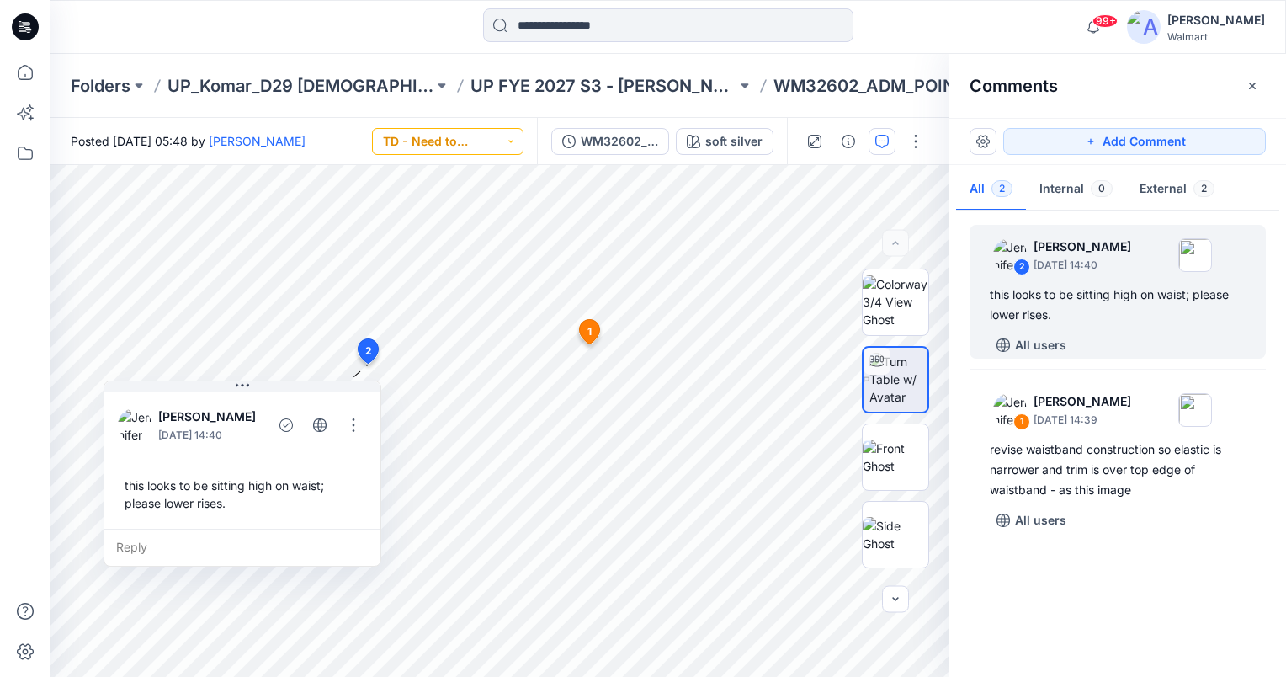
click at [507, 141] on button "TD - Need to Review" at bounding box center [448, 141] width 152 height 27
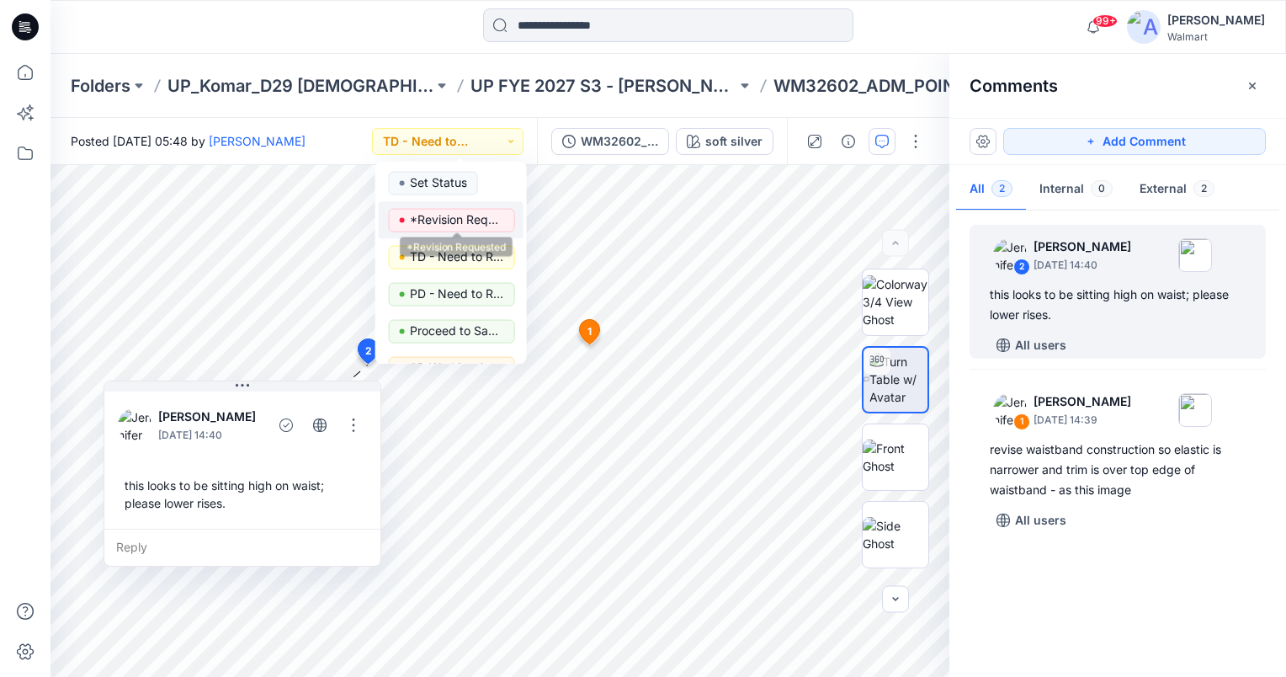
click at [478, 214] on p "*Revision Requested" at bounding box center [457, 220] width 94 height 22
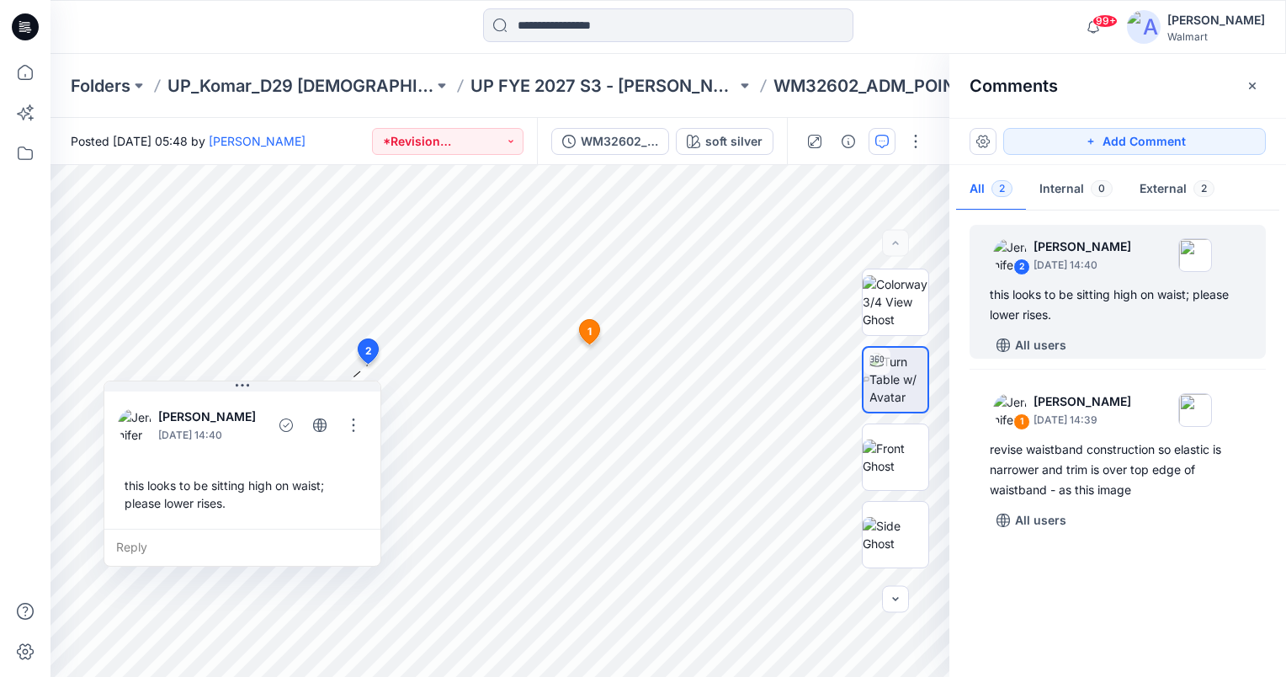
click at [367, 31] on div at bounding box center [668, 26] width 618 height 37
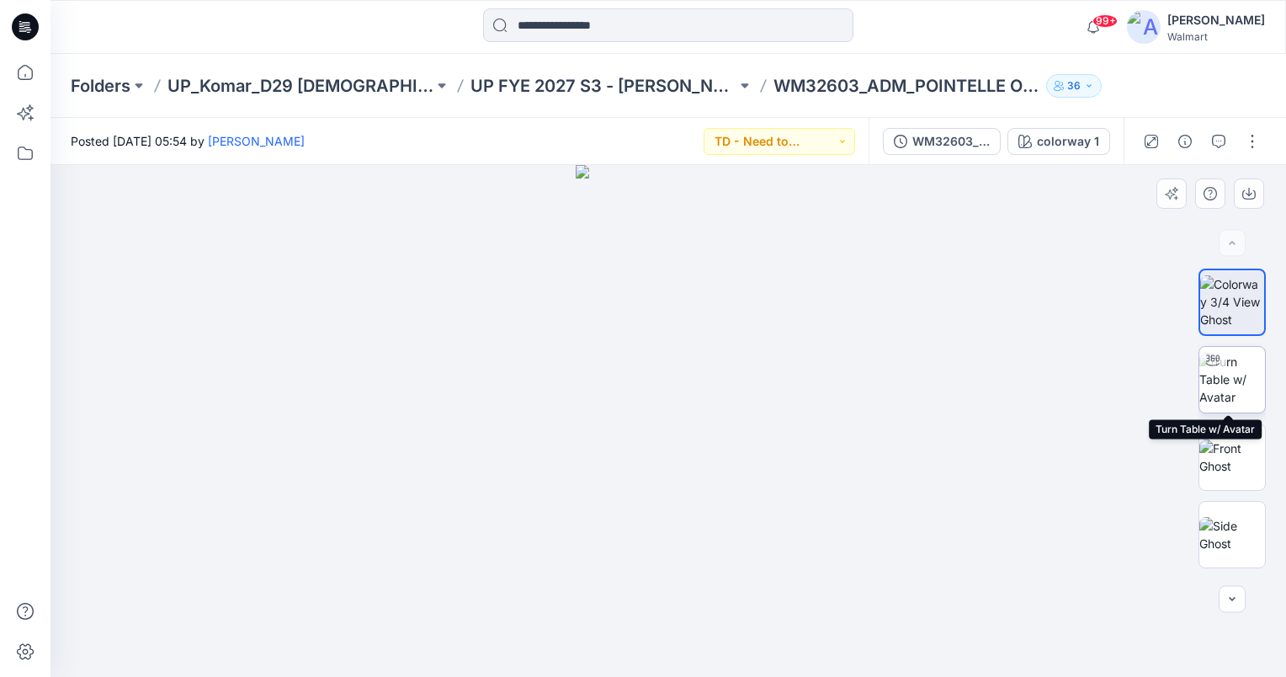
click at [1223, 380] on img at bounding box center [1233, 379] width 66 height 53
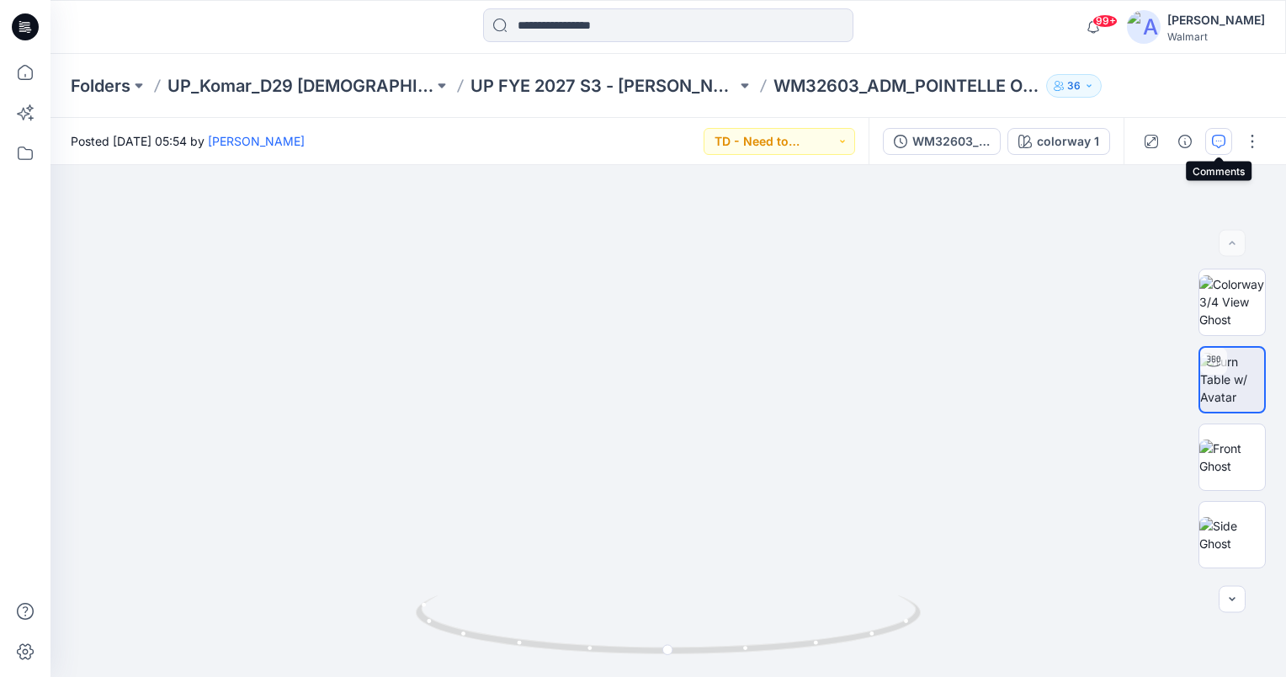
click at [1221, 140] on icon "button" at bounding box center [1218, 141] width 13 height 13
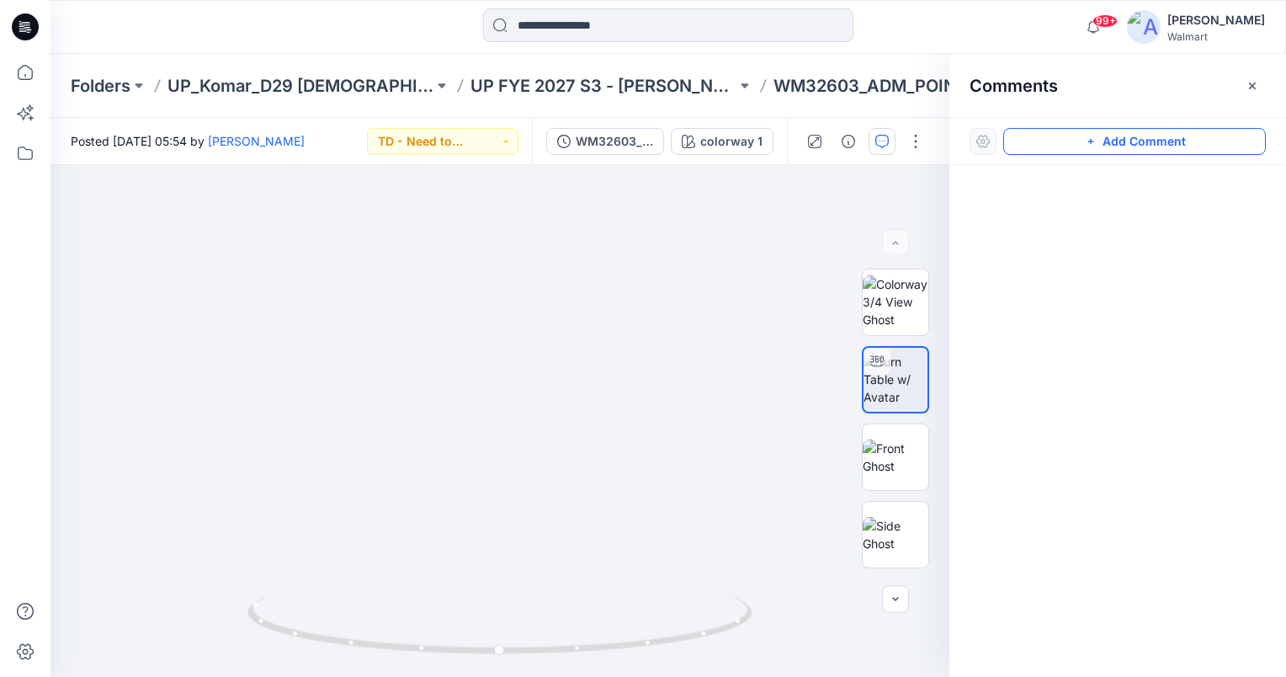
click at [1109, 138] on button "Add Comment" at bounding box center [1134, 141] width 263 height 27
click at [399, 344] on div "1" at bounding box center [500, 421] width 899 height 512
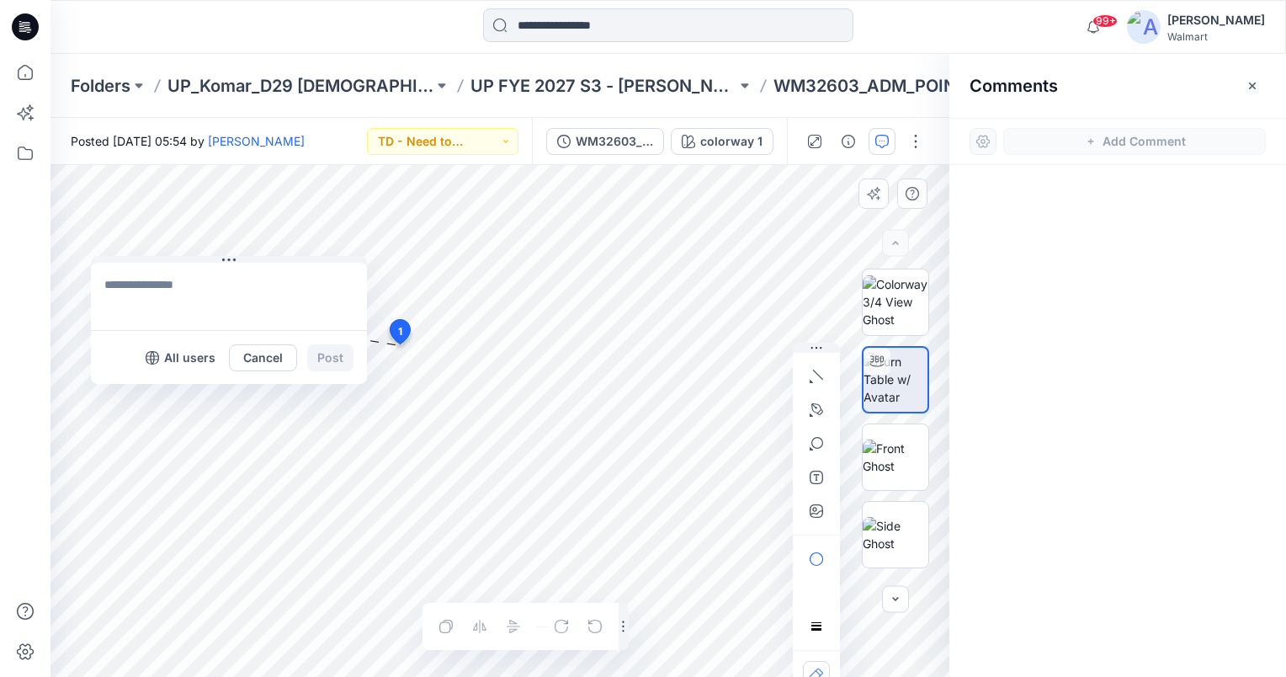
drag, startPoint x: 409, startPoint y: 358, endPoint x: 142, endPoint y: 292, distance: 274.8
click at [124, 266] on button at bounding box center [229, 261] width 276 height 10
click at [151, 300] on textarea at bounding box center [226, 306] width 276 height 67
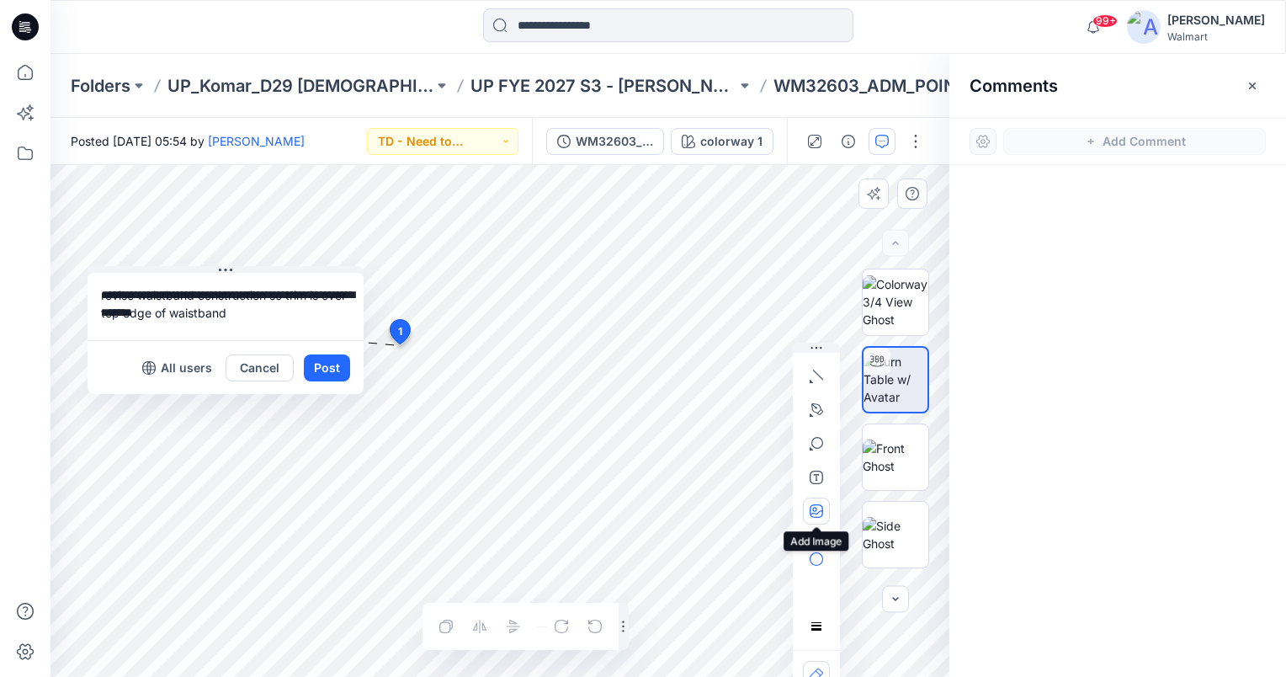
type textarea "**********"
click at [816, 507] on icon "button" at bounding box center [814, 509] width 4 height 4
click at [818, 510] on icon "button" at bounding box center [816, 510] width 13 height 13
type input"] "**********"
click at [231, 313] on textarea "**********" at bounding box center [226, 306] width 276 height 67
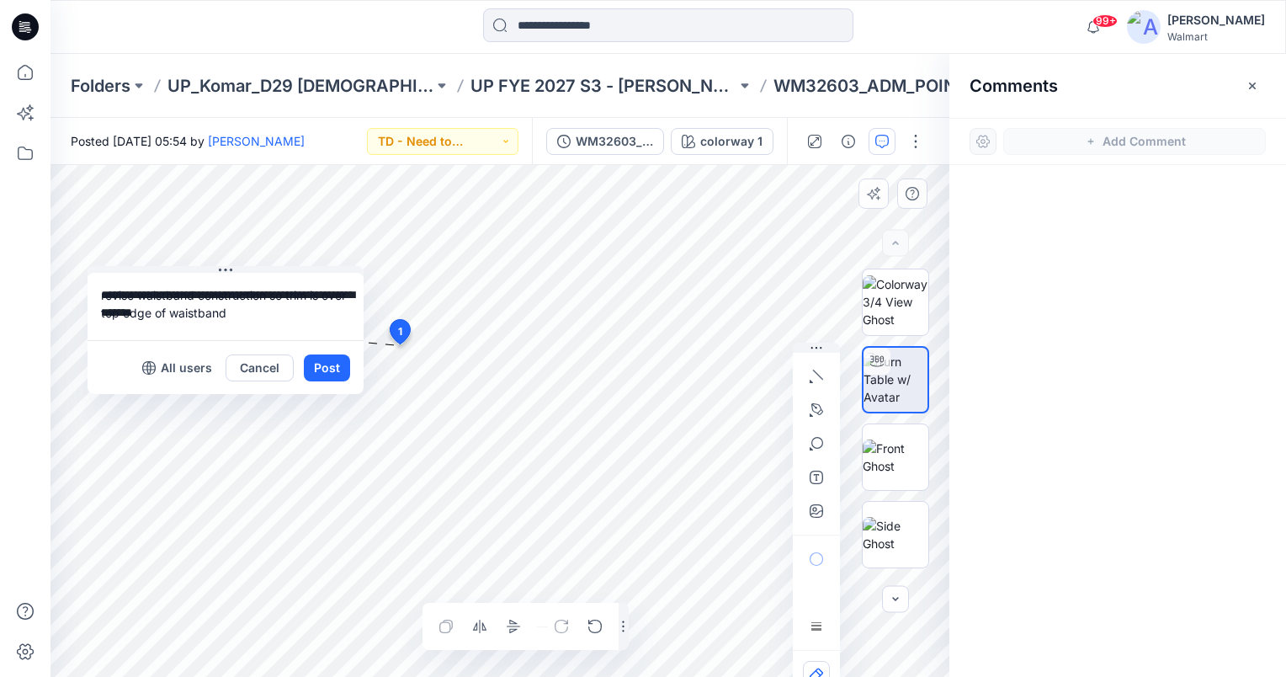
click at [286, 296] on textarea "**********" at bounding box center [226, 306] width 276 height 67
click at [190, 332] on textarea "**********" at bounding box center [226, 306] width 276 height 67
type textarea "**********"
click at [331, 365] on button "Post" at bounding box center [327, 367] width 46 height 27
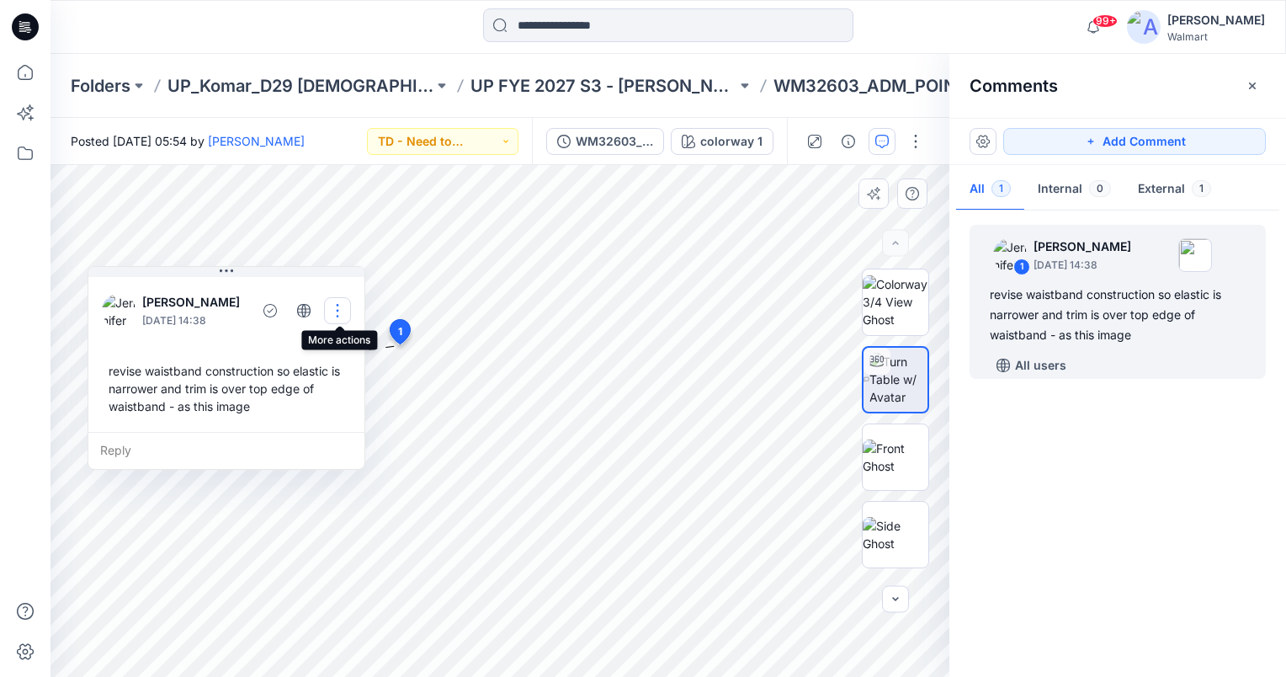
click at [342, 313] on button "button" at bounding box center [337, 310] width 27 height 27
click at [342, 347] on p "Edit comment" at bounding box center [344, 349] width 76 height 18
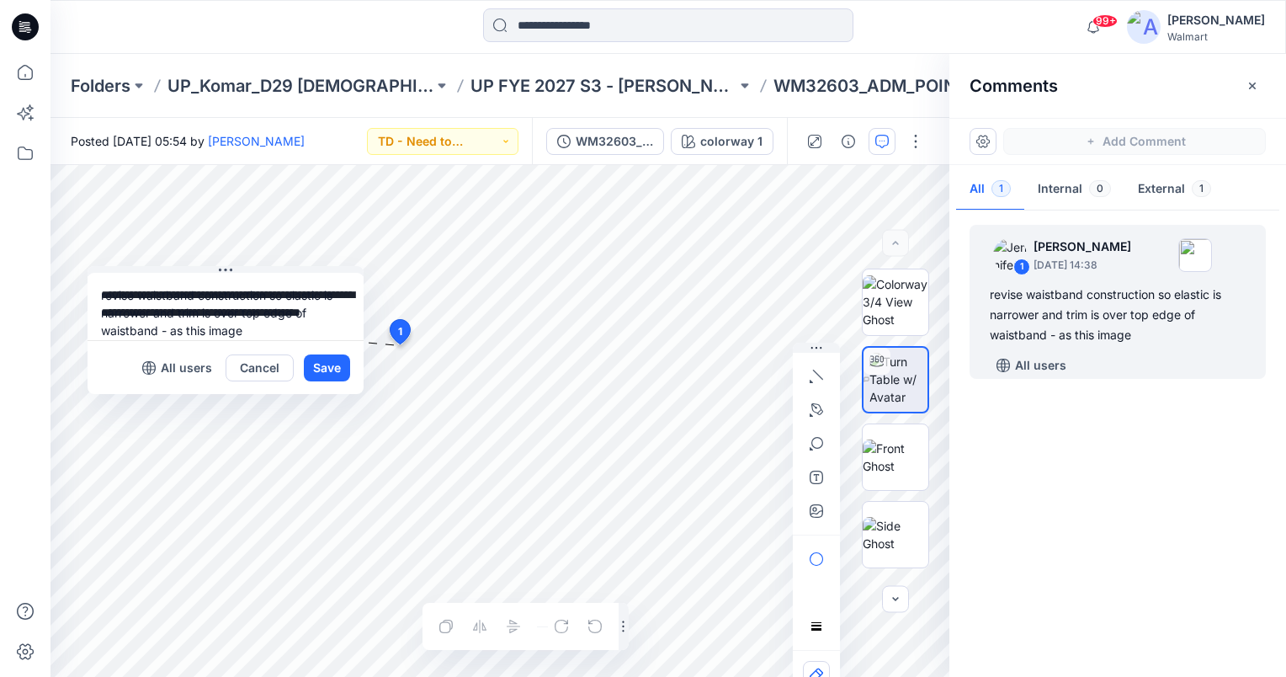
drag, startPoint x: 192, startPoint y: 332, endPoint x: 42, endPoint y: 279, distance: 158.9
click at [42, 279] on div "99+ Notifications Anya Haber shared Jersey_TShirt_Bodysuit in UP FYE 2027 H2_De…" at bounding box center [643, 338] width 1286 height 677
click at [273, 370] on button "Cancel" at bounding box center [260, 367] width 68 height 27
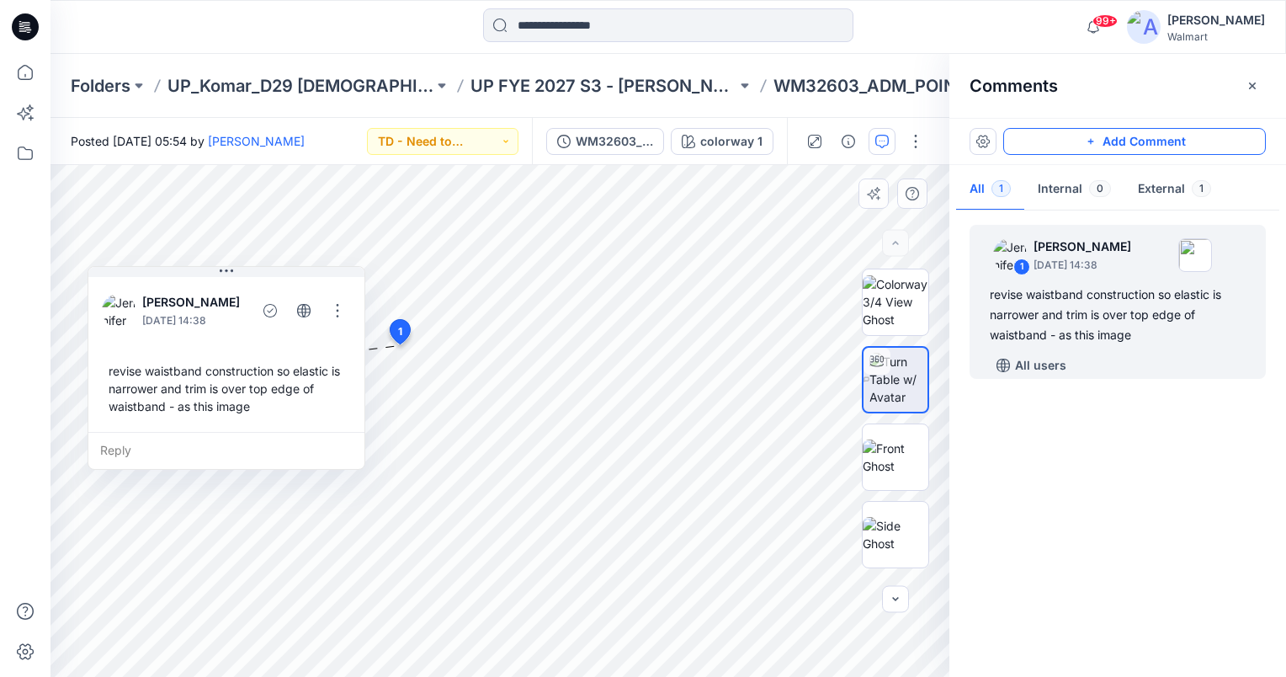
click at [1136, 138] on button "Add Comment" at bounding box center [1134, 141] width 263 height 27
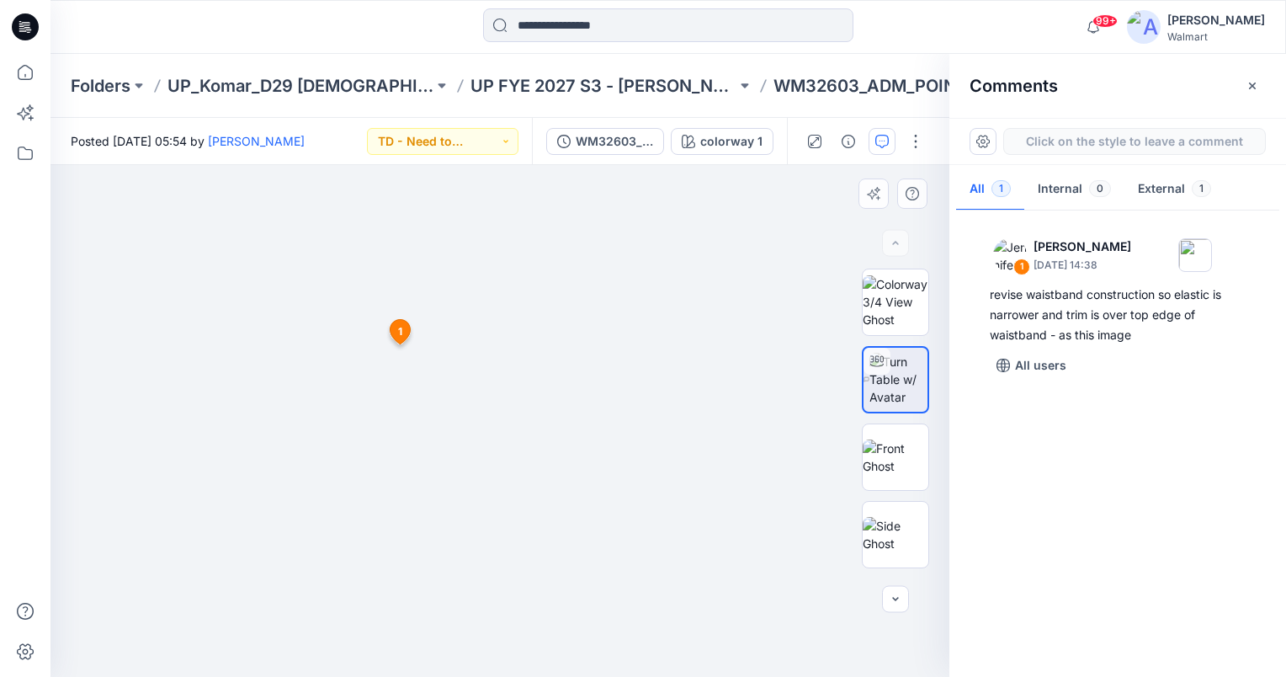
click at [610, 387] on div "2 1 Jennifer Yerkes September 17, 2025 14:38 revise waistband construction so e…" at bounding box center [500, 421] width 899 height 512
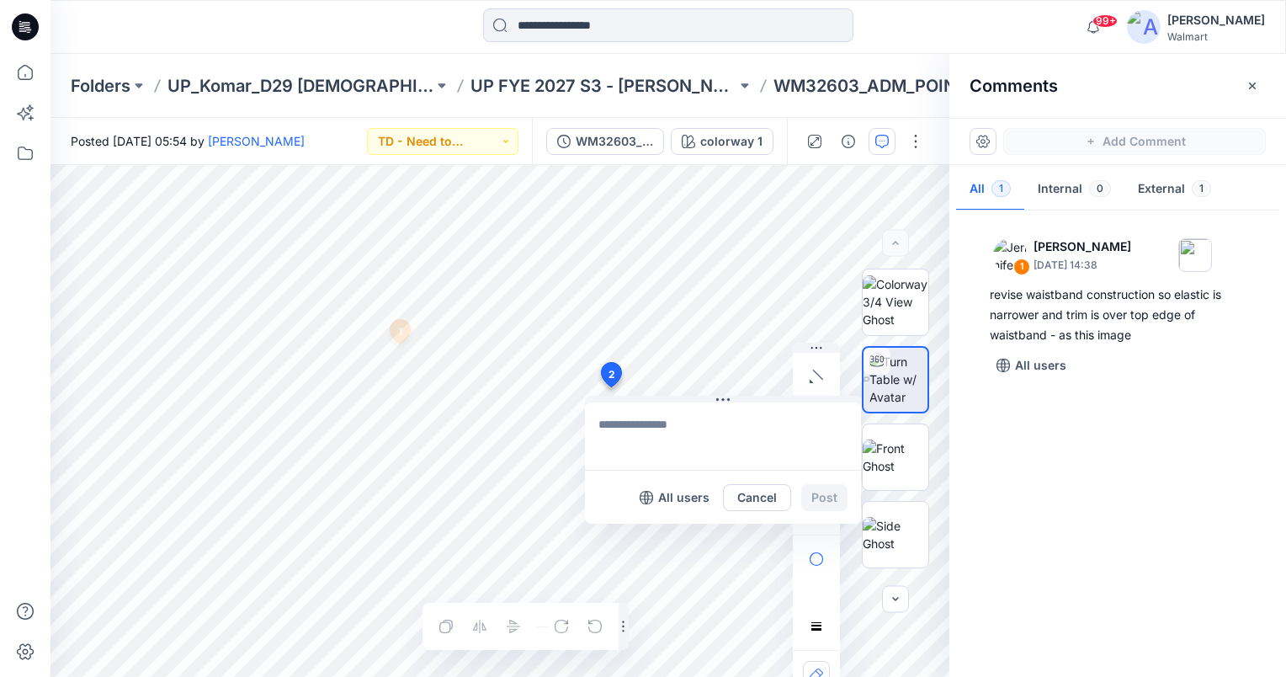
click at [643, 417] on textarea at bounding box center [723, 435] width 276 height 67
type textarea "**********"
click at [812, 491] on button "Post" at bounding box center [824, 497] width 46 height 27
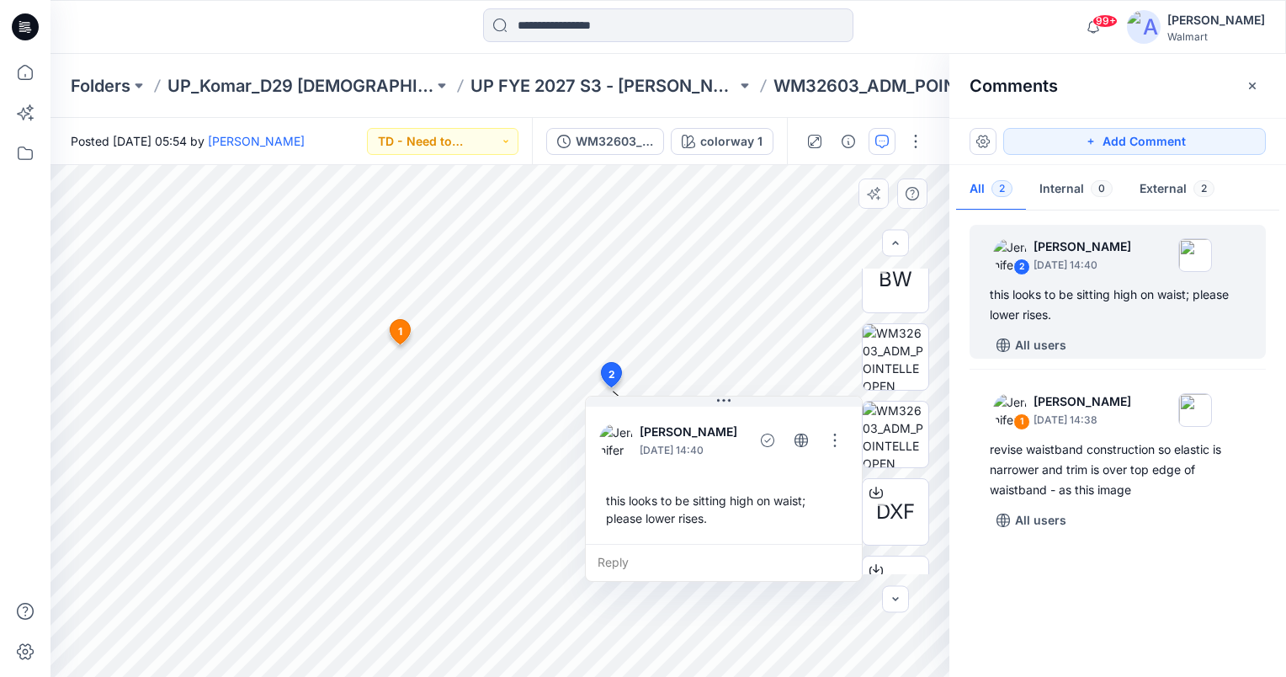
scroll to position [441, 0]
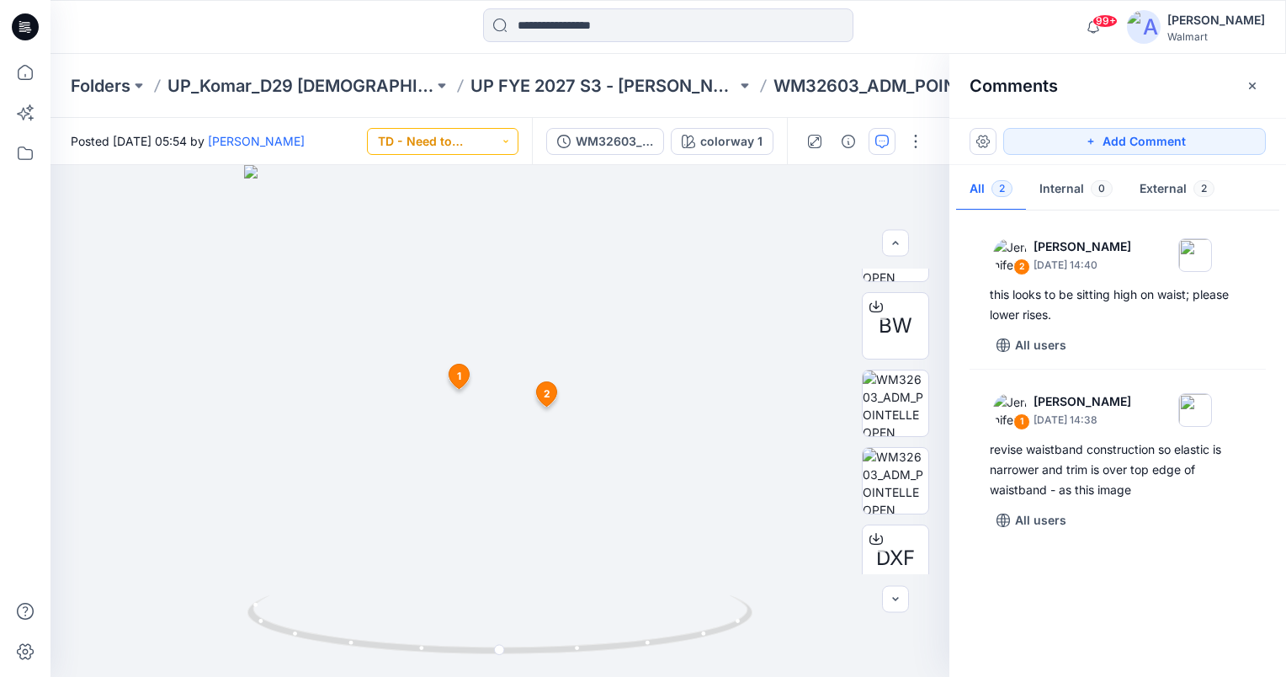
click at [503, 138] on button "TD - Need to Review" at bounding box center [443, 141] width 152 height 27
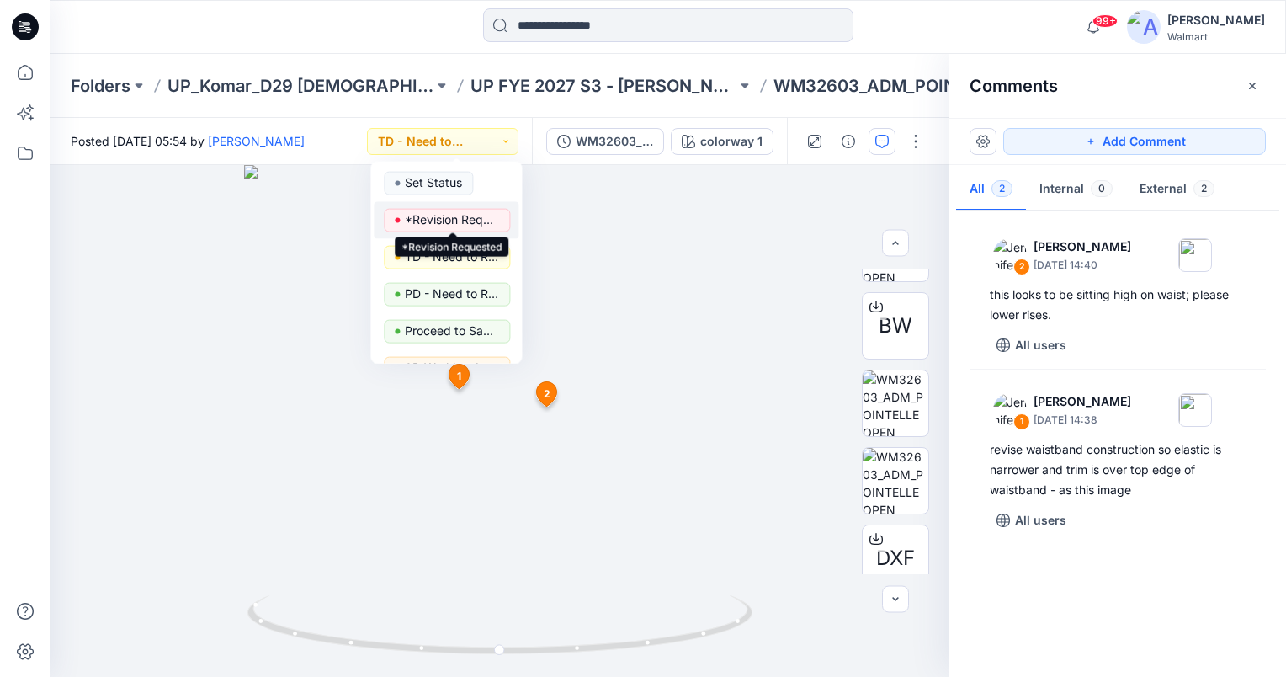
click at [476, 217] on p "*Revision Requested" at bounding box center [452, 220] width 94 height 22
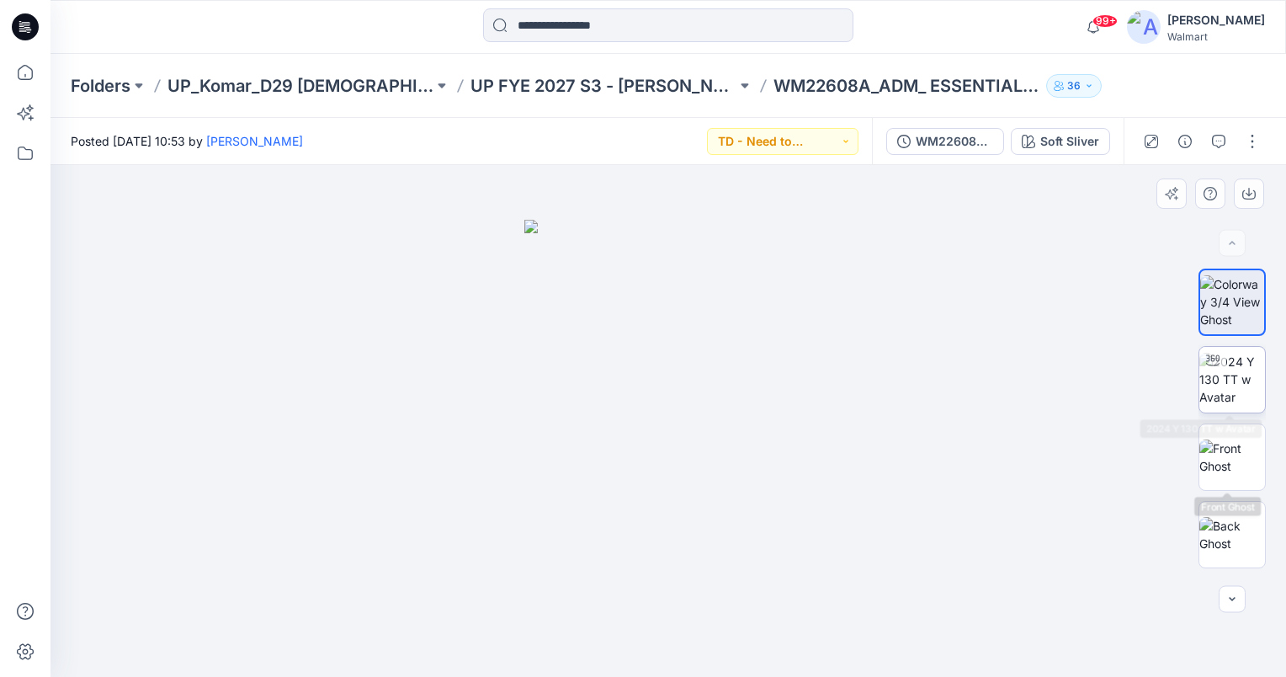
click at [1237, 382] on img at bounding box center [1233, 379] width 66 height 53
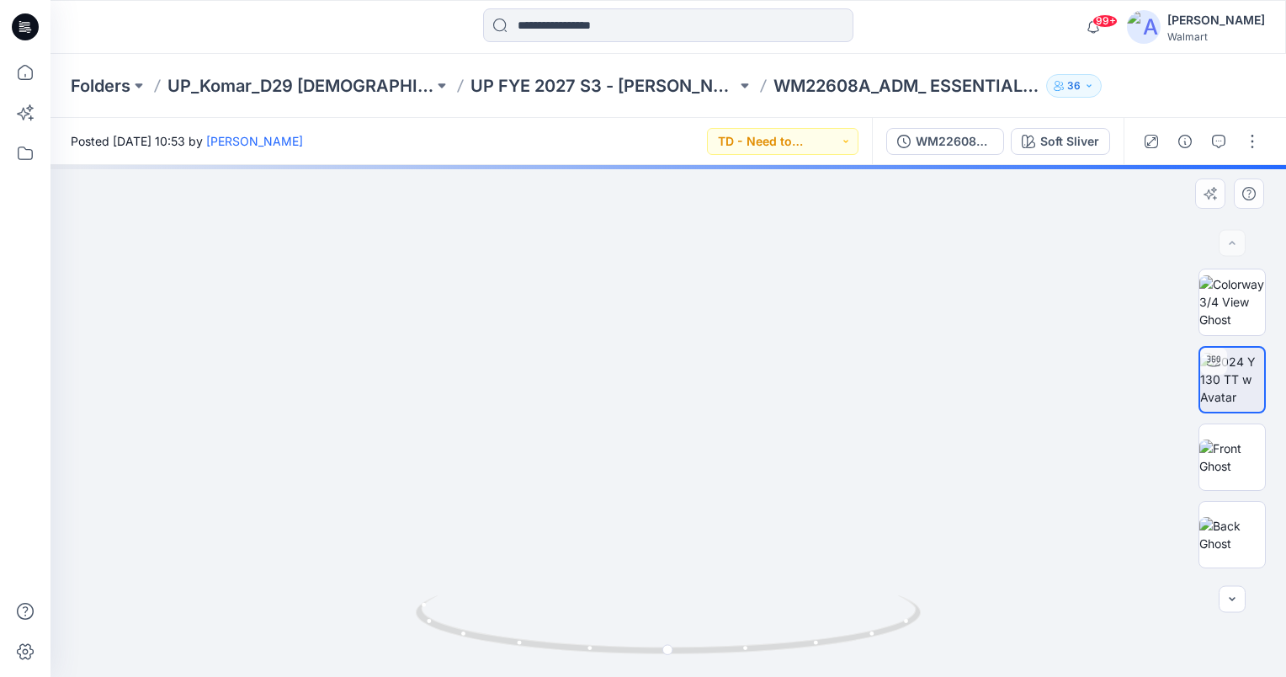
drag, startPoint x: 730, startPoint y: 391, endPoint x: 721, endPoint y: 357, distance: 34.9
click at [721, 357] on img at bounding box center [642, 164] width 1471 height 1025
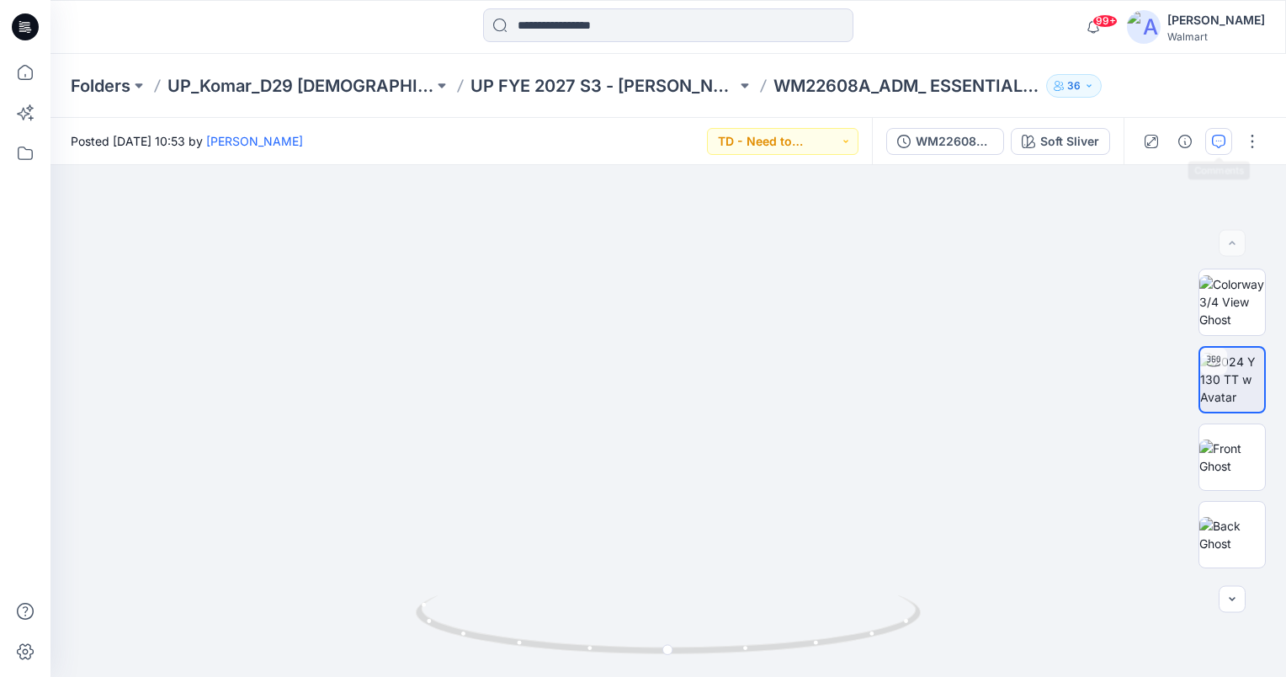
click at [1225, 148] on button "button" at bounding box center [1218, 141] width 27 height 27
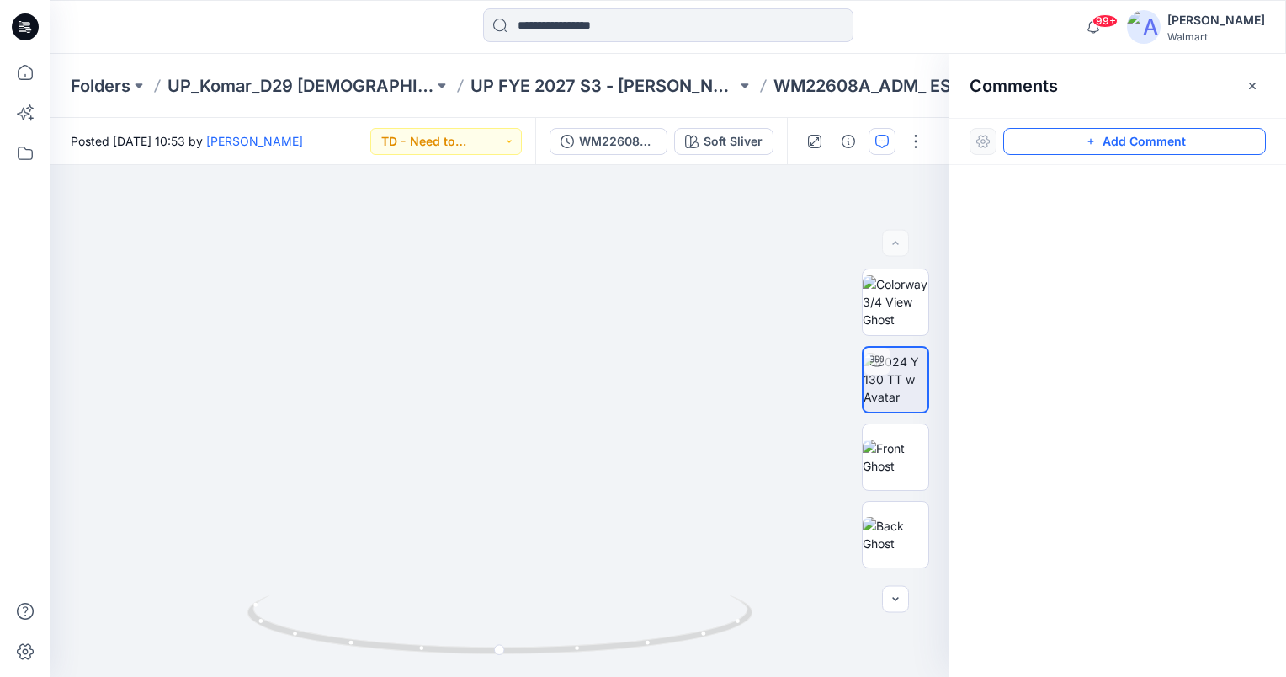
click at [1123, 133] on button "Add Comment" at bounding box center [1134, 141] width 263 height 27
click at [437, 268] on div "1" at bounding box center [500, 421] width 899 height 512
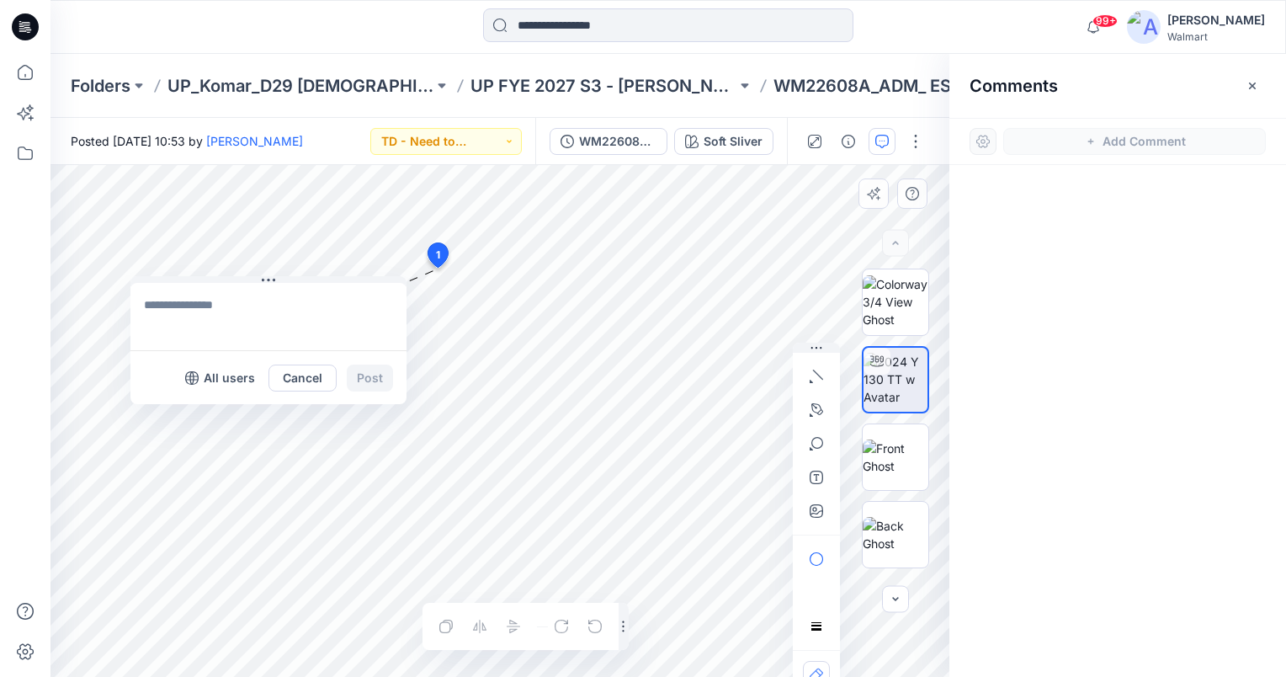
drag, startPoint x: 474, startPoint y: 279, endPoint x: 206, endPoint y: 322, distance: 271.2
click at [192, 279] on button at bounding box center [268, 281] width 276 height 10
click at [206, 322] on textarea at bounding box center [268, 317] width 276 height 67
type textarea "**********"
click at [379, 382] on button "Post" at bounding box center [369, 378] width 46 height 27
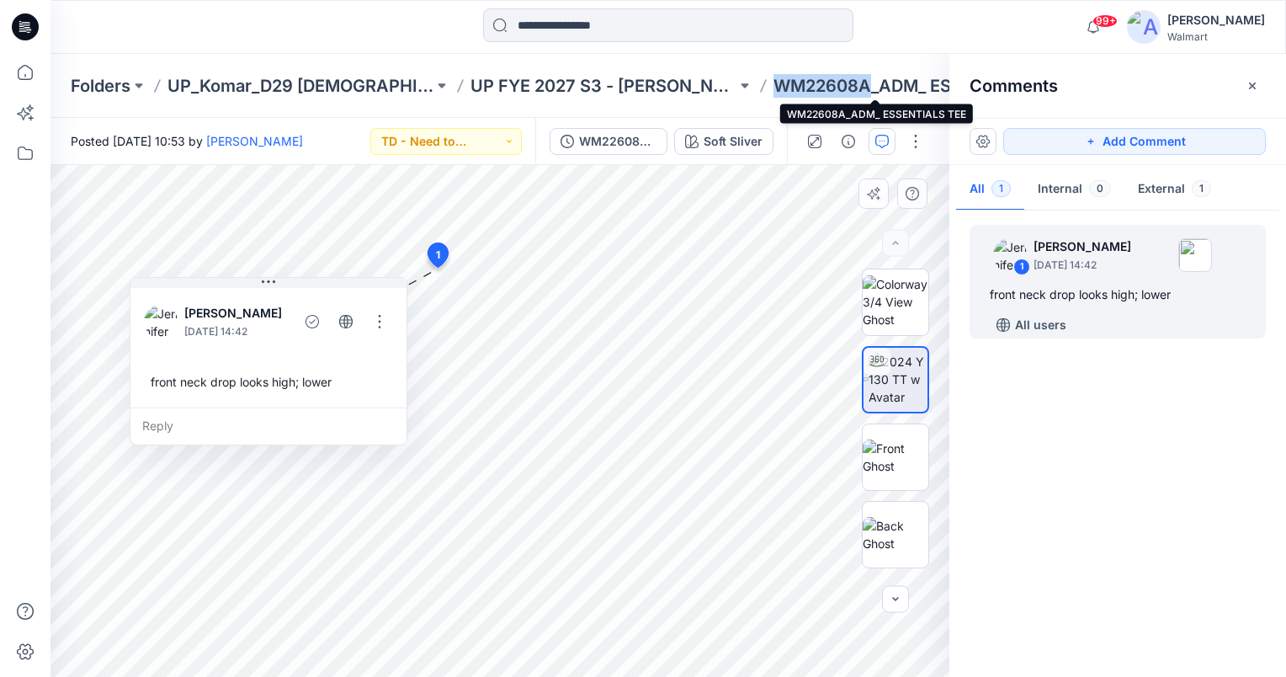
drag, startPoint x: 838, startPoint y: 82, endPoint x: 750, endPoint y: 84, distance: 88.4
click at [774, 84] on p "WM22608A_ADM_ ESSENTIALS TEE" at bounding box center [907, 86] width 266 height 24
copy p "WM22608A"
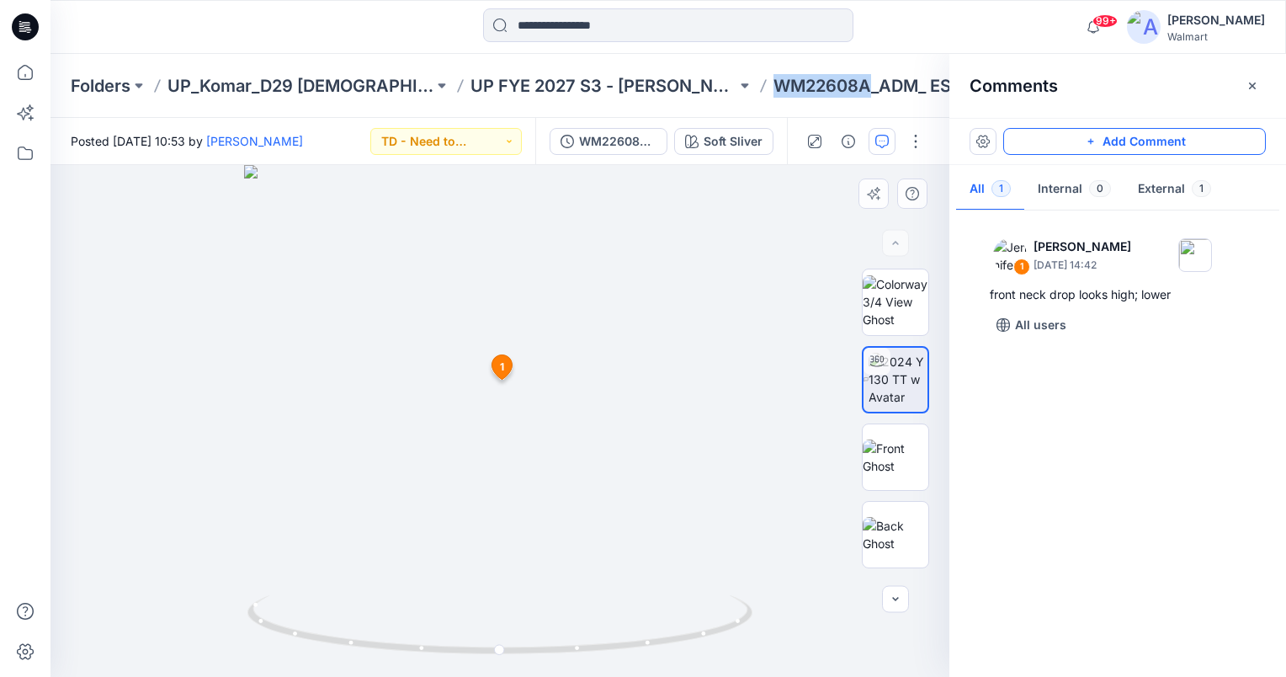
click at [1114, 141] on button "Add Comment" at bounding box center [1134, 141] width 263 height 27
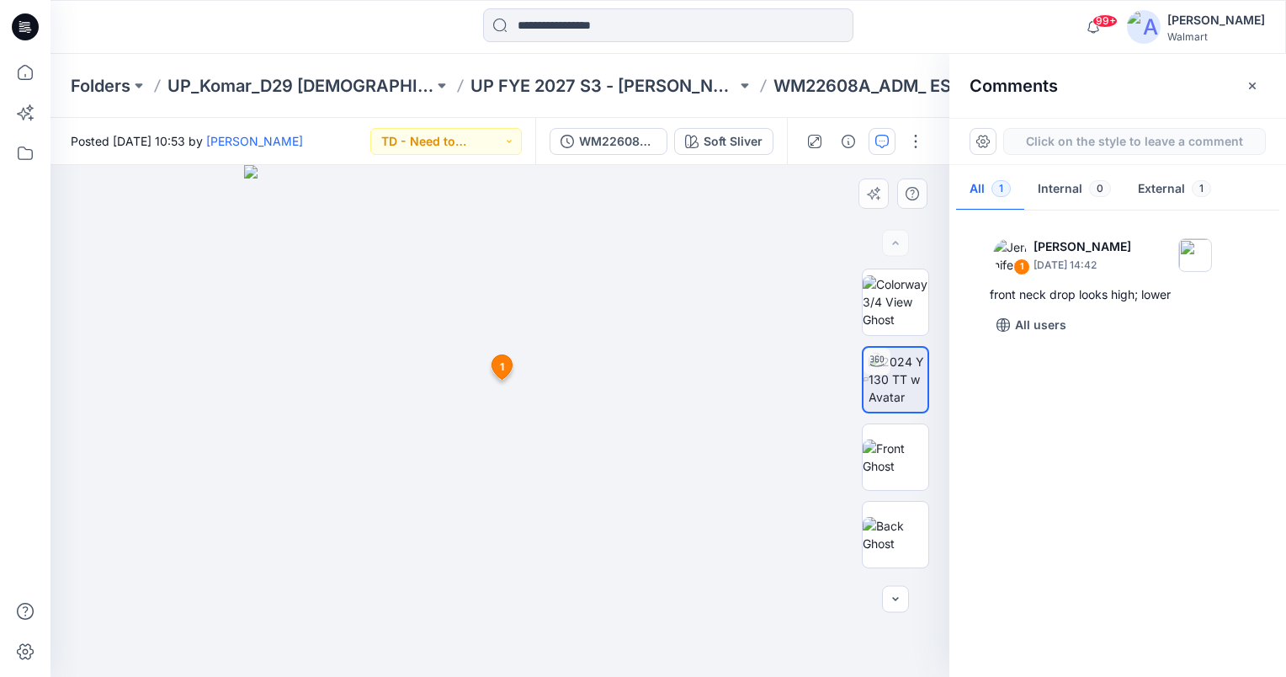
click at [1112, 72] on div "Comments" at bounding box center [1118, 85] width 337 height 63
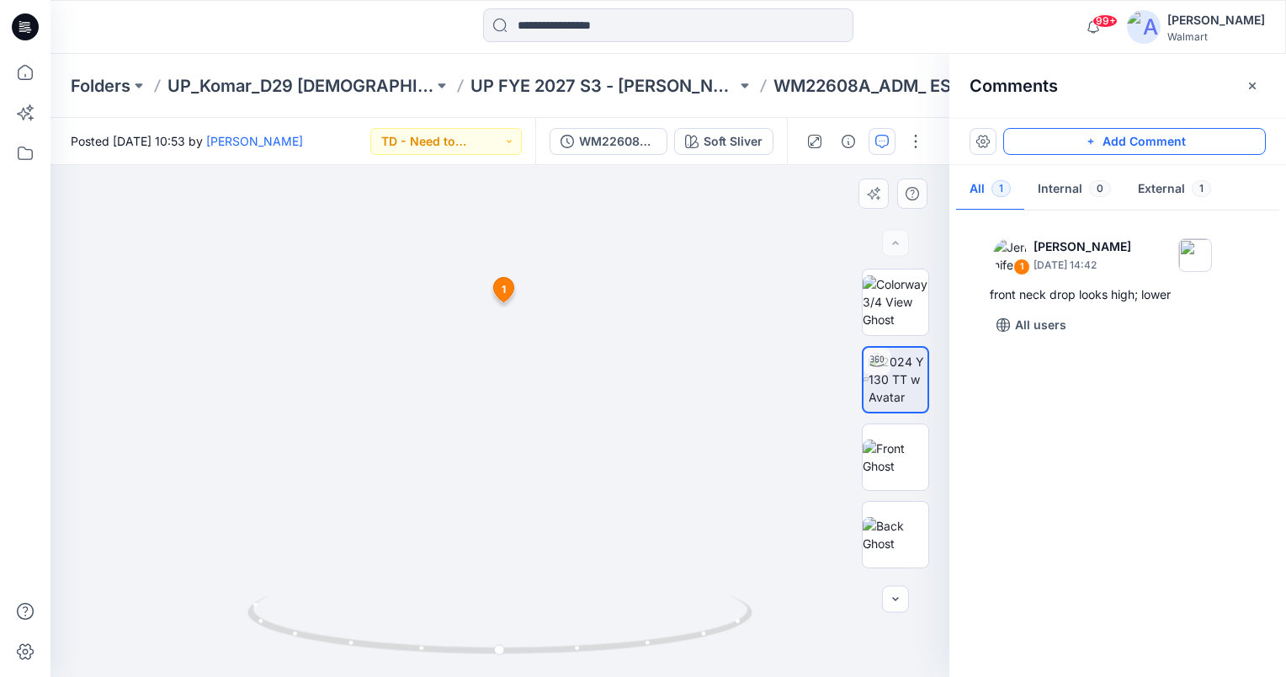
click at [1093, 139] on icon "button" at bounding box center [1090, 141] width 13 height 13
click at [364, 315] on div "2 1 [PERSON_NAME] [DATE] 14:42 front neck drop looks high; lower Reply" at bounding box center [500, 421] width 899 height 512
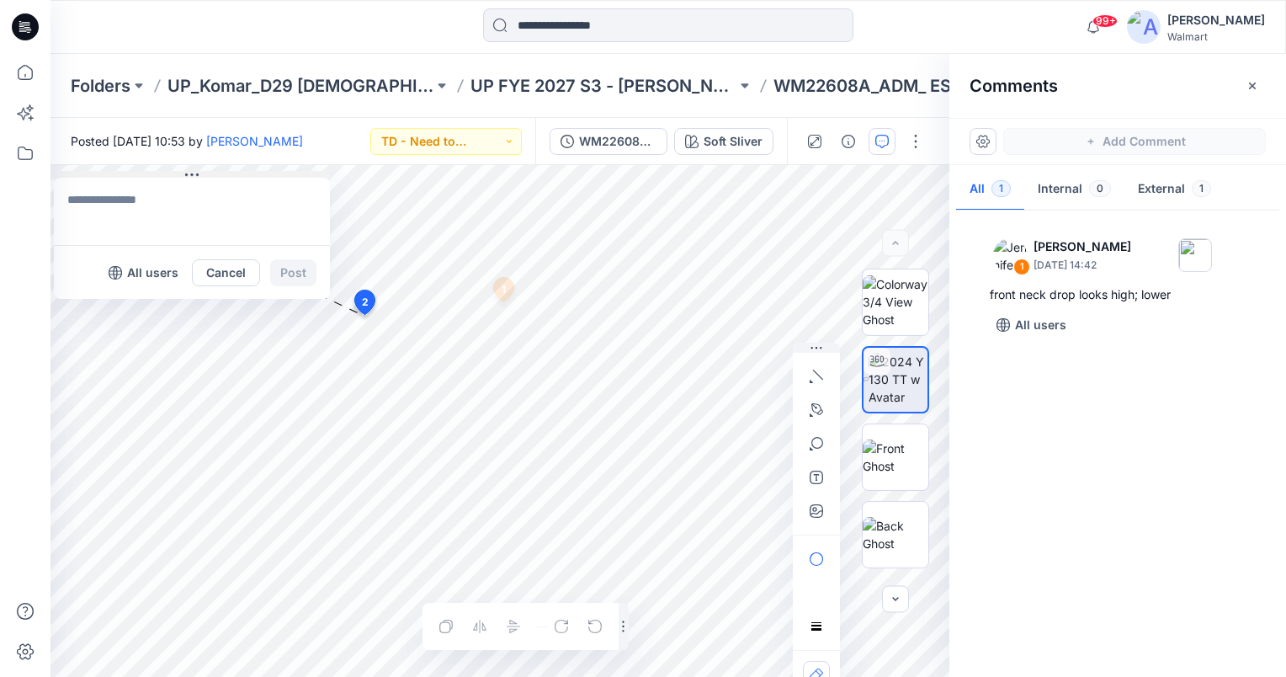
drag, startPoint x: 365, startPoint y: 323, endPoint x: 84, endPoint y: 172, distance: 319.4
click at [66, 164] on div "Posted [DATE] 10:53 by [PERSON_NAME] TD - Need to Review WM22608A_ ESSENTIALS T…" at bounding box center [669, 397] width 1236 height 559
click at [119, 200] on textarea at bounding box center [192, 208] width 276 height 67
type textarea "**********"
click at [302, 263] on button "Post" at bounding box center [293, 270] width 46 height 27
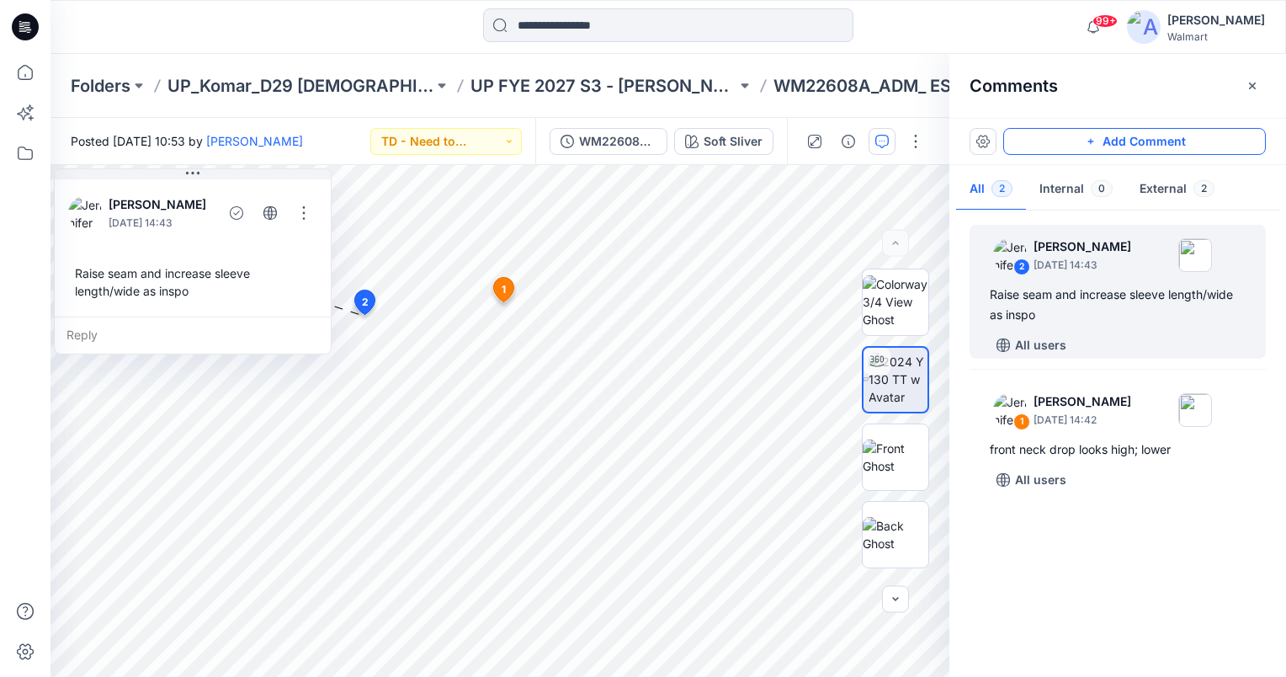
click at [1115, 145] on button "Add Comment" at bounding box center [1134, 141] width 263 height 27
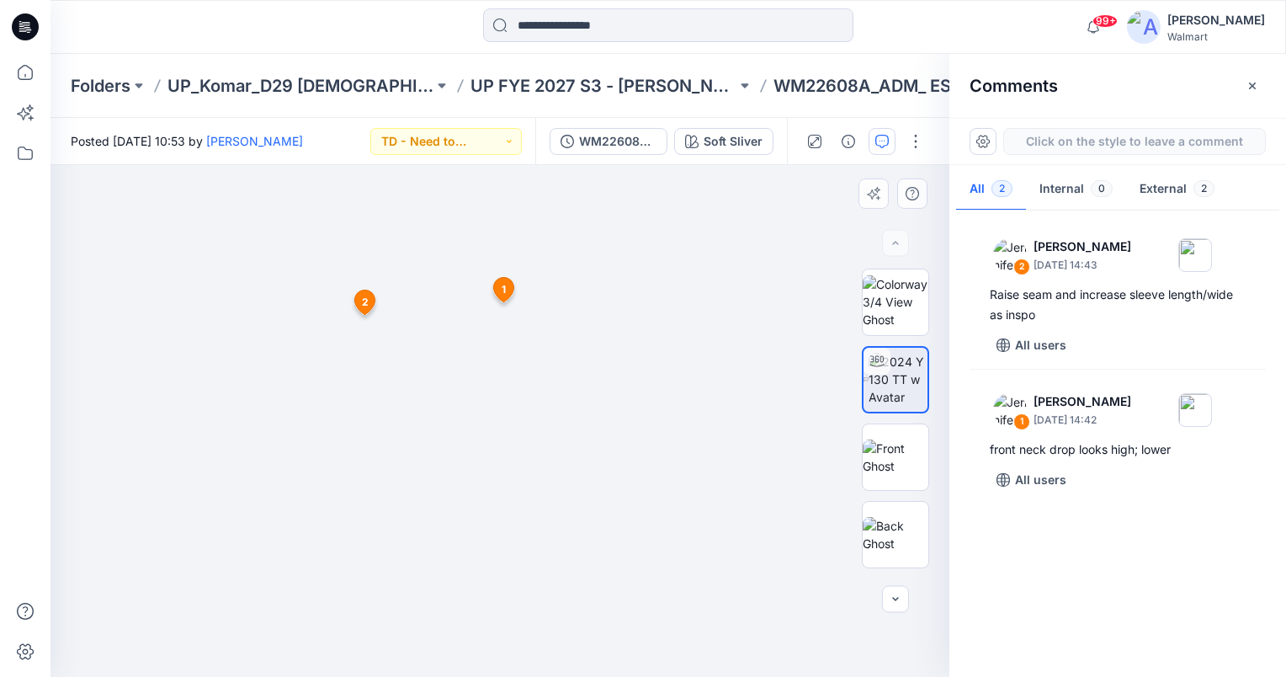
click at [655, 523] on div "3 1 Jennifer Yerkes September 17, 2025 14:42 front neck drop looks high; lower …" at bounding box center [500, 421] width 899 height 512
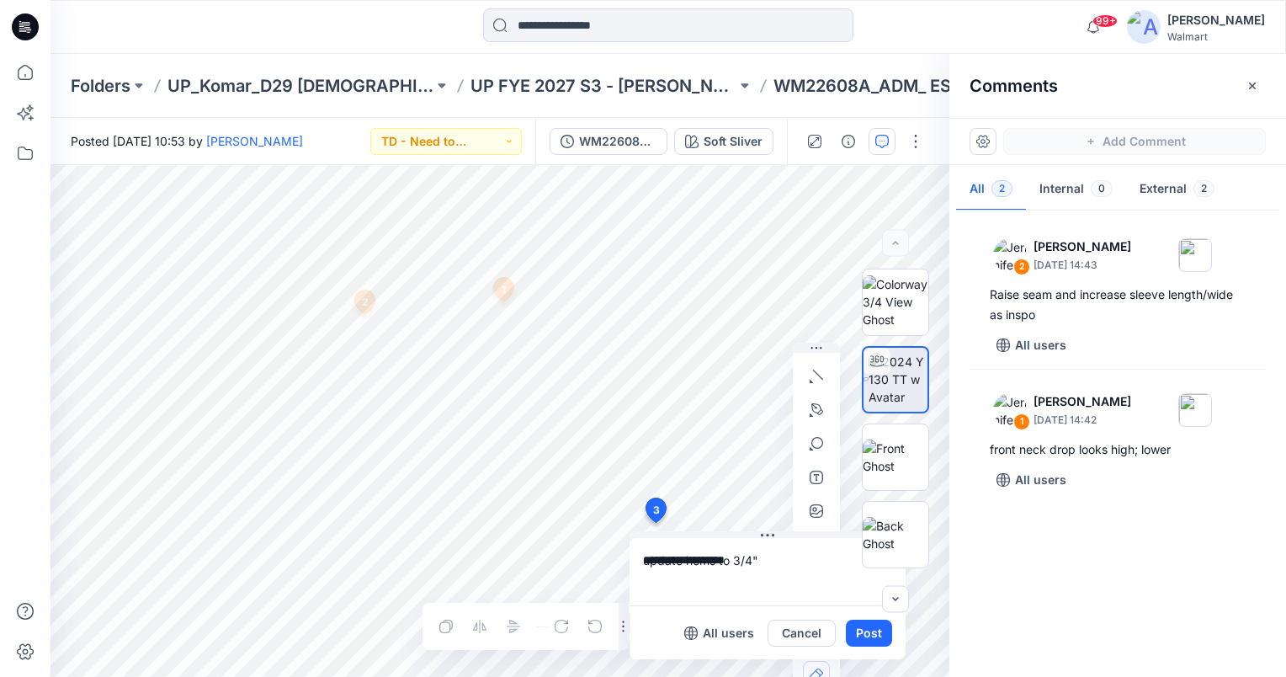
click at [590, 551] on div "**********" at bounding box center [500, 421] width 899 height 512
type textarea "**********"
click at [877, 636] on button "Post" at bounding box center [869, 633] width 46 height 27
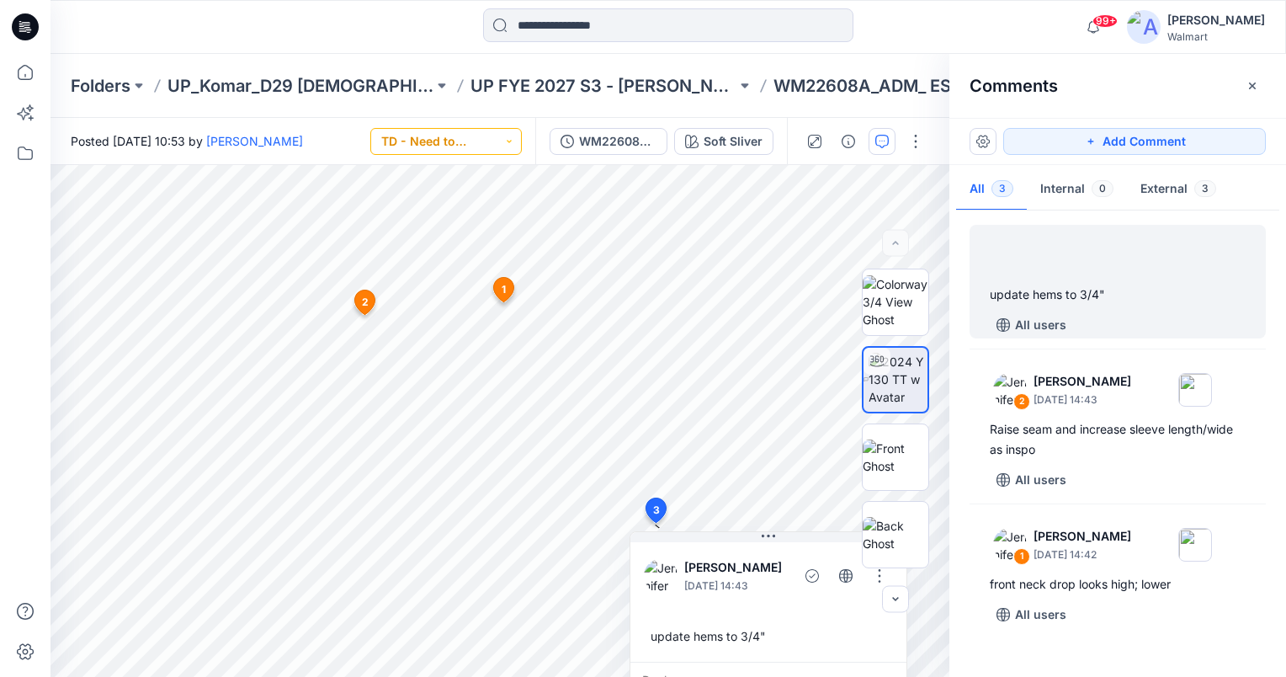
click at [497, 143] on button "TD - Need to Review" at bounding box center [446, 141] width 152 height 27
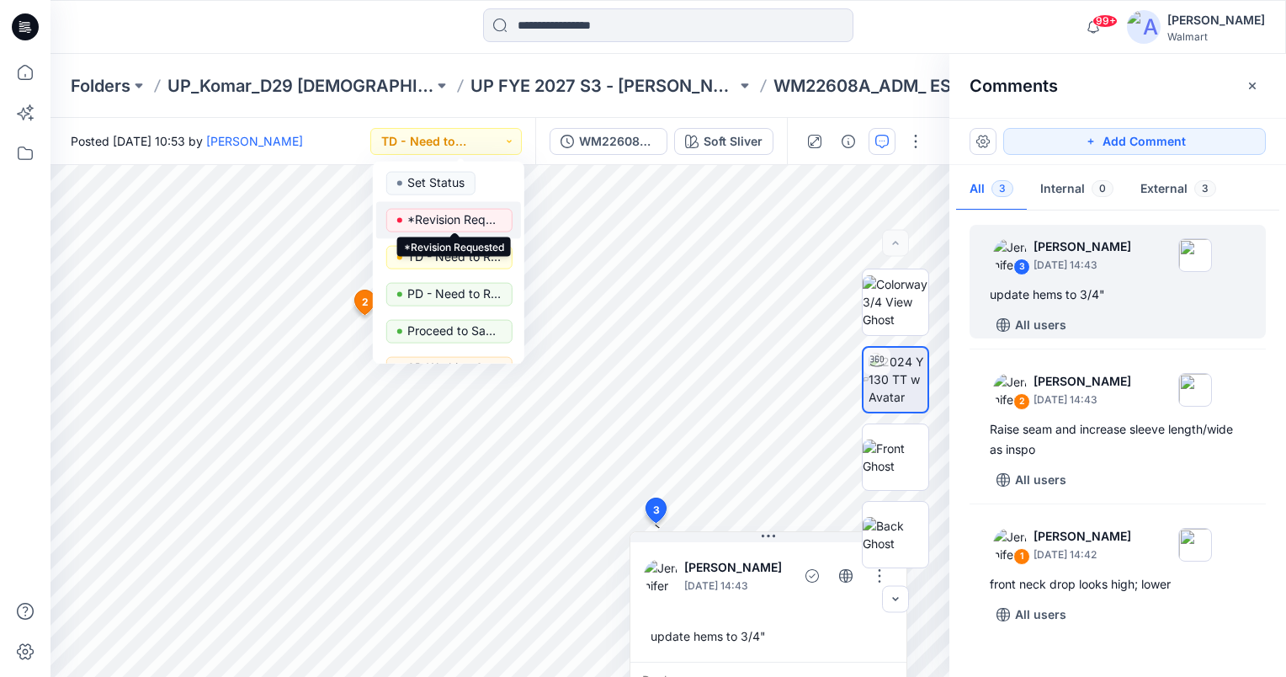
click at [478, 215] on p "*Revision Requested" at bounding box center [454, 220] width 94 height 22
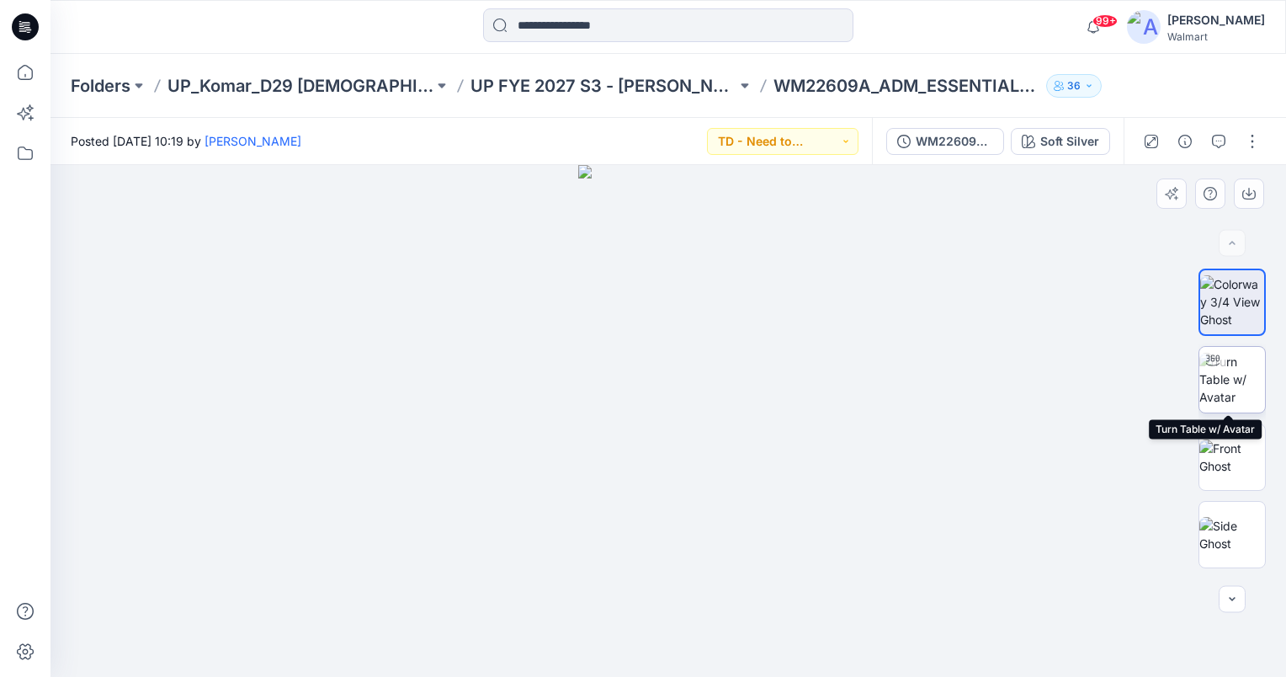
click at [1232, 382] on img at bounding box center [1233, 379] width 66 height 53
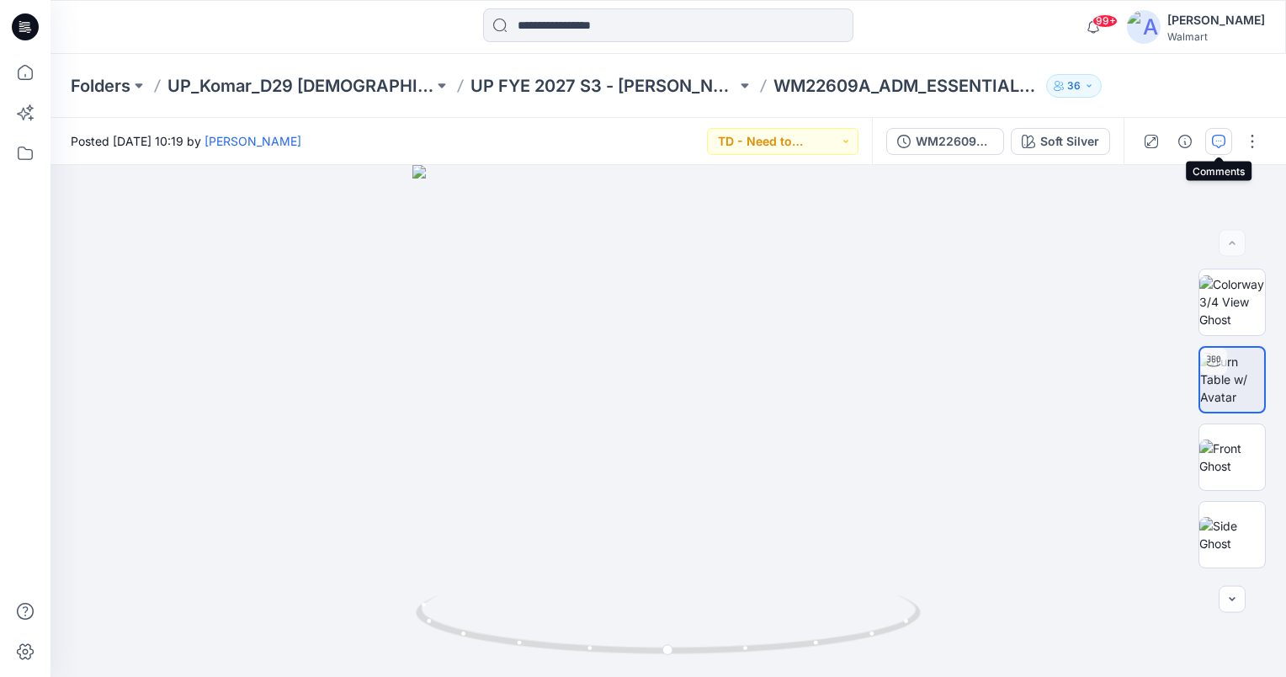
click at [1221, 136] on icon "button" at bounding box center [1218, 141] width 13 height 13
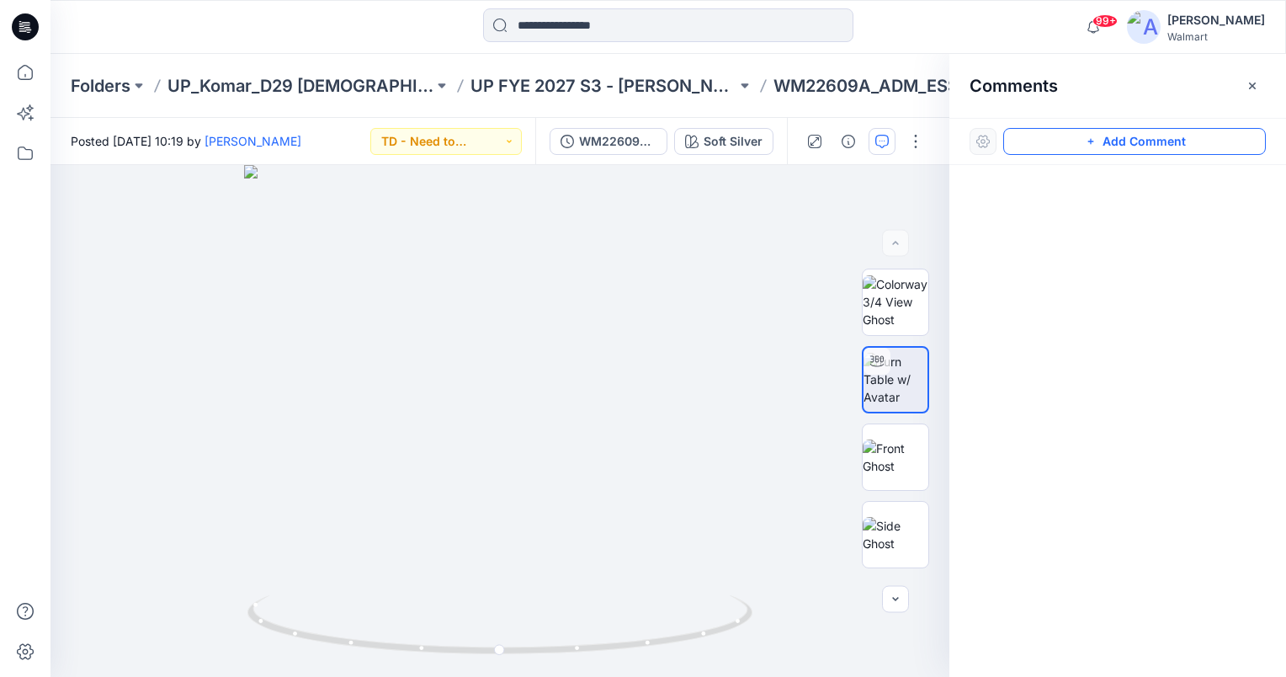
click at [1173, 145] on button "Add Comment" at bounding box center [1134, 141] width 263 height 27
click at [575, 650] on div "1" at bounding box center [500, 421] width 899 height 512
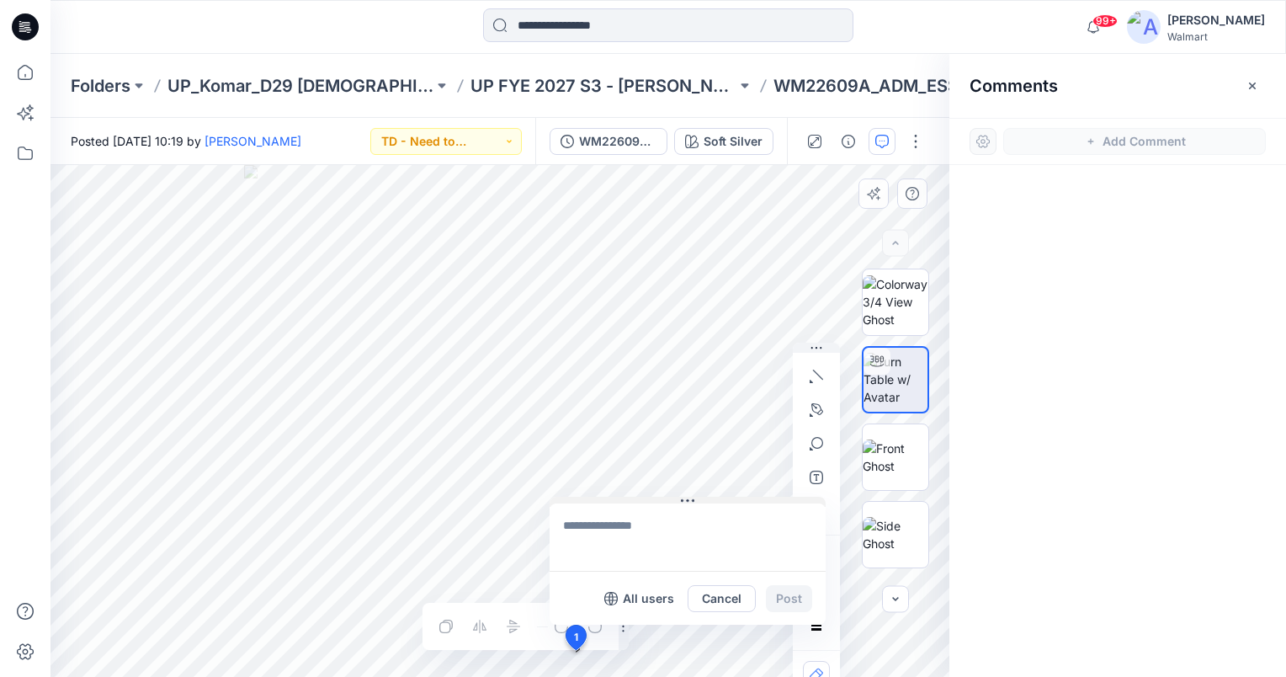
click at [636, 503] on button at bounding box center [688, 502] width 276 height 10
click at [639, 531] on textarea at bounding box center [688, 536] width 276 height 67
paste textarea "**********"
type textarea "**********"
click at [790, 599] on button "Post" at bounding box center [789, 598] width 46 height 27
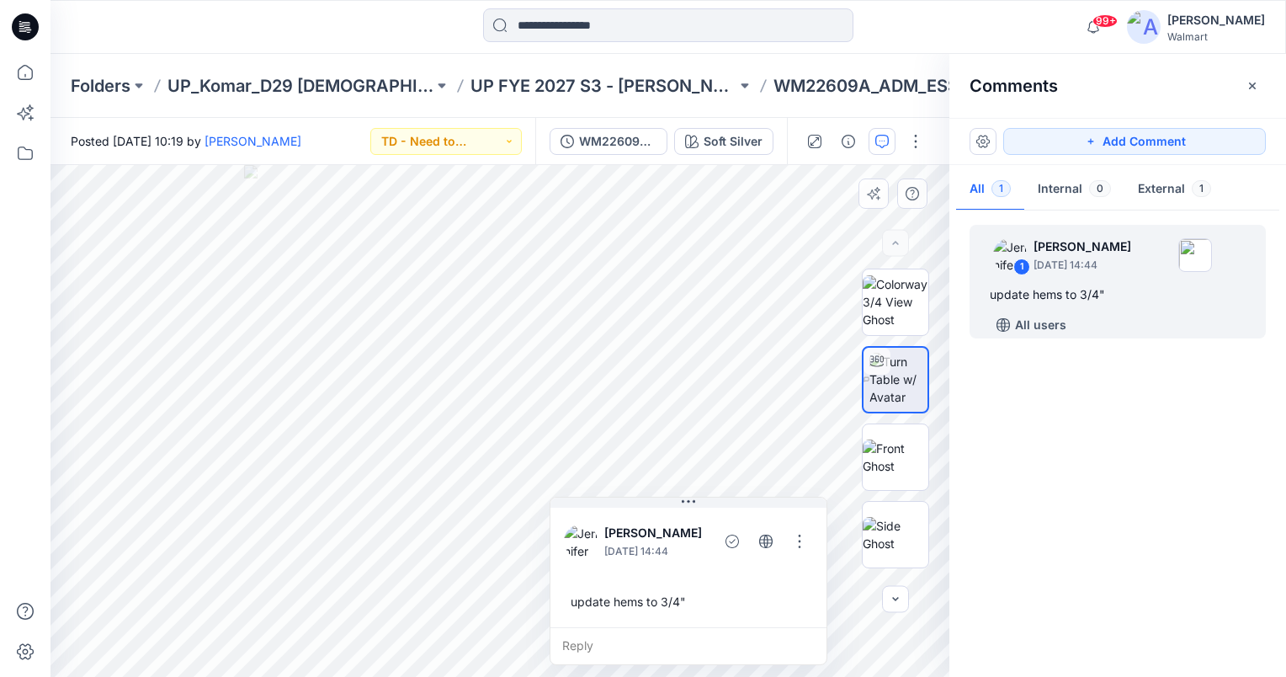
drag, startPoint x: 1135, startPoint y: 143, endPoint x: 912, endPoint y: 191, distance: 228.2
click at [1135, 143] on button "Add Comment" at bounding box center [1134, 141] width 263 height 27
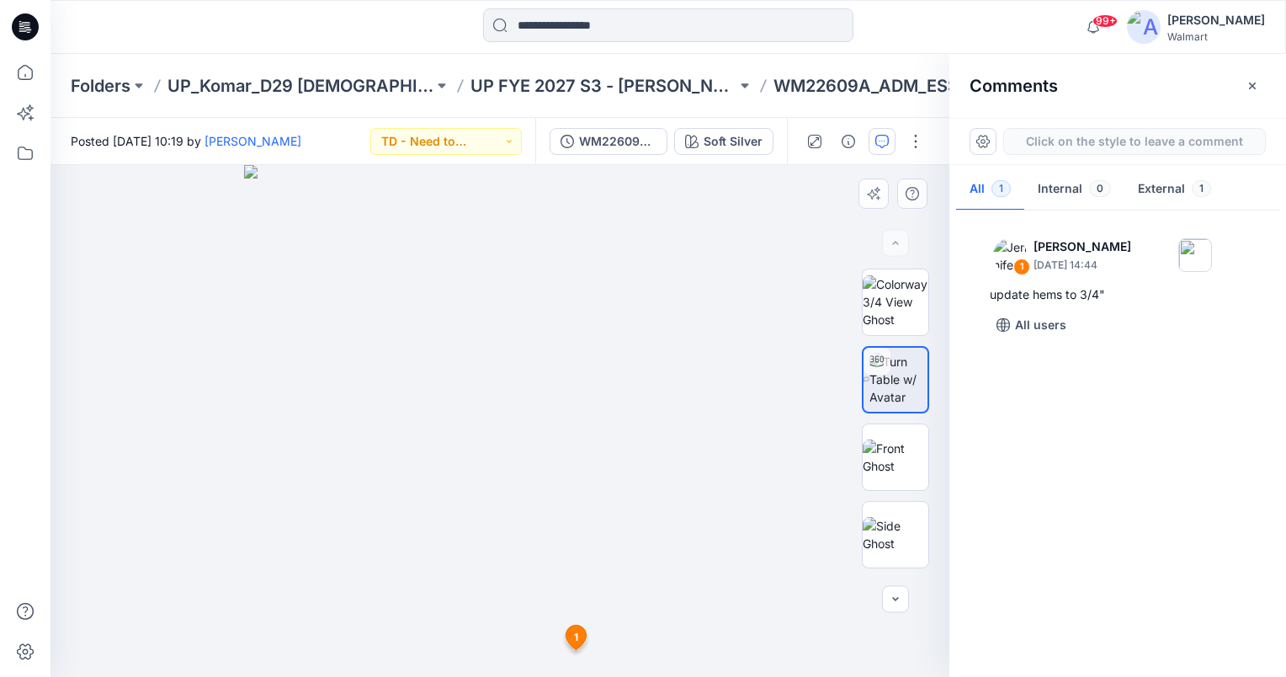
click at [491, 428] on div "2 1 [PERSON_NAME] [DATE] 14:44 update hems to 3/4" Reply" at bounding box center [500, 421] width 899 height 512
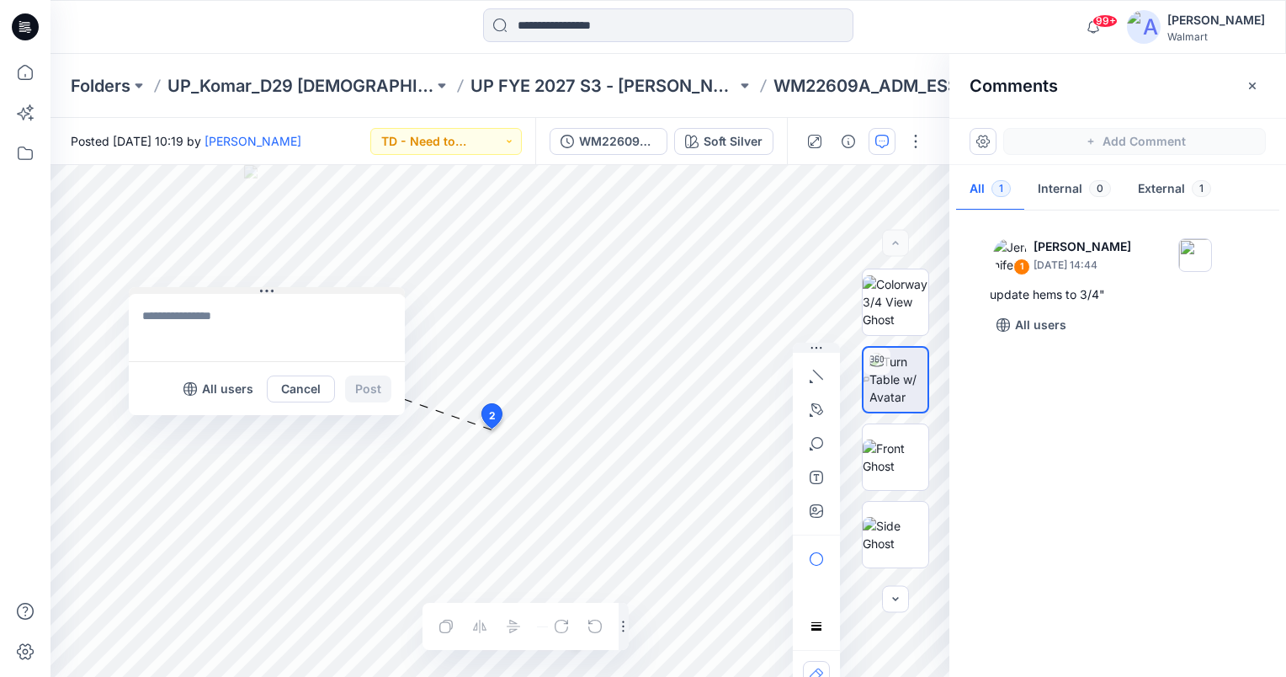
drag, startPoint x: 490, startPoint y: 438, endPoint x: 149, endPoint y: 282, distance: 374.8
click at [148, 287] on button at bounding box center [267, 292] width 276 height 10
click at [181, 318] on textarea at bounding box center [262, 321] width 276 height 67
type textarea "**********"
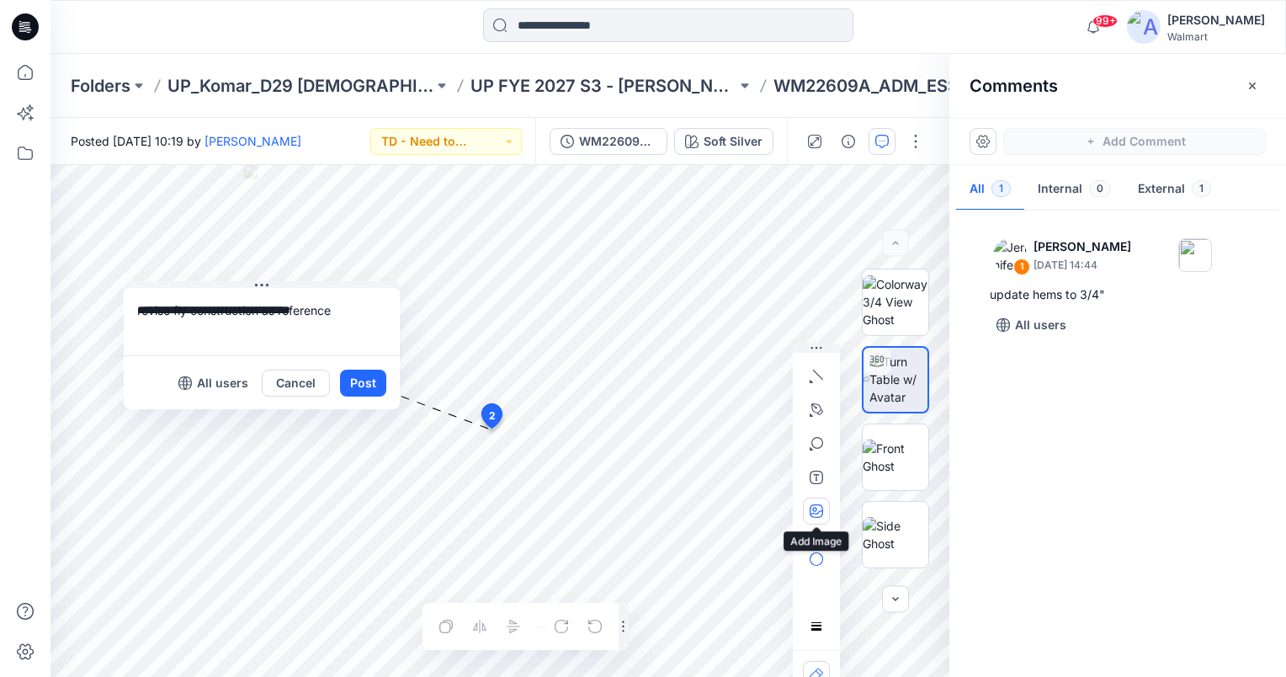
click at [823, 509] on button "button" at bounding box center [816, 510] width 27 height 27
type input"] "**********"
click at [356, 381] on button "Post" at bounding box center [363, 383] width 46 height 27
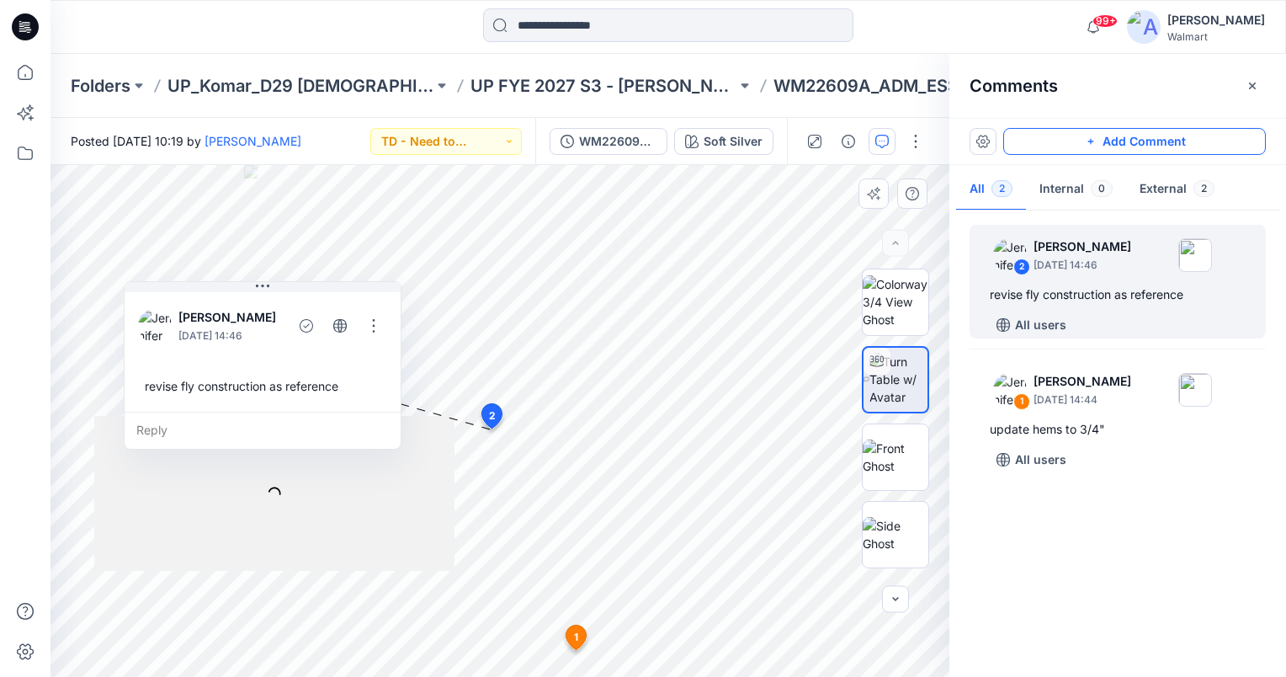
drag, startPoint x: 1153, startPoint y: 137, endPoint x: 1056, endPoint y: 141, distance: 97.7
click at [1153, 137] on button "Add Comment" at bounding box center [1134, 141] width 263 height 27
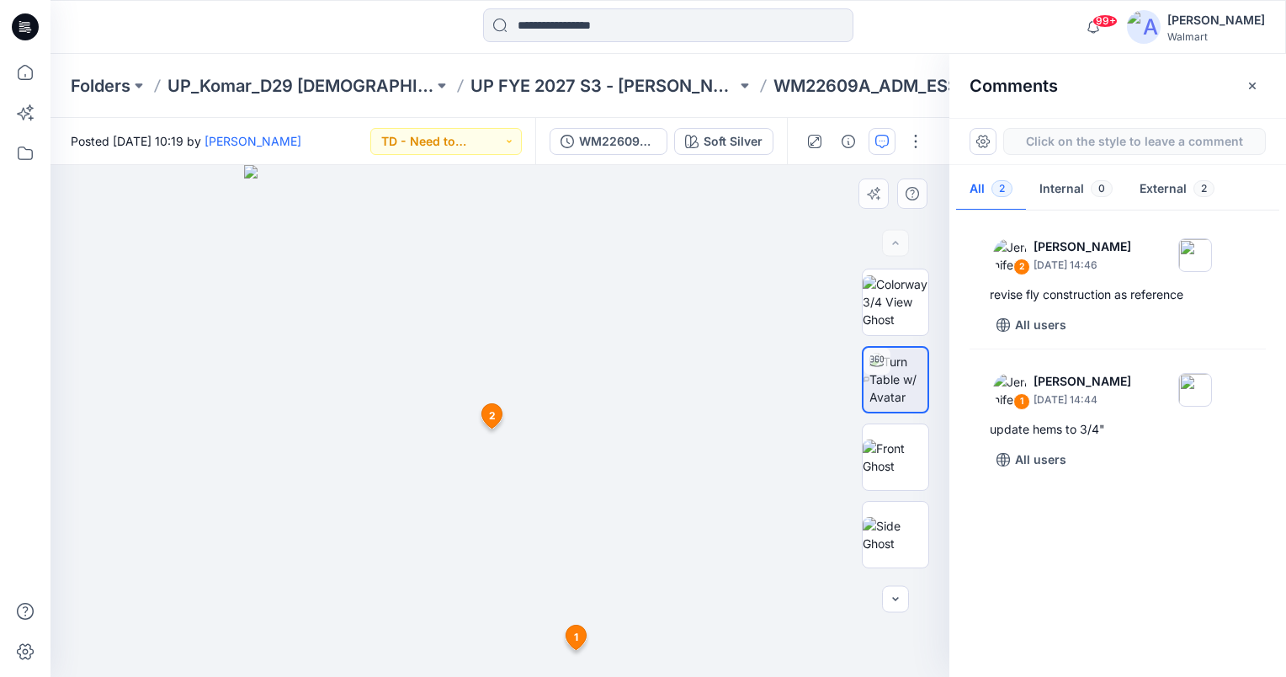
click at [515, 450] on div "3 1 Jennifer Yerkes September 17, 2025 14:44 update hems to 3/4" Reply 2 Jennif…" at bounding box center [500, 421] width 899 height 512
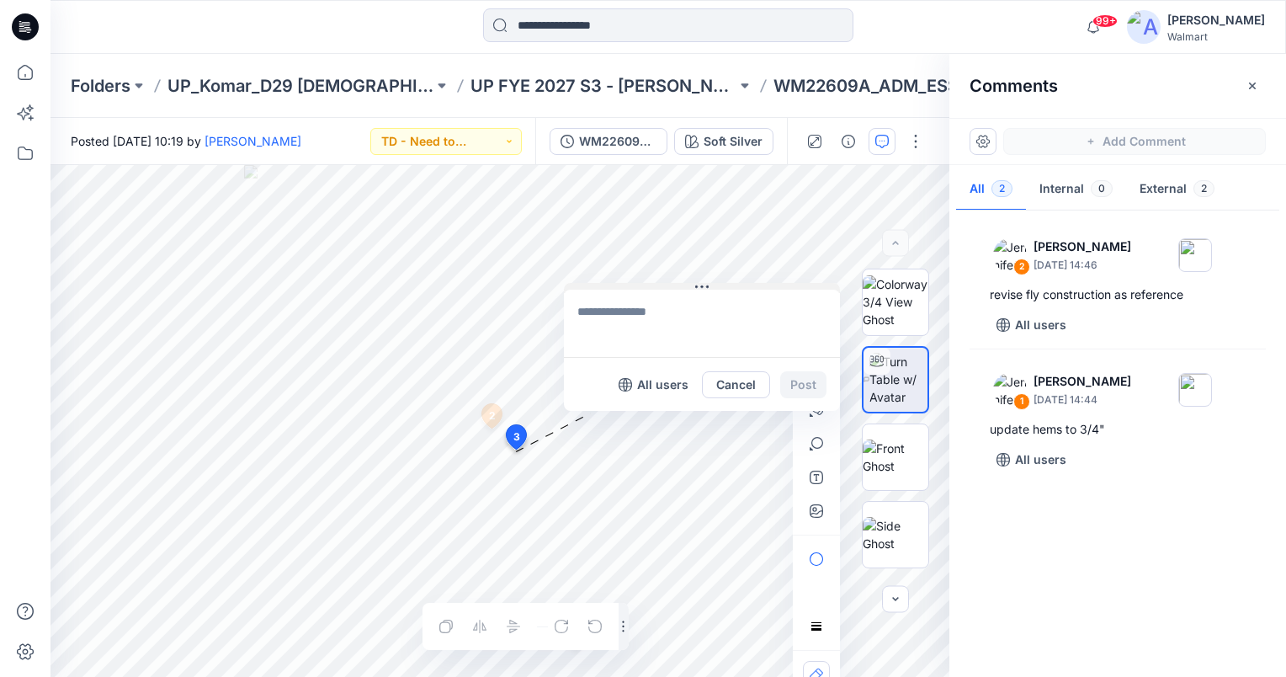
drag, startPoint x: 556, startPoint y: 460, endPoint x: 626, endPoint y: 241, distance: 230.5
click at [626, 283] on button at bounding box center [702, 288] width 276 height 10
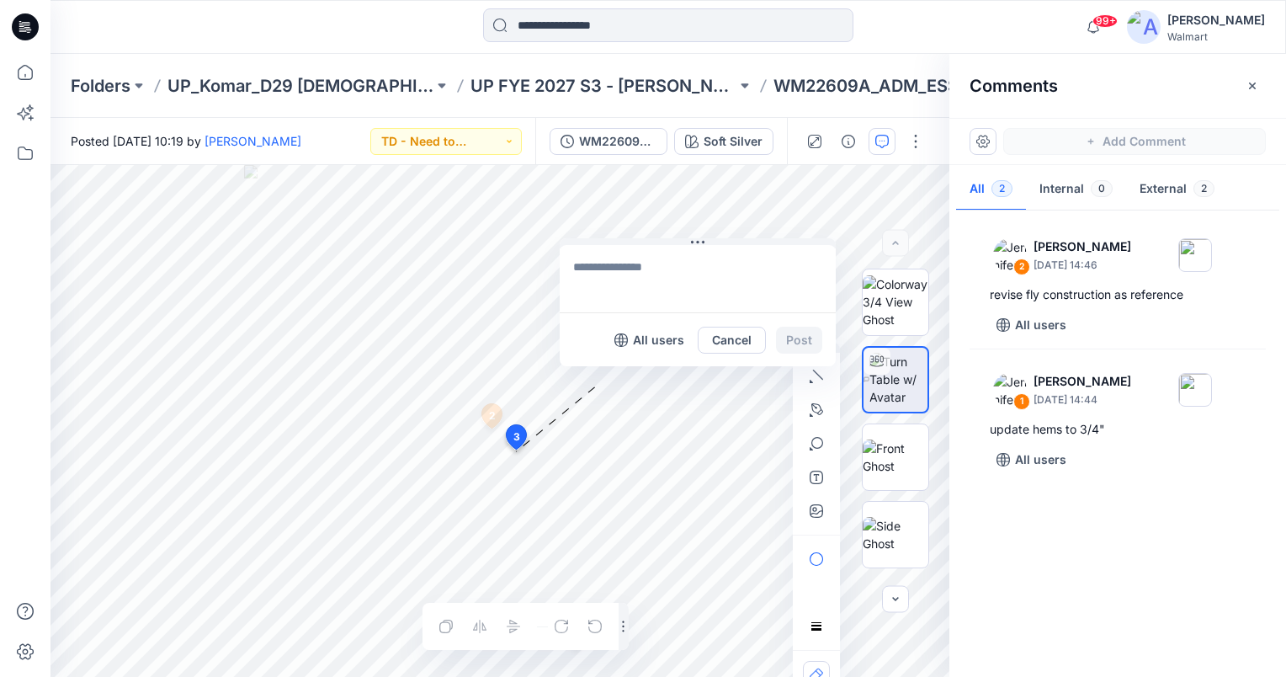
click at [652, 276] on textarea at bounding box center [698, 278] width 276 height 67
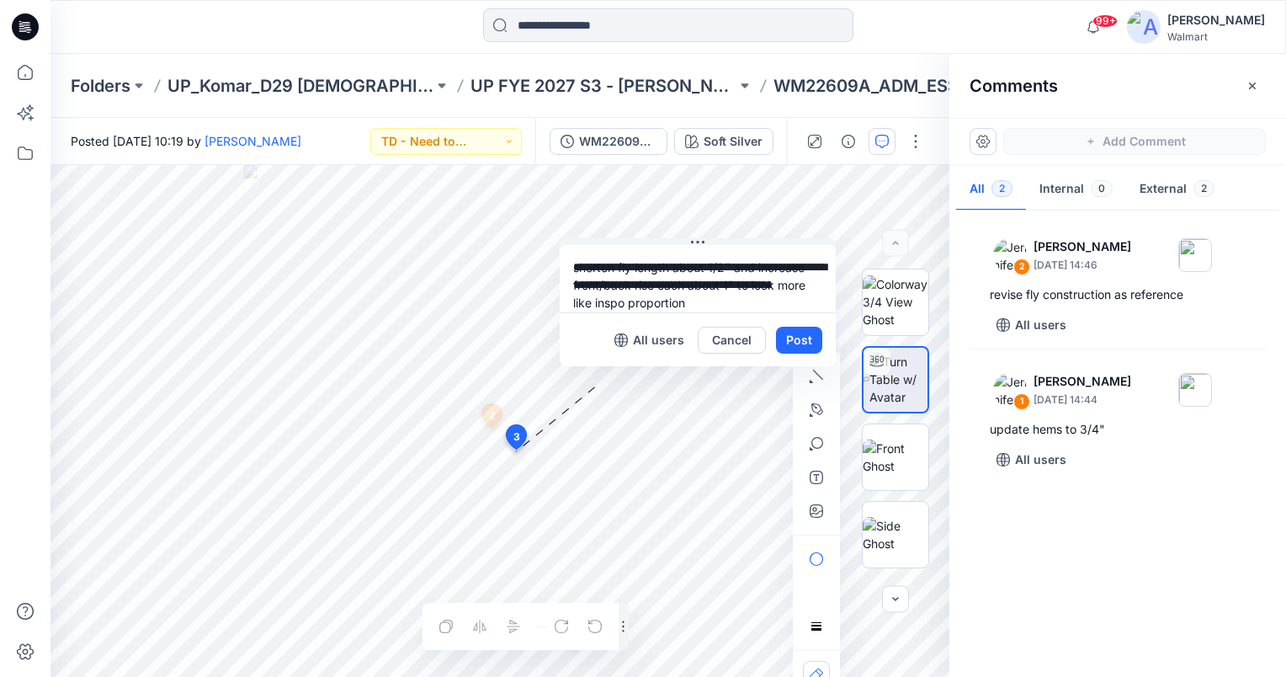
click at [512, 250] on div "**********" at bounding box center [500, 421] width 899 height 512
type textarea "**********"
click at [792, 334] on button "Post" at bounding box center [799, 340] width 46 height 27
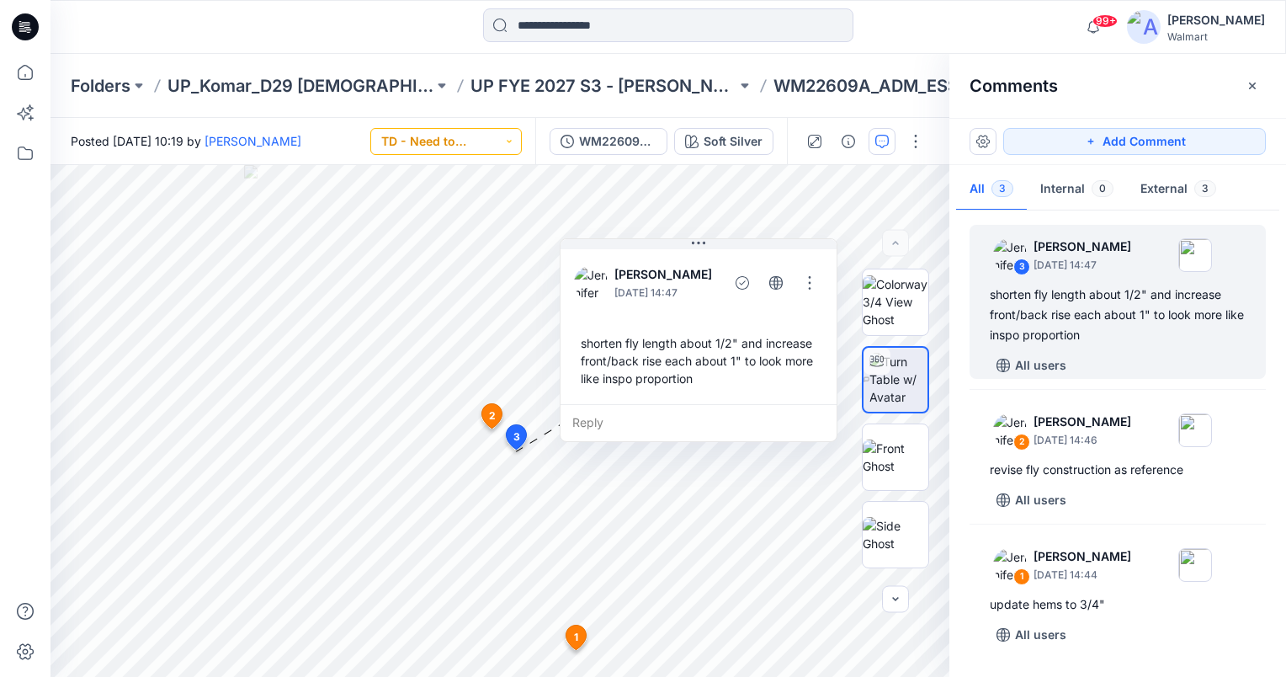
click at [511, 146] on button "TD - Need to Review" at bounding box center [446, 141] width 152 height 27
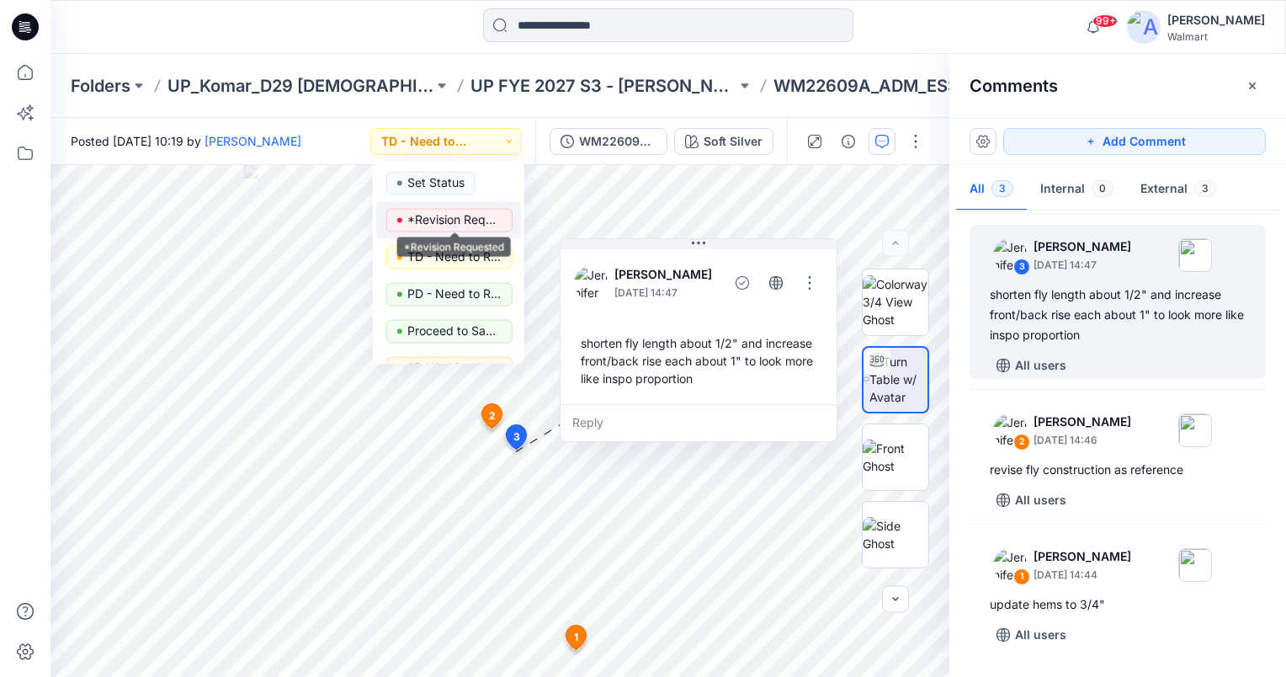
click at [476, 215] on p "*Revision Requested" at bounding box center [454, 220] width 94 height 22
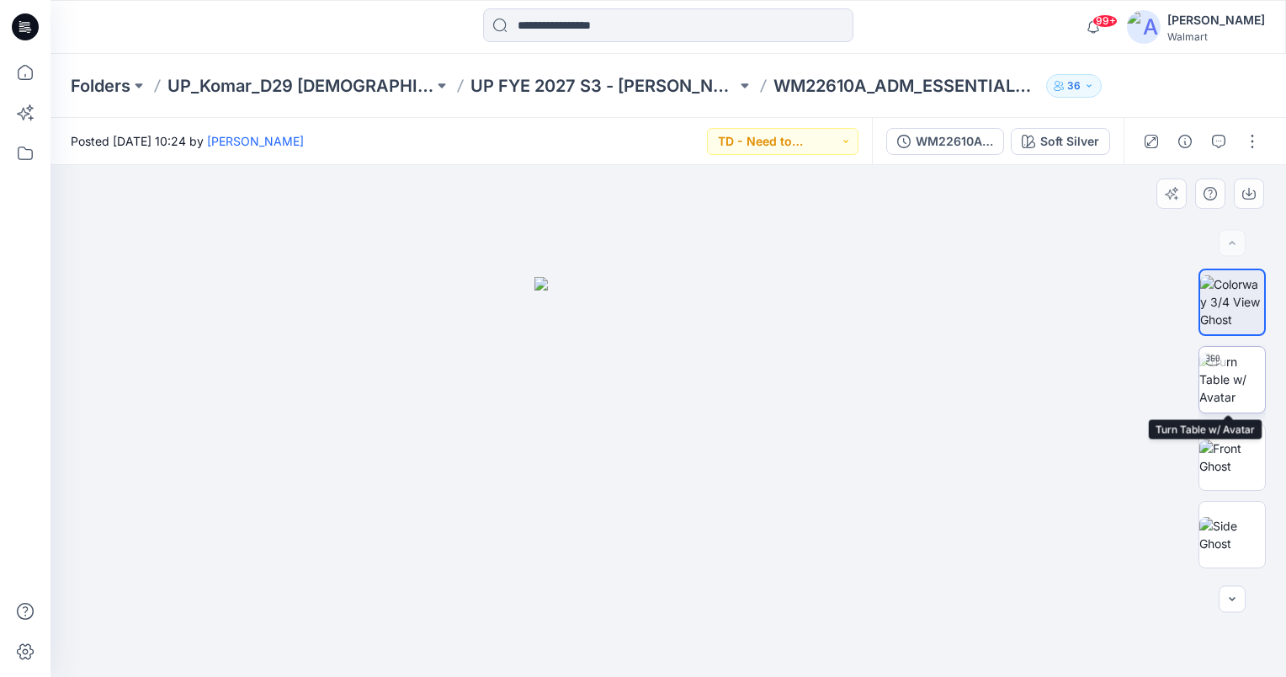
click at [1232, 365] on img at bounding box center [1233, 379] width 66 height 53
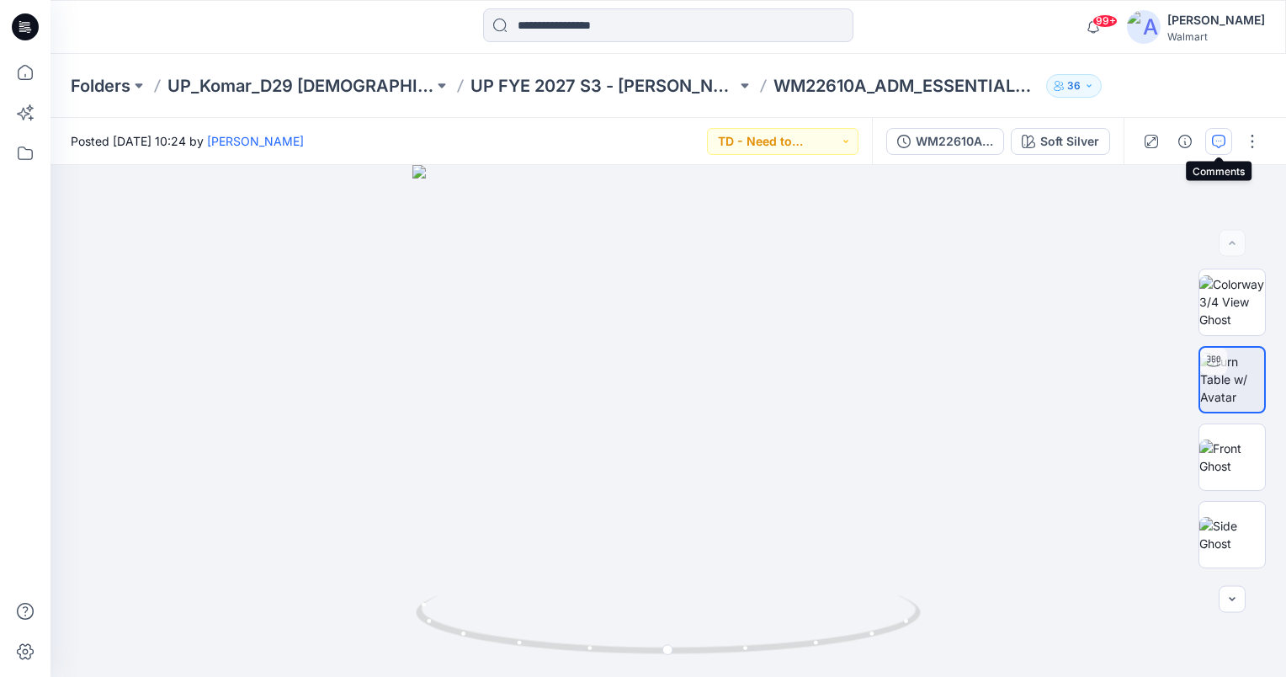
click at [1221, 143] on icon "button" at bounding box center [1218, 141] width 13 height 13
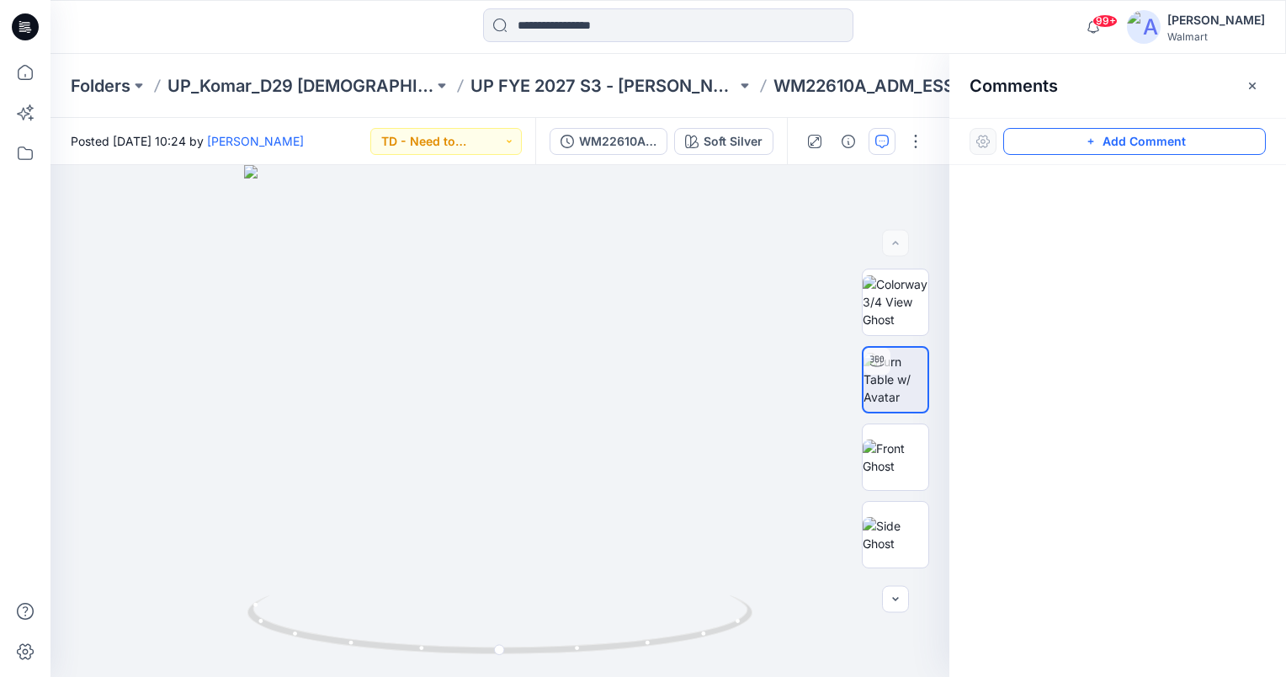
click at [1248, 149] on button "Add Comment" at bounding box center [1134, 141] width 263 height 27
click at [556, 488] on div "1" at bounding box center [500, 421] width 899 height 512
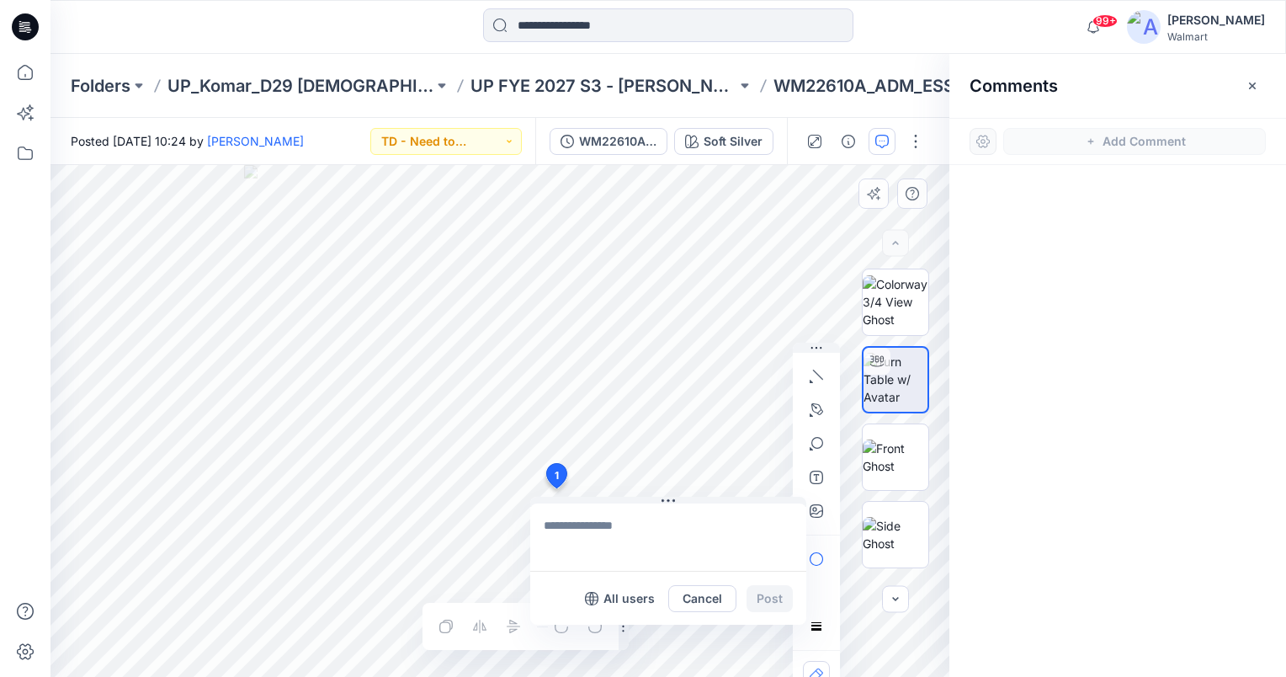
click at [586, 524] on textarea at bounding box center [668, 536] width 276 height 67
type textarea "**********"
click at [781, 602] on button "Post" at bounding box center [770, 598] width 46 height 27
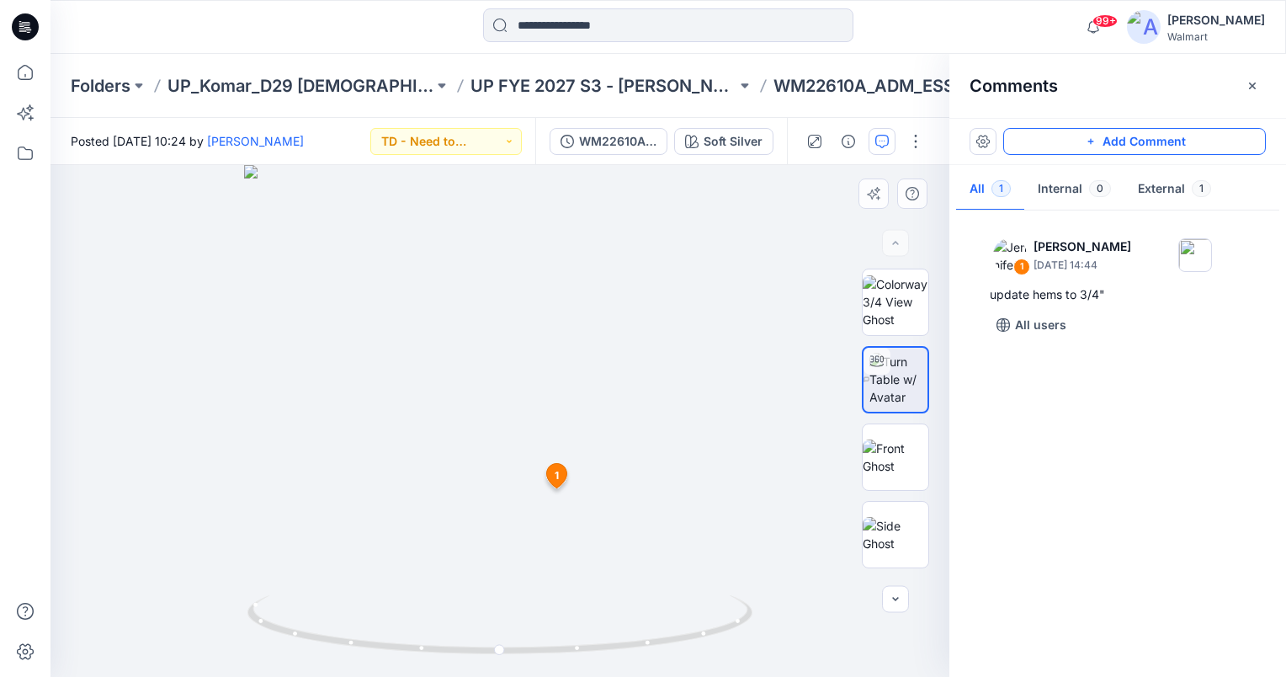
click at [1189, 146] on button "Add Comment" at bounding box center [1134, 141] width 263 height 27
click at [491, 427] on div "2 1 [PERSON_NAME] [DATE] 14:44 update hems to 3/4" Reply" at bounding box center [500, 421] width 899 height 512
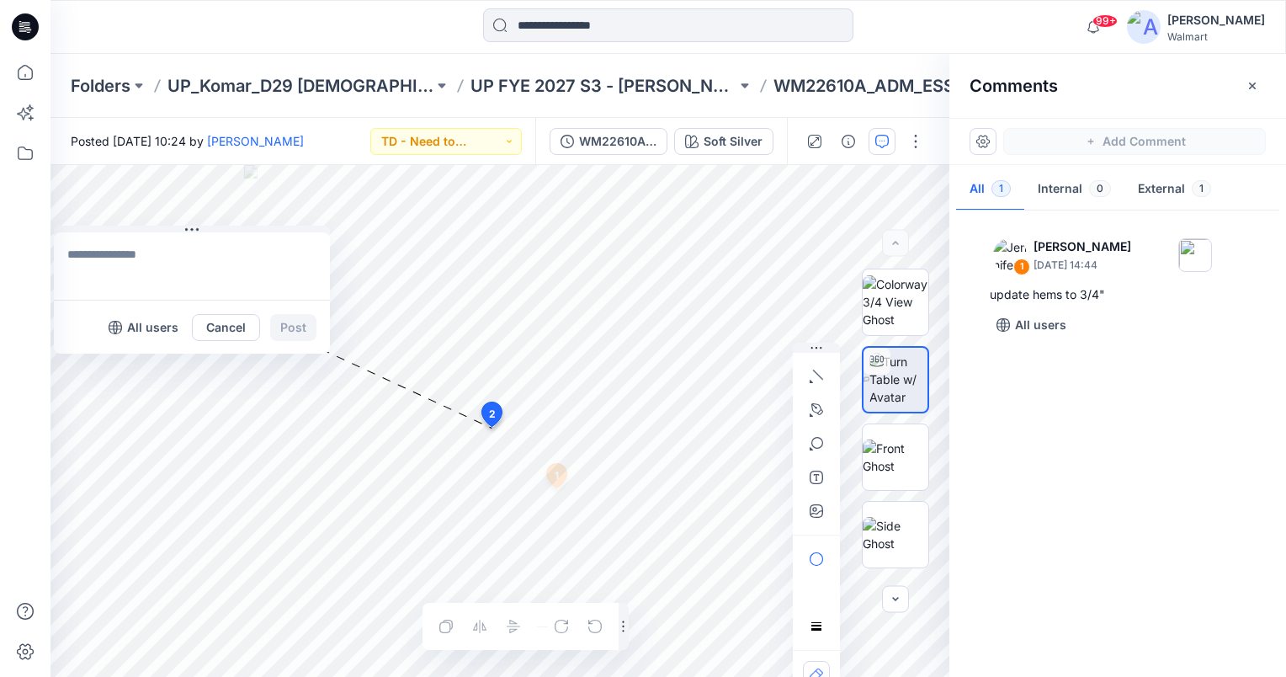
drag, startPoint x: 497, startPoint y: 437, endPoint x: 125, endPoint y: 229, distance: 426.2
click at [124, 226] on button at bounding box center [192, 231] width 276 height 10
click at [148, 251] on textarea at bounding box center [230, 262] width 276 height 67
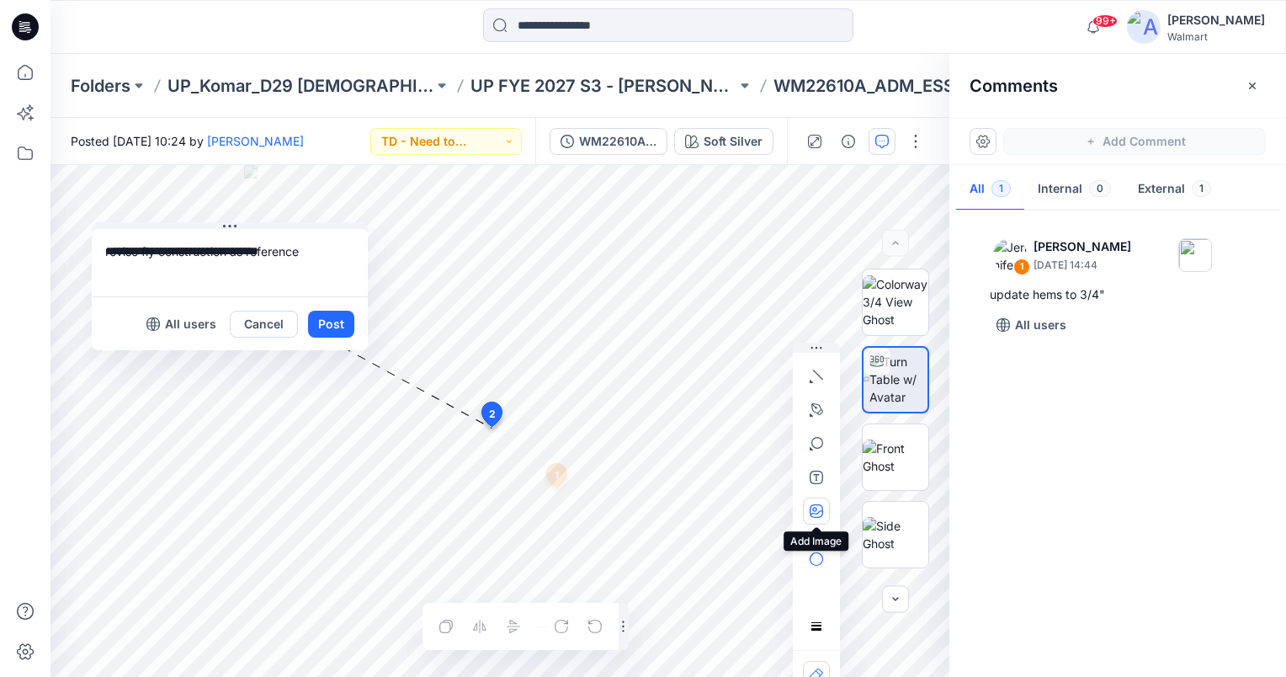
type textarea "**********"
click at [812, 514] on icon "button" at bounding box center [816, 510] width 13 height 13
type input"] "**********"
click at [333, 319] on button "Post" at bounding box center [331, 324] width 46 height 27
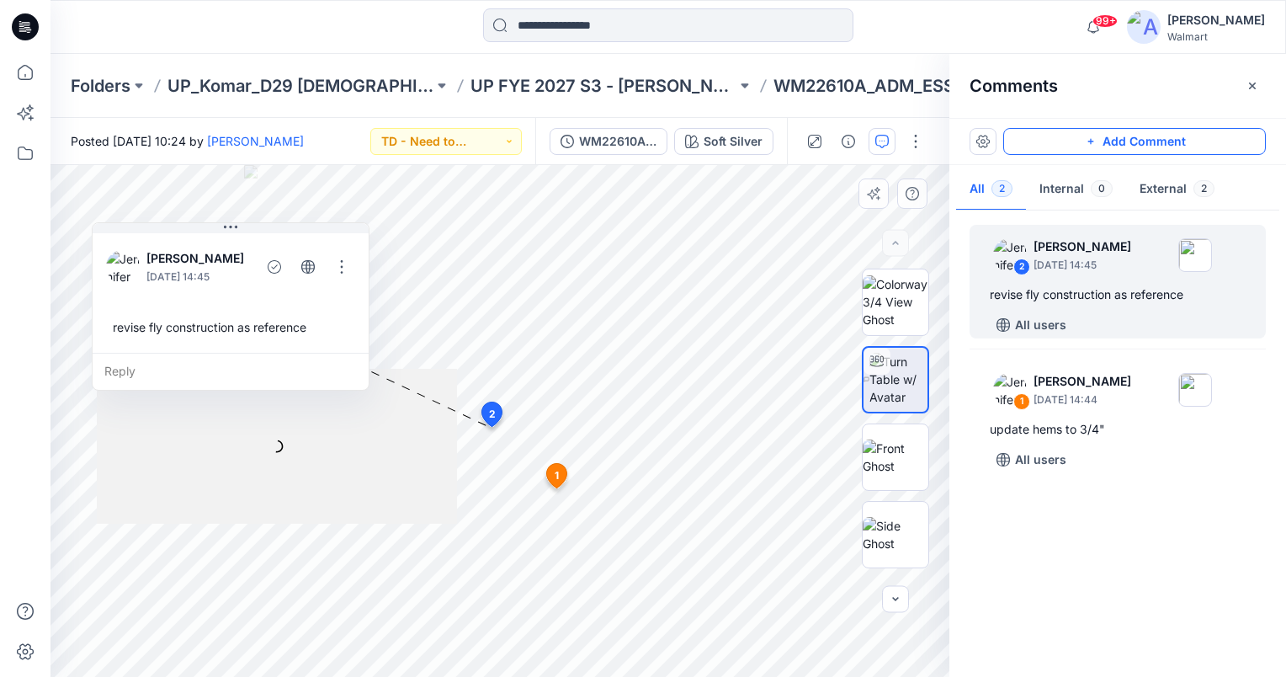
click at [1202, 146] on button "Add Comment" at bounding box center [1134, 141] width 263 height 27
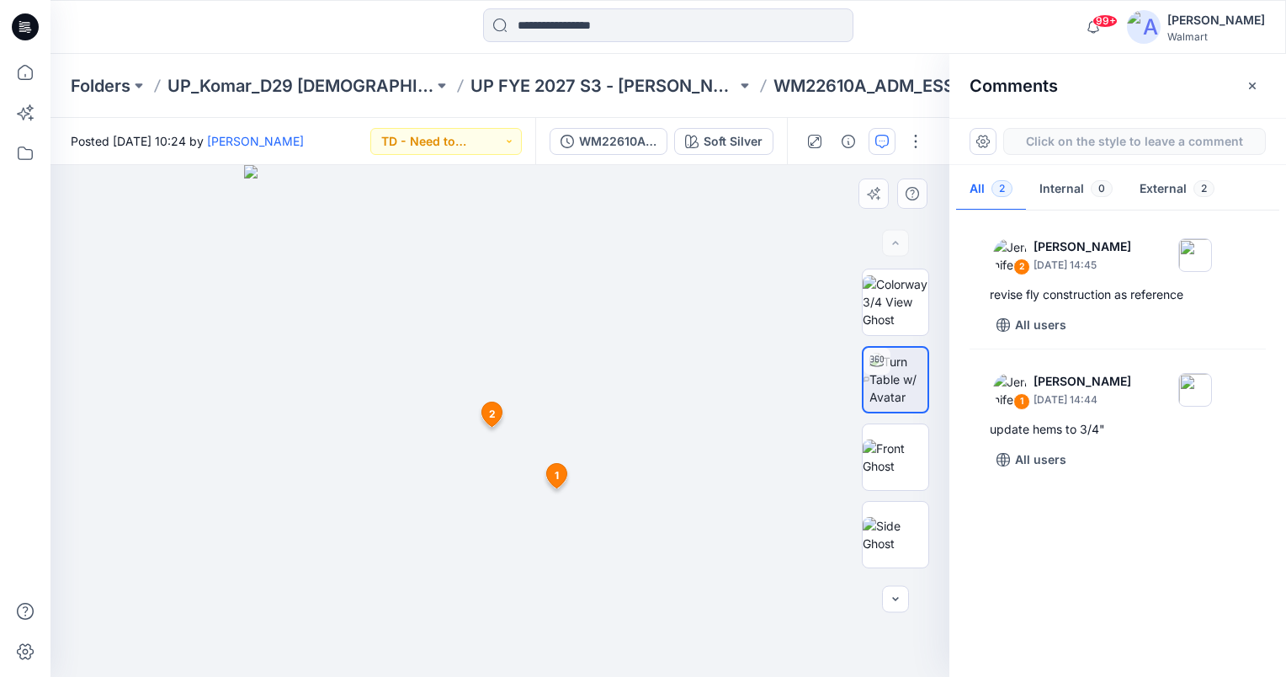
click at [517, 444] on div "3 1 [PERSON_NAME] [DATE] 14:44 update hems to 3/4" Reply 2 [PERSON_NAME] [DATE]…" at bounding box center [500, 421] width 899 height 512
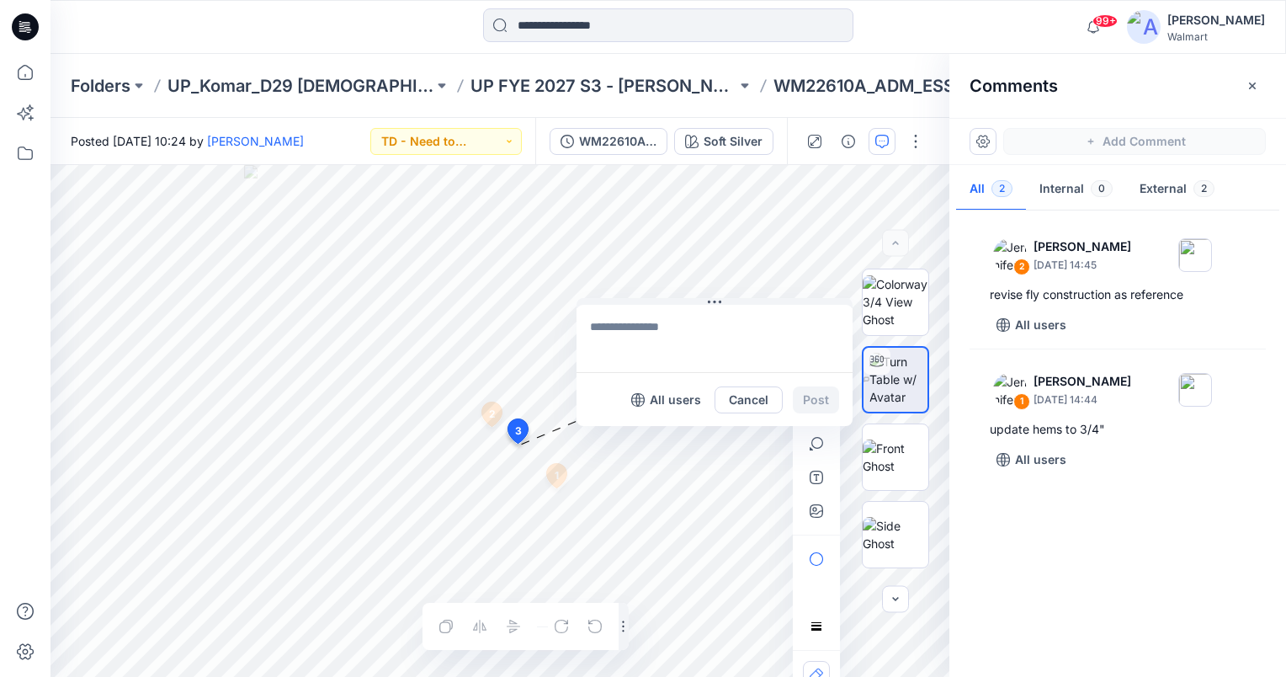
drag, startPoint x: 544, startPoint y: 453, endPoint x: 625, endPoint y: 330, distance: 147.1
click at [630, 299] on button at bounding box center [715, 303] width 276 height 10
click at [630, 340] on textarea at bounding box center [715, 338] width 276 height 67
paste textarea "**********"
type textarea "**********"
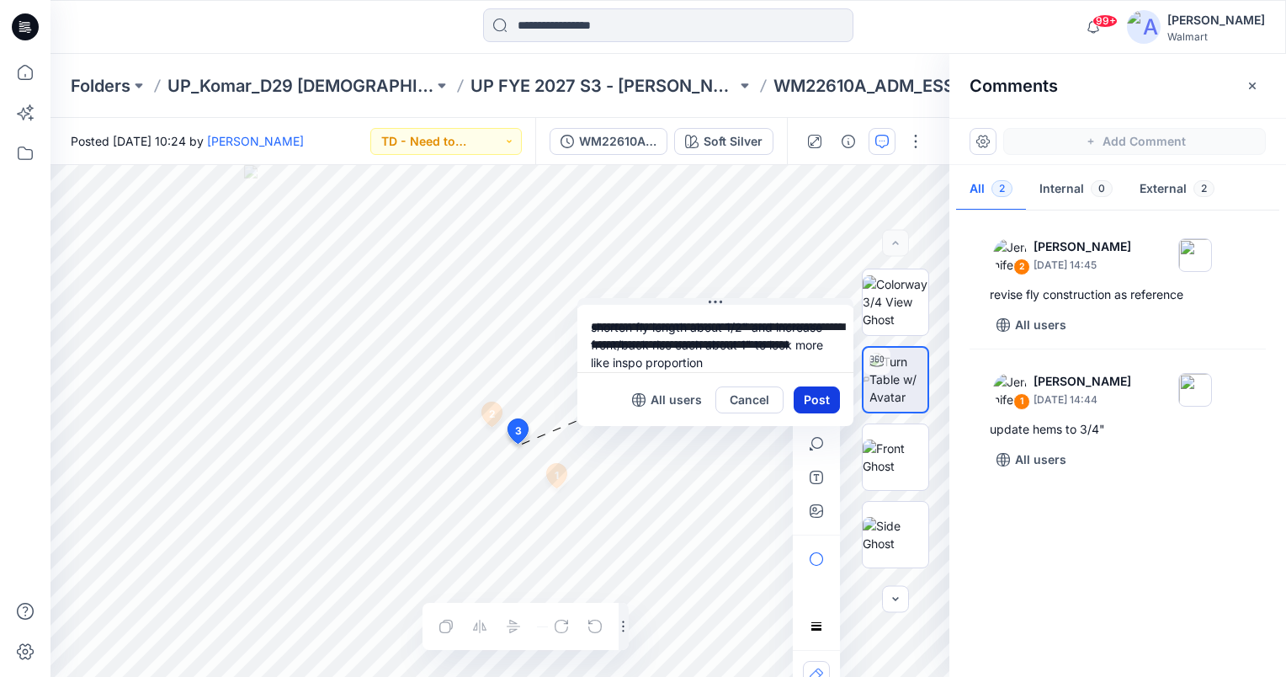
click at [819, 400] on button "Post" at bounding box center [817, 399] width 46 height 27
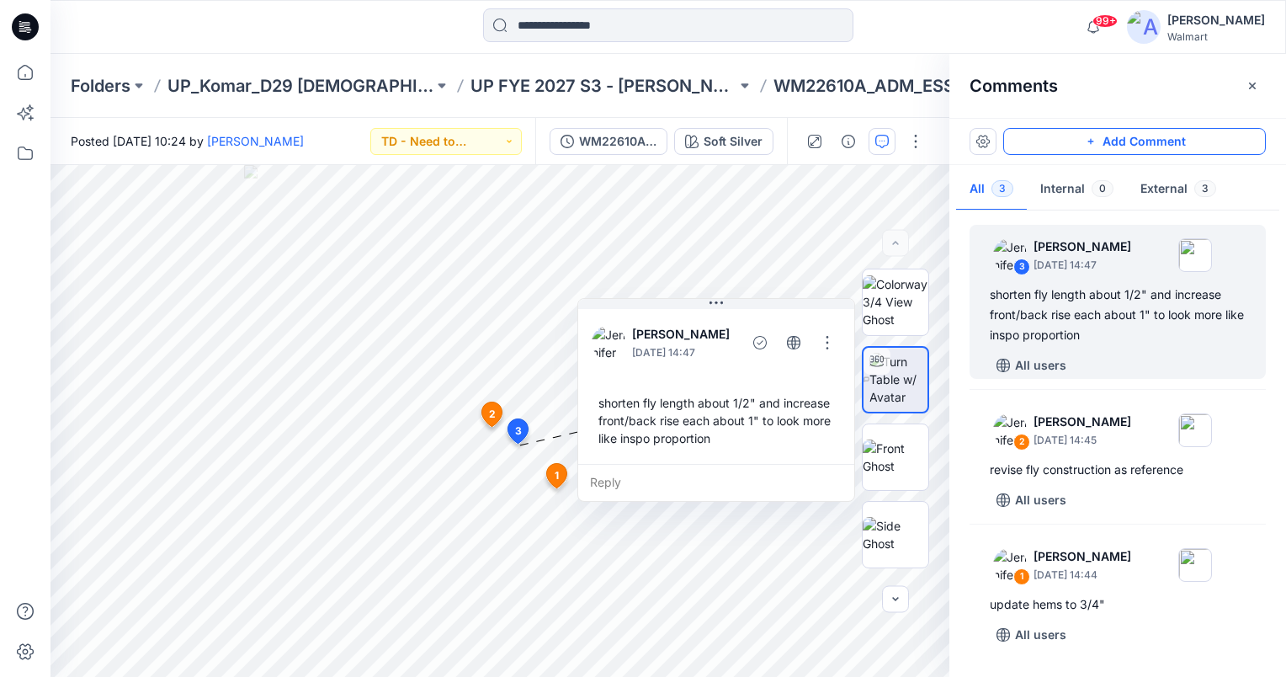
click at [1114, 140] on button "Add Comment" at bounding box center [1134, 141] width 263 height 27
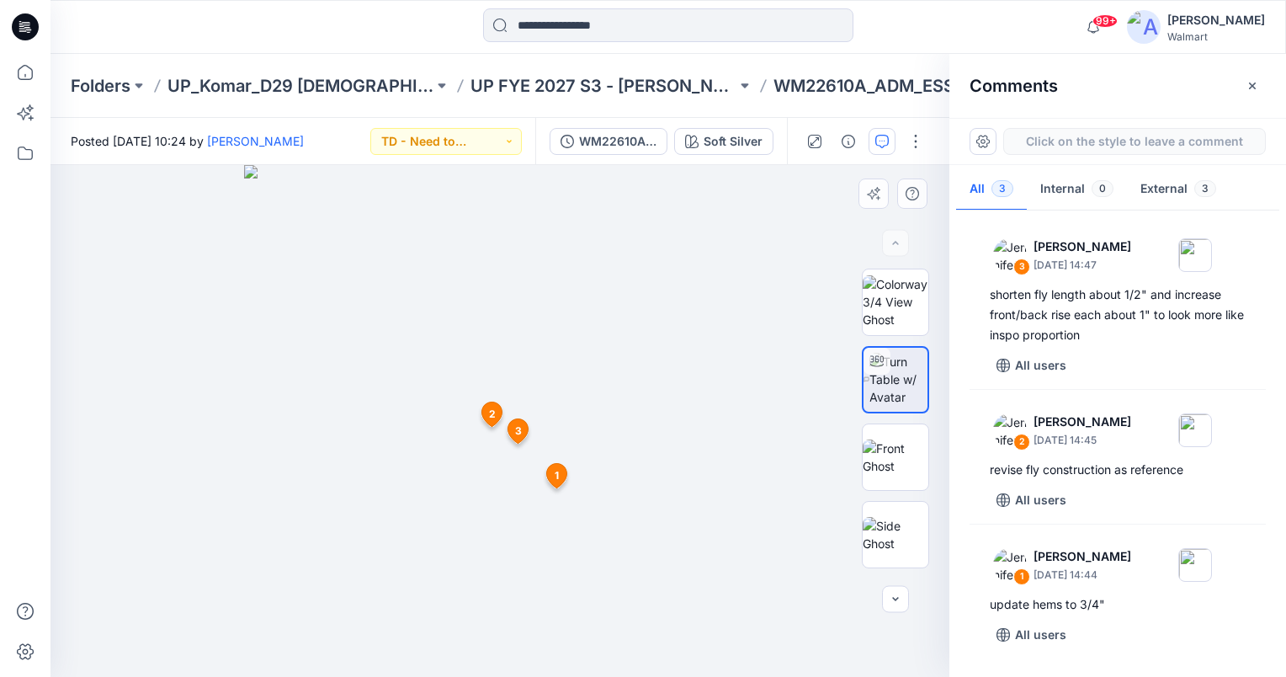
click at [497, 484] on div "4 1 [PERSON_NAME] [DATE] 14:44 update hems to 3/4" Reply 2 [PERSON_NAME] [DATE]…" at bounding box center [500, 421] width 899 height 512
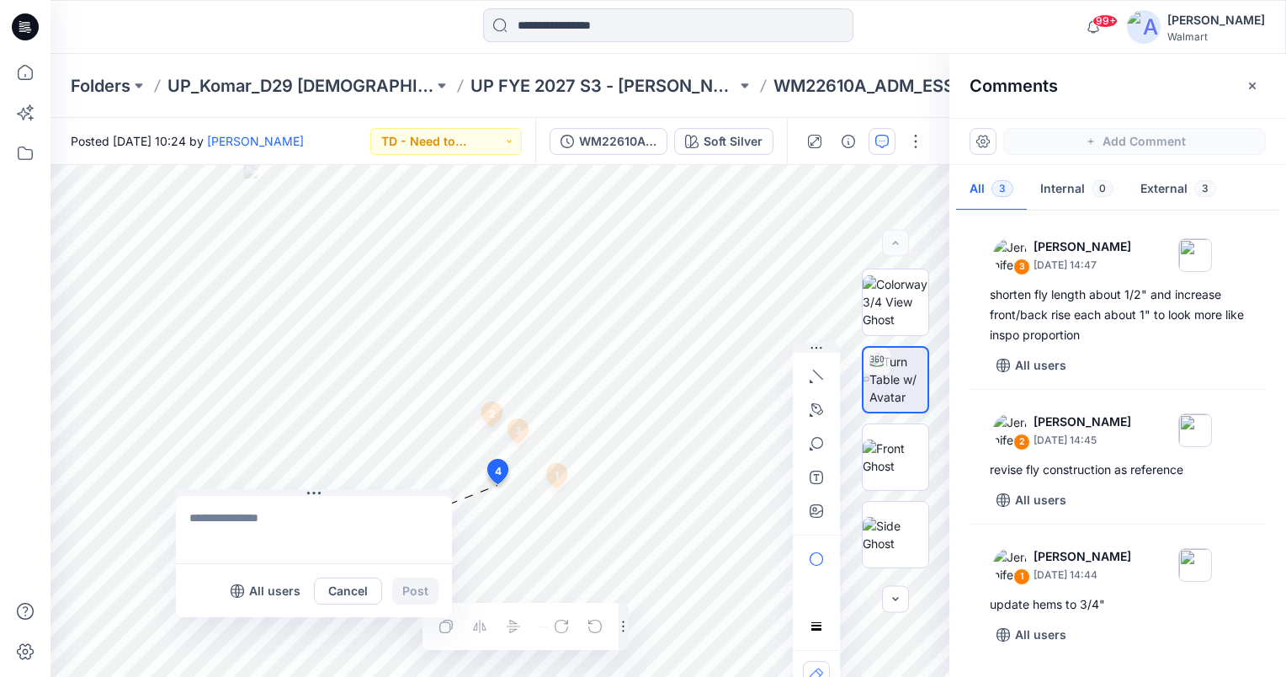
drag, startPoint x: 502, startPoint y: 495, endPoint x: 127, endPoint y: 519, distance: 375.4
click at [176, 489] on button at bounding box center [314, 494] width 276 height 10
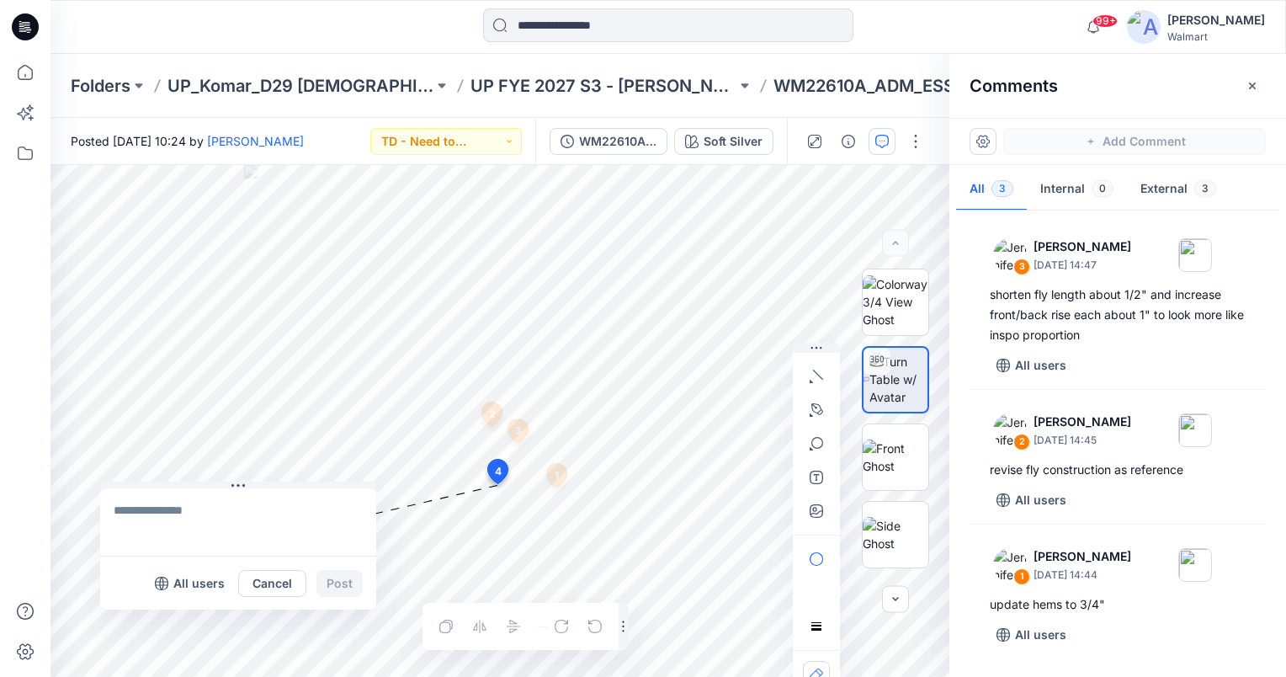
click at [130, 523] on textarea at bounding box center [238, 521] width 276 height 67
type textarea "**********"
click at [356, 584] on button "Post" at bounding box center [340, 583] width 46 height 27
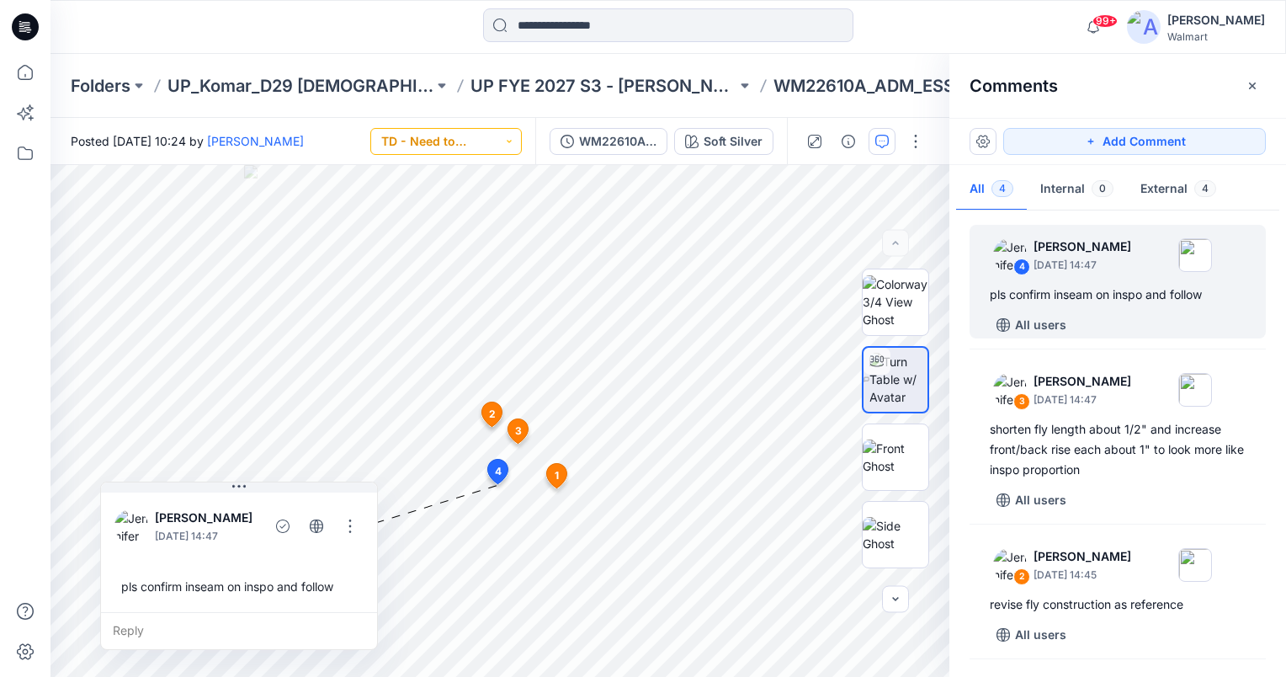
click at [514, 140] on button "TD - Need to Review" at bounding box center [446, 141] width 152 height 27
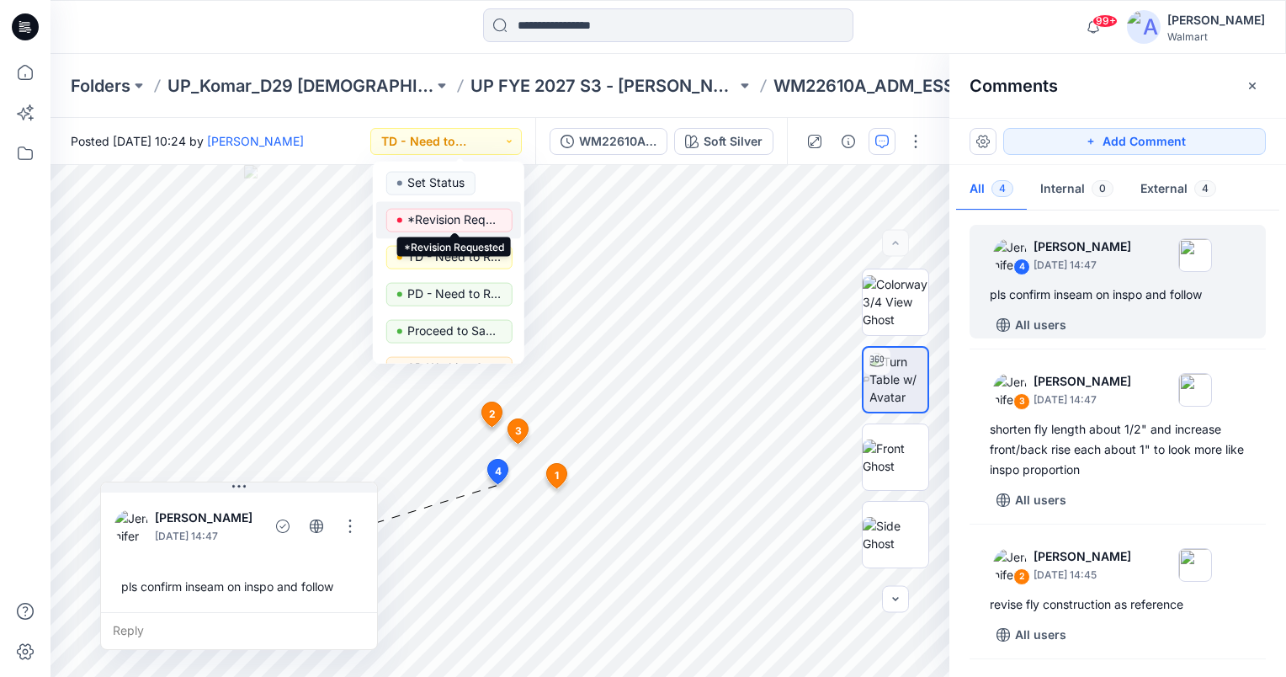
click at [491, 218] on p "*Revision Requested" at bounding box center [454, 220] width 94 height 22
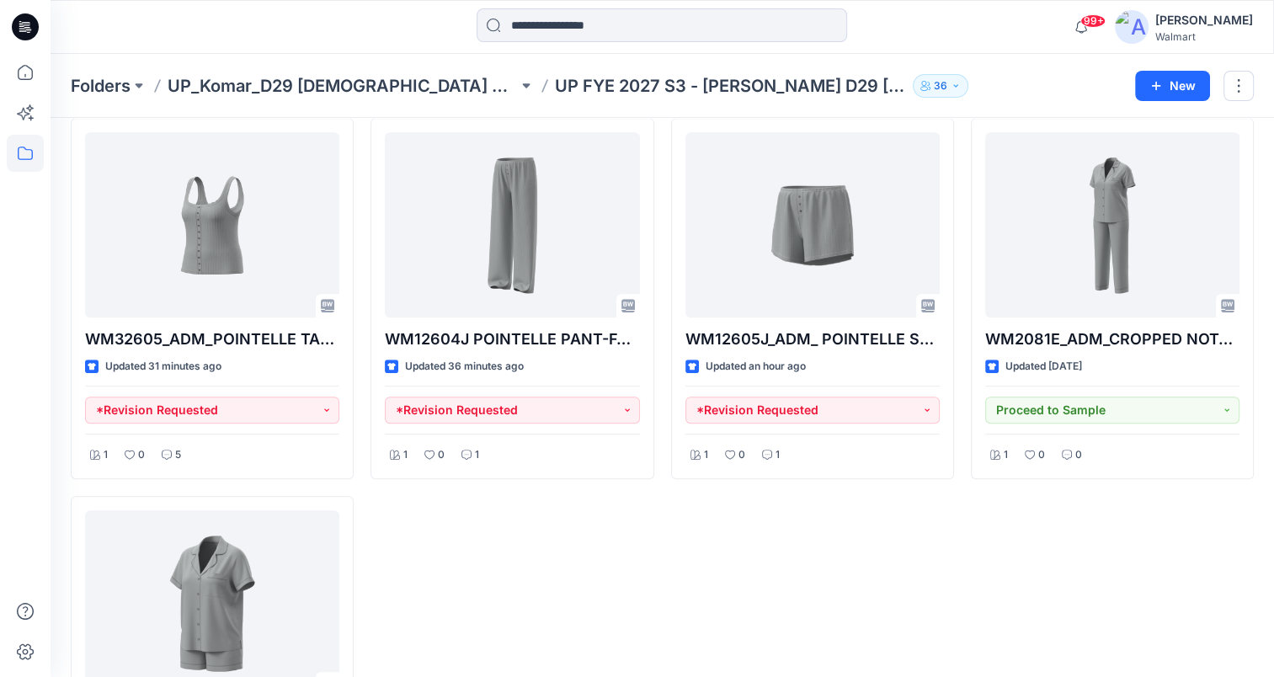
scroll to position [687, 0]
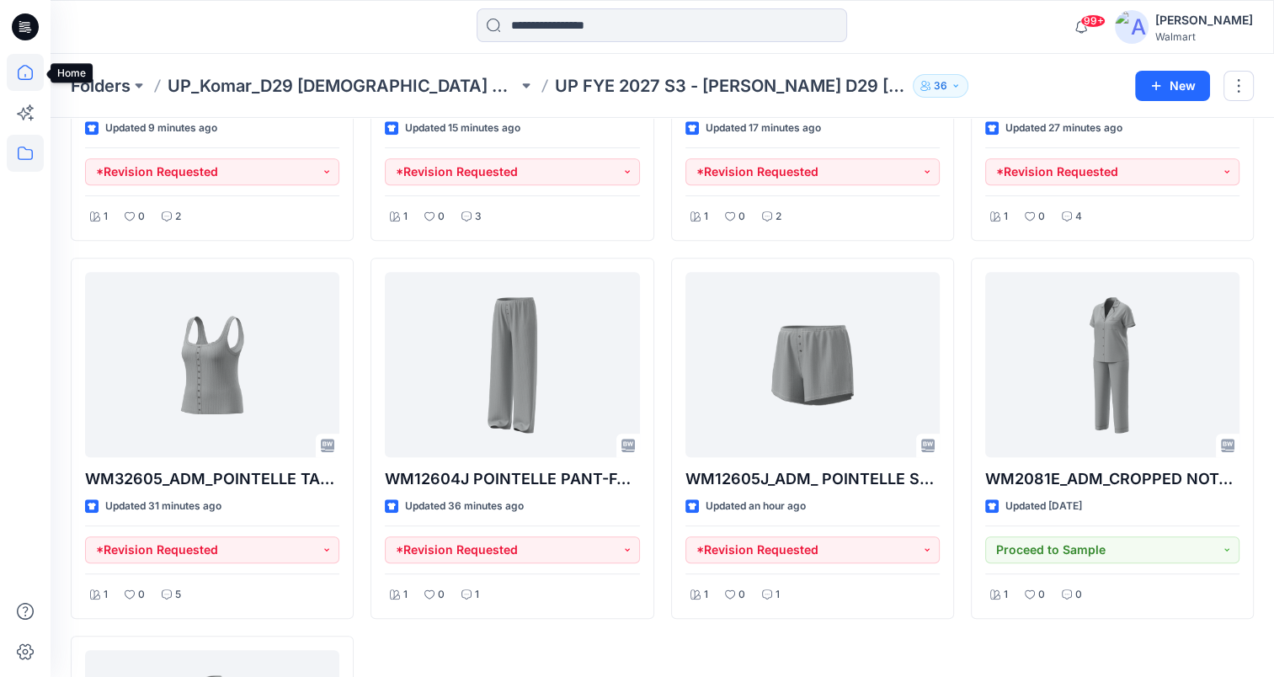
click at [29, 70] on icon at bounding box center [25, 72] width 37 height 37
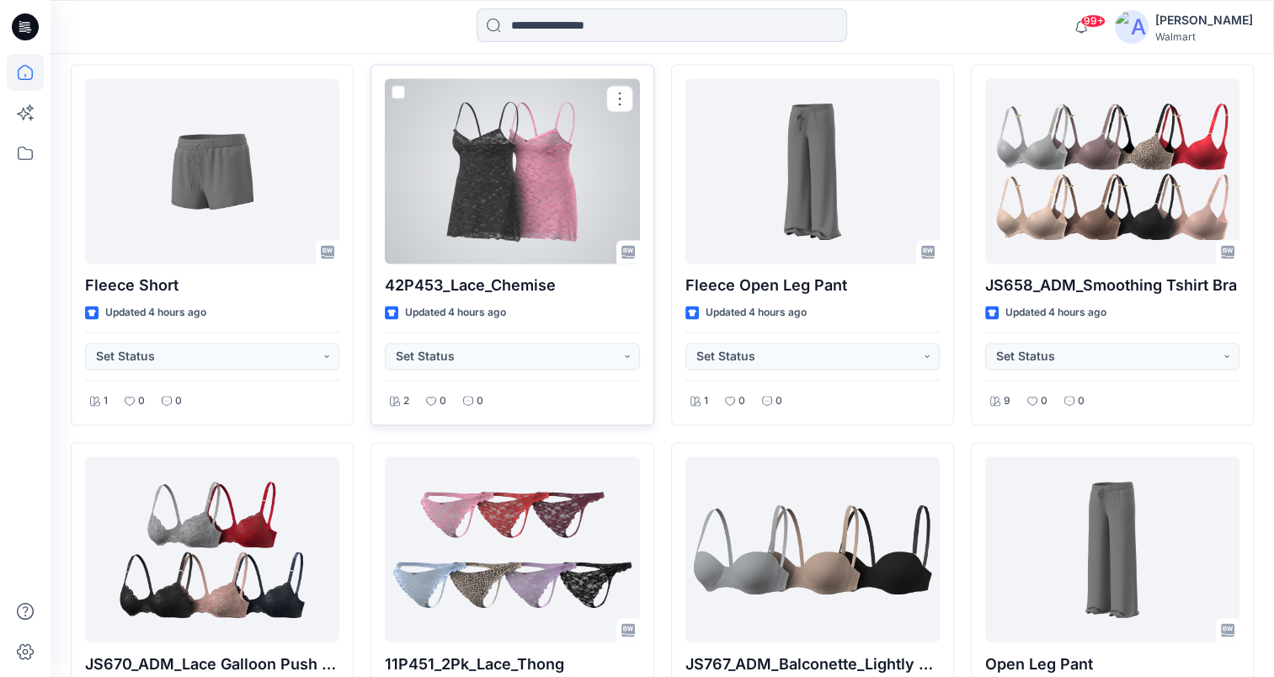
scroll to position [2798, 0]
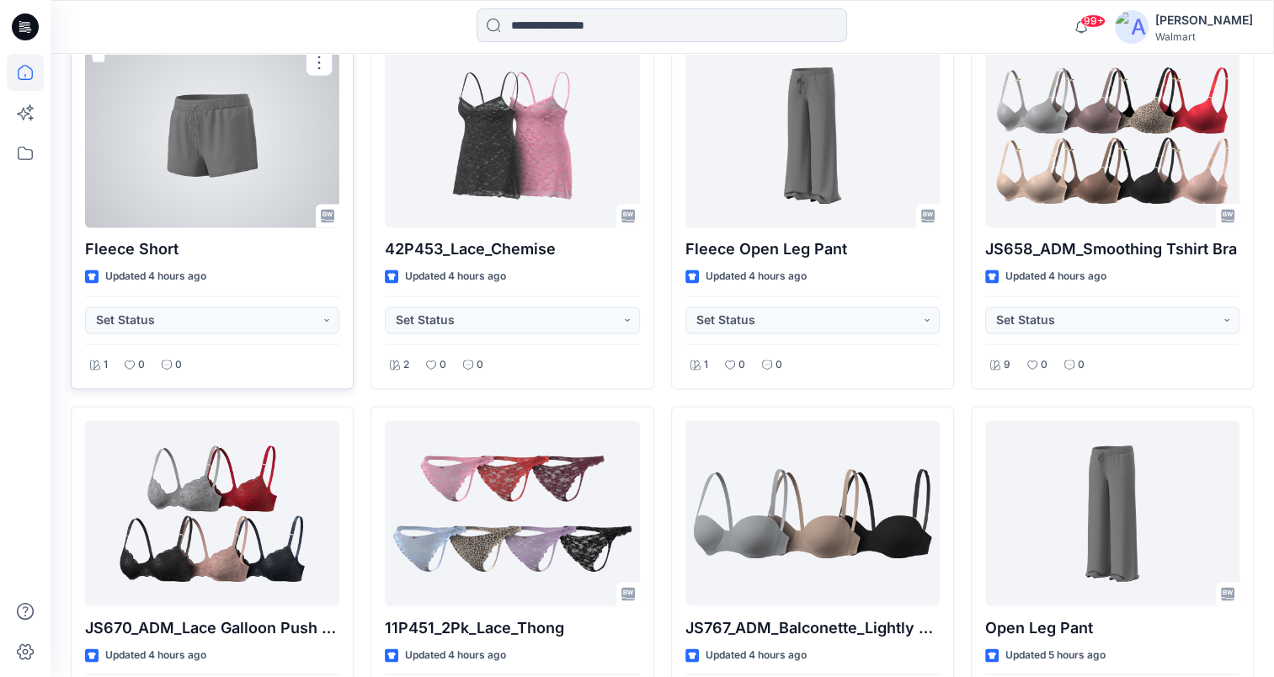
click at [197, 163] on div at bounding box center [212, 134] width 254 height 185
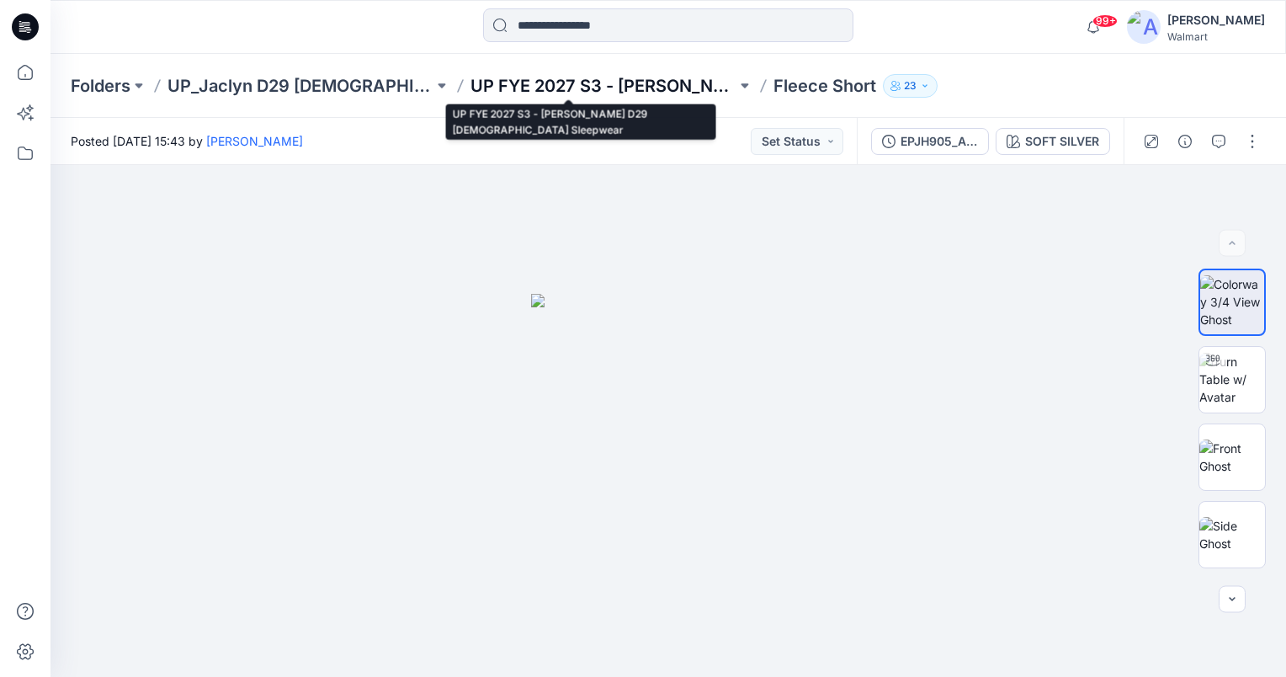
click at [601, 87] on p "UP FYE 2027 S3 - [PERSON_NAME] D29 [DEMOGRAPHIC_DATA] Sleepwear" at bounding box center [604, 86] width 266 height 24
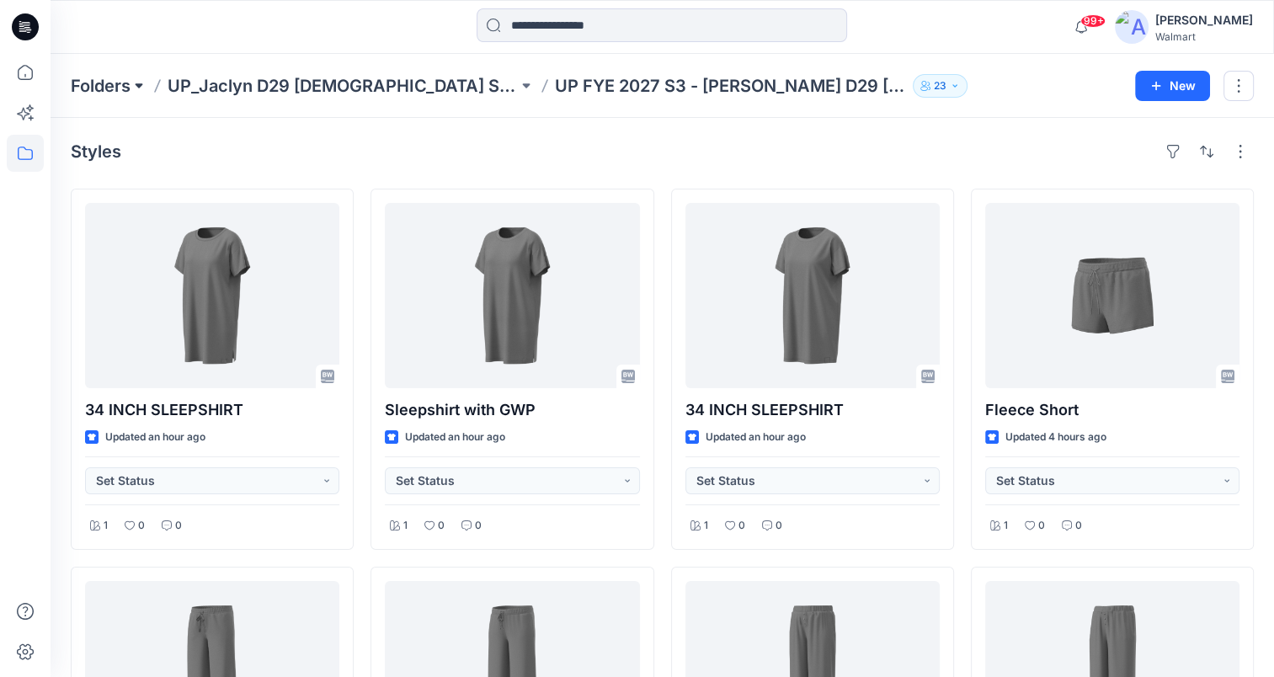
click at [133, 86] on button at bounding box center [138, 86] width 17 height 24
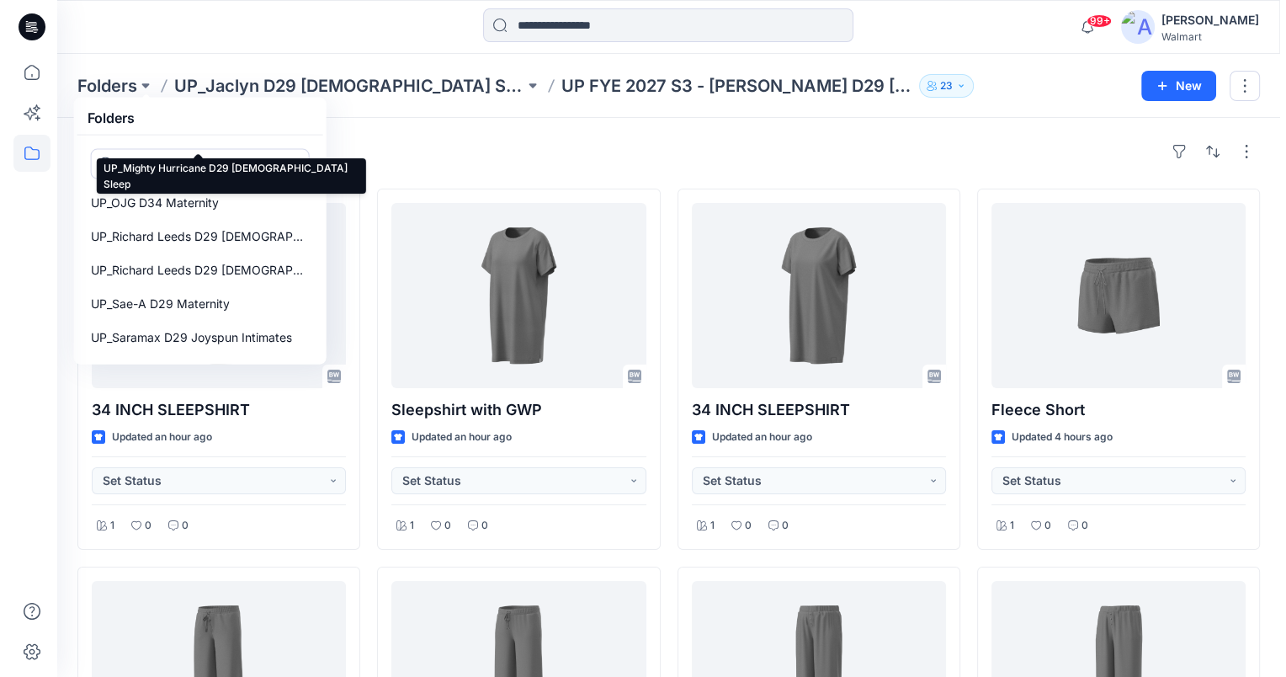
scroll to position [1350, 0]
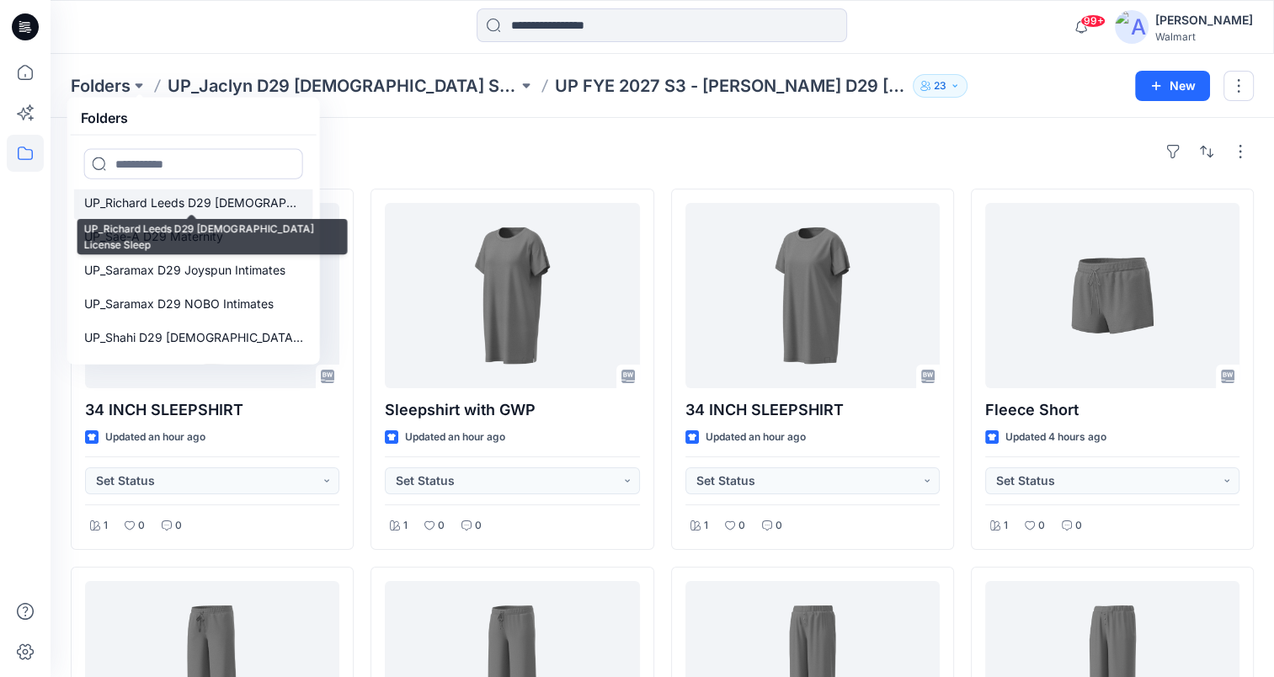
click at [204, 202] on p "UP_Richard Leeds D29 [DEMOGRAPHIC_DATA] License Sleep" at bounding box center [193, 203] width 219 height 20
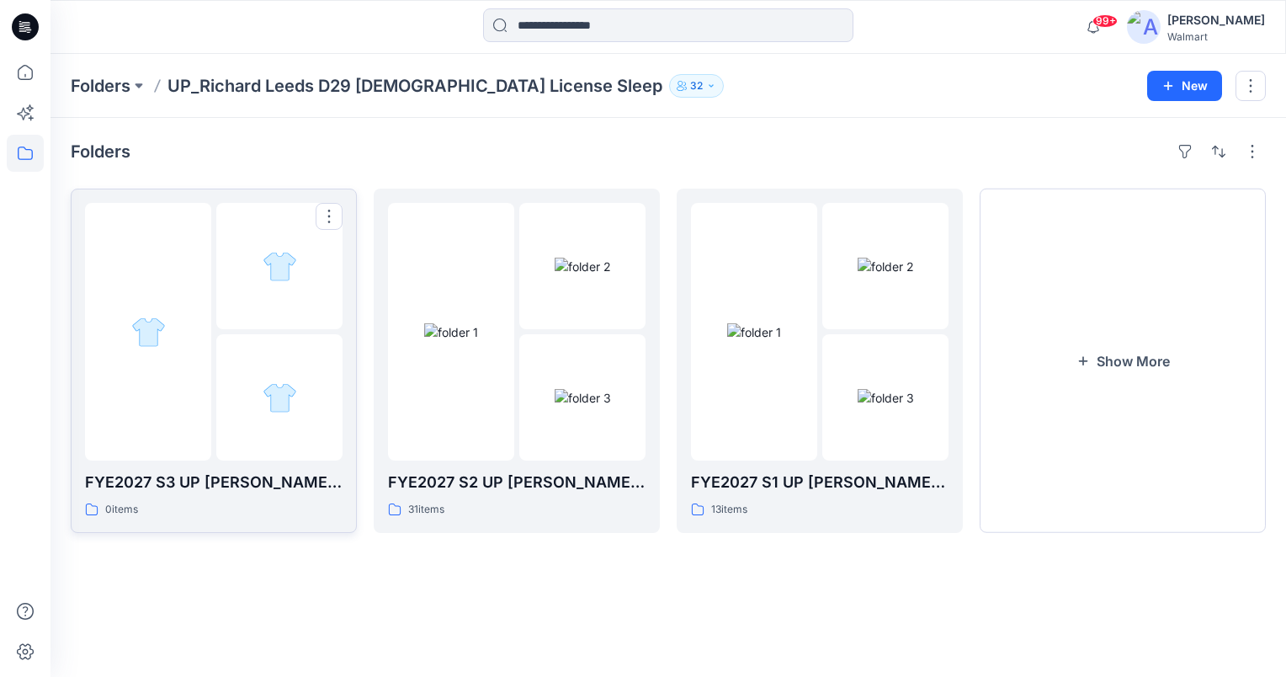
click at [174, 359] on div at bounding box center [148, 332] width 126 height 258
